Goal: Contribute content: Contribute content

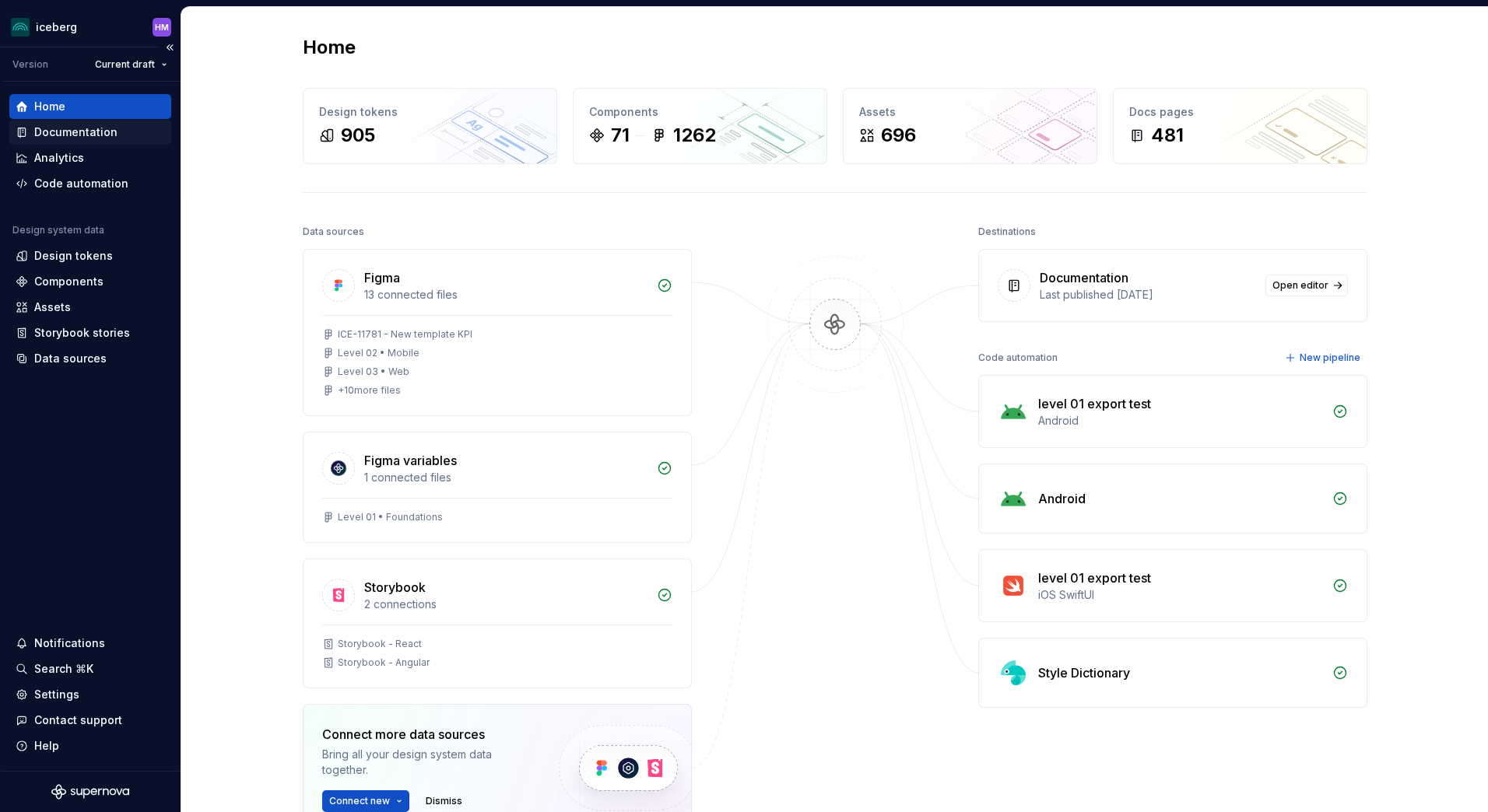
click at [57, 138] on div "Documentation" at bounding box center [75, 132] width 83 height 15
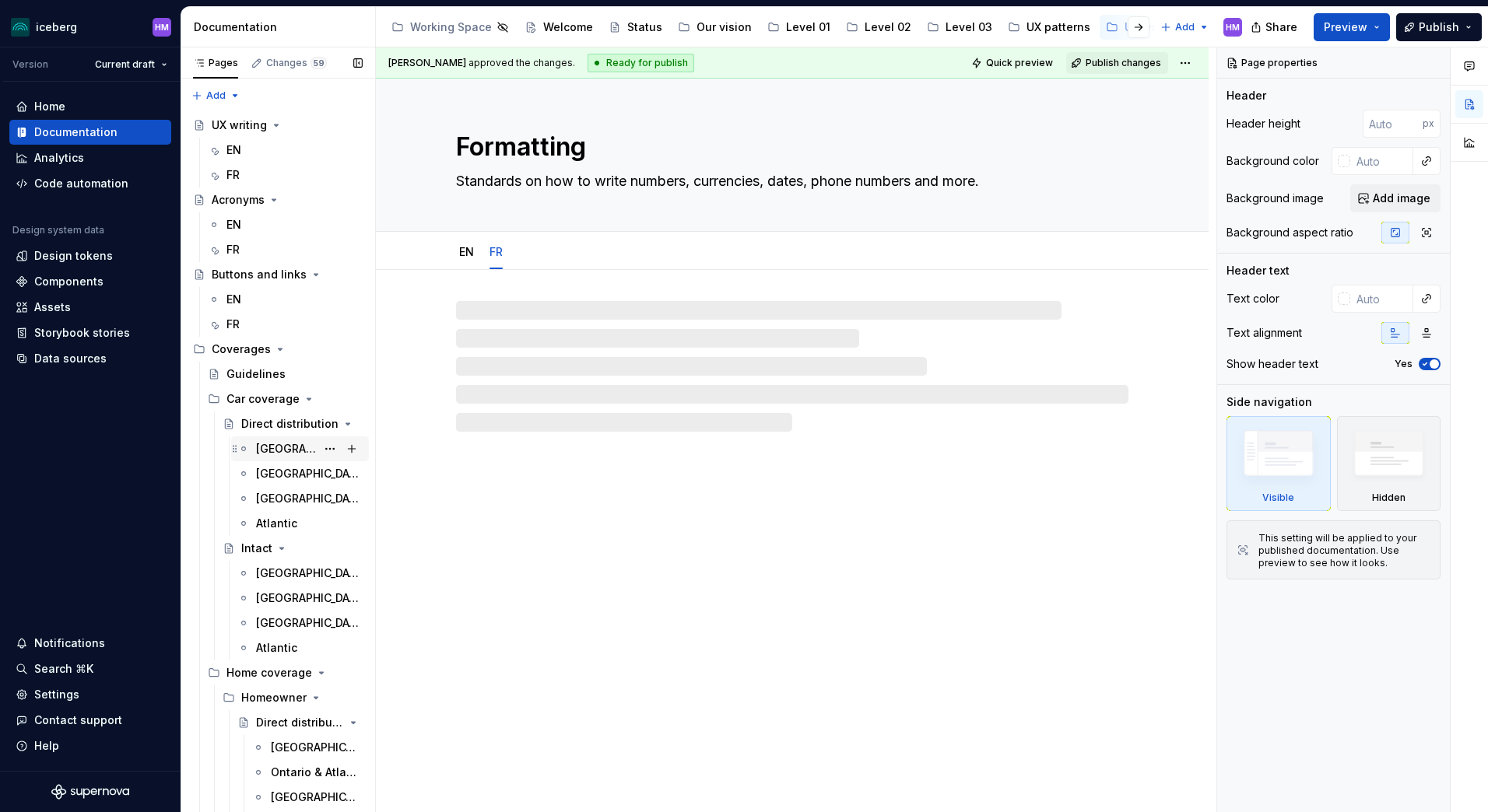
click at [275, 446] on div "[GEOGRAPHIC_DATA]" at bounding box center [286, 448] width 60 height 15
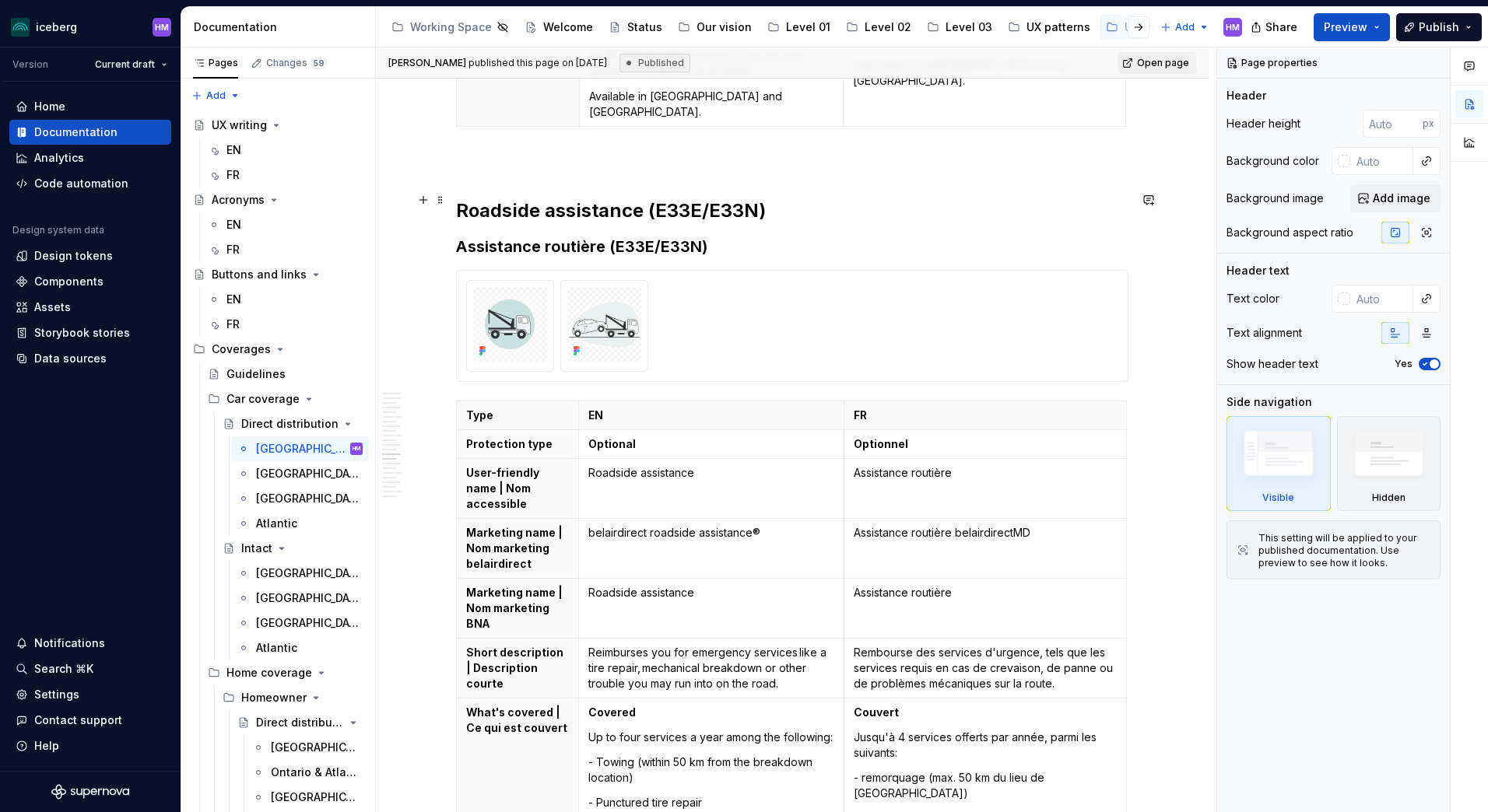
scroll to position [5655, 0]
click at [628, 524] on p "belairdirect roadside assistance®" at bounding box center [711, 531] width 247 height 15
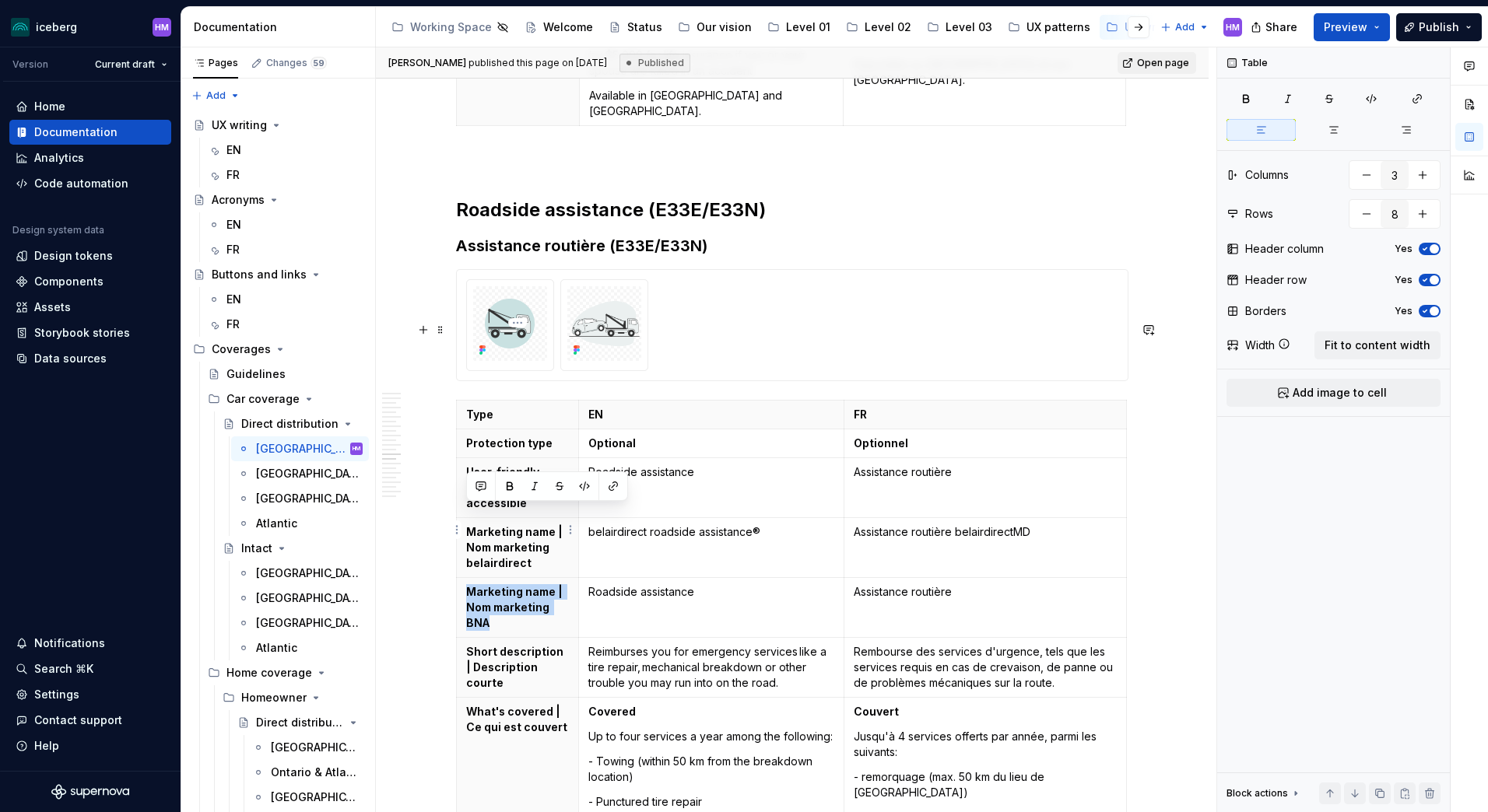
drag, startPoint x: 496, startPoint y: 542, endPoint x: 467, endPoint y: 519, distance: 37.0
click at [467, 584] on p "Marketing name | Nom marketing BNA" at bounding box center [517, 607] width 103 height 47
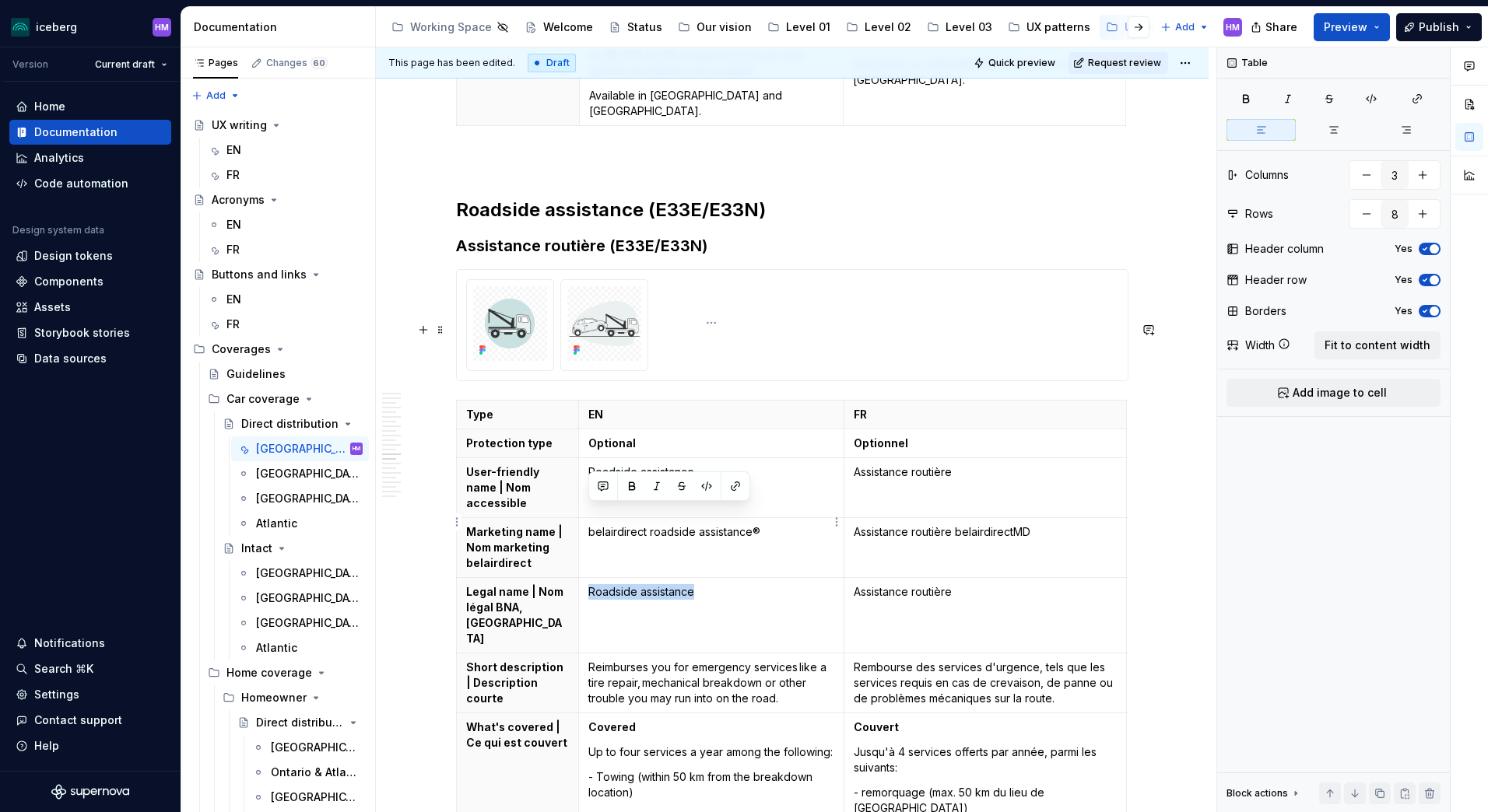
drag, startPoint x: 726, startPoint y: 505, endPoint x: 589, endPoint y: 514, distance: 137.3
click at [589, 578] on td "Roadside assistance" at bounding box center [711, 615] width 266 height 75
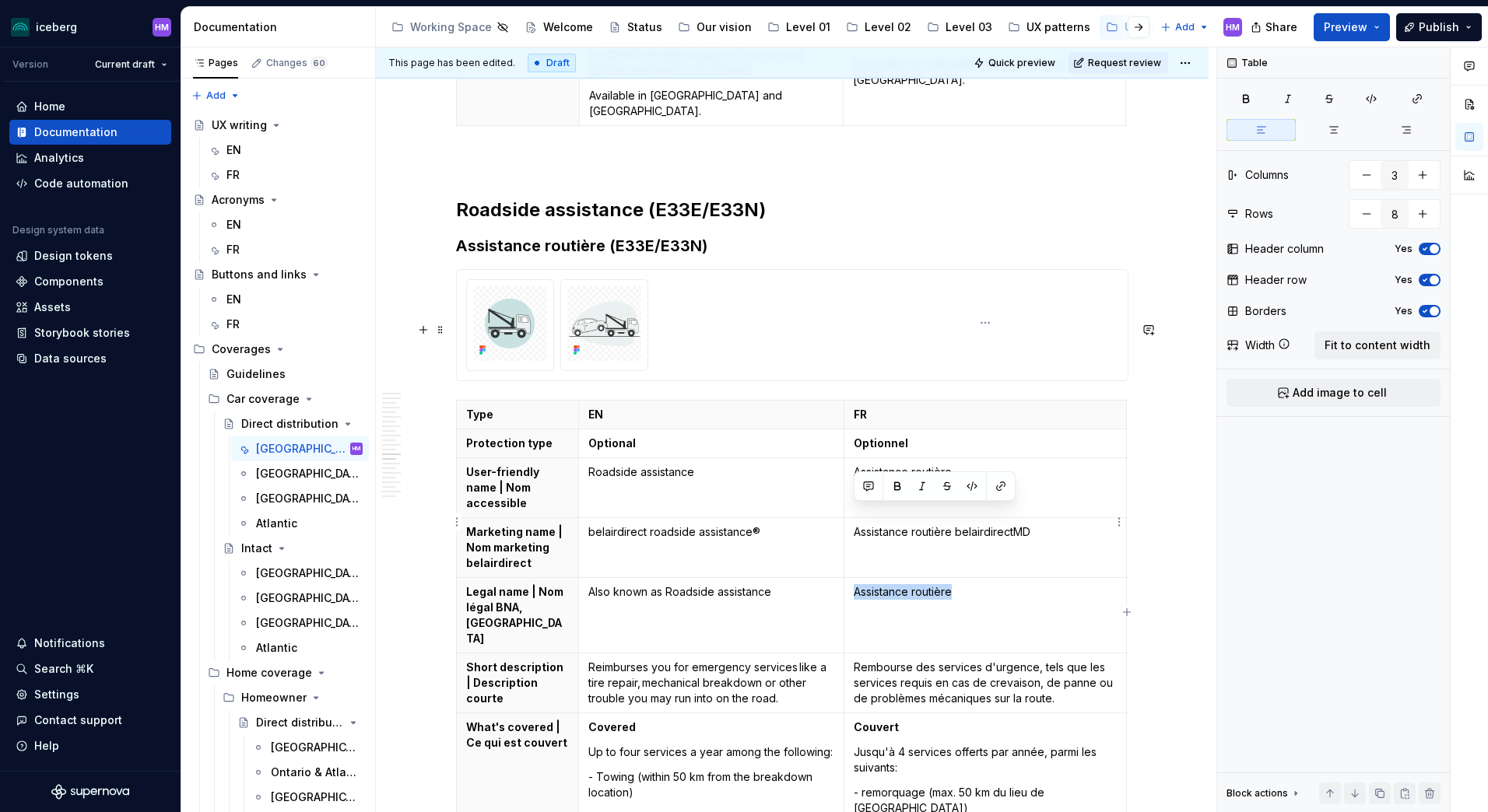
drag, startPoint x: 984, startPoint y: 514, endPoint x: 854, endPoint y: 519, distance: 130.1
click at [854, 584] on p "Assistance routière" at bounding box center [985, 591] width 263 height 15
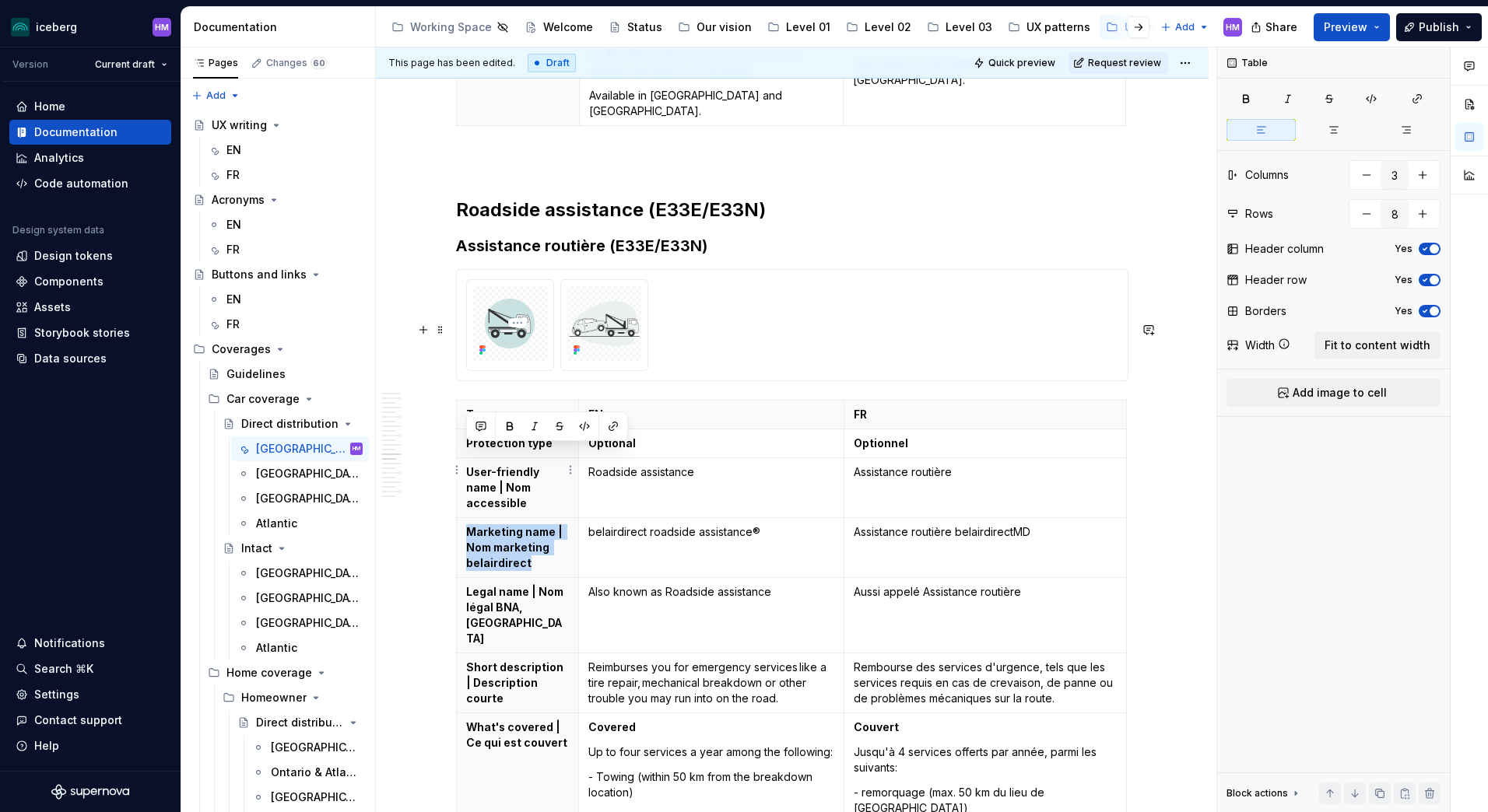
drag, startPoint x: 541, startPoint y: 485, endPoint x: 462, endPoint y: 460, distance: 82.9
click at [462, 518] on th "Marketing name | Nom marketing belairdirect" at bounding box center [518, 548] width 122 height 60
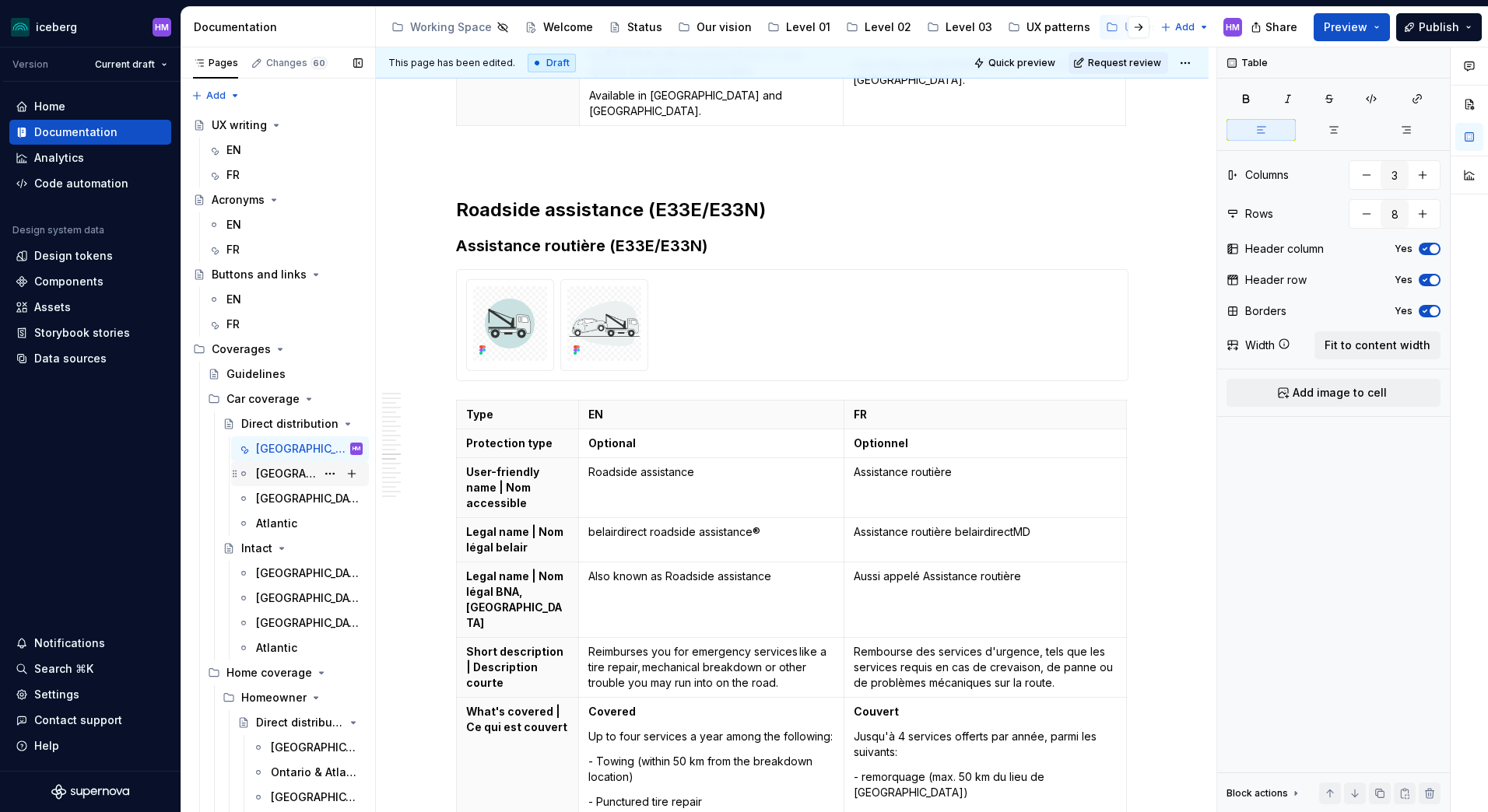
click at [301, 474] on div "[GEOGRAPHIC_DATA]" at bounding box center [309, 473] width 107 height 22
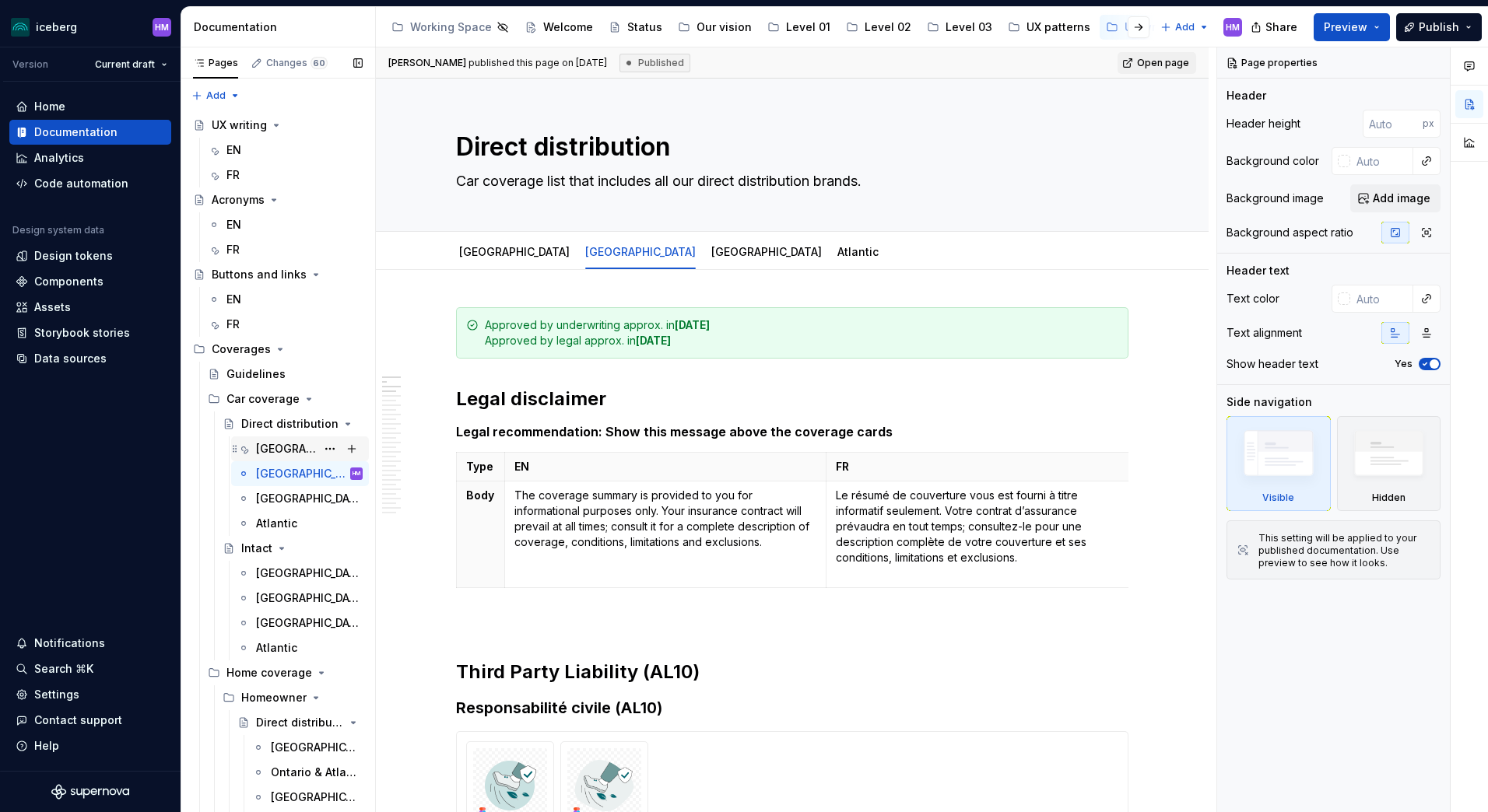
click at [282, 446] on div "[GEOGRAPHIC_DATA]" at bounding box center [286, 448] width 60 height 15
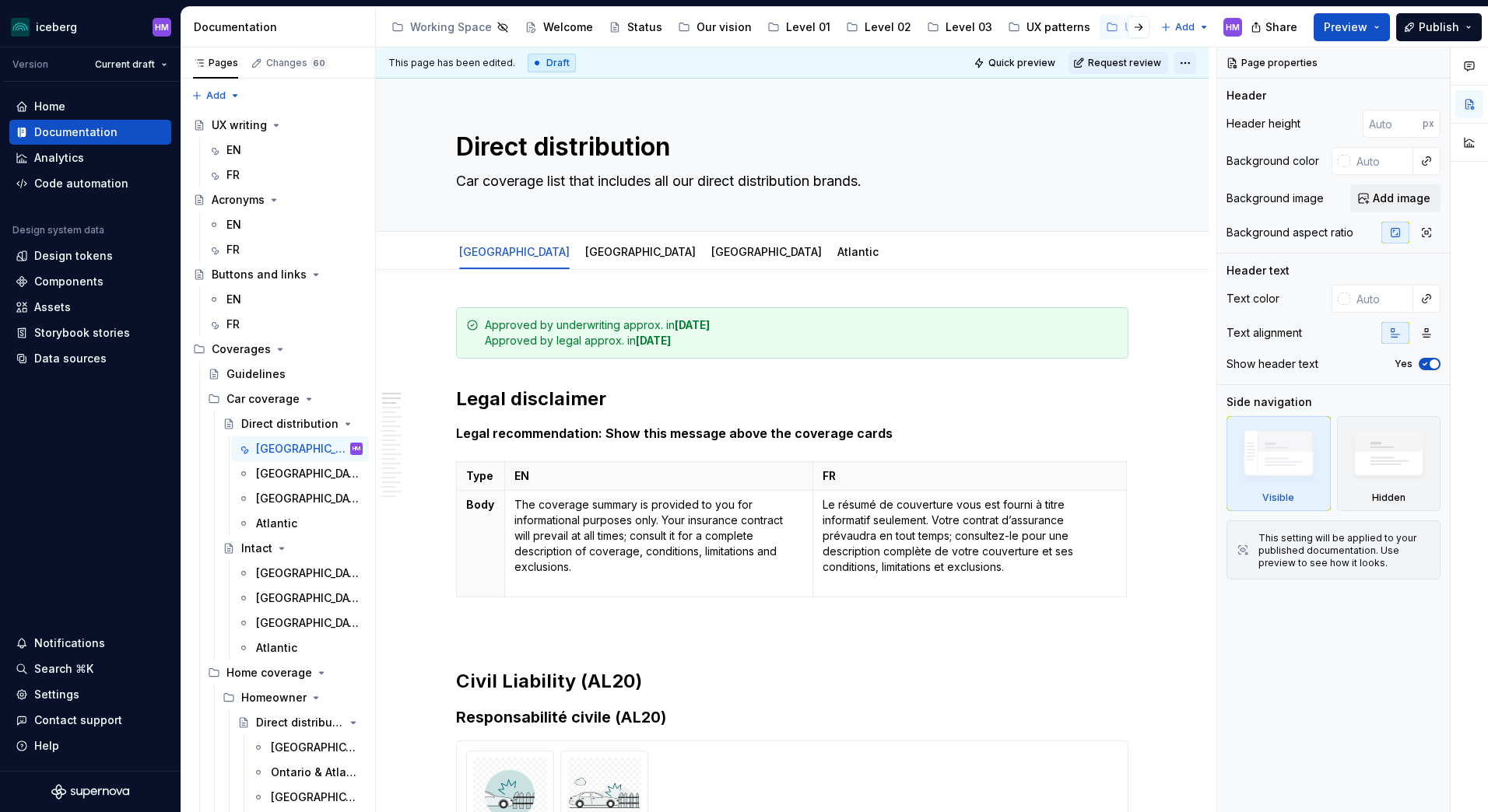
click at [1181, 66] on html "iceberg HM Version Current draft Home Documentation Analytics Code automation D…" at bounding box center [744, 406] width 1488 height 812
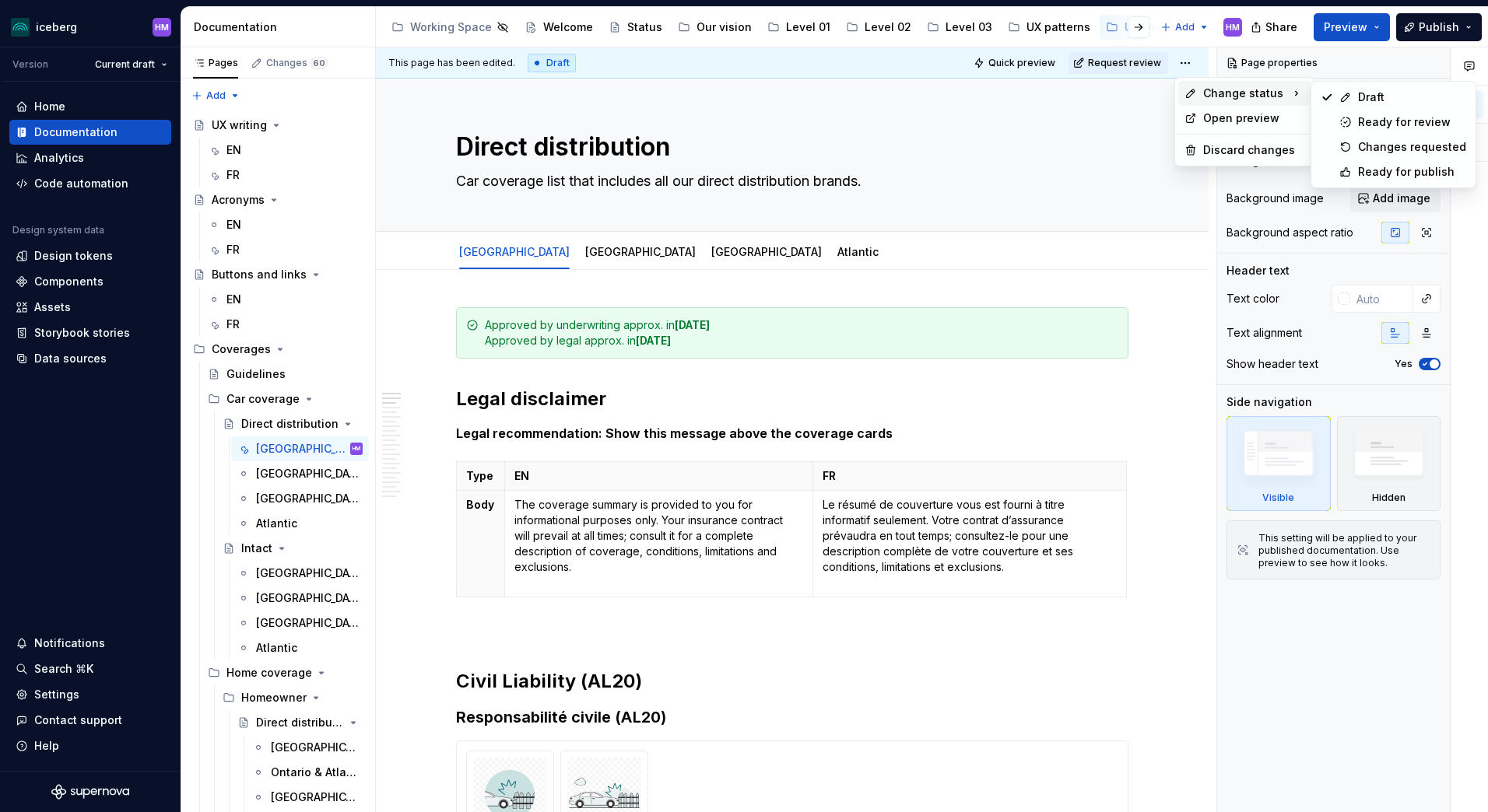
click at [1253, 86] on span "Change status" at bounding box center [1243, 93] width 80 height 15
click at [1397, 172] on div "Ready for publish" at bounding box center [1412, 171] width 108 height 15
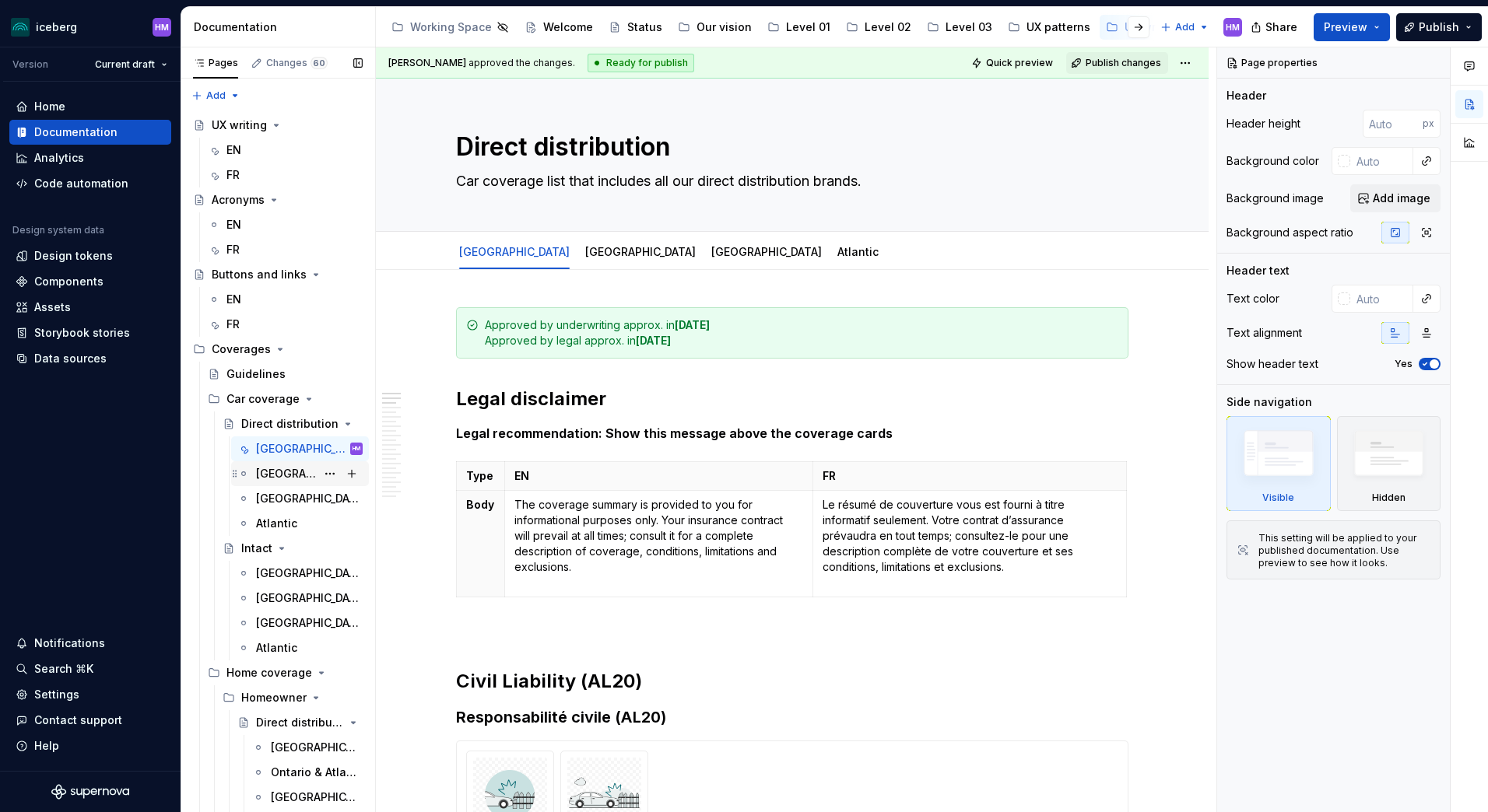
click at [275, 477] on div "[GEOGRAPHIC_DATA]" at bounding box center [286, 473] width 60 height 15
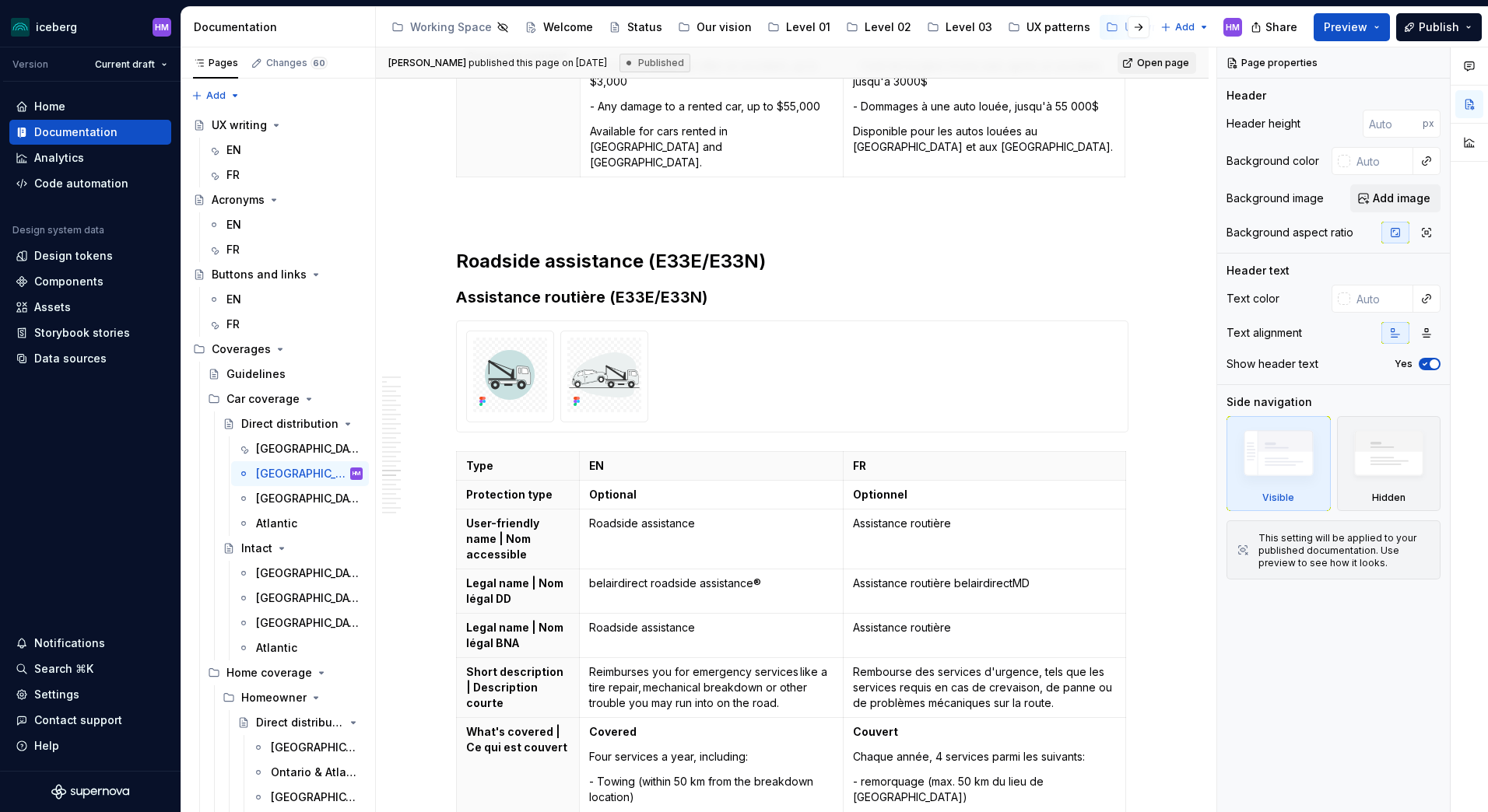
scroll to position [7662, 0]
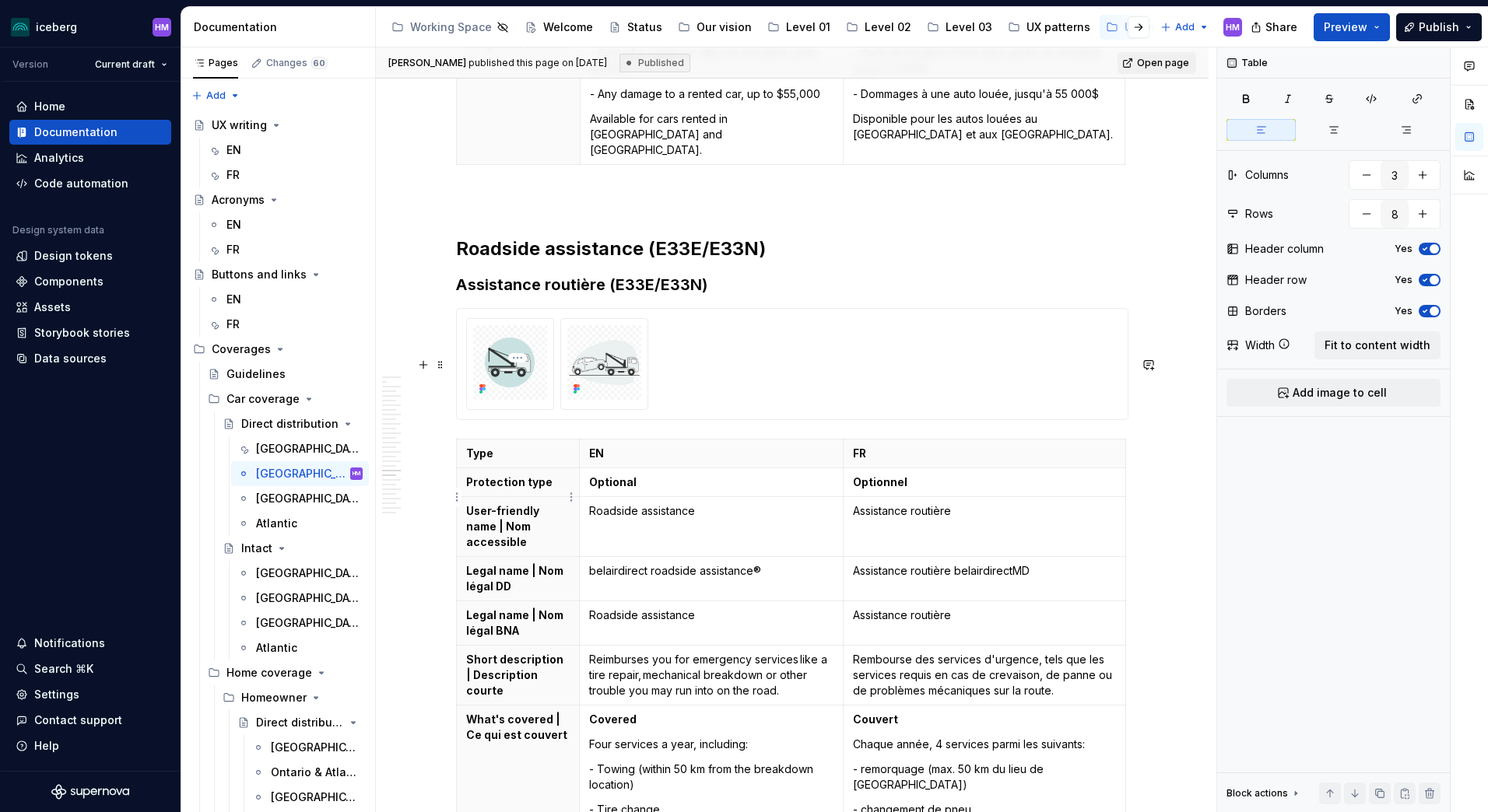
click at [516, 563] on p "Legal name | Nom légal DD" at bounding box center [518, 578] width 104 height 31
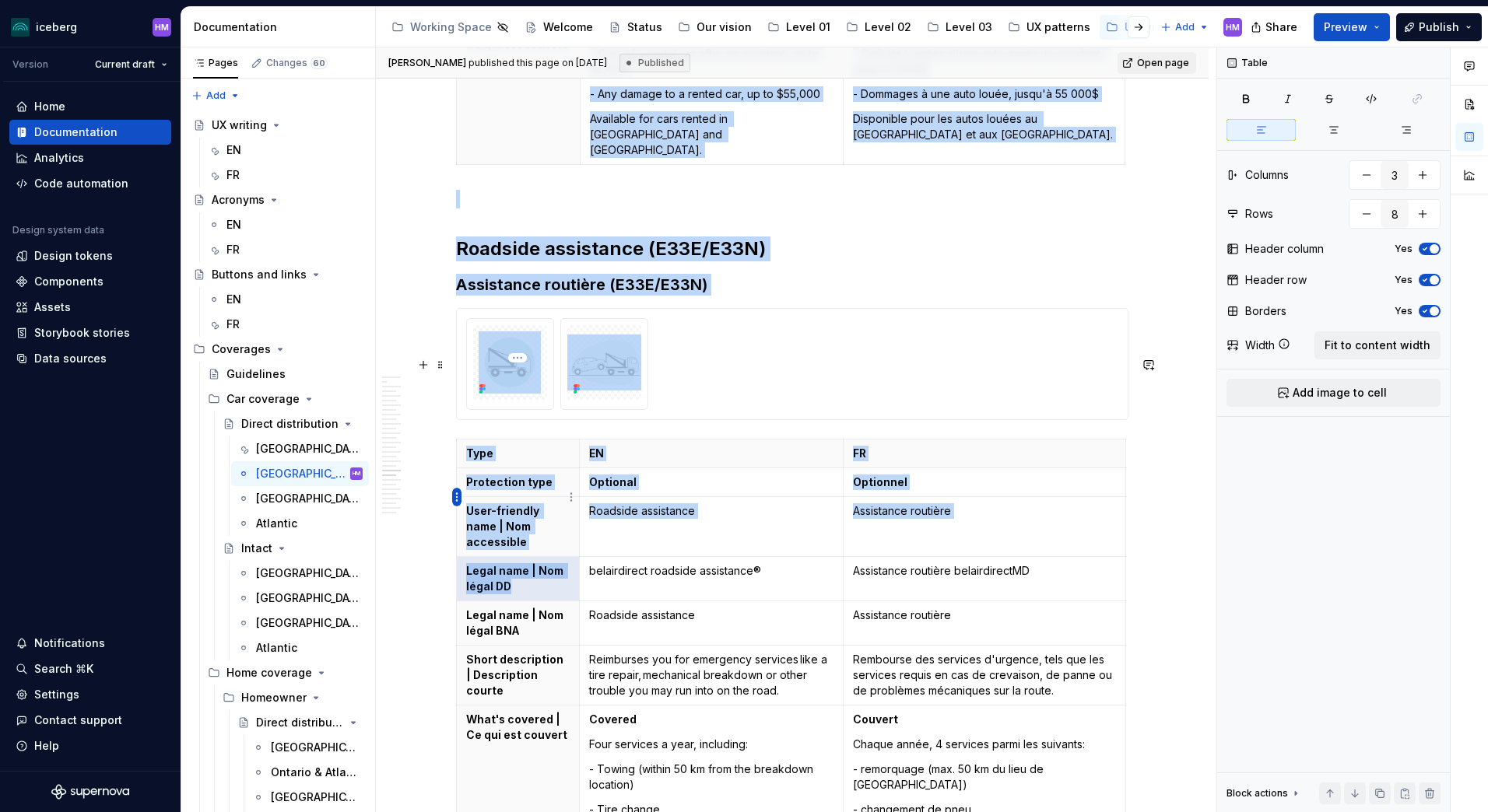
drag, startPoint x: 525, startPoint y: 510, endPoint x: 460, endPoint y: 496, distance: 66.5
click at [460, 496] on body "iceberg HM Version Current draft Home Documentation Analytics Code automation D…" at bounding box center [744, 406] width 1488 height 812
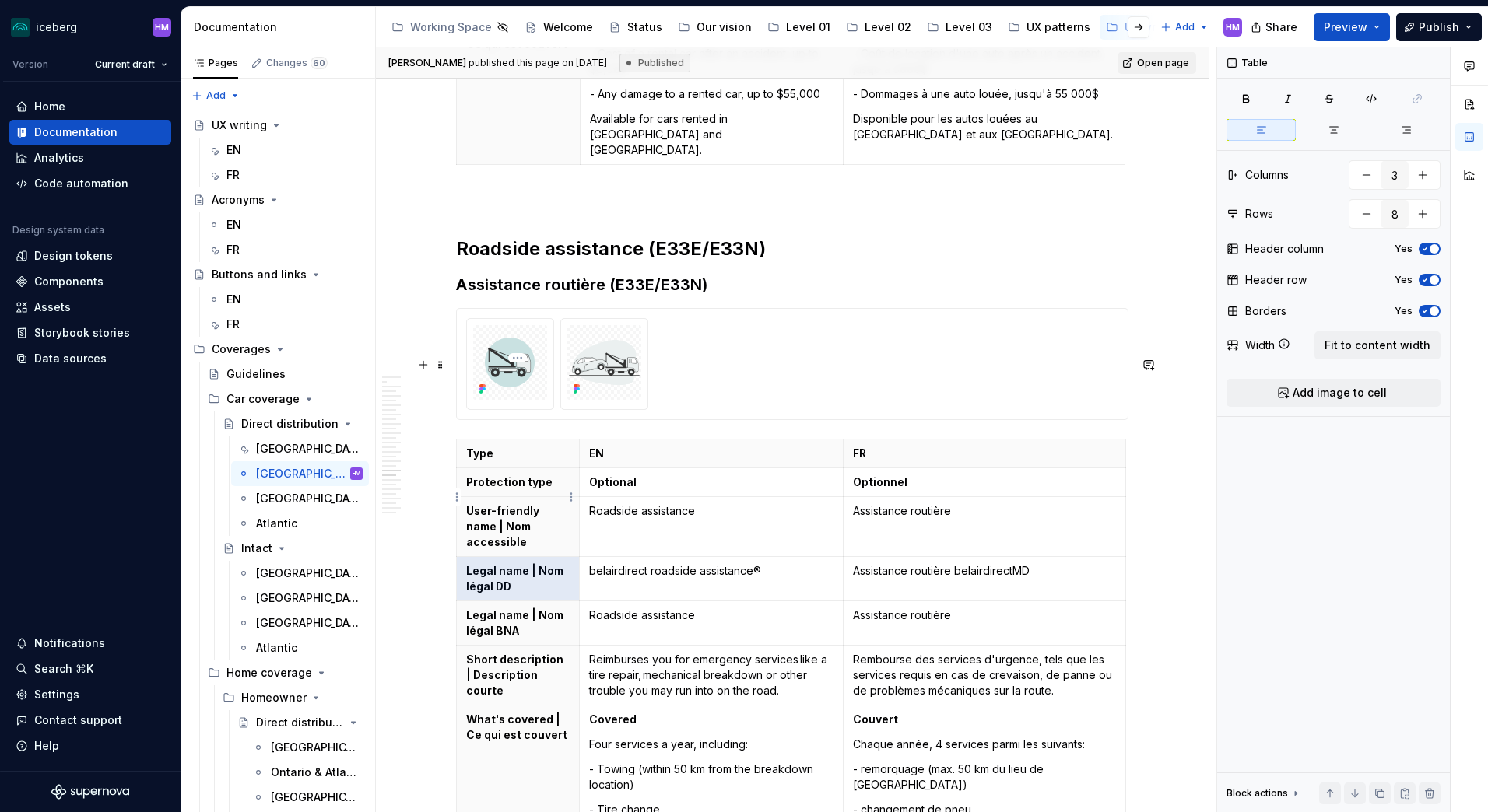
click at [503, 563] on p "Legal name | Nom légal DD" at bounding box center [518, 578] width 104 height 31
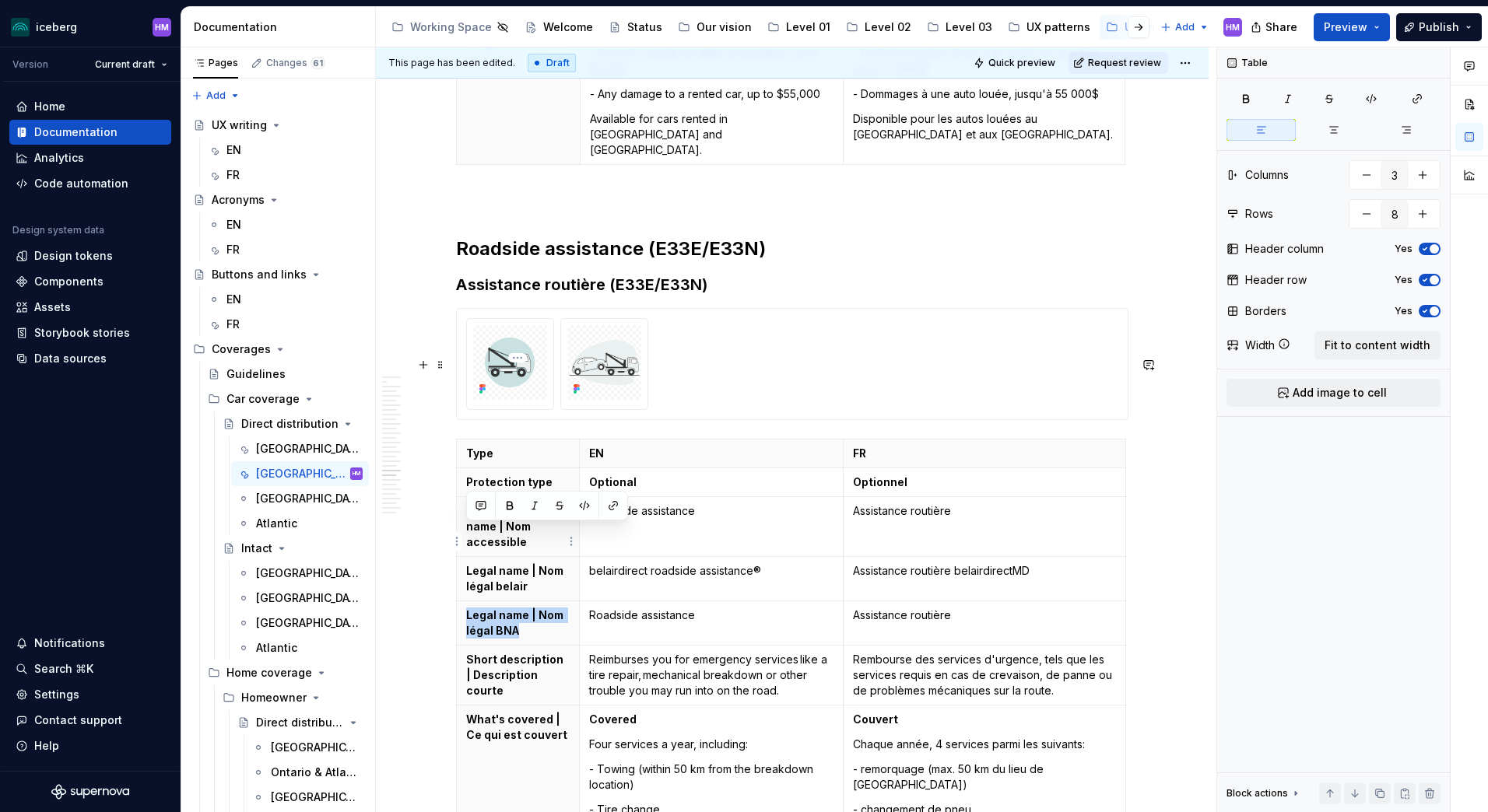
drag, startPoint x: 511, startPoint y: 550, endPoint x: 464, endPoint y: 535, distance: 49.3
click at [464, 601] on th "Legal name | Nom légal BNA" at bounding box center [519, 623] width 123 height 44
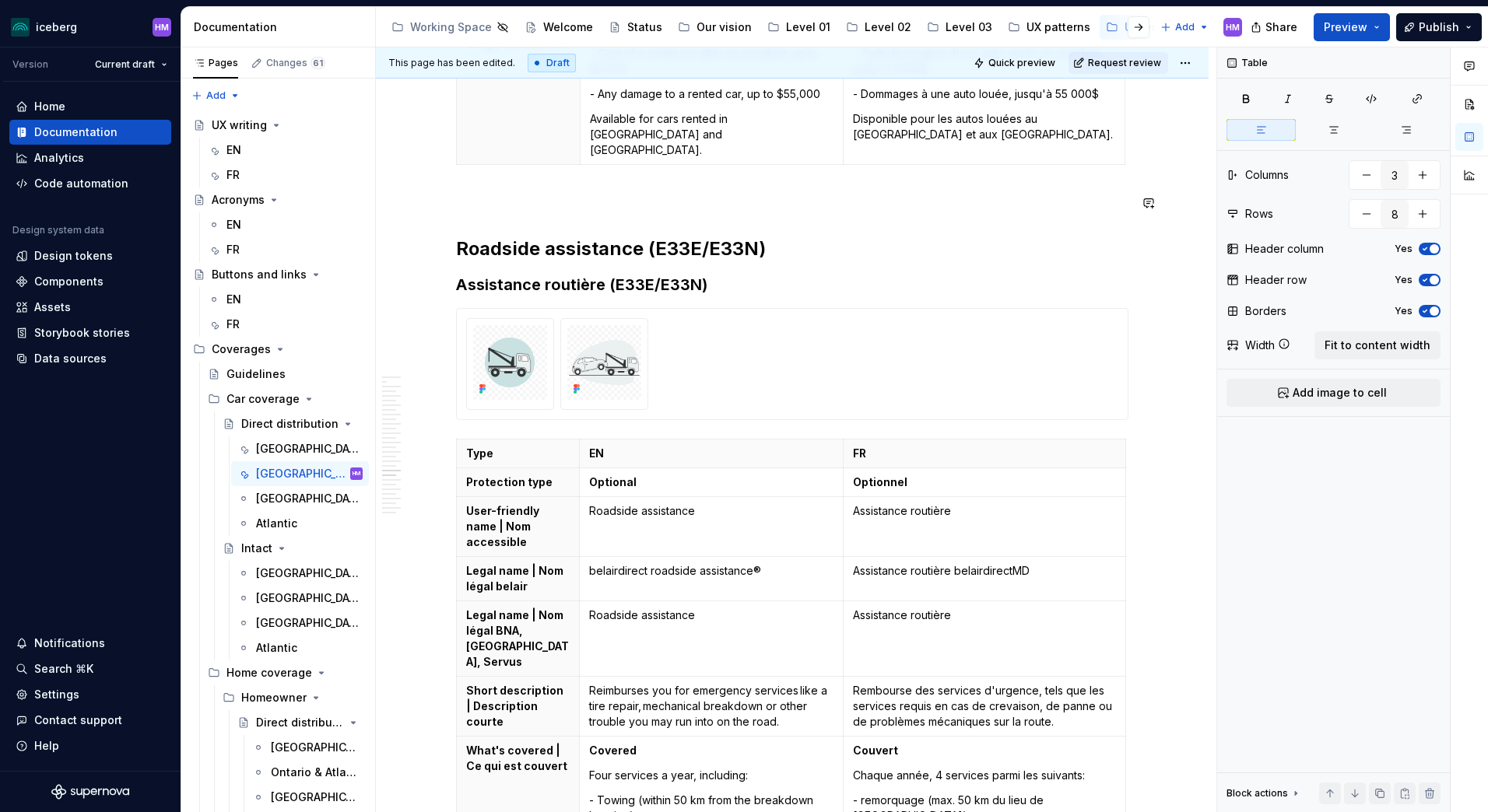
type textarea "*"
click at [591, 563] on p "belairdirect roadside assistance®" at bounding box center [711, 570] width 244 height 15
paste div
click at [589, 607] on p "Roadside assistance" at bounding box center [711, 615] width 244 height 15
click at [854, 563] on p "Assistance routière belairdirectMD" at bounding box center [984, 570] width 263 height 15
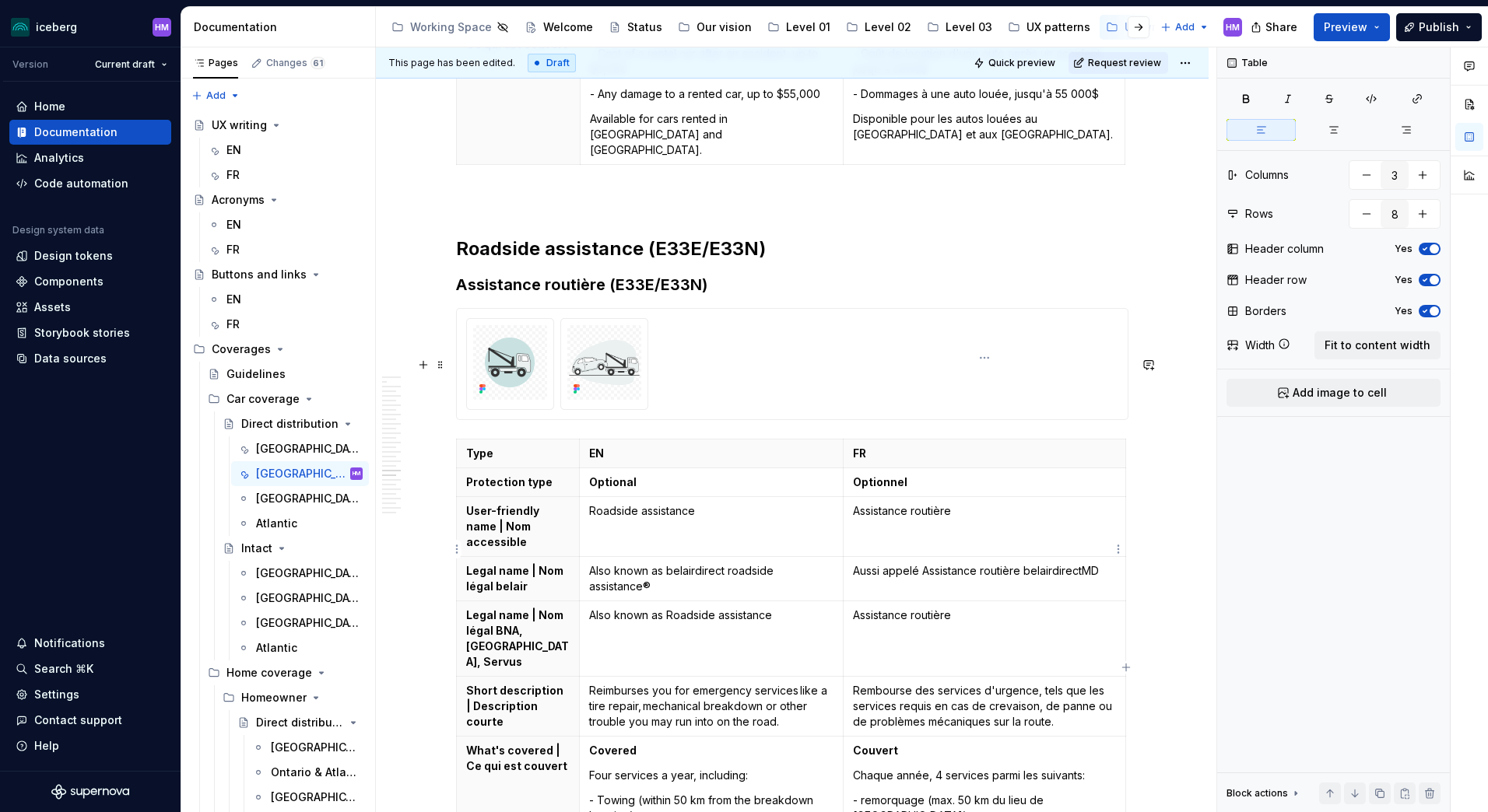
click at [853, 607] on p "Assistance routière" at bounding box center [984, 615] width 263 height 15
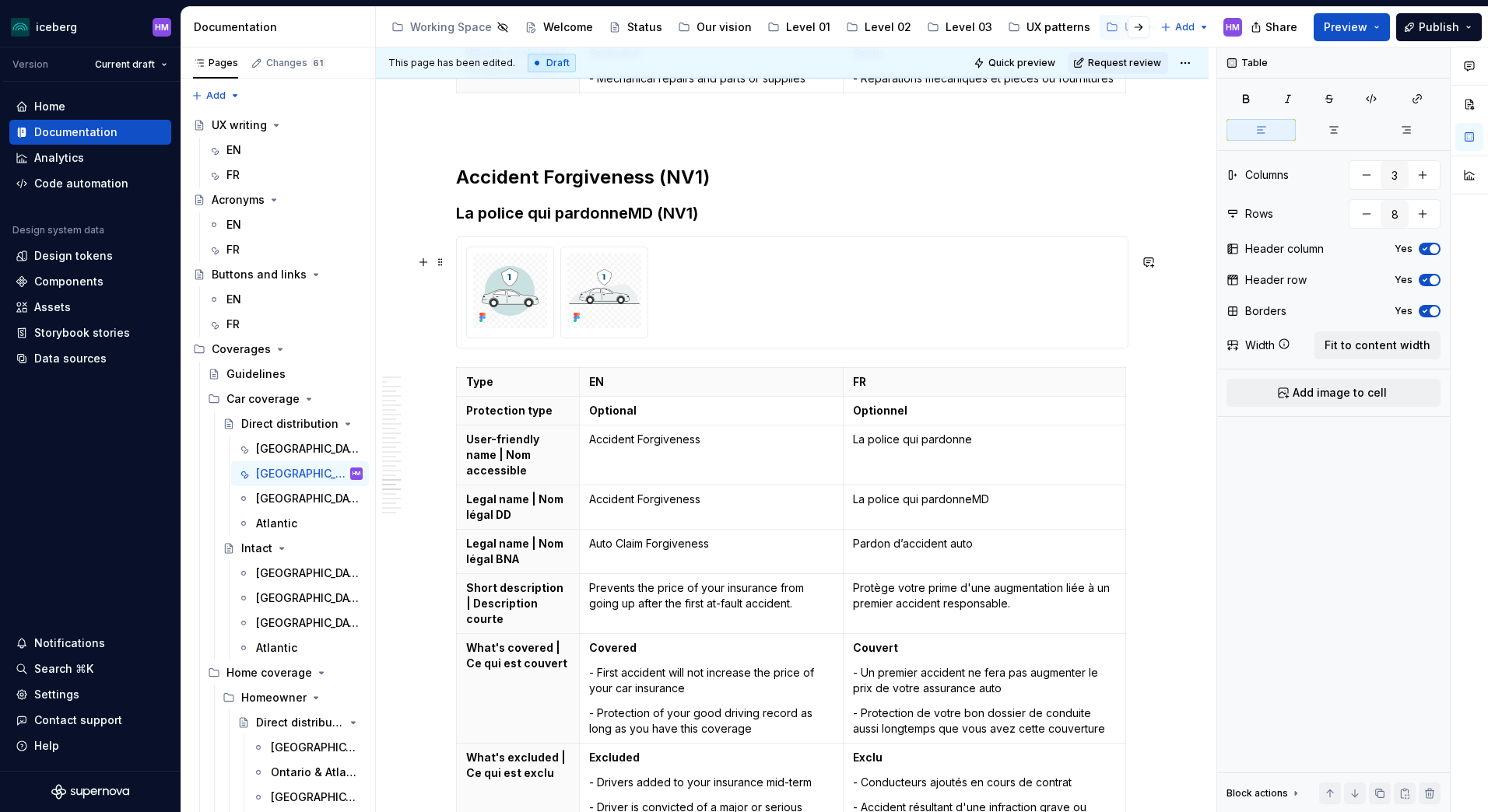
scroll to position [8674, 0]
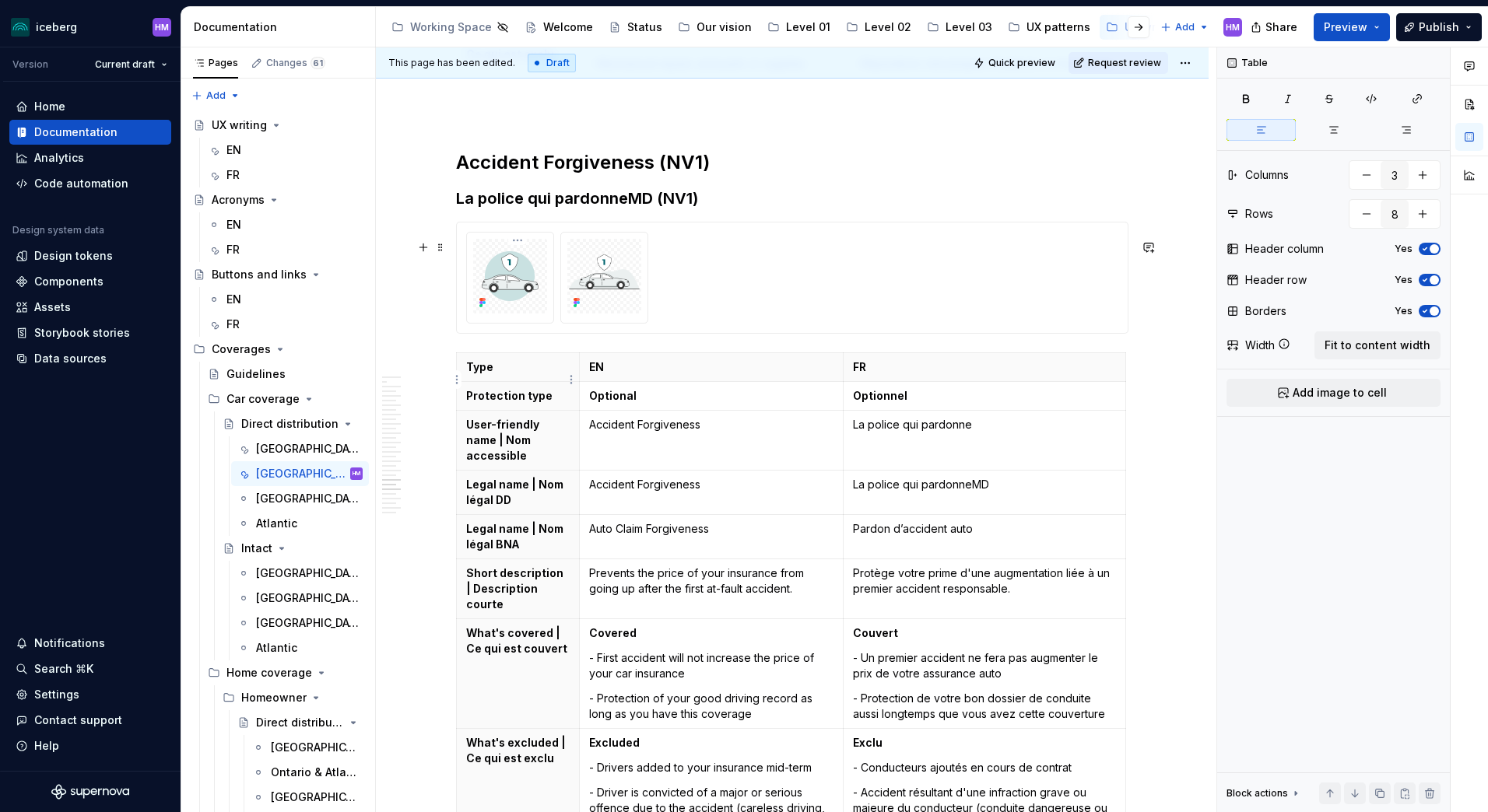
click at [522, 477] on p "Legal name | Nom légal DD" at bounding box center [518, 493] width 104 height 31
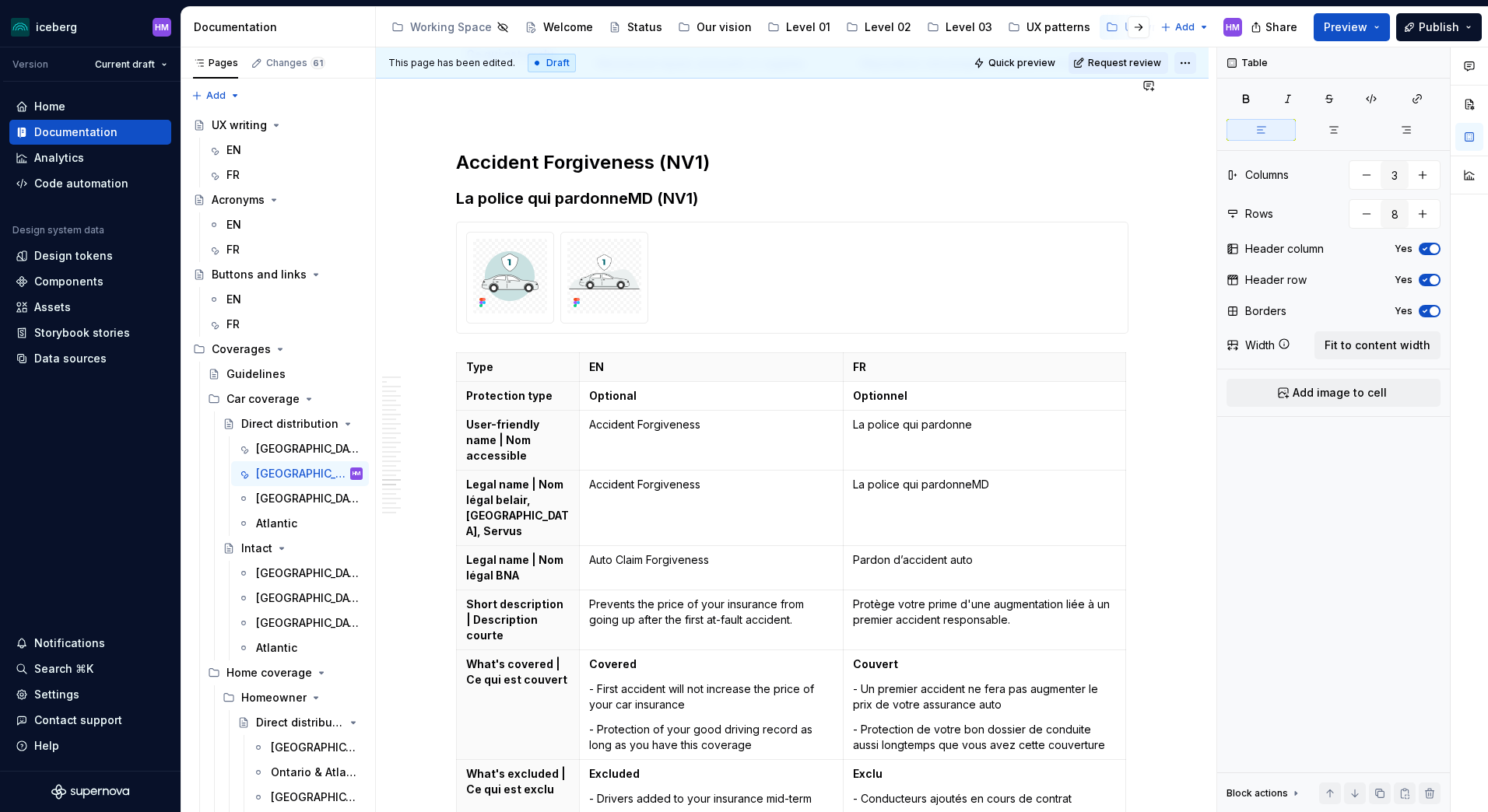
click at [1185, 62] on html "iceberg HM Version Current draft Home Documentation Analytics Code automation D…" at bounding box center [744, 406] width 1488 height 812
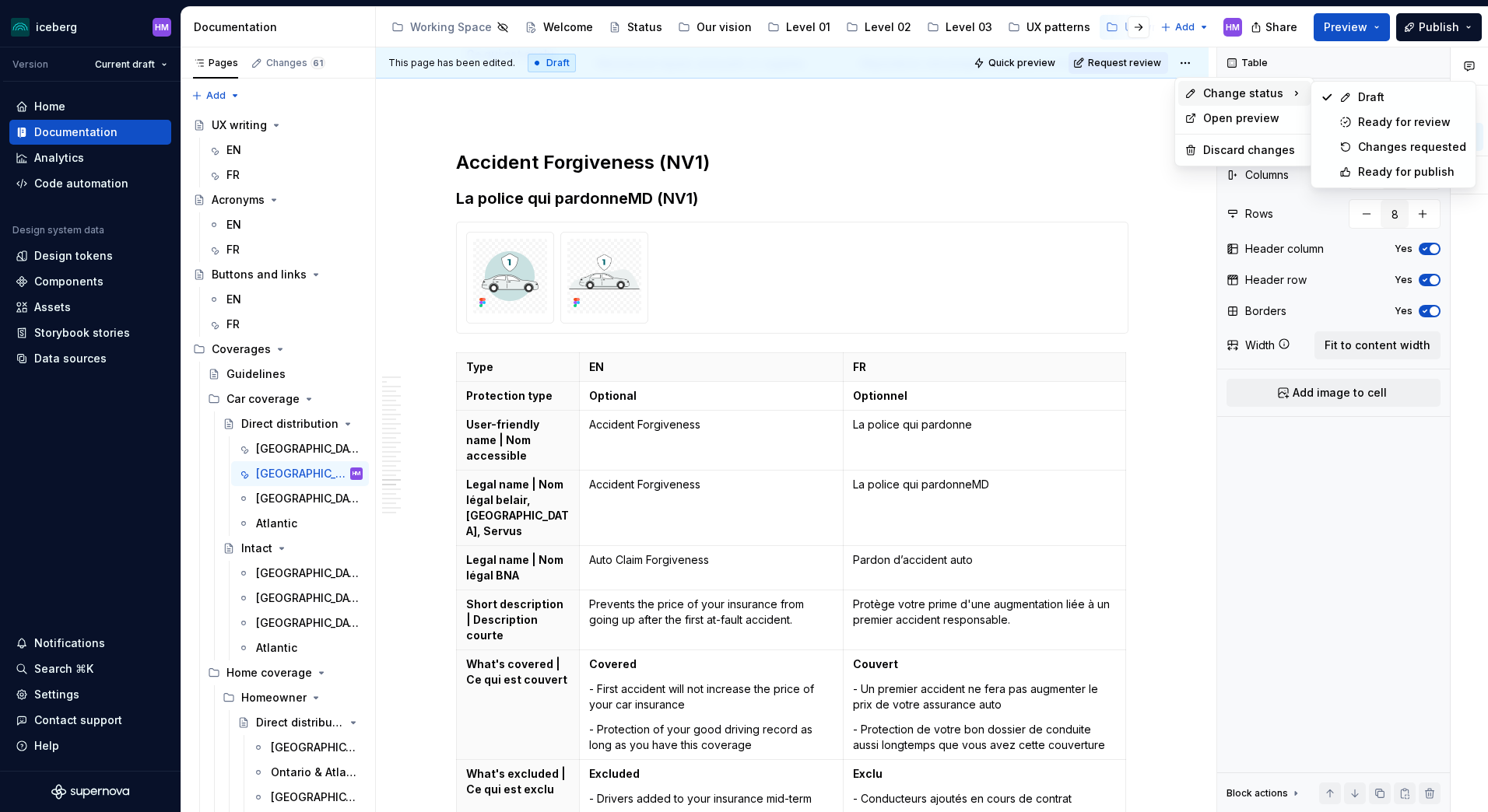
click at [1235, 85] on div "Change status" at bounding box center [1244, 93] width 133 height 25
click at [1397, 174] on div "Ready for publish" at bounding box center [1412, 171] width 108 height 15
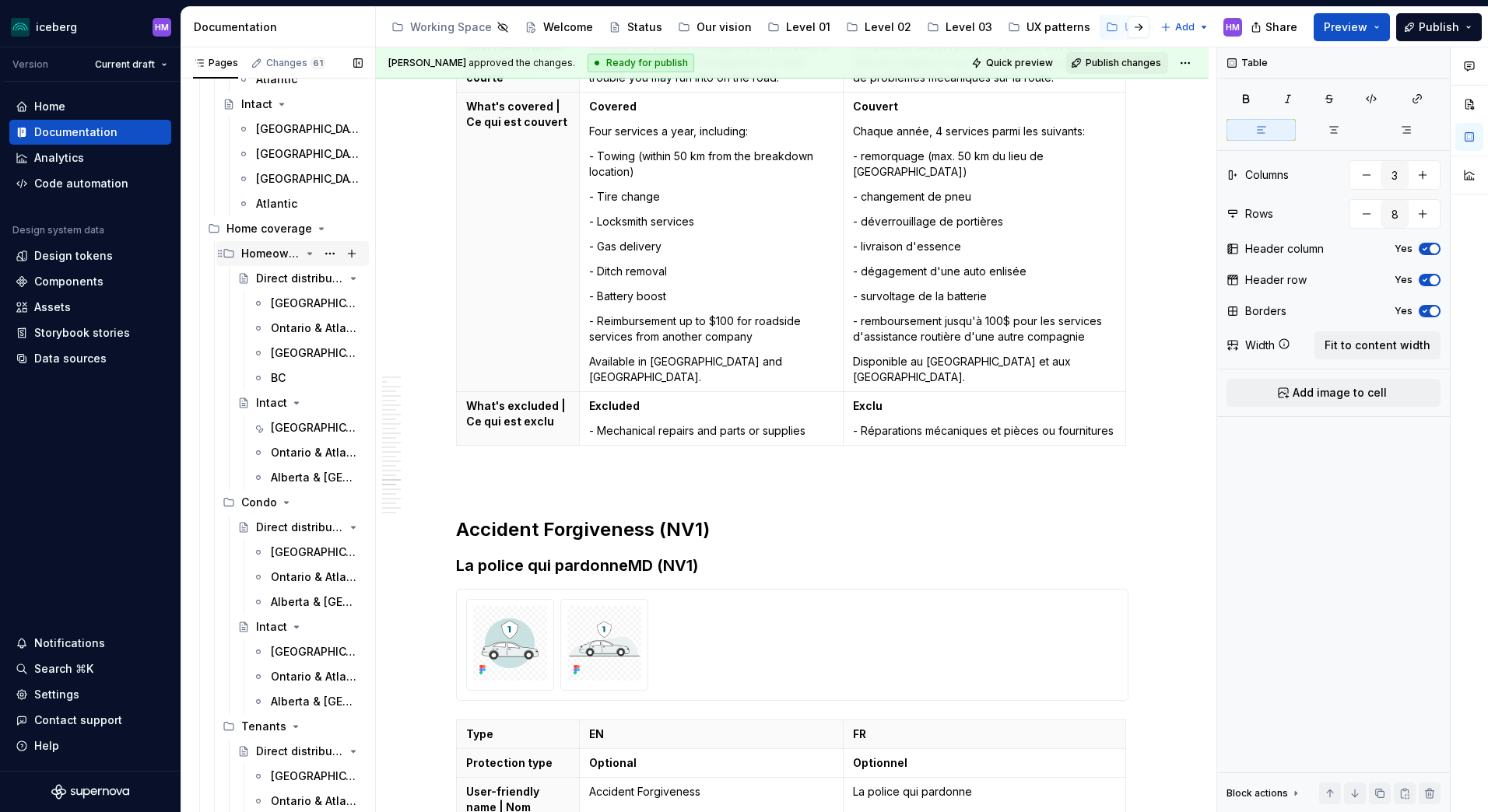
scroll to position [467, 0]
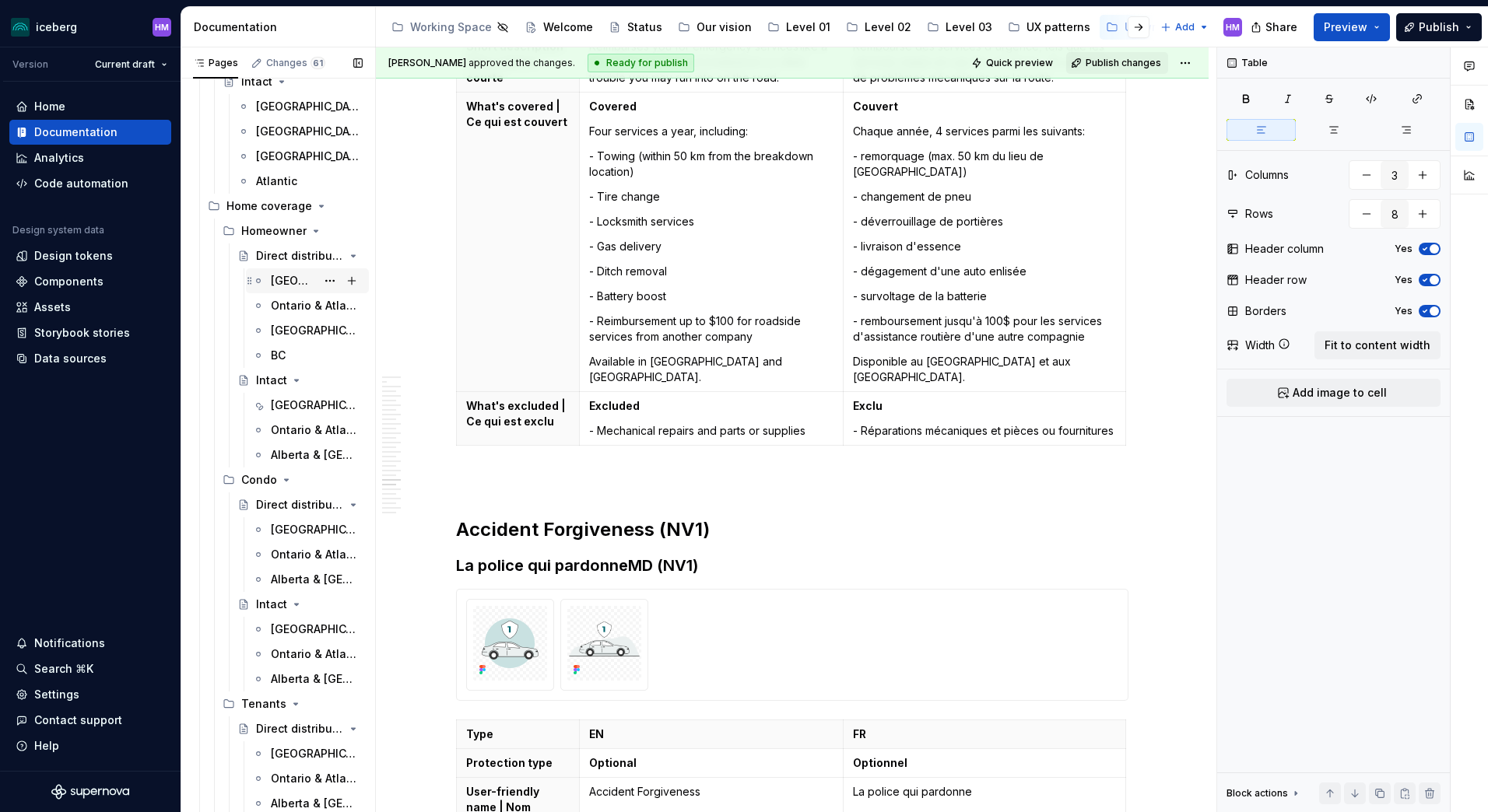
click at [281, 281] on div "[GEOGRAPHIC_DATA]" at bounding box center [294, 281] width 45 height 15
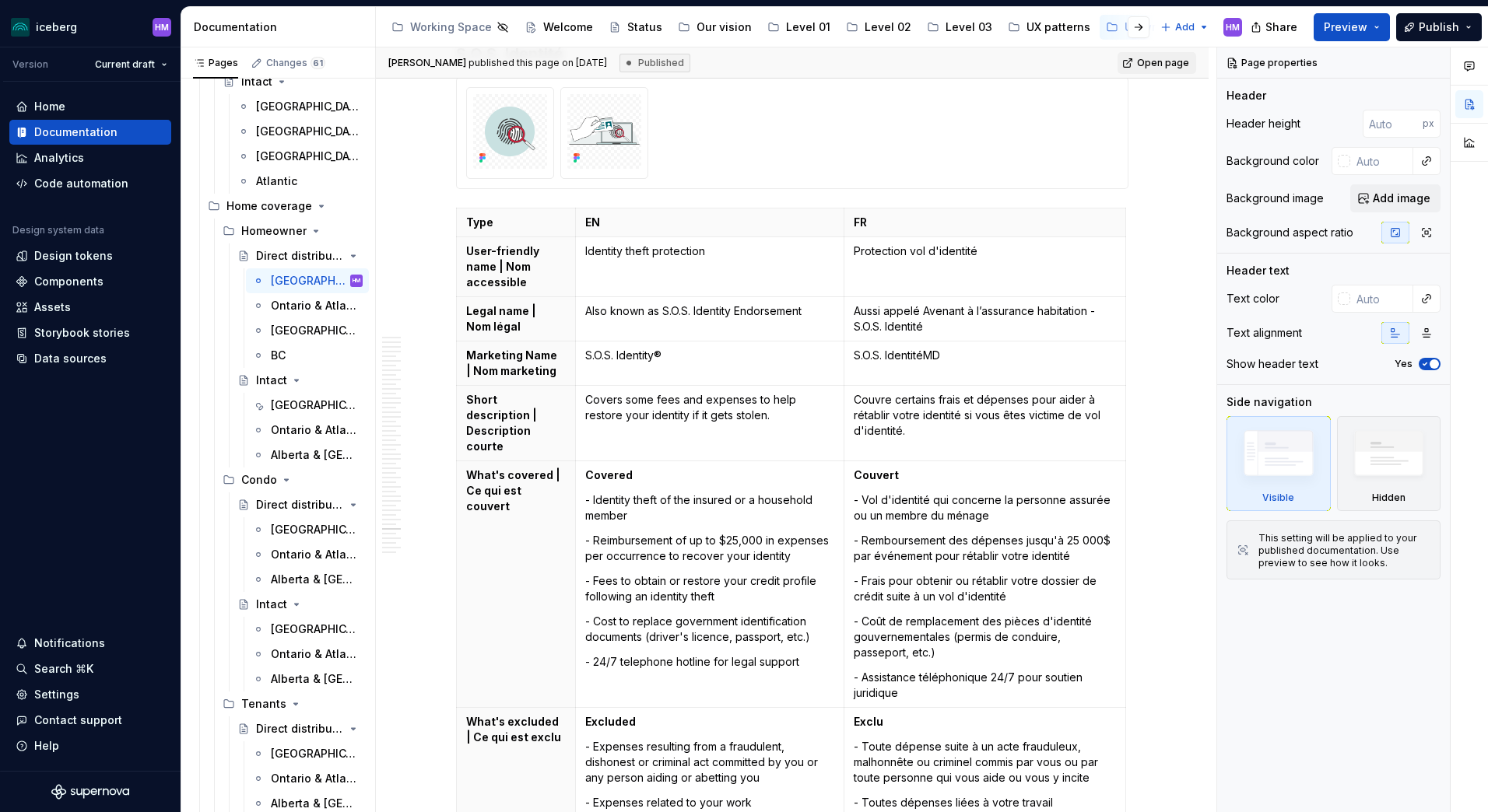
scroll to position [15902, 0]
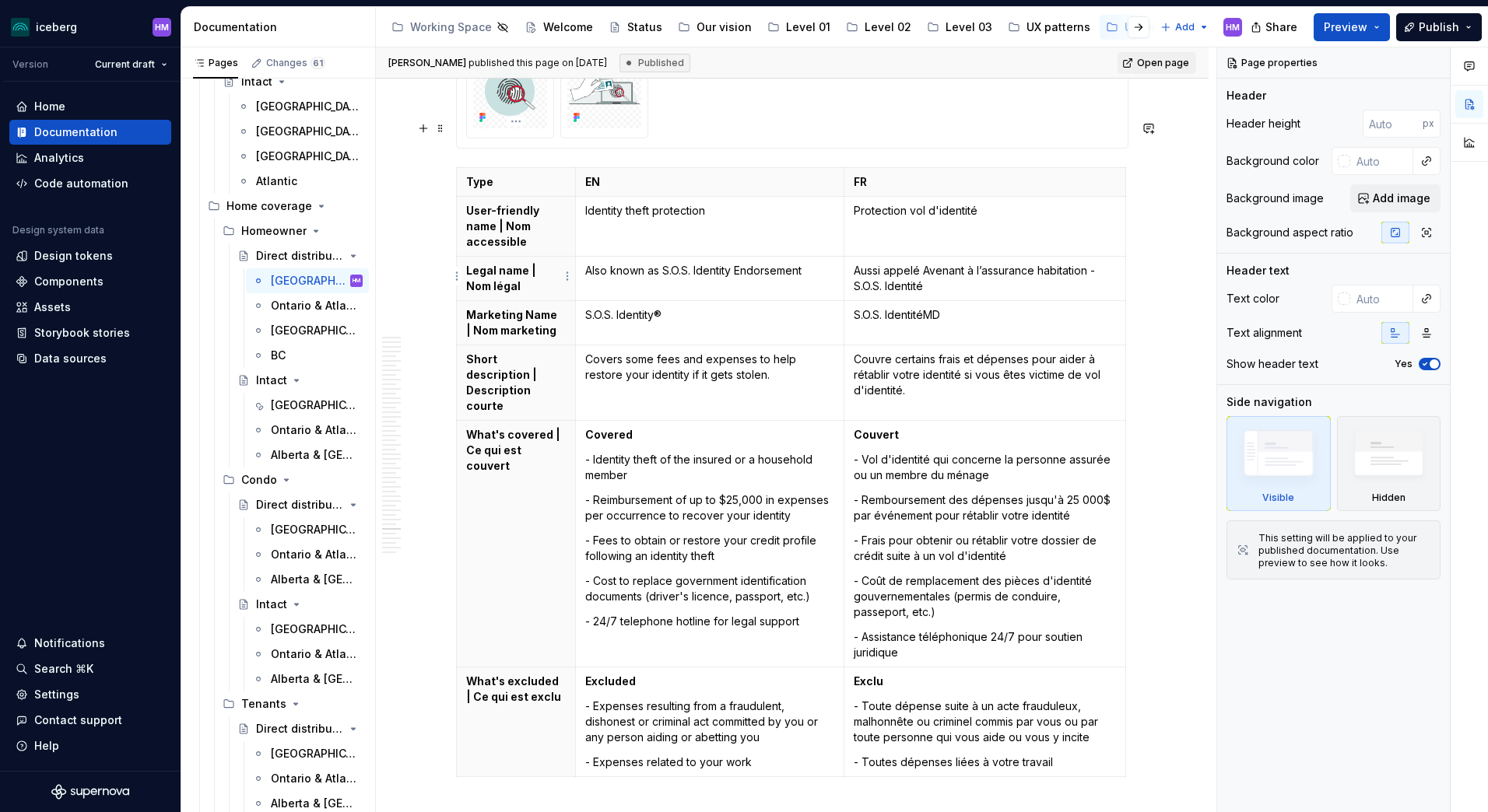
type textarea "*"
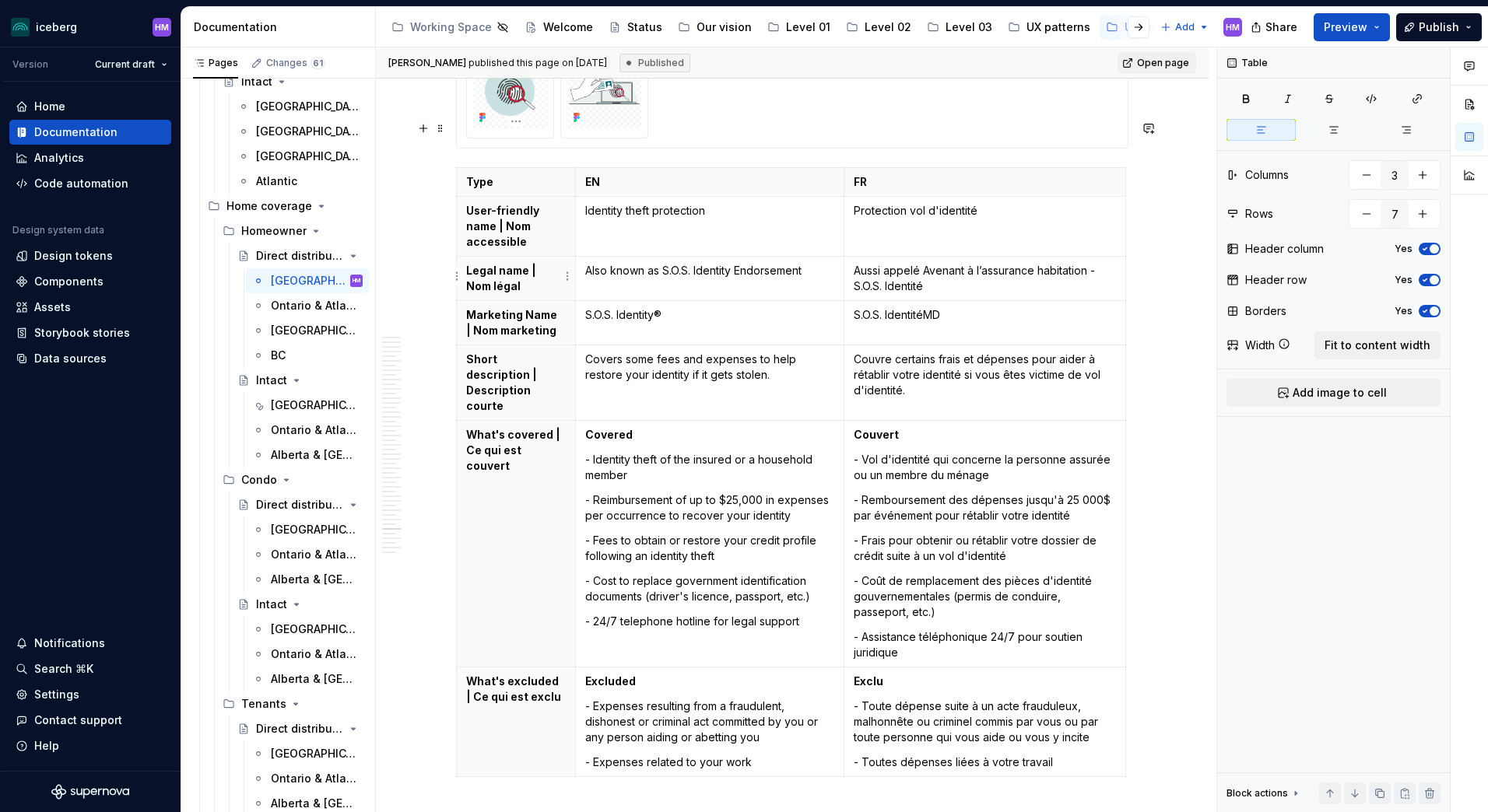
click at [498, 307] on p "Marketing Name | Nom marketing" at bounding box center [515, 323] width 100 height 31
click at [502, 307] on p "Marketing Name | Nom marketing" at bounding box center [515, 323] width 100 height 31
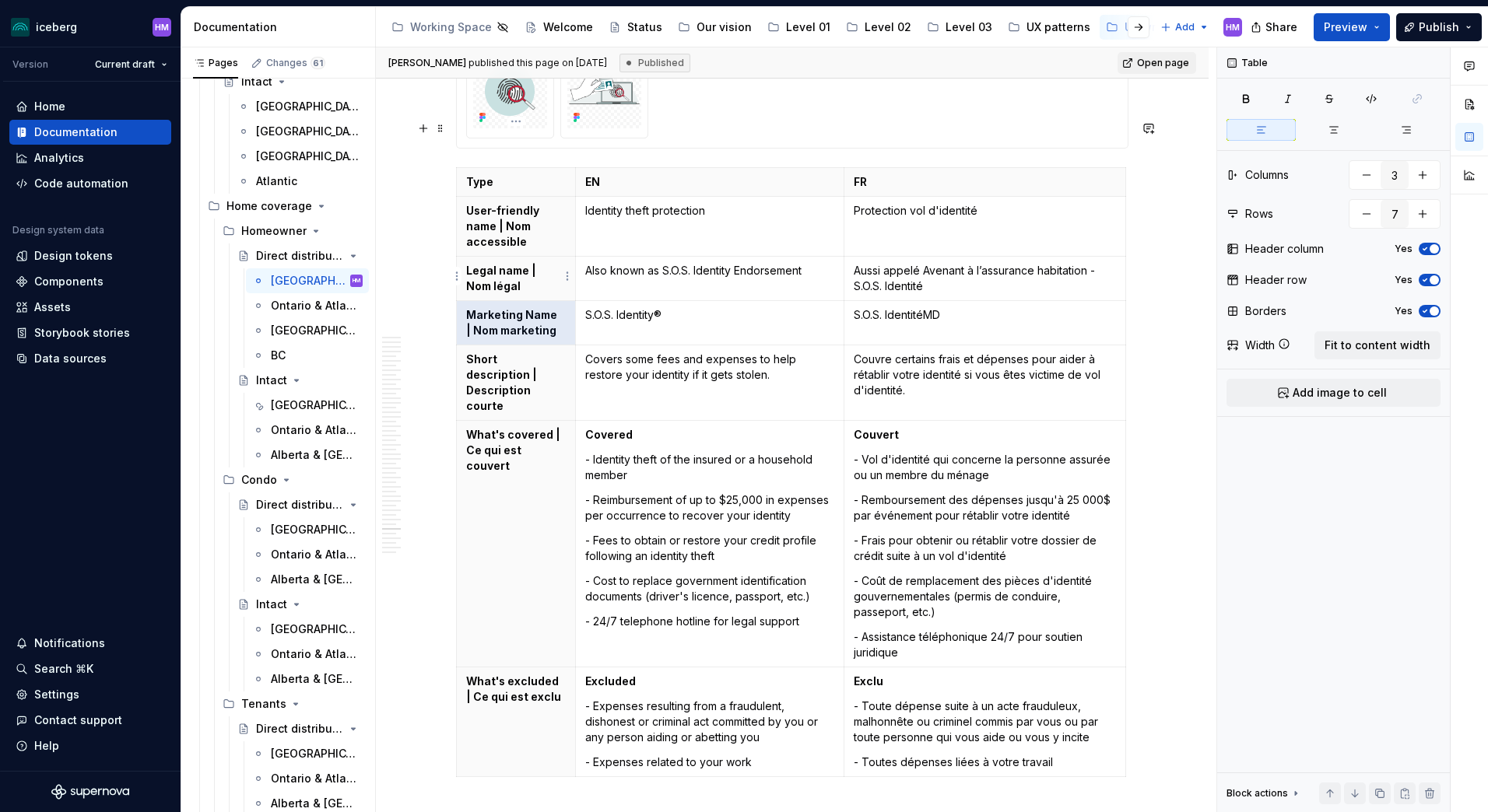
click at [502, 307] on p "Marketing Name | Nom marketing" at bounding box center [515, 323] width 100 height 31
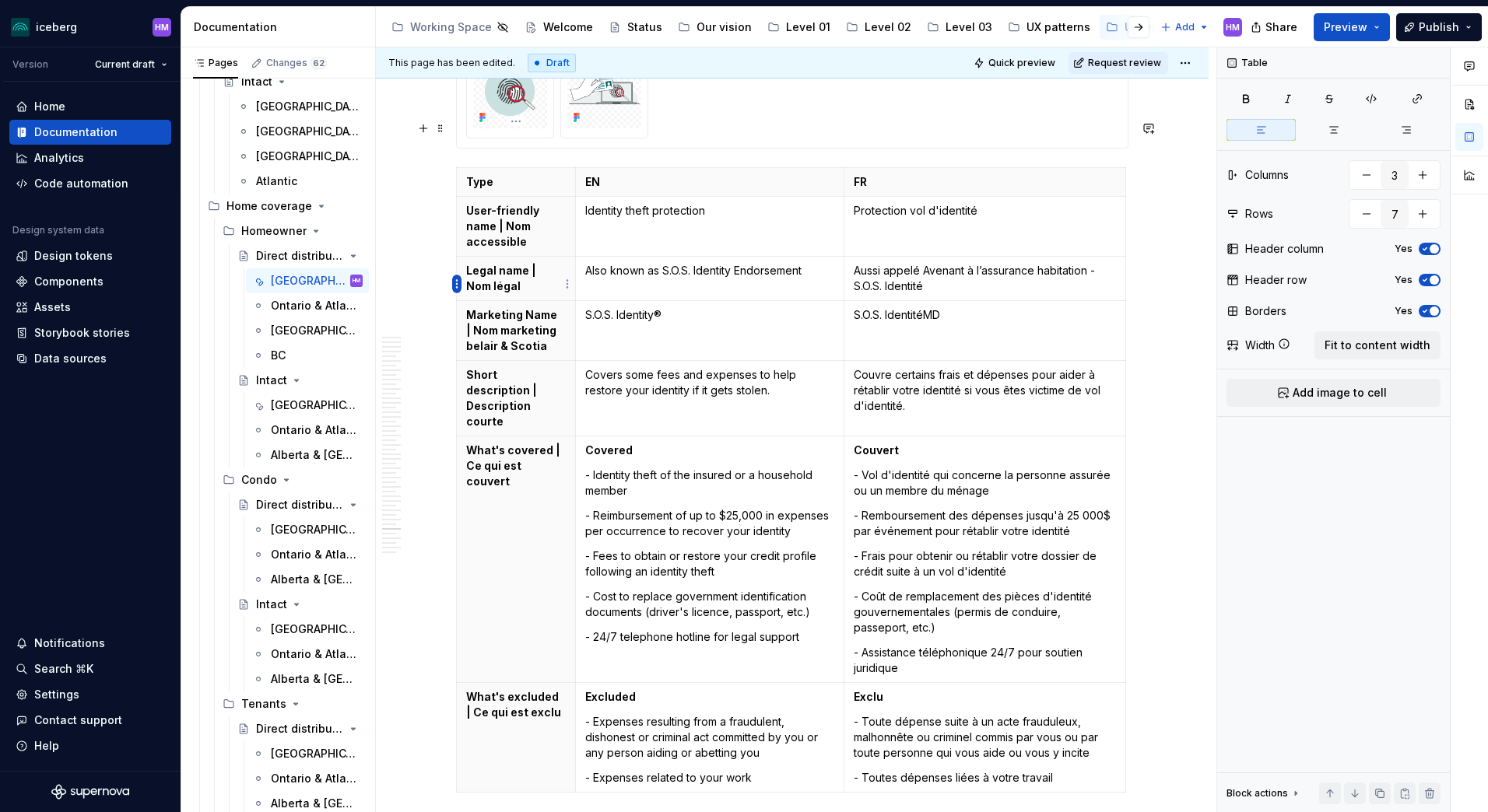
click at [456, 286] on html "iceberg HM Version Current draft Home Documentation Analytics Code automation D…" at bounding box center [744, 406] width 1488 height 812
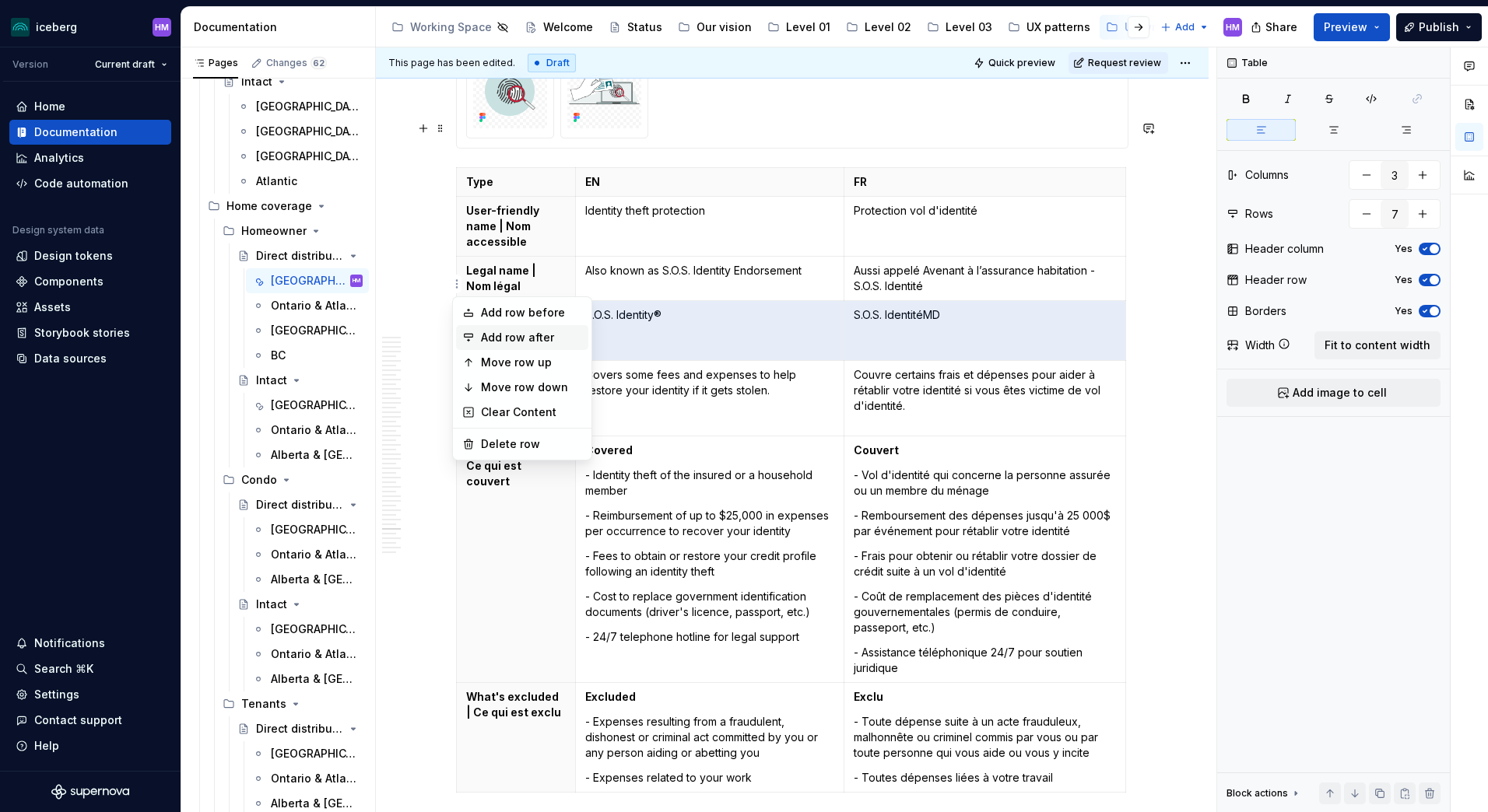
click at [477, 338] on div "Add row after" at bounding box center [523, 337] width 133 height 25
type input "8"
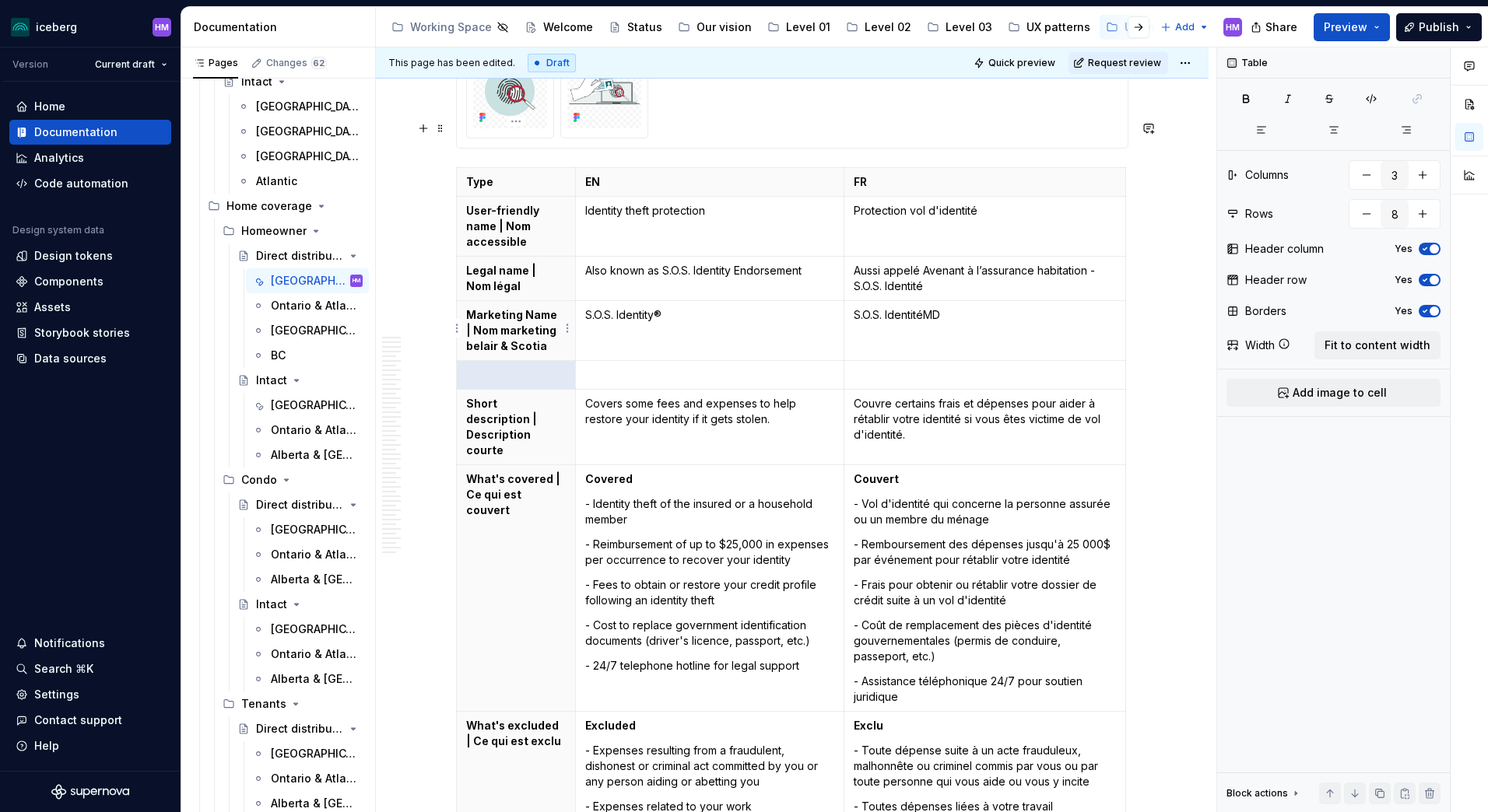
click at [494, 367] on p at bounding box center [515, 374] width 100 height 15
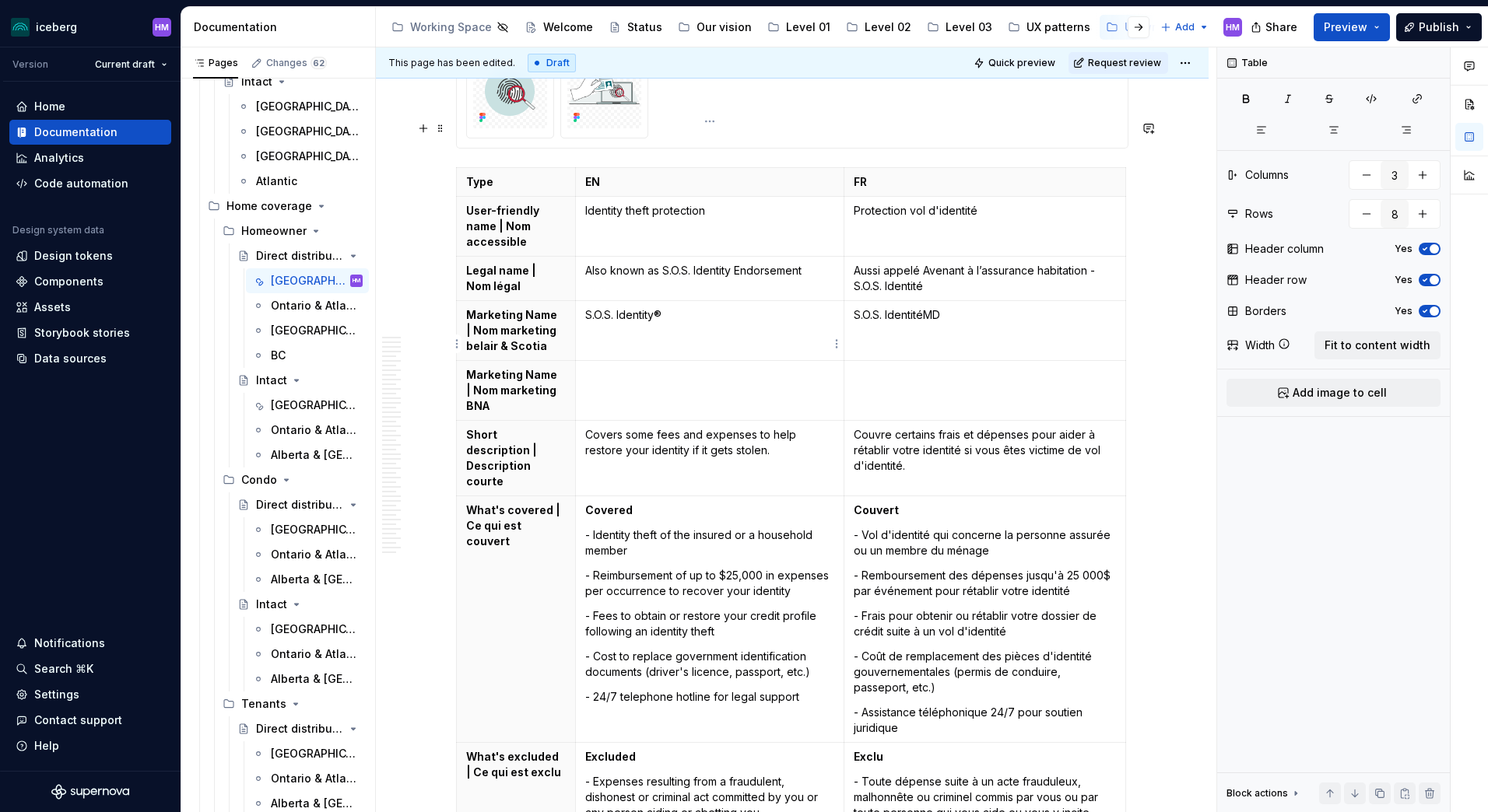
click at [593, 361] on td at bounding box center [710, 391] width 269 height 60
click at [585, 367] on p "S.O.S. Identity Protection®" at bounding box center [710, 374] width 249 height 15
drag, startPoint x: 949, startPoint y: 267, endPoint x: 853, endPoint y: 272, distance: 96.1
click at [853, 301] on td "S.O.S. IdentitéMD" at bounding box center [986, 331] width 282 height 60
copy p "S.O.S. IdentitéMD"
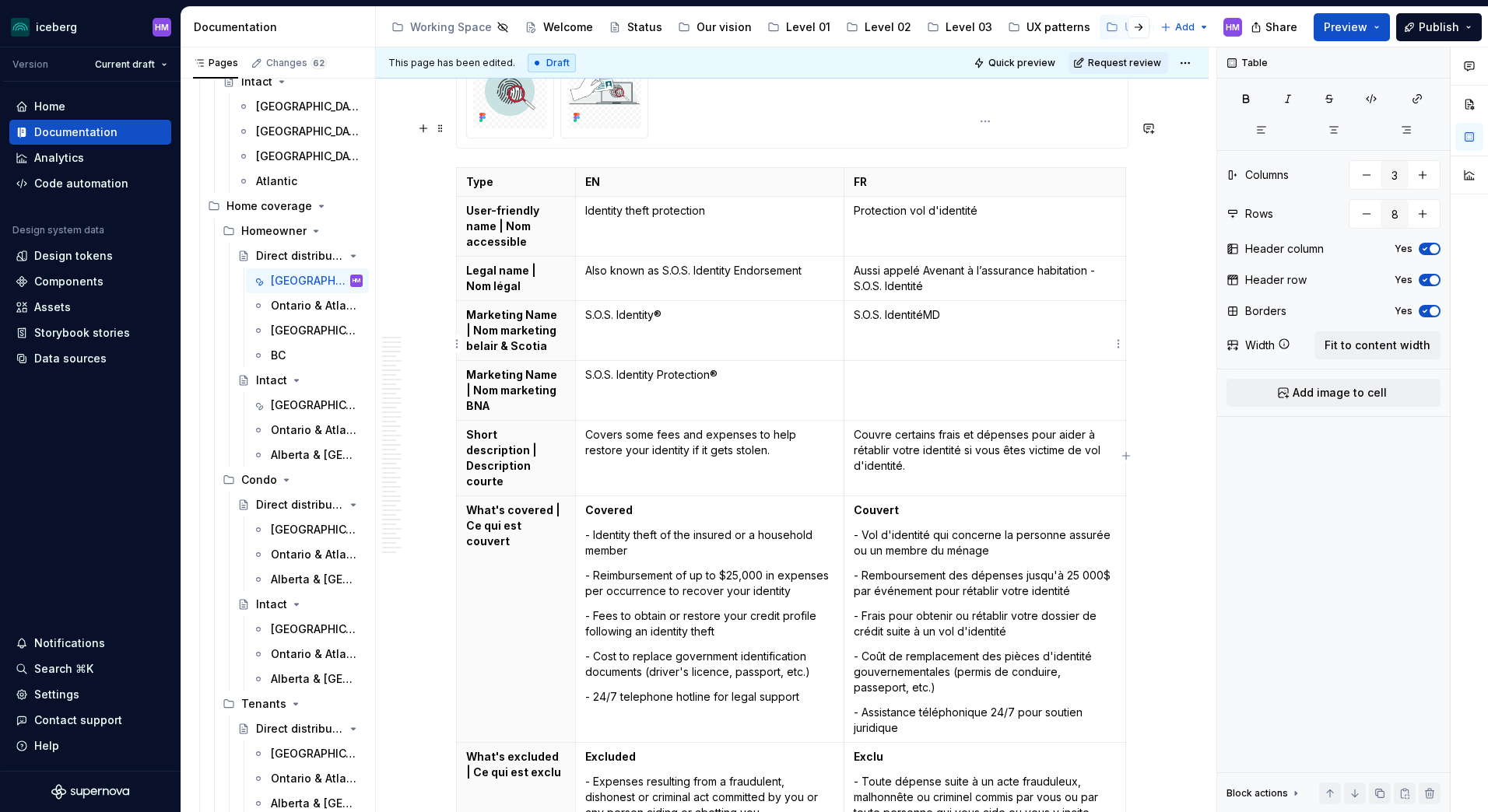
click at [867, 367] on p at bounding box center [985, 374] width 262 height 15
type textarea "*"
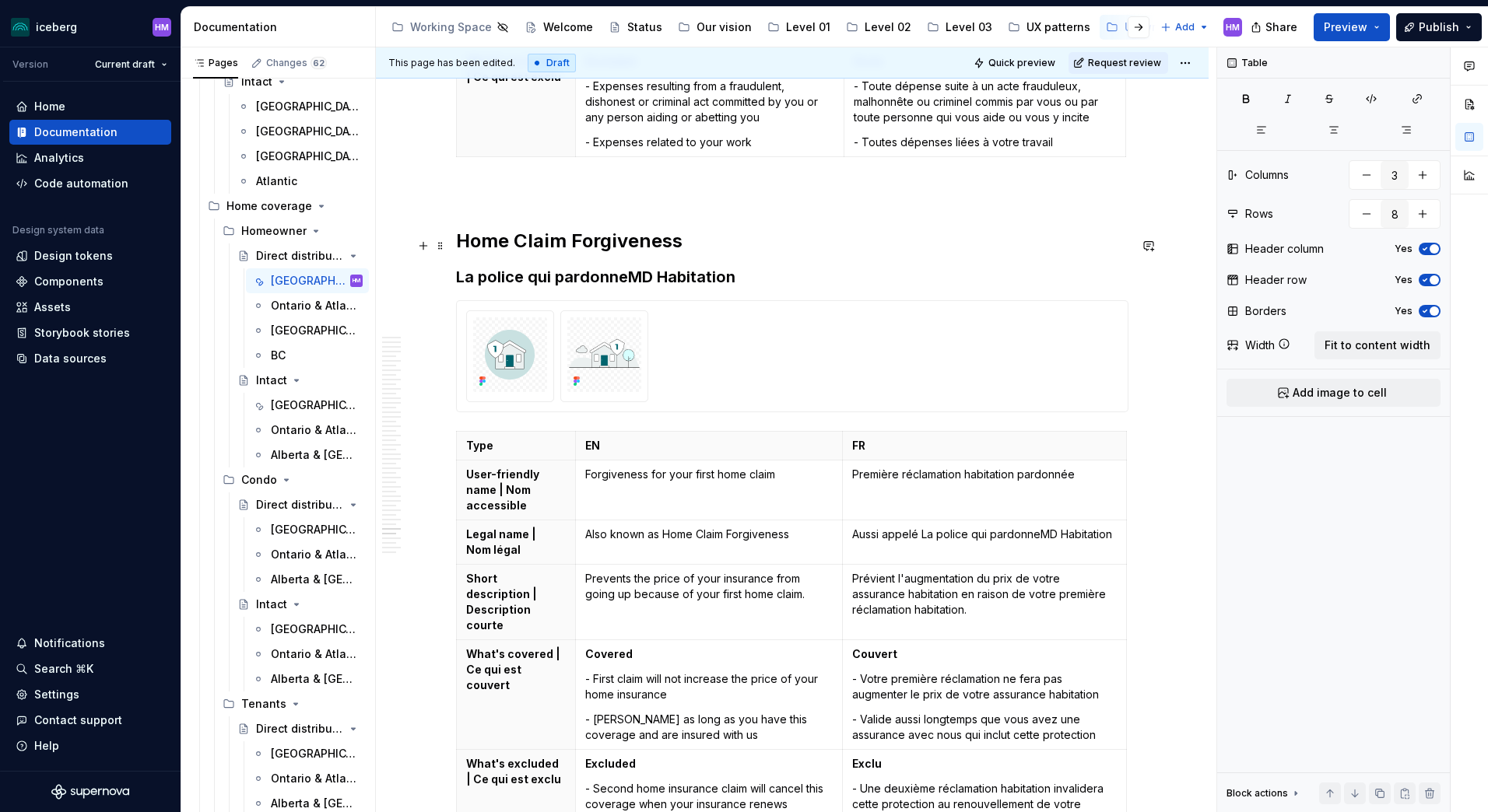
scroll to position [16679, 0]
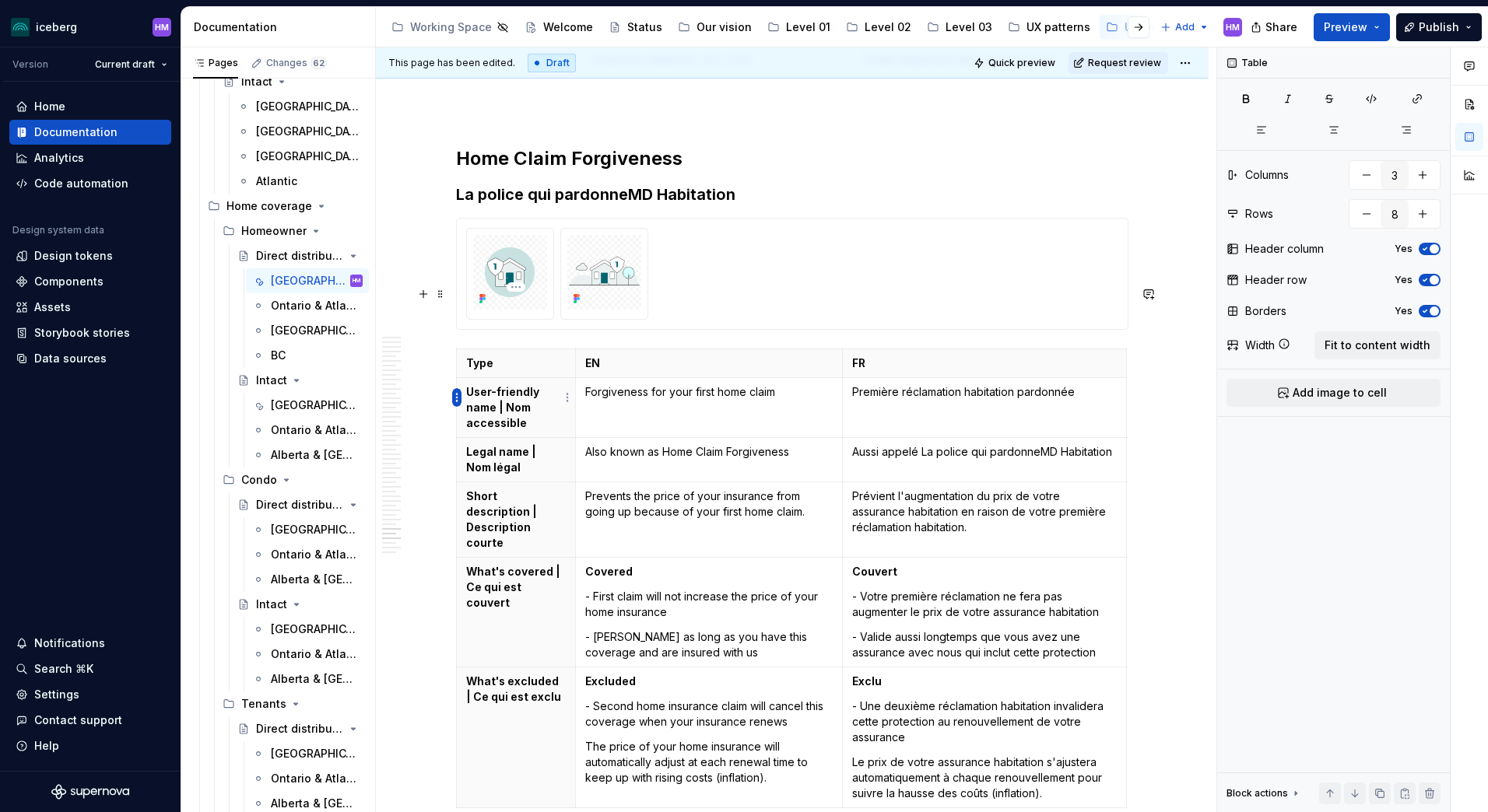
click at [456, 396] on html "iceberg HM Version Current draft Home Documentation Analytics Code automation D…" at bounding box center [744, 406] width 1488 height 812
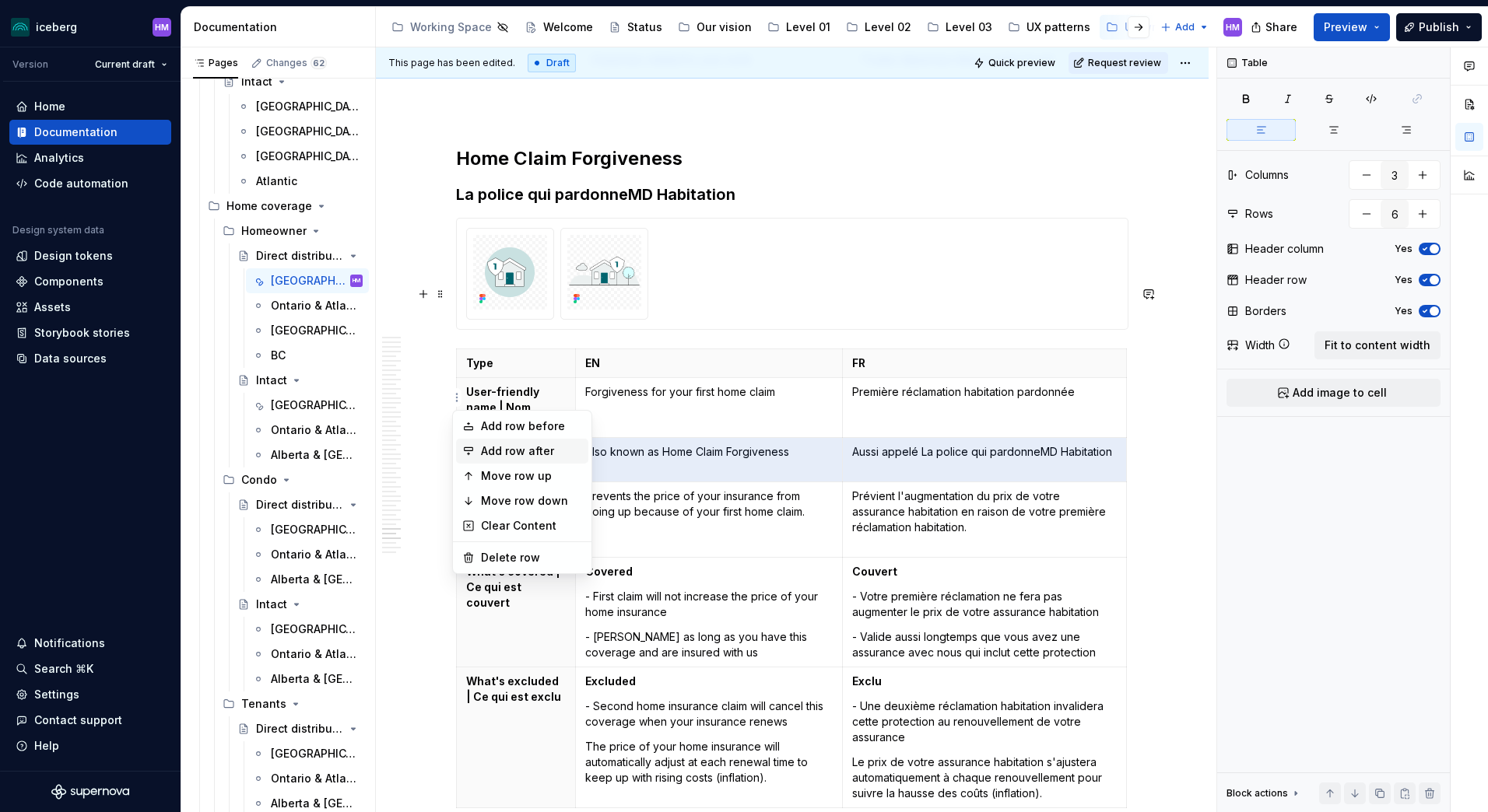
click at [508, 448] on div "Add row after" at bounding box center [531, 450] width 101 height 15
type input "7"
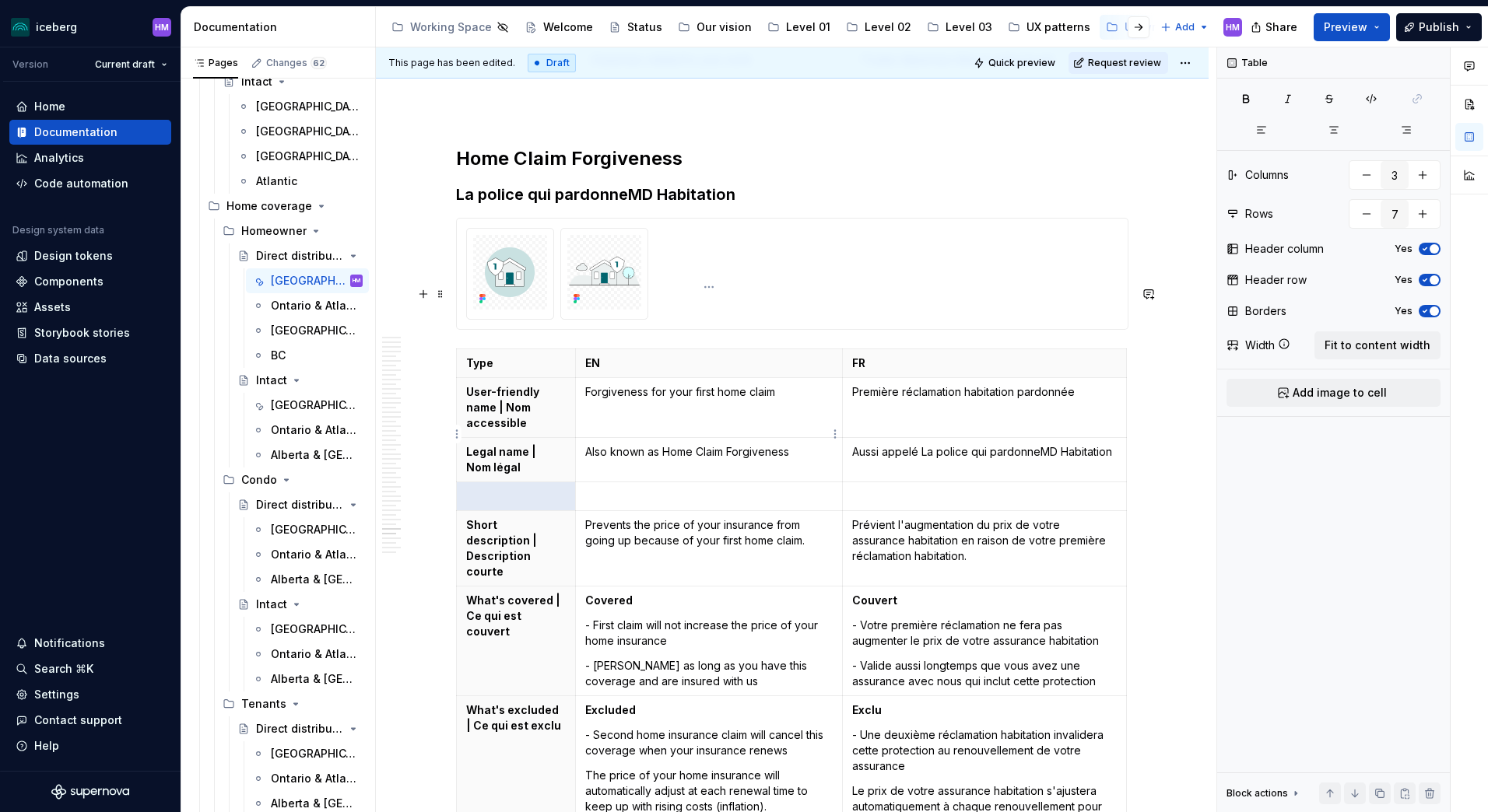
click at [662, 488] on p at bounding box center [709, 496] width 248 height 15
drag, startPoint x: 516, startPoint y: 407, endPoint x: 503, endPoint y: 404, distance: 13.3
click at [503, 444] on p "Legal name | Nom légal" at bounding box center [515, 459] width 100 height 31
click at [535, 488] on p at bounding box center [515, 496] width 100 height 15
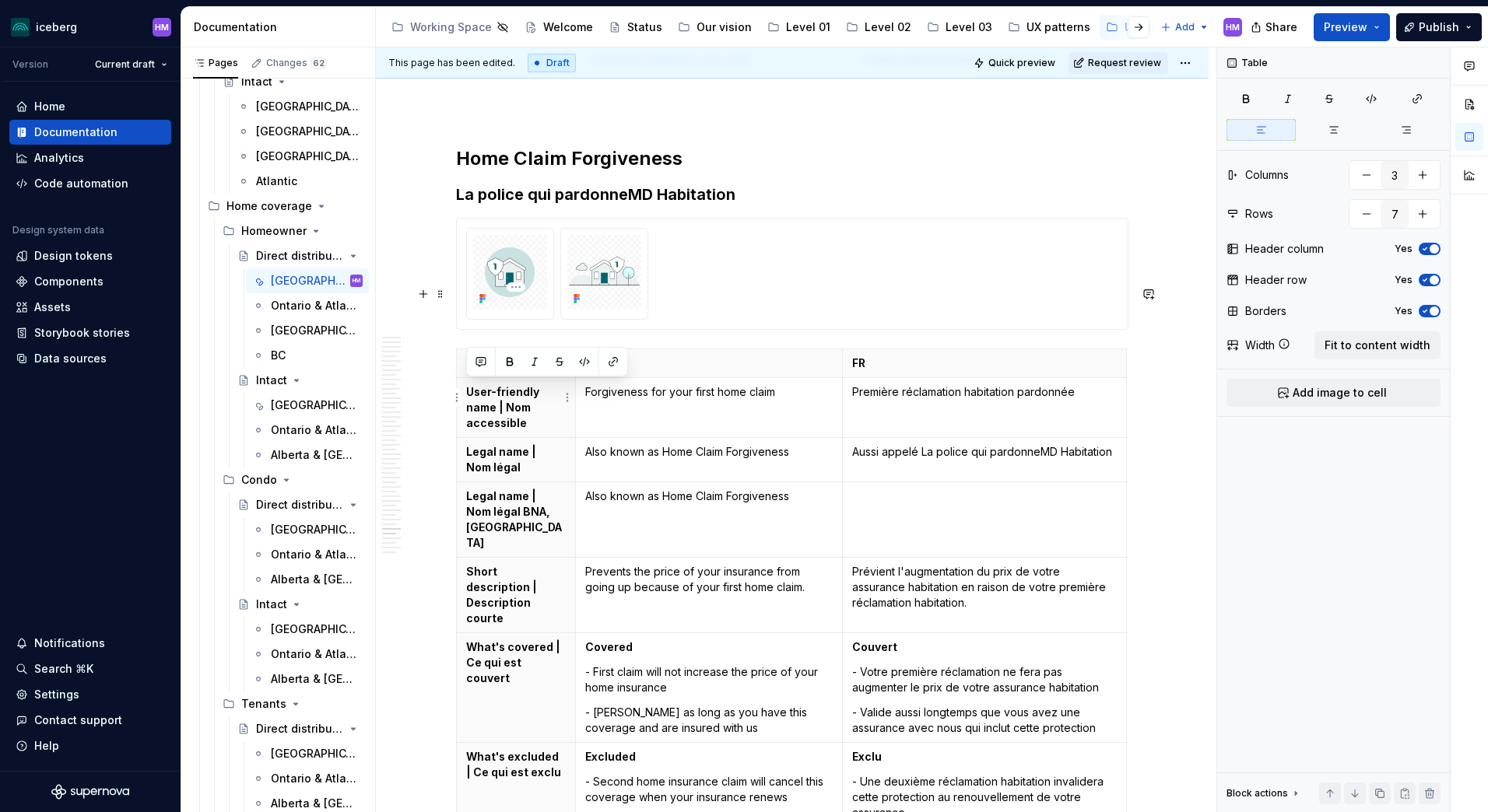
drag, startPoint x: 505, startPoint y: 408, endPoint x: 465, endPoint y: 394, distance: 42.4
click at [465, 438] on th "Legal name | Nom légal" at bounding box center [516, 459] width 119 height 44
click at [922, 488] on p at bounding box center [984, 496] width 265 height 15
click at [1183, 60] on html "iceberg HM Version Current draft Home Documentation Analytics Code automation D…" at bounding box center [744, 406] width 1488 height 812
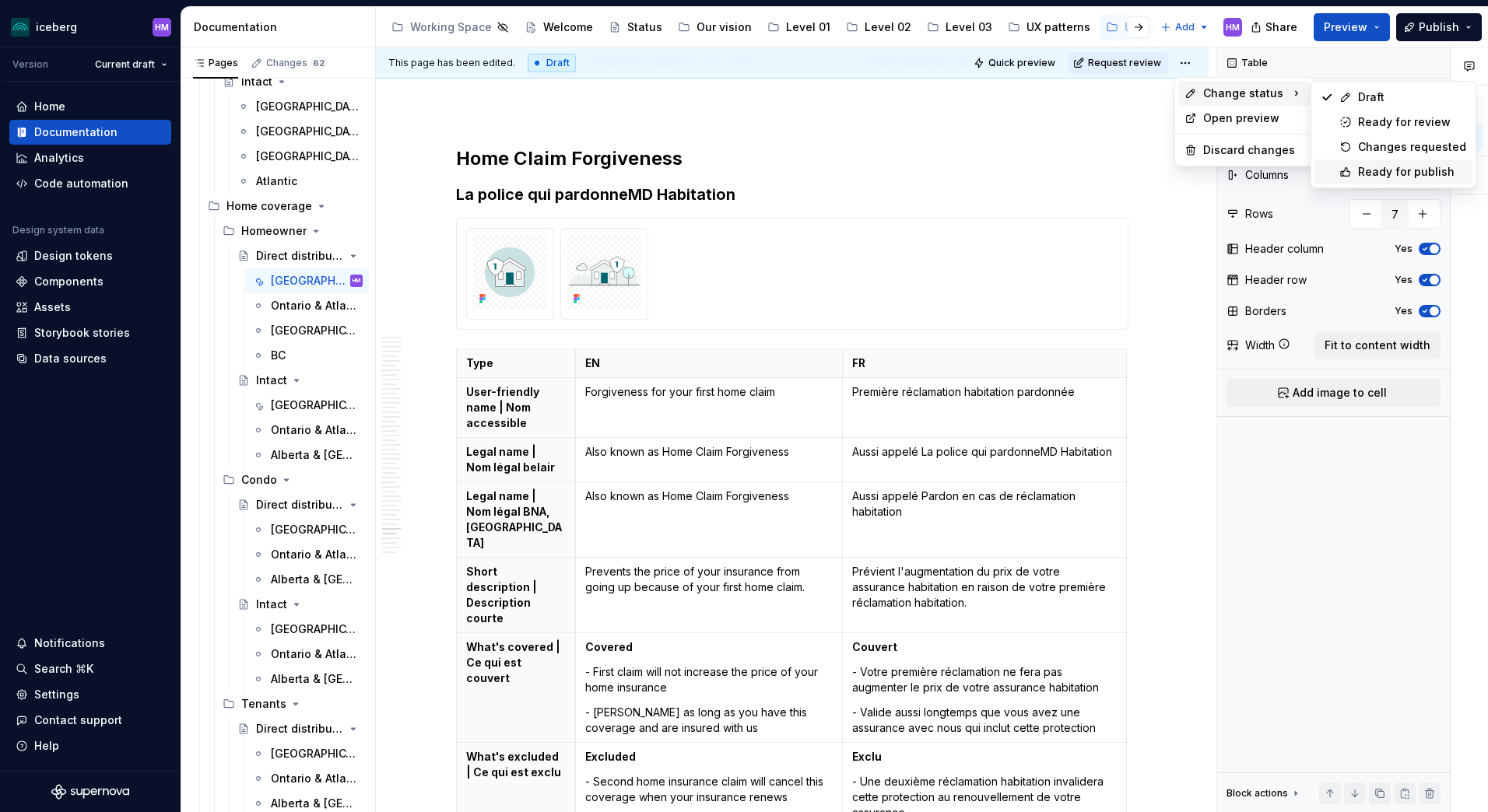
click at [1416, 170] on div "Ready for publish" at bounding box center [1412, 171] width 108 height 15
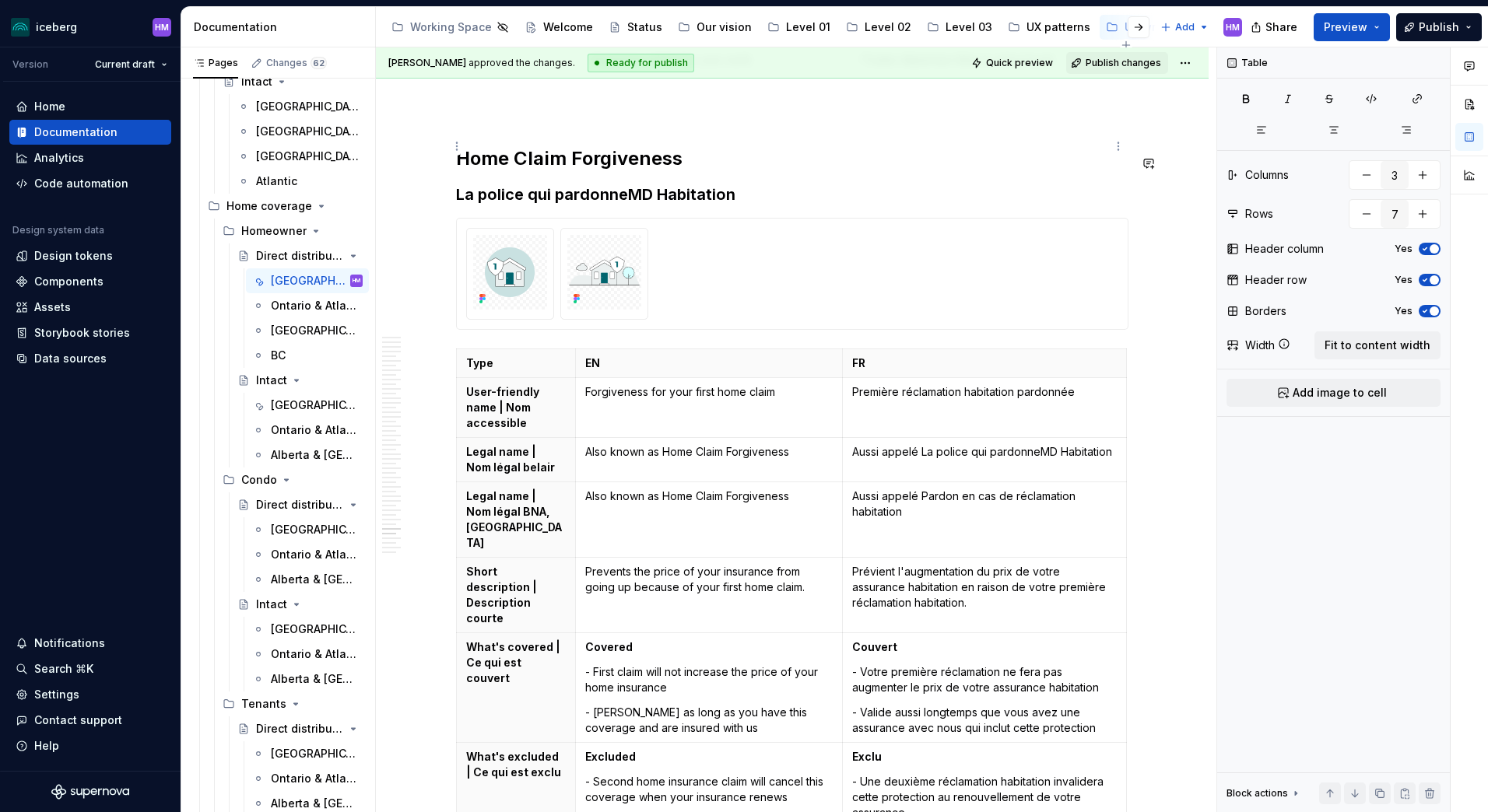
scroll to position [16312, 0]
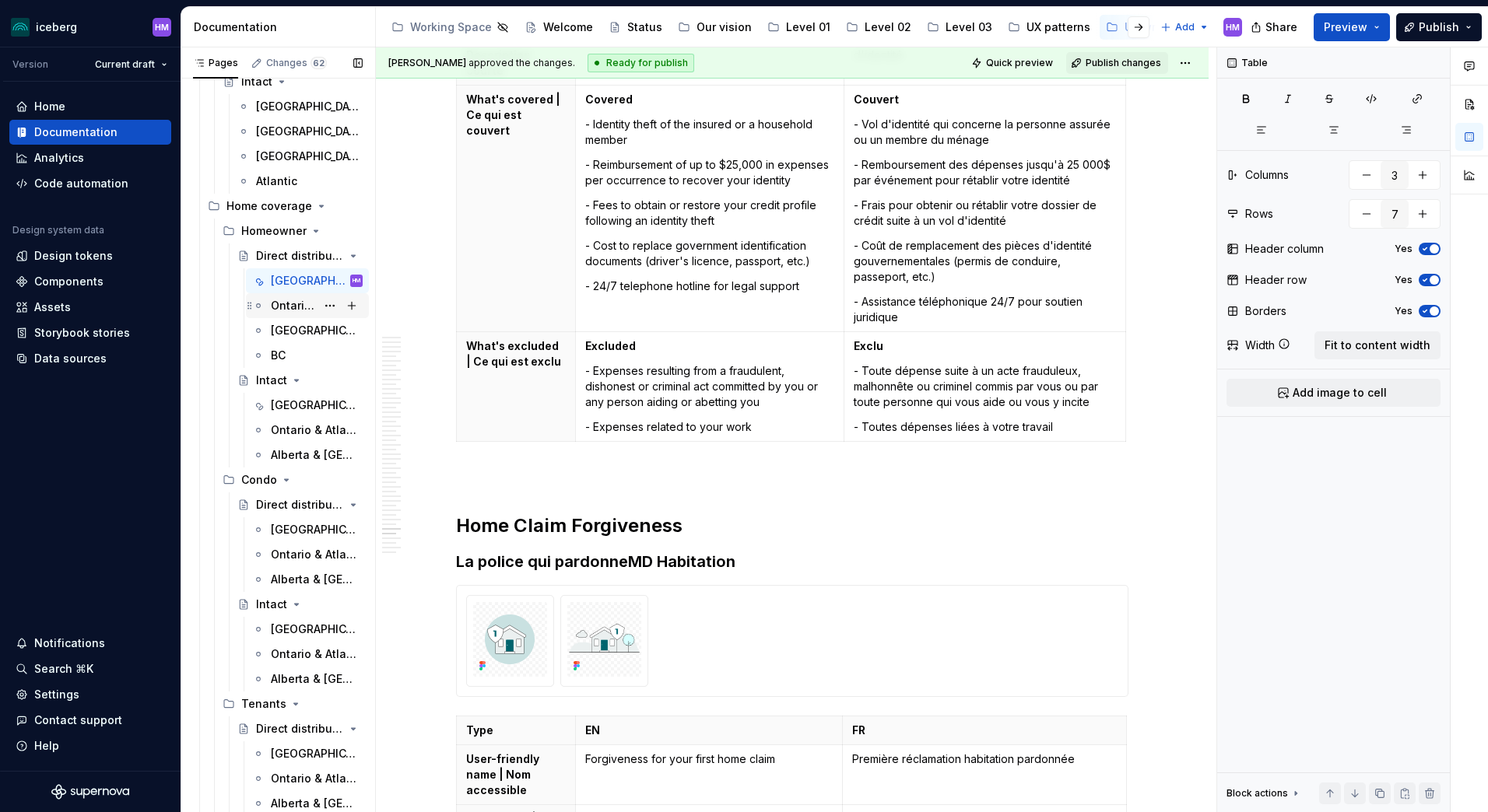
click at [286, 311] on div "Ontario & Atlantic" at bounding box center [294, 305] width 45 height 15
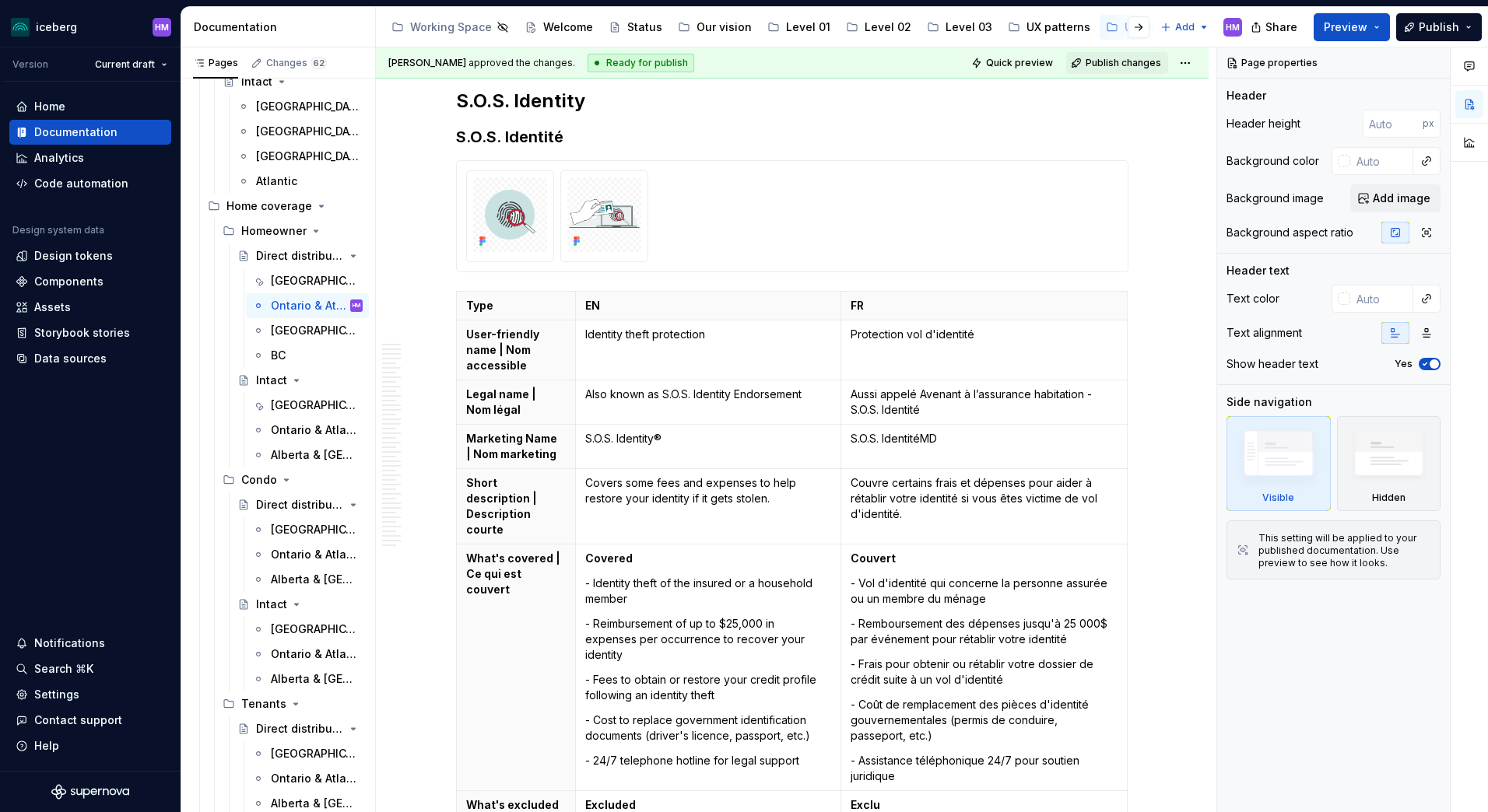
scroll to position [15200, 0]
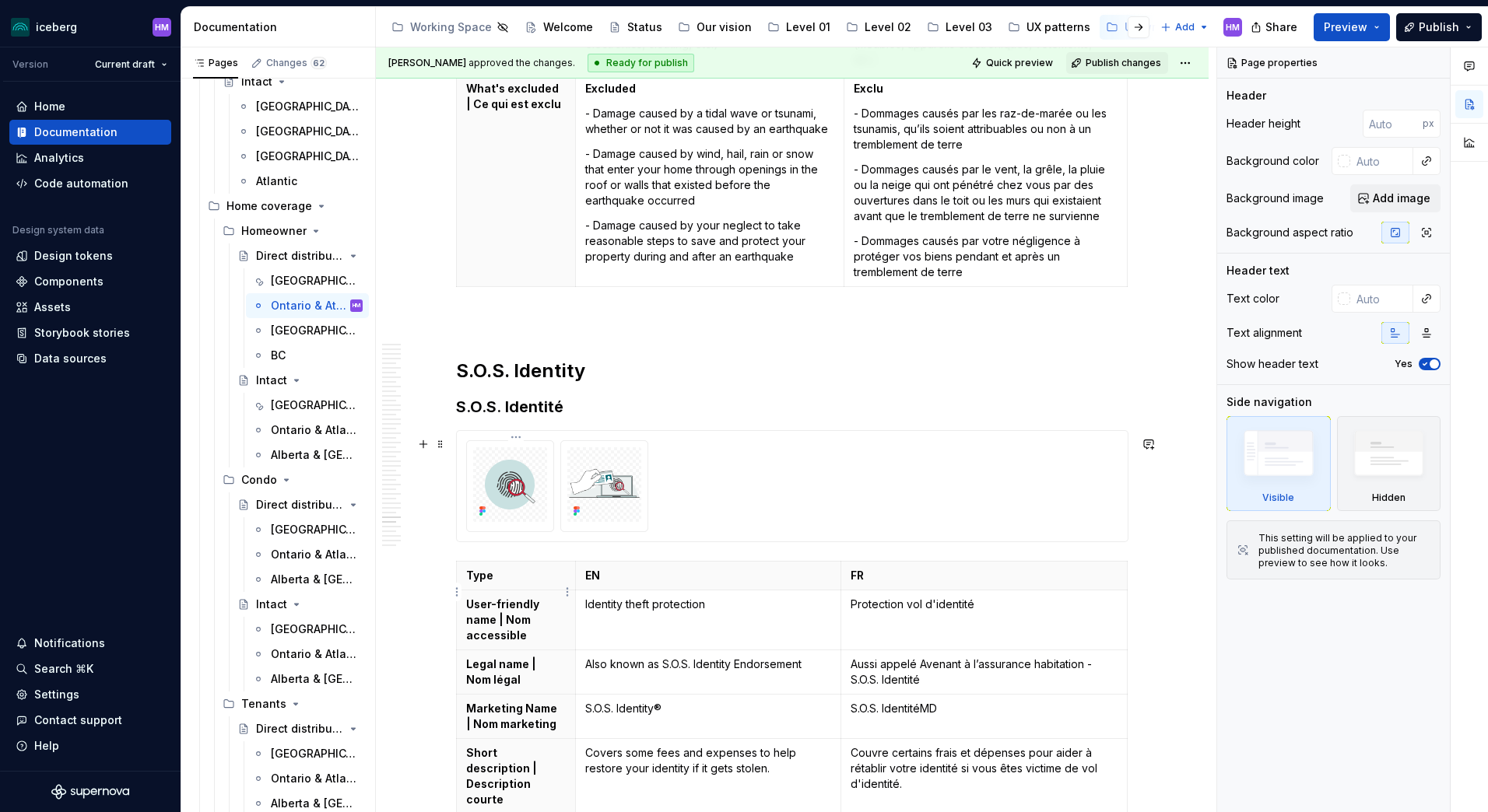
click at [524, 701] on p "Marketing Name | Nom marketing" at bounding box center [515, 717] width 100 height 31
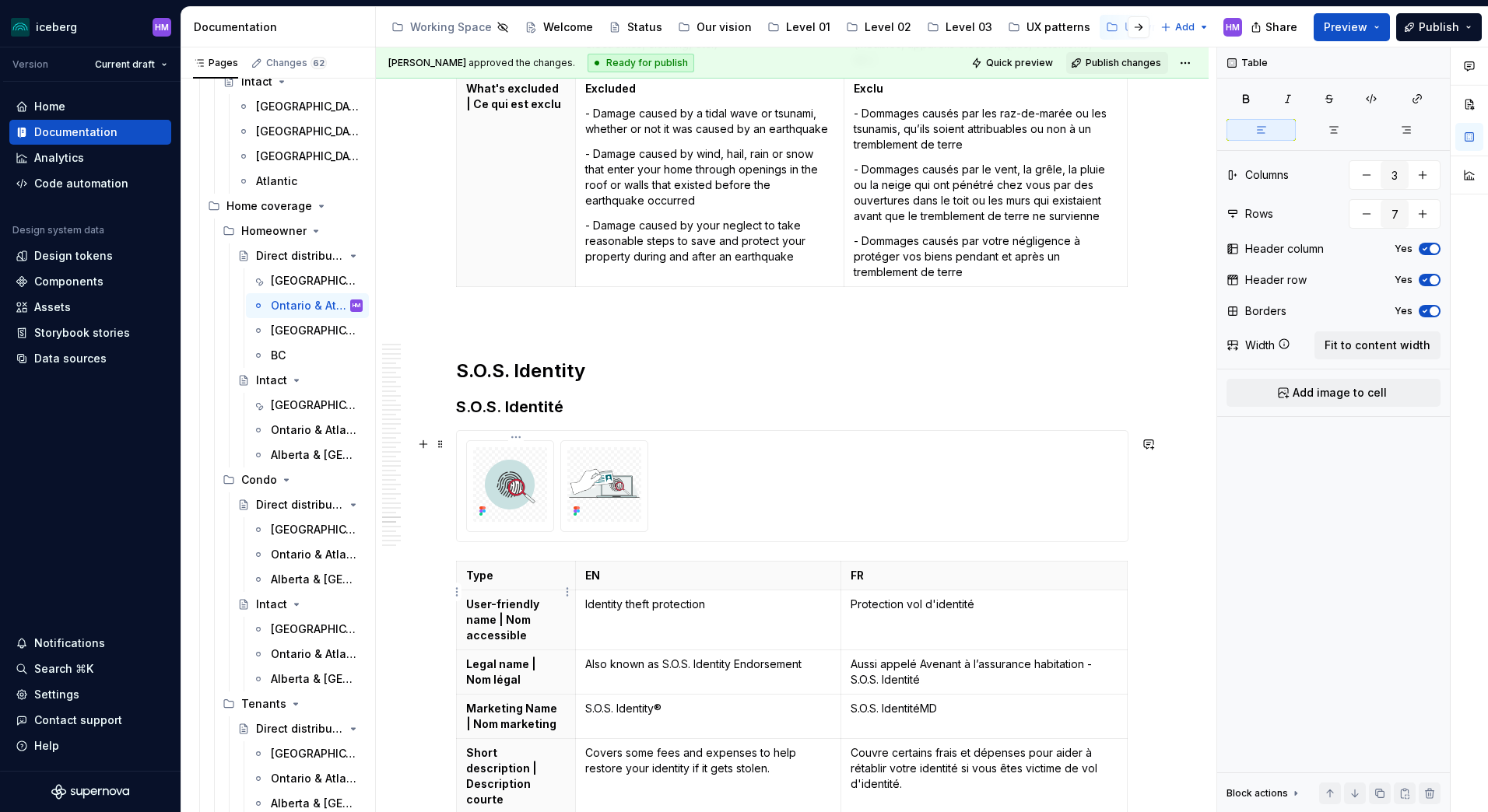
click at [511, 701] on p "Marketing Name | Nom marketing" at bounding box center [515, 717] width 100 height 31
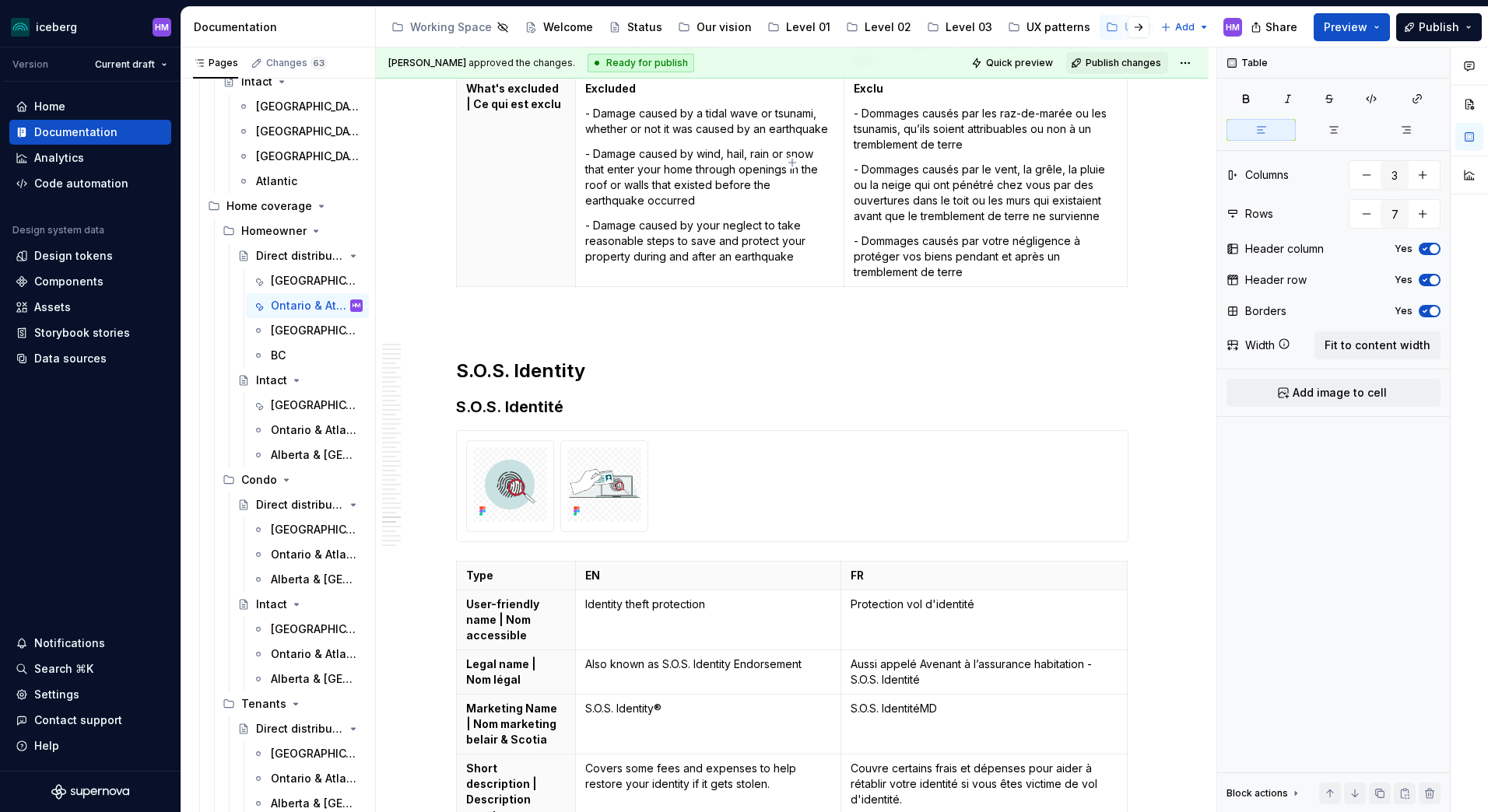
type textarea "*"
click at [455, 600] on html "iceberg HM Version Current draft Home Documentation Analytics Code automation D…" at bounding box center [744, 406] width 1488 height 812
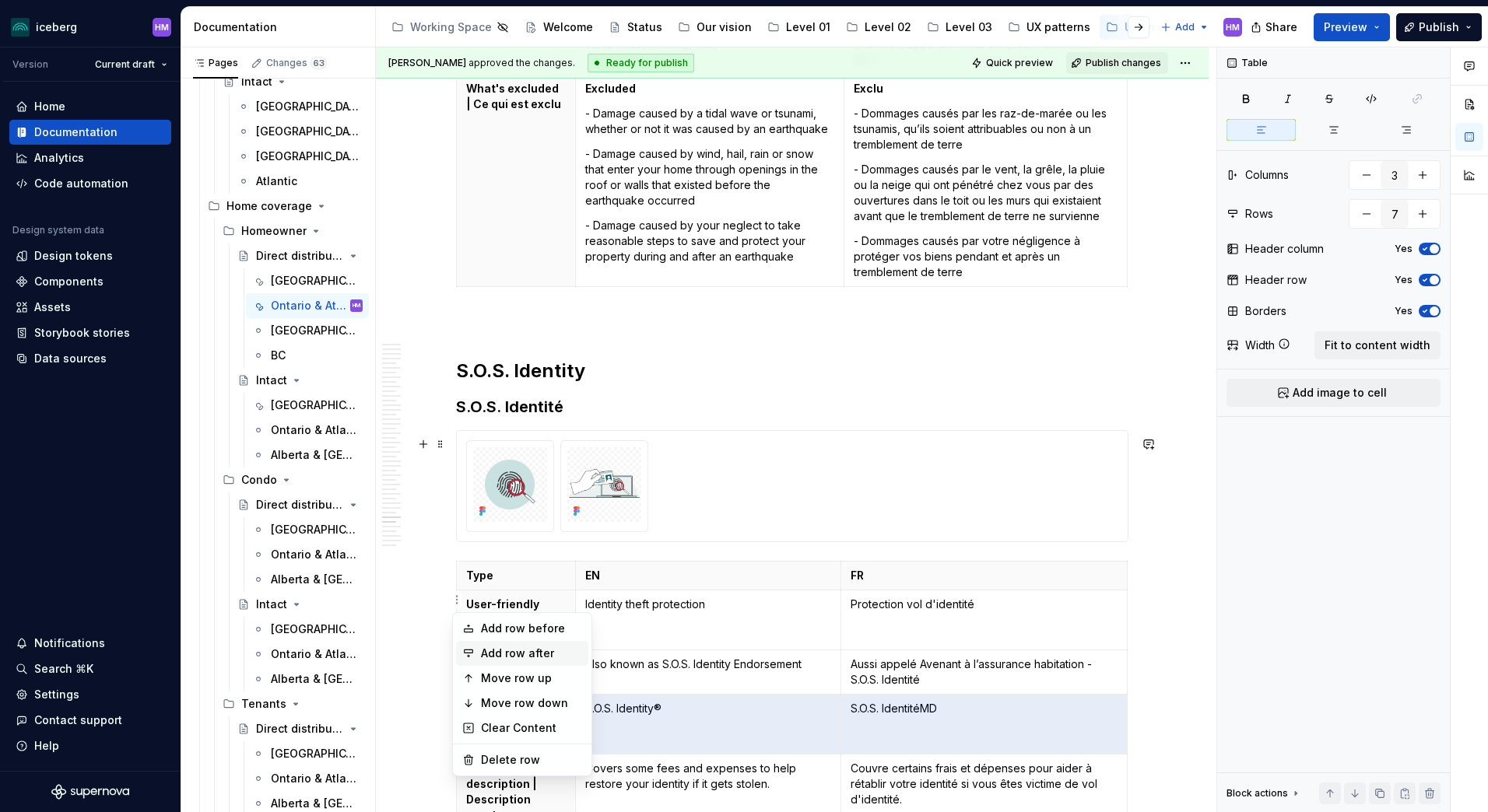
click at [479, 653] on div "Add row after" at bounding box center [523, 653] width 133 height 25
type input "8"
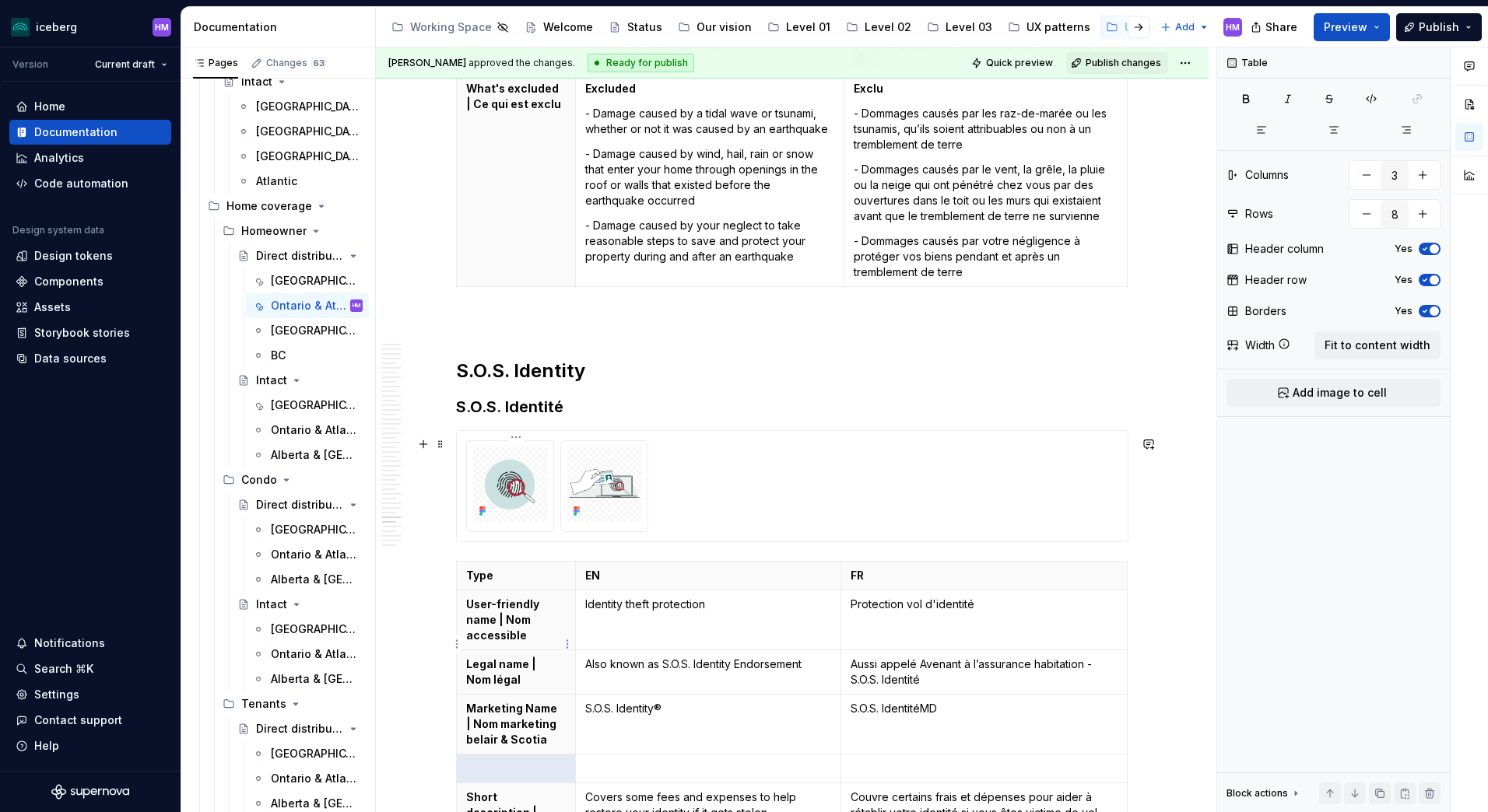
click at [498, 761] on p at bounding box center [515, 768] width 100 height 15
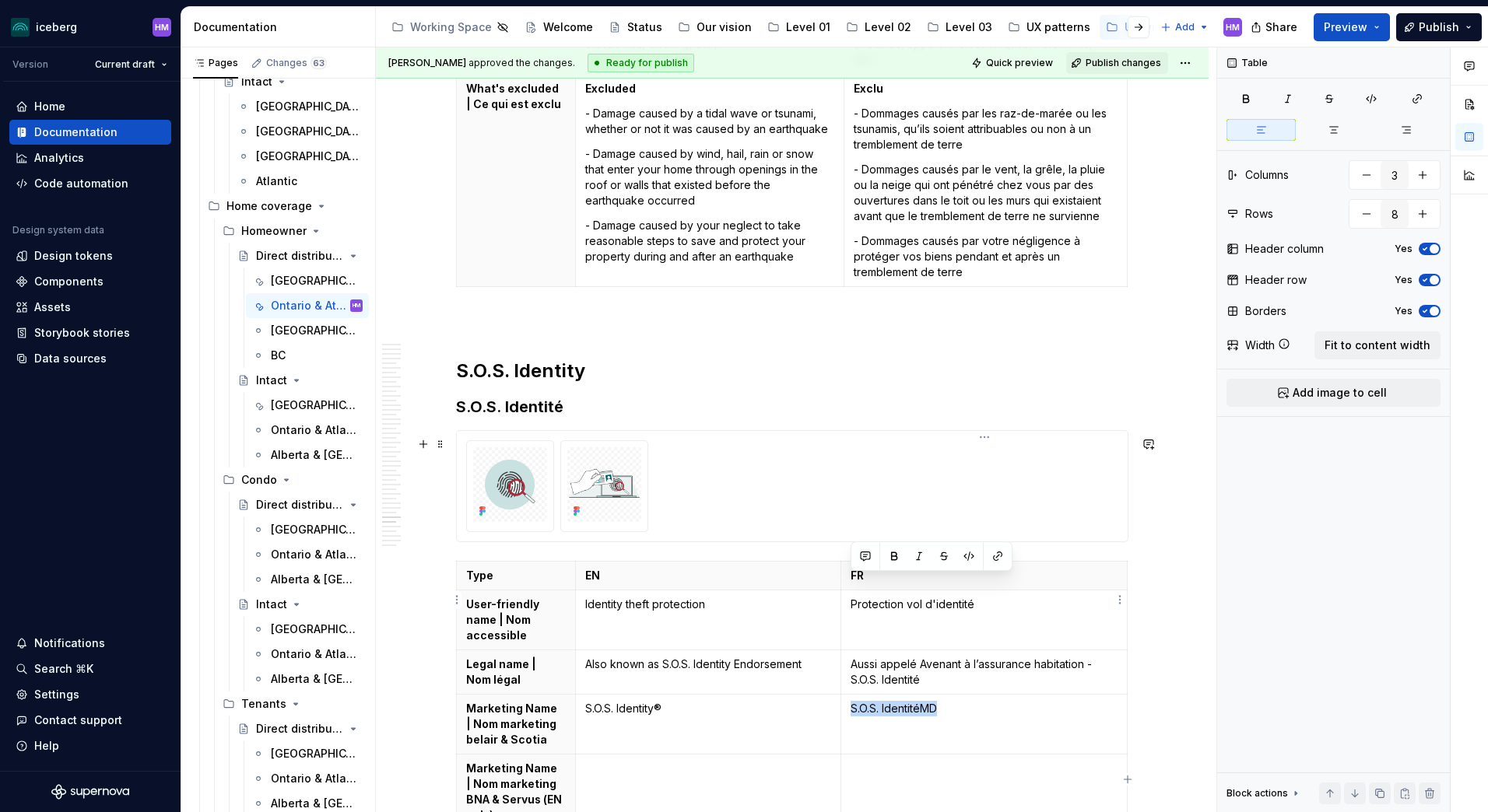
drag, startPoint x: 963, startPoint y: 587, endPoint x: 849, endPoint y: 588, distance: 114.0
click at [849, 695] on td "S.O.S. IdentitéMD" at bounding box center [985, 725] width 286 height 60
copy p "S.O.S. IdentitéMD"
click at [872, 755] on td at bounding box center [985, 792] width 286 height 75
click at [737, 755] on td at bounding box center [708, 792] width 265 height 75
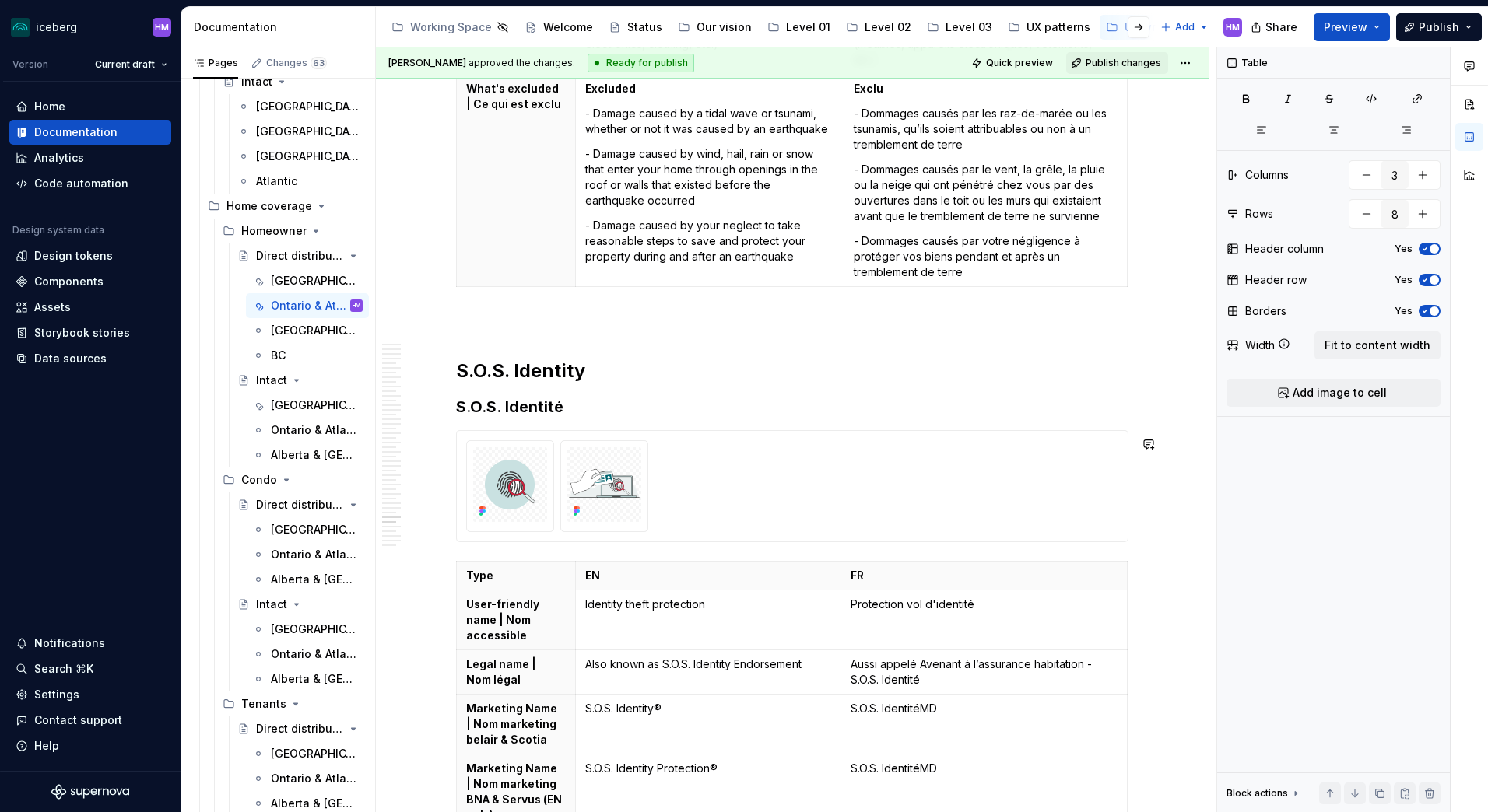
type textarea "*"
drag, startPoint x: 587, startPoint y: 645, endPoint x: 694, endPoint y: 628, distance: 108.3
click at [587, 761] on p "S.O.S. Identity Protection®" at bounding box center [708, 768] width 246 height 15
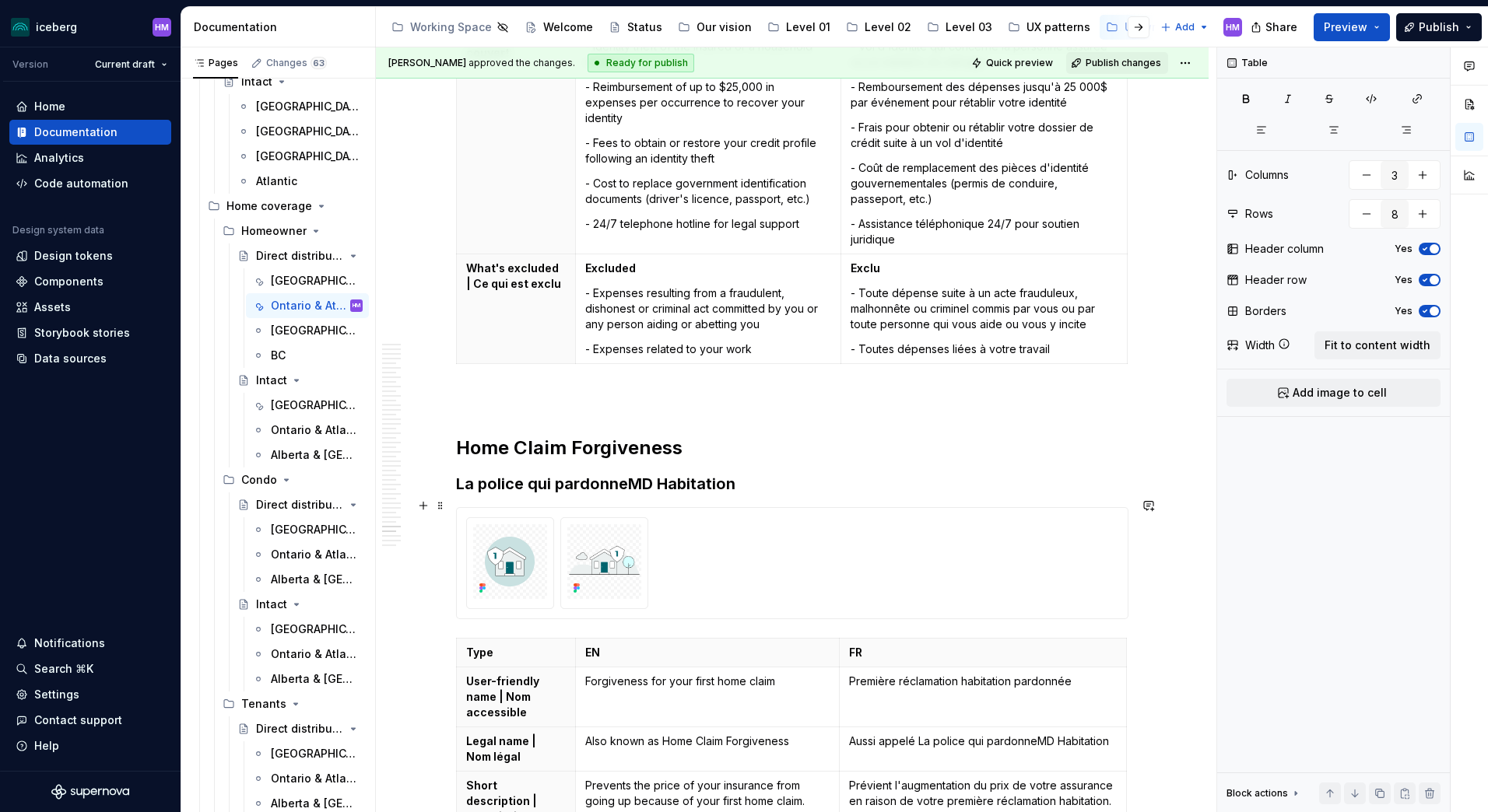
scroll to position [16211, 0]
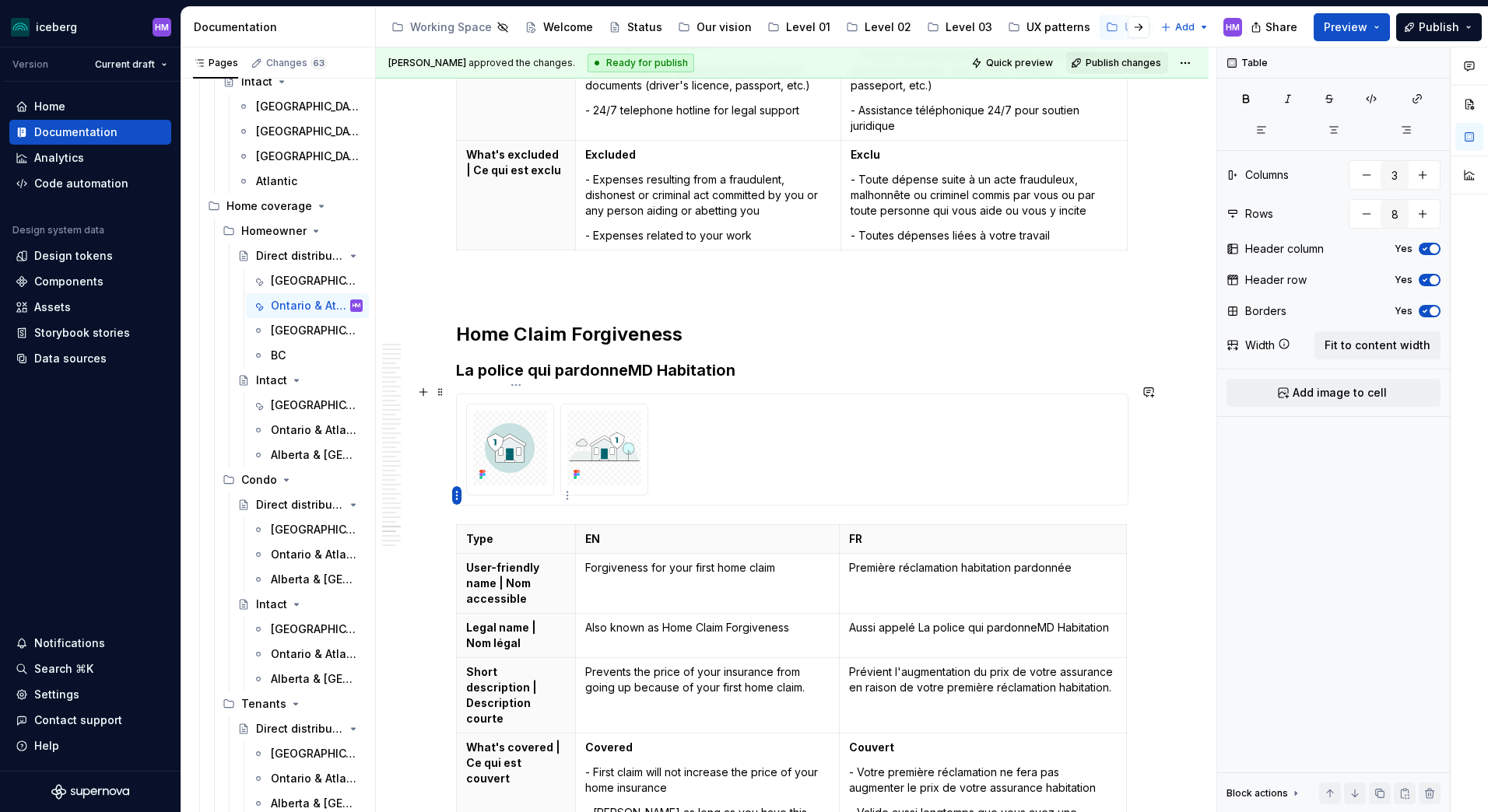
click at [456, 493] on html "iceberg HM Version Current draft Home Documentation Analytics Code automation D…" at bounding box center [744, 406] width 1488 height 812
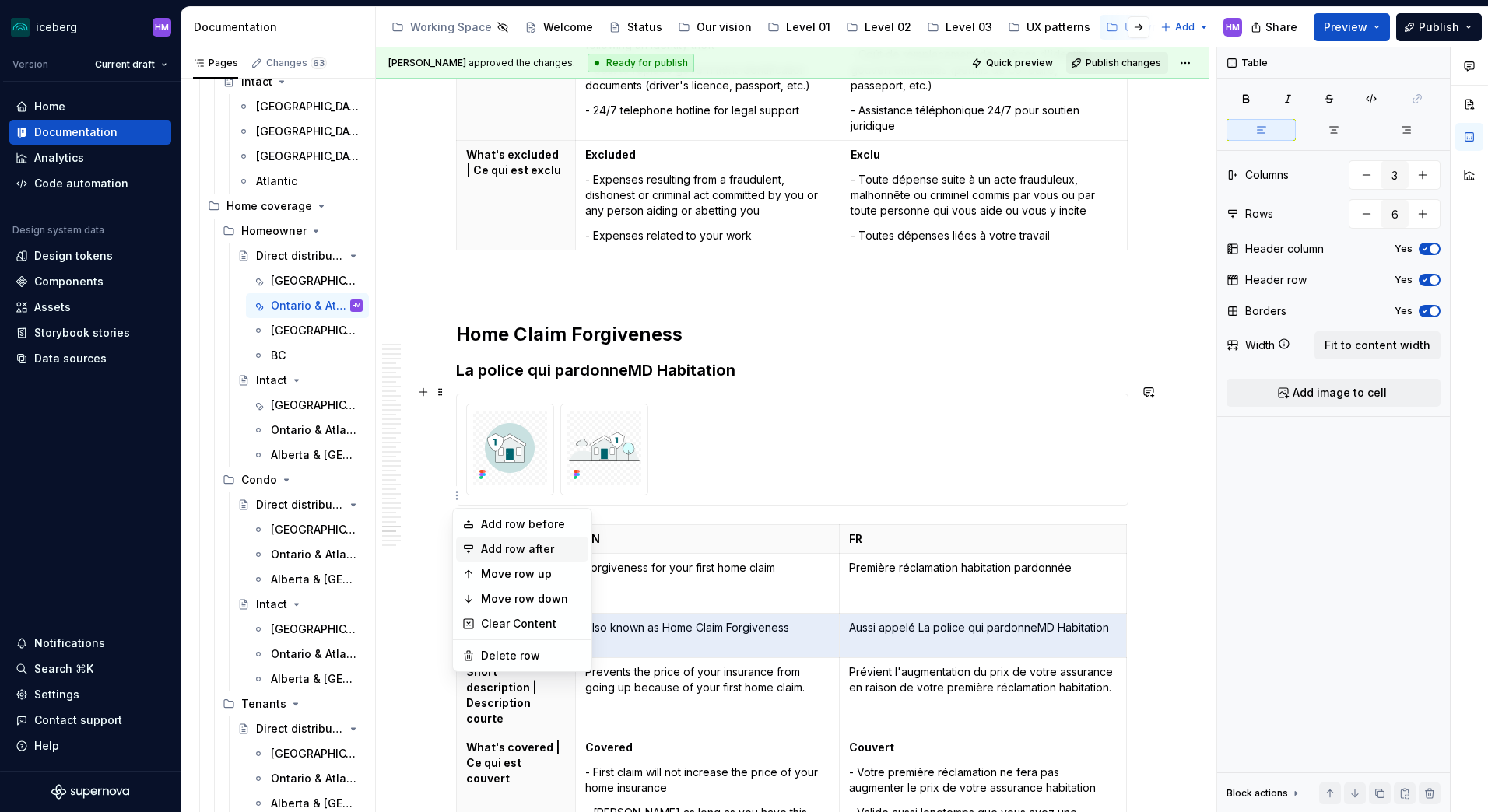
click at [477, 554] on div "Add row after" at bounding box center [523, 549] width 133 height 25
type input "7"
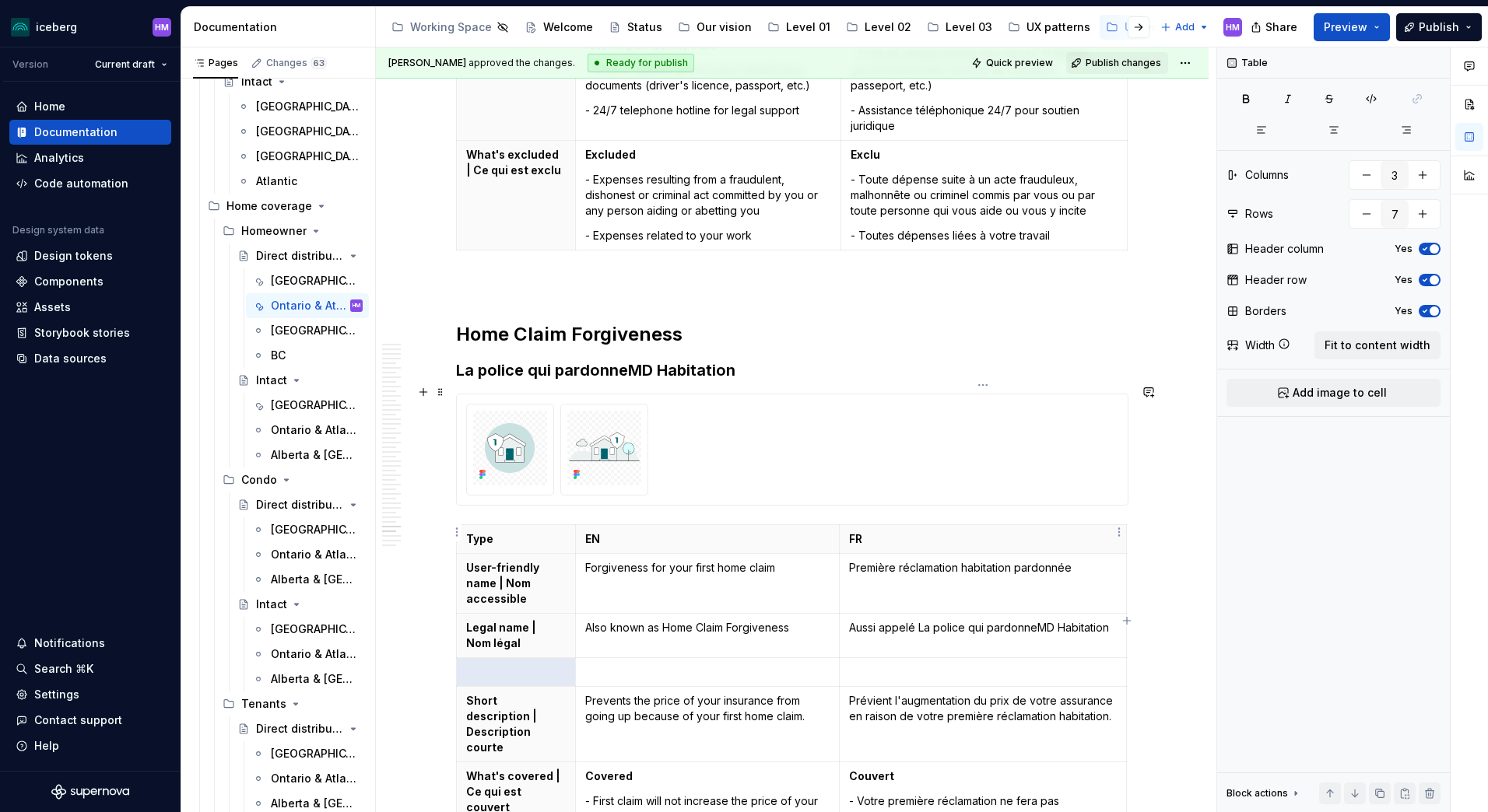
click at [1006, 664] on p at bounding box center [982, 671] width 268 height 15
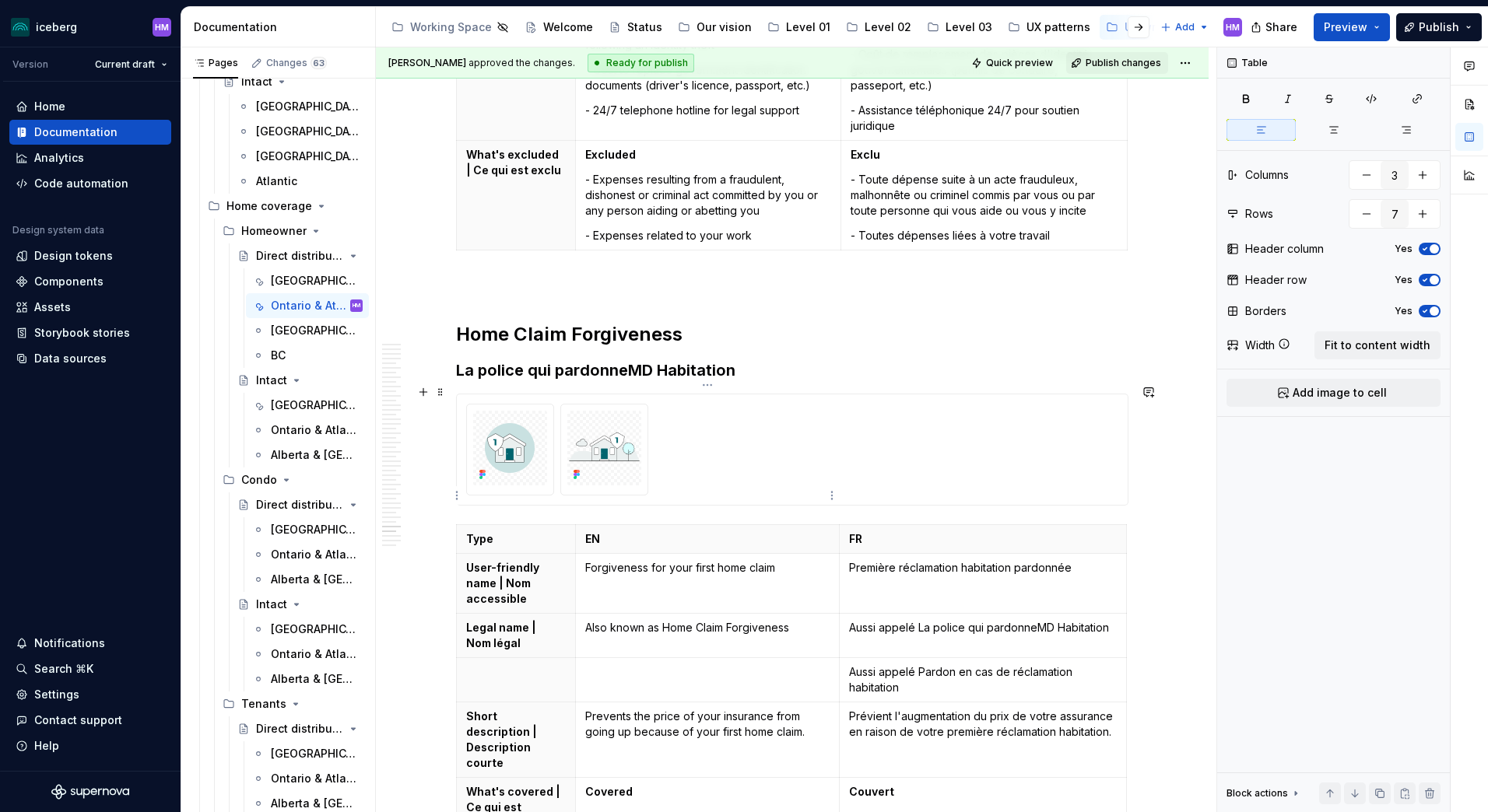
click at [715, 620] on p "Also known as Home Claim Forgiveness" at bounding box center [707, 628] width 244 height 15
click at [664, 658] on td at bounding box center [707, 680] width 264 height 44
type textarea "*"
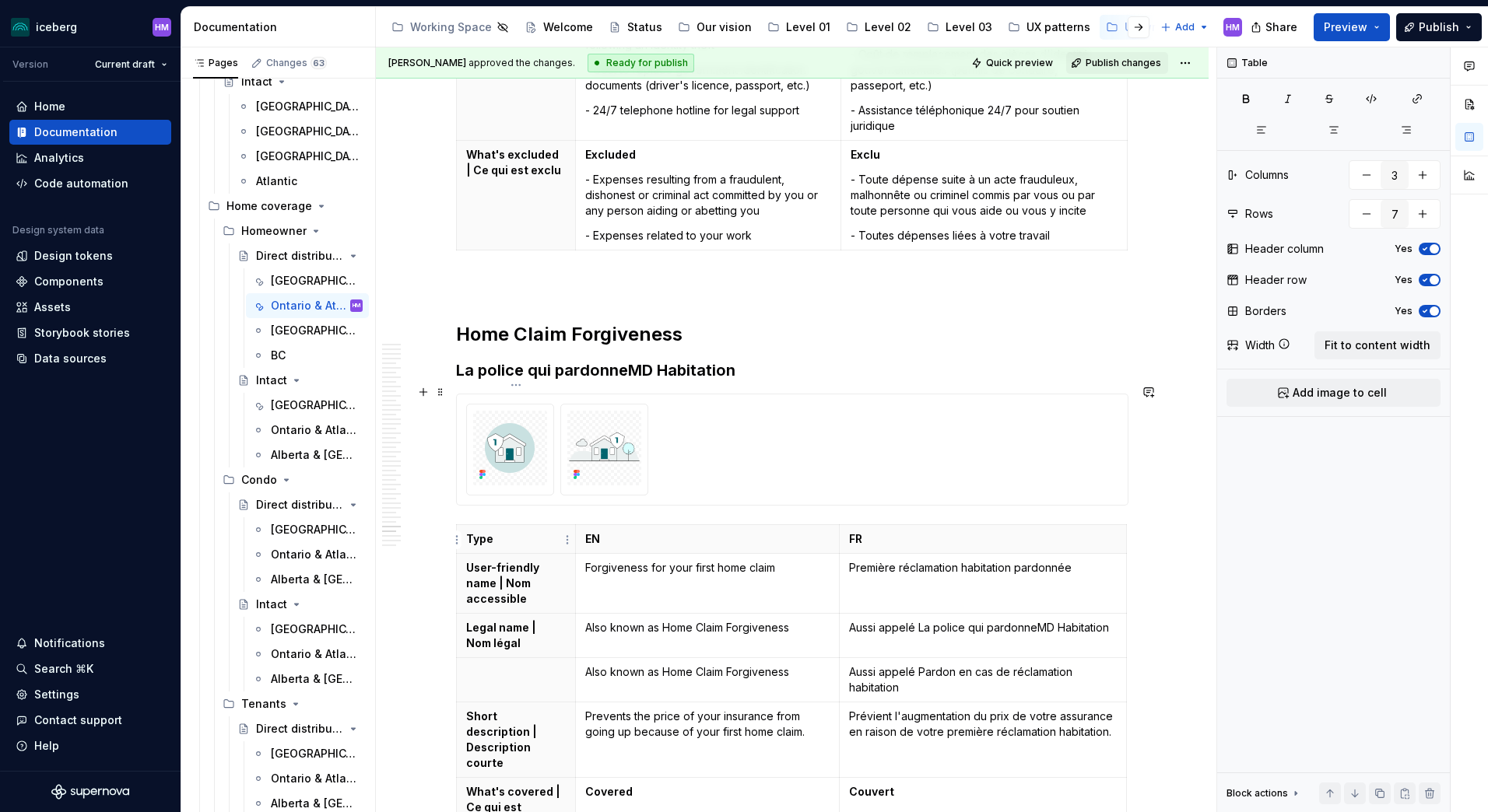
click at [521, 664] on p at bounding box center [515, 671] width 100 height 15
paste div
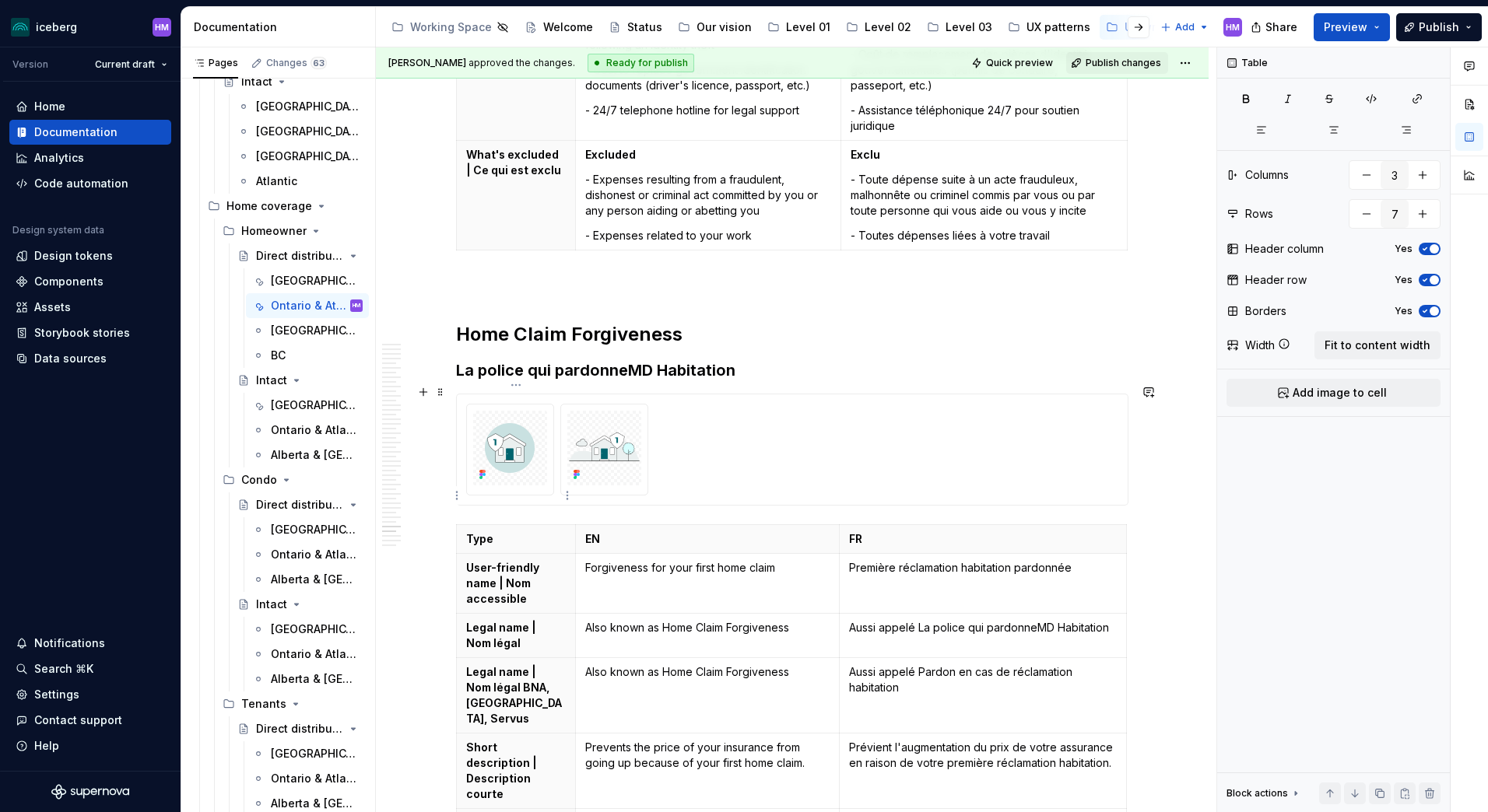
click at [501, 620] on p "Legal name | Nom légal" at bounding box center [515, 636] width 100 height 31
click at [1191, 60] on html "iceberg HM Version Current draft Home Documentation Analytics Code automation D…" at bounding box center [744, 406] width 1488 height 812
click at [871, 598] on html "iceberg HM Version Current draft Home Documentation Analytics Code automation D…" at bounding box center [744, 406] width 1488 height 812
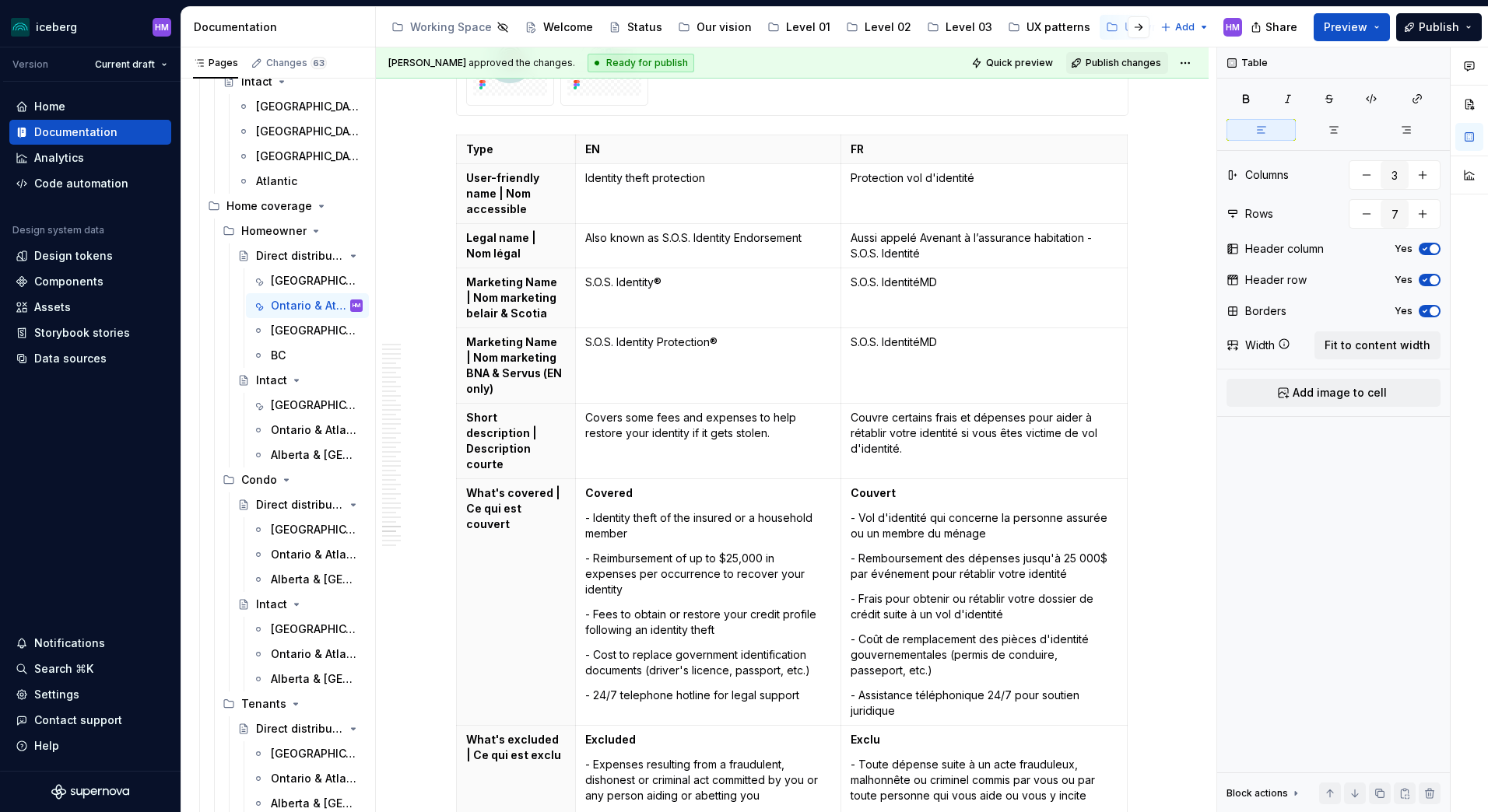
scroll to position [15611, 0]
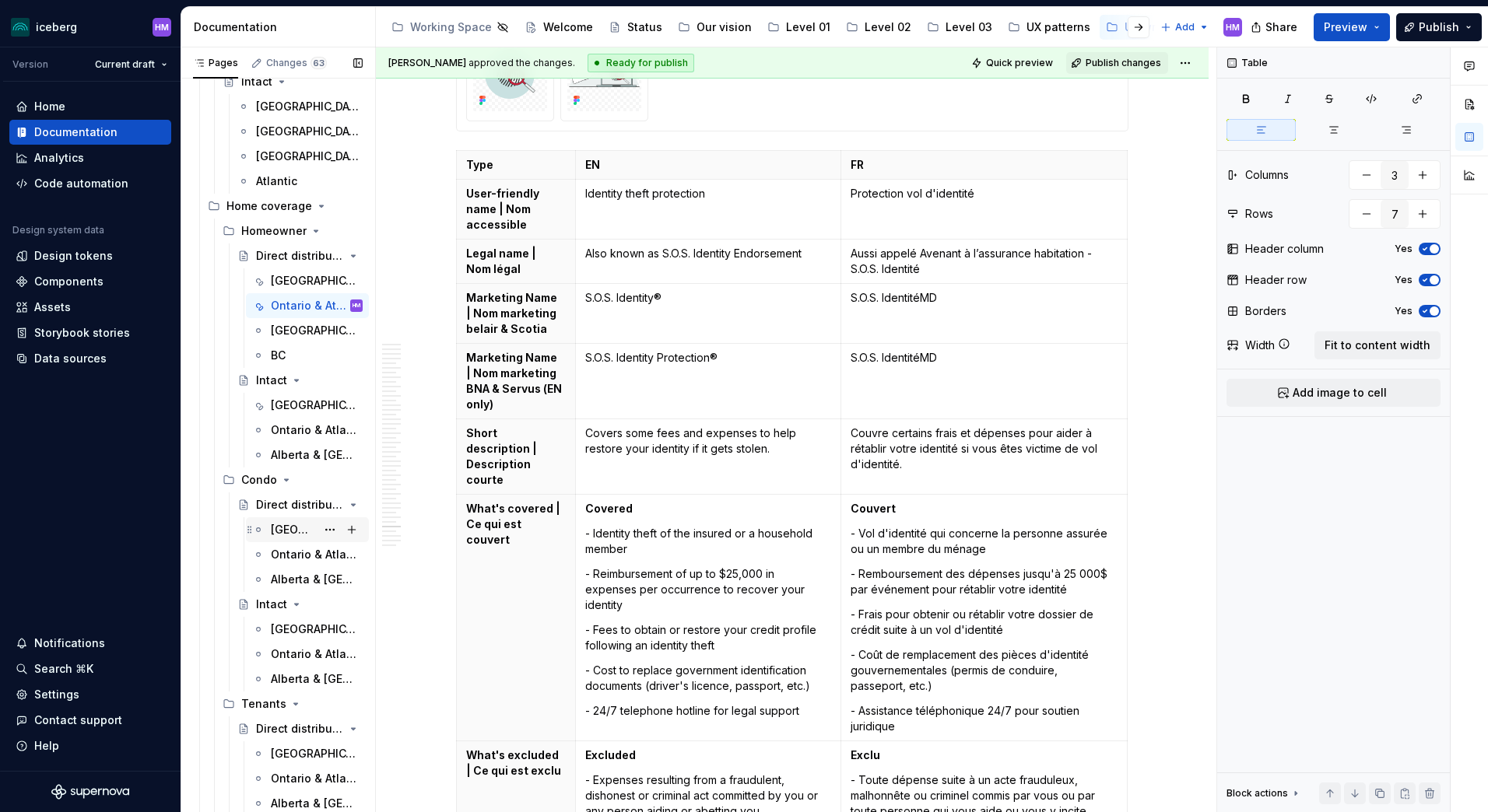
click at [282, 531] on div "[GEOGRAPHIC_DATA]" at bounding box center [294, 529] width 45 height 15
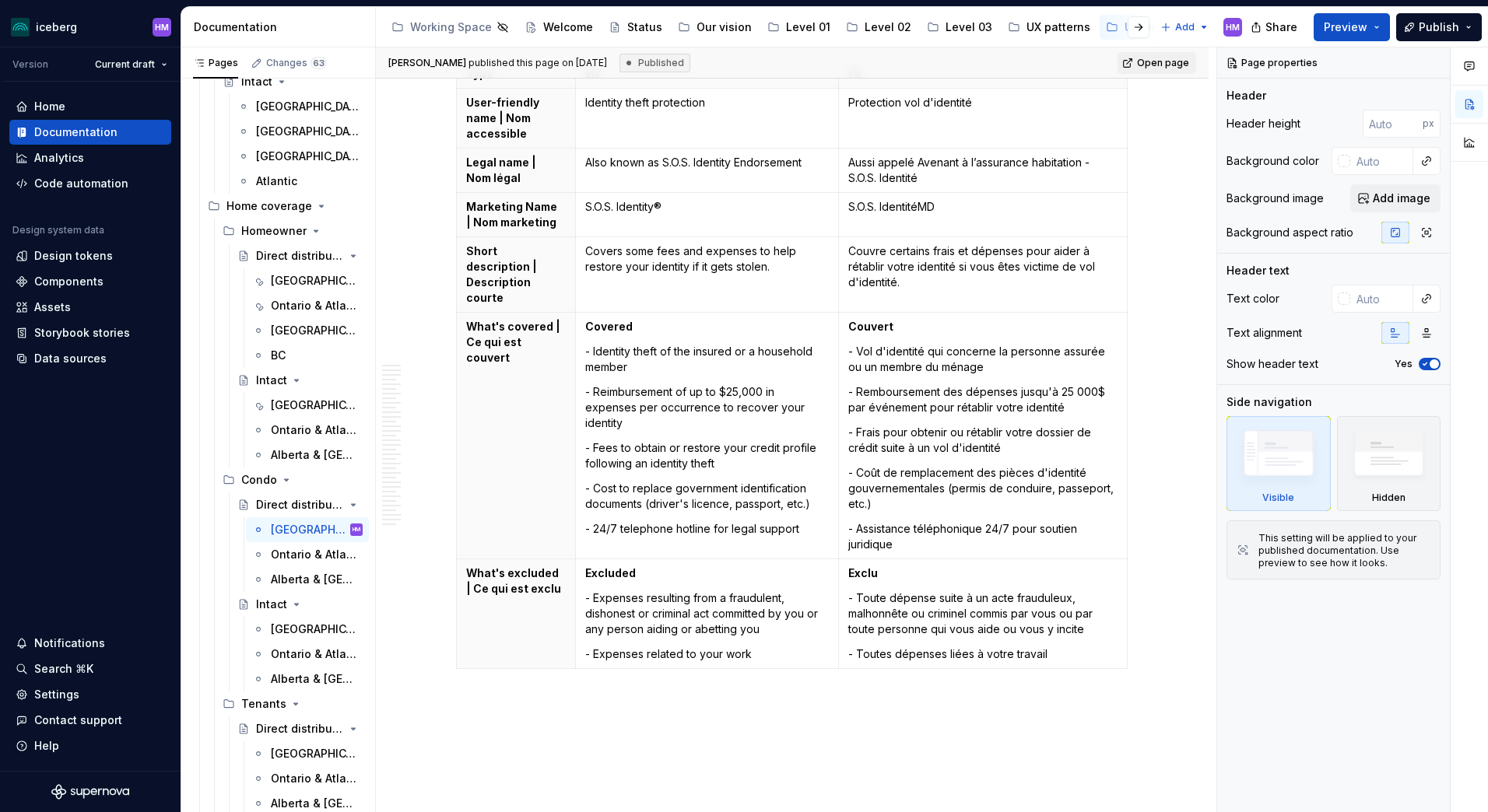
scroll to position [12764, 0]
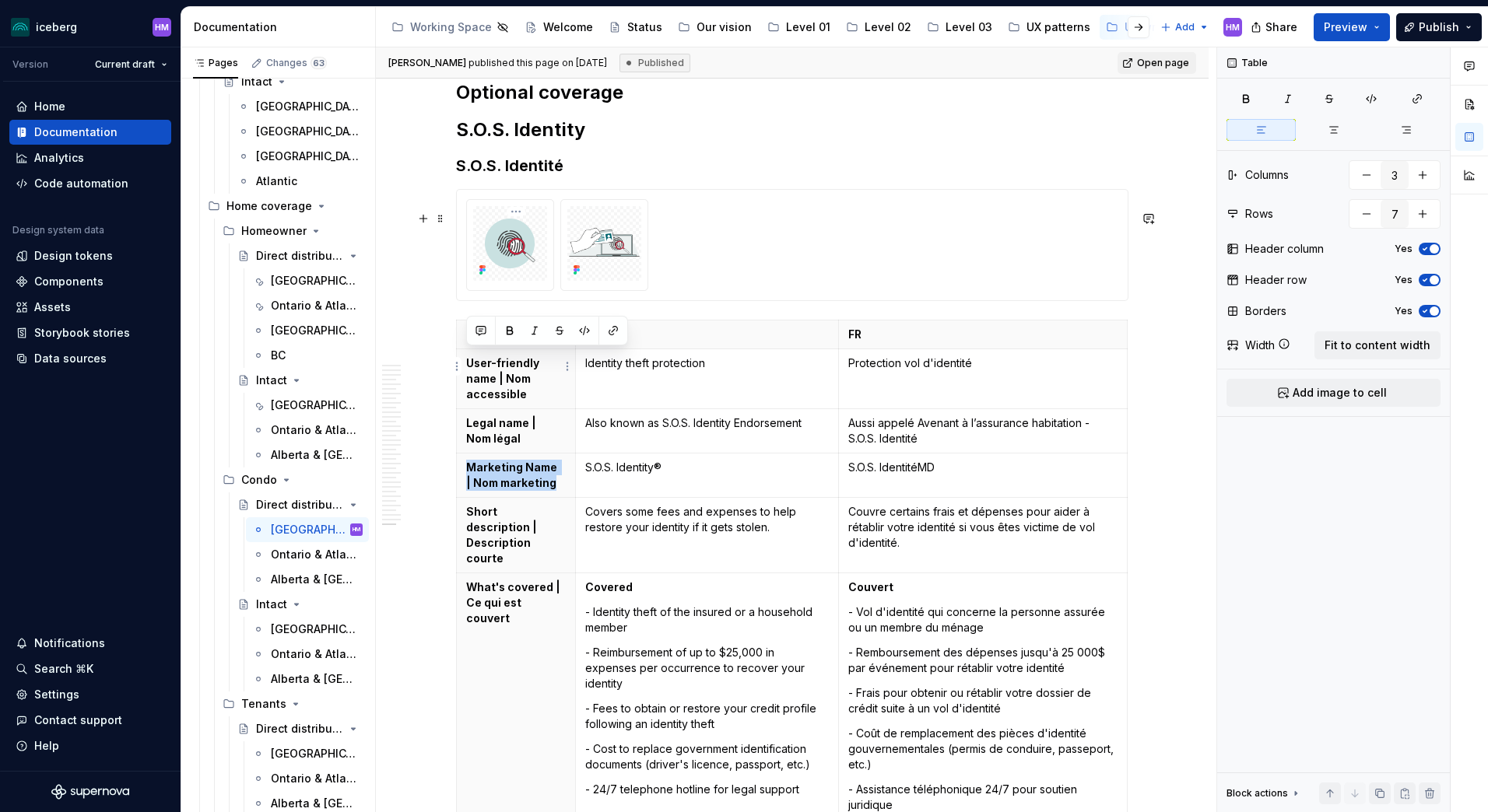
drag, startPoint x: 555, startPoint y: 379, endPoint x: 465, endPoint y: 356, distance: 92.9
click at [465, 454] on th "Marketing Name | Nom marketing" at bounding box center [516, 476] width 119 height 44
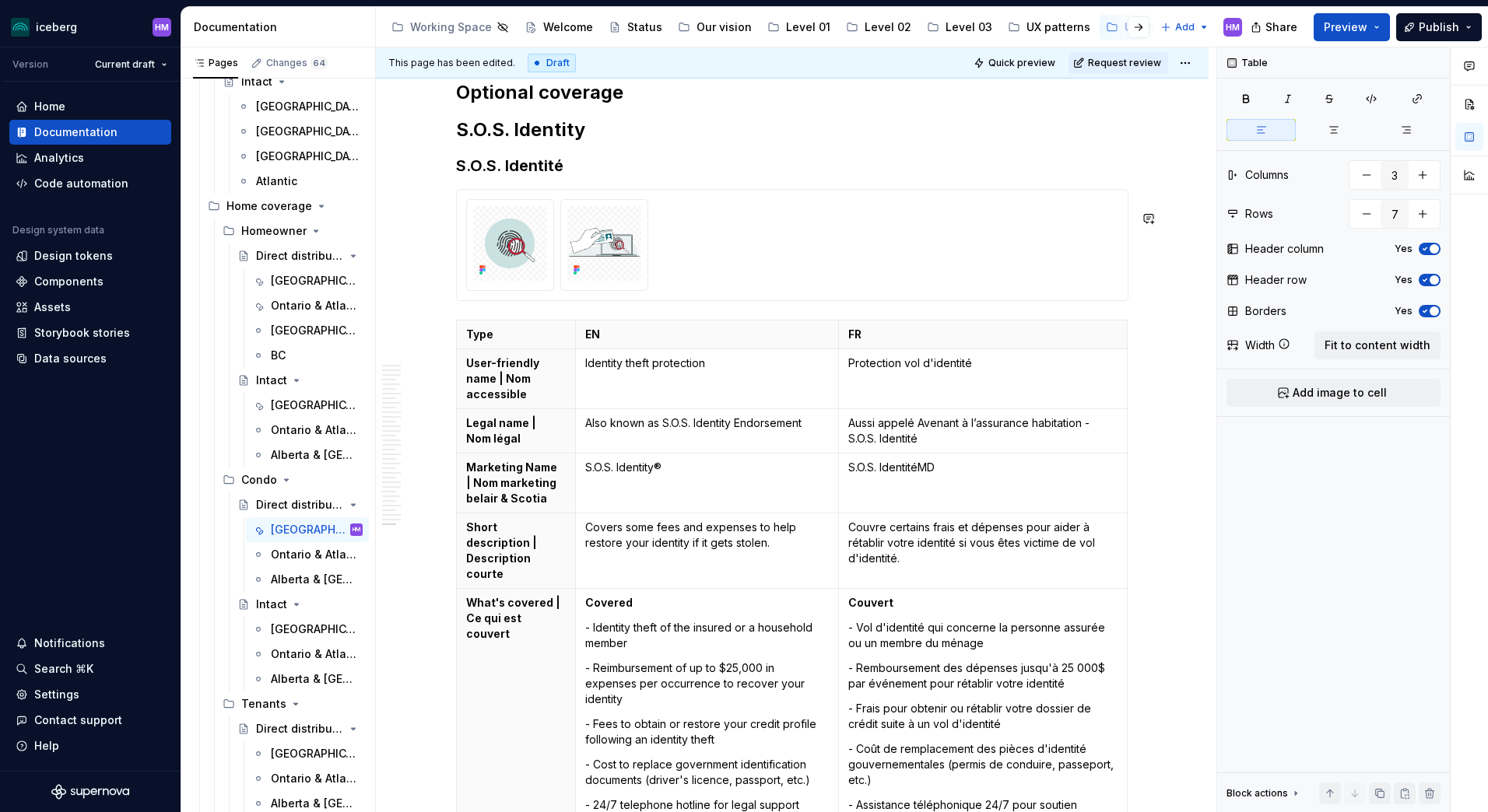
type textarea "*"
click at [458, 377] on html "iceberg HM Version Current draft Home Documentation Analytics Code automation D…" at bounding box center [744, 406] width 1488 height 812
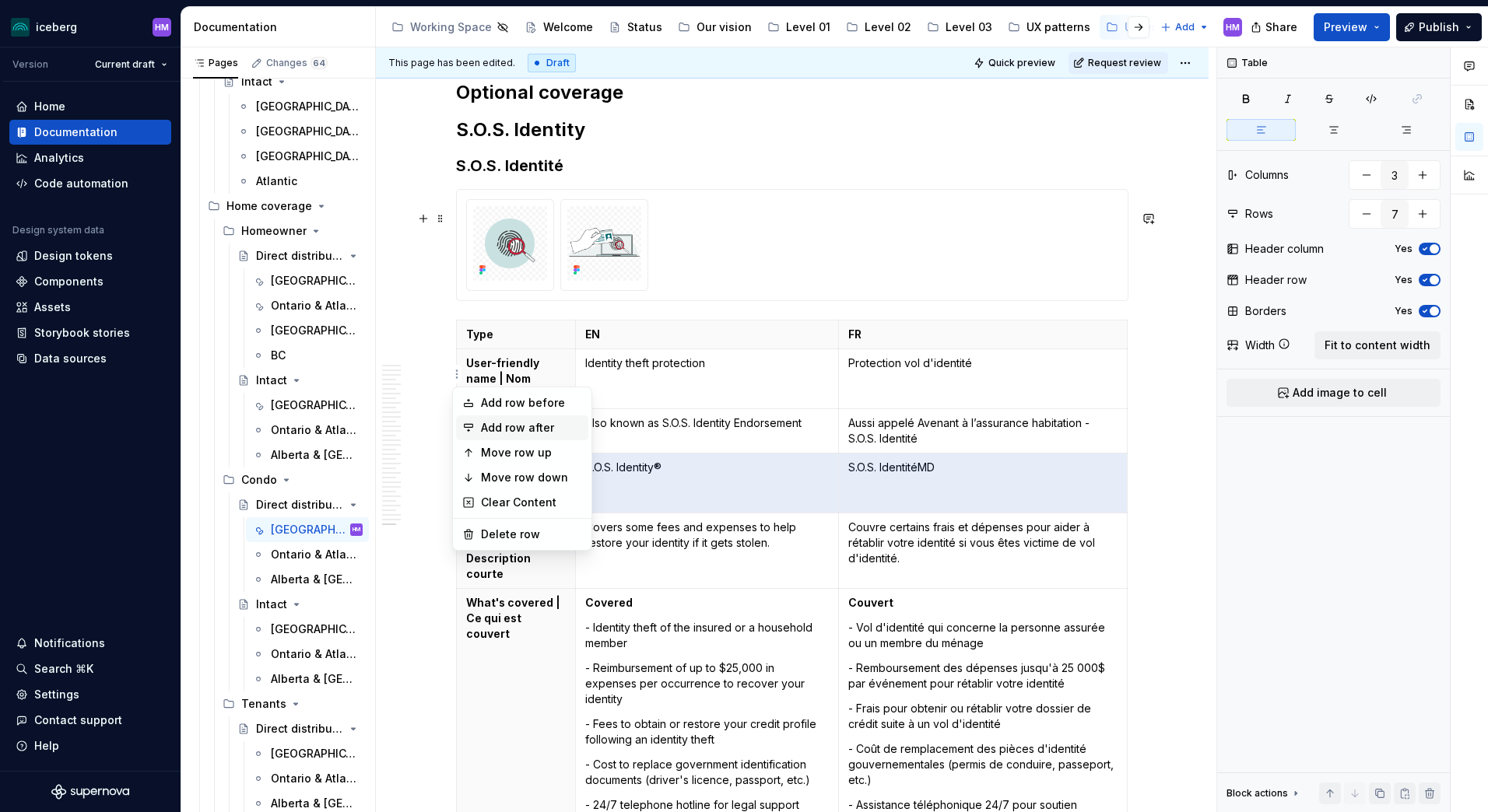
click at [471, 423] on icon at bounding box center [468, 427] width 12 height 12
type input "8"
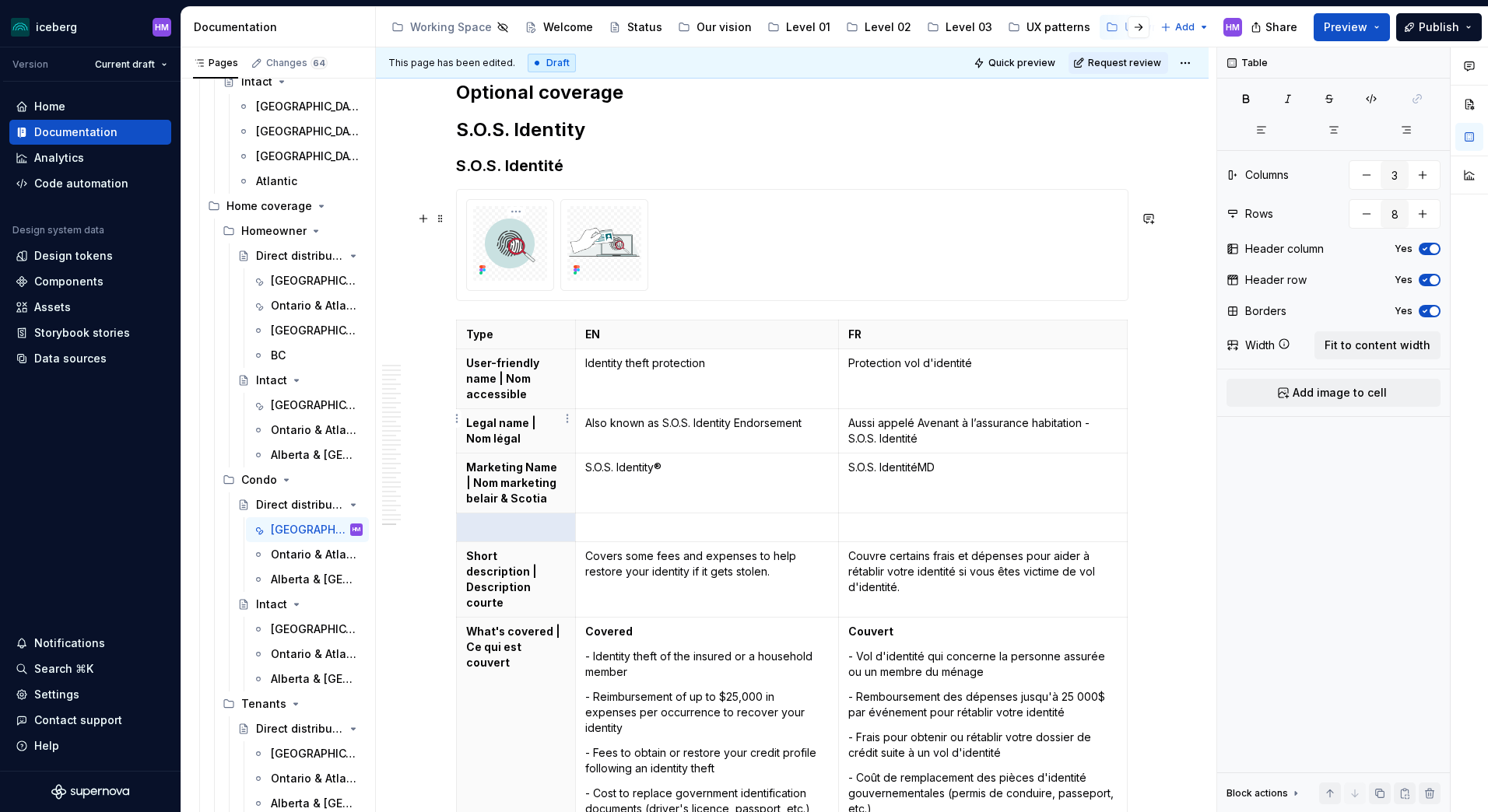
click at [494, 519] on p at bounding box center [515, 527] width 100 height 15
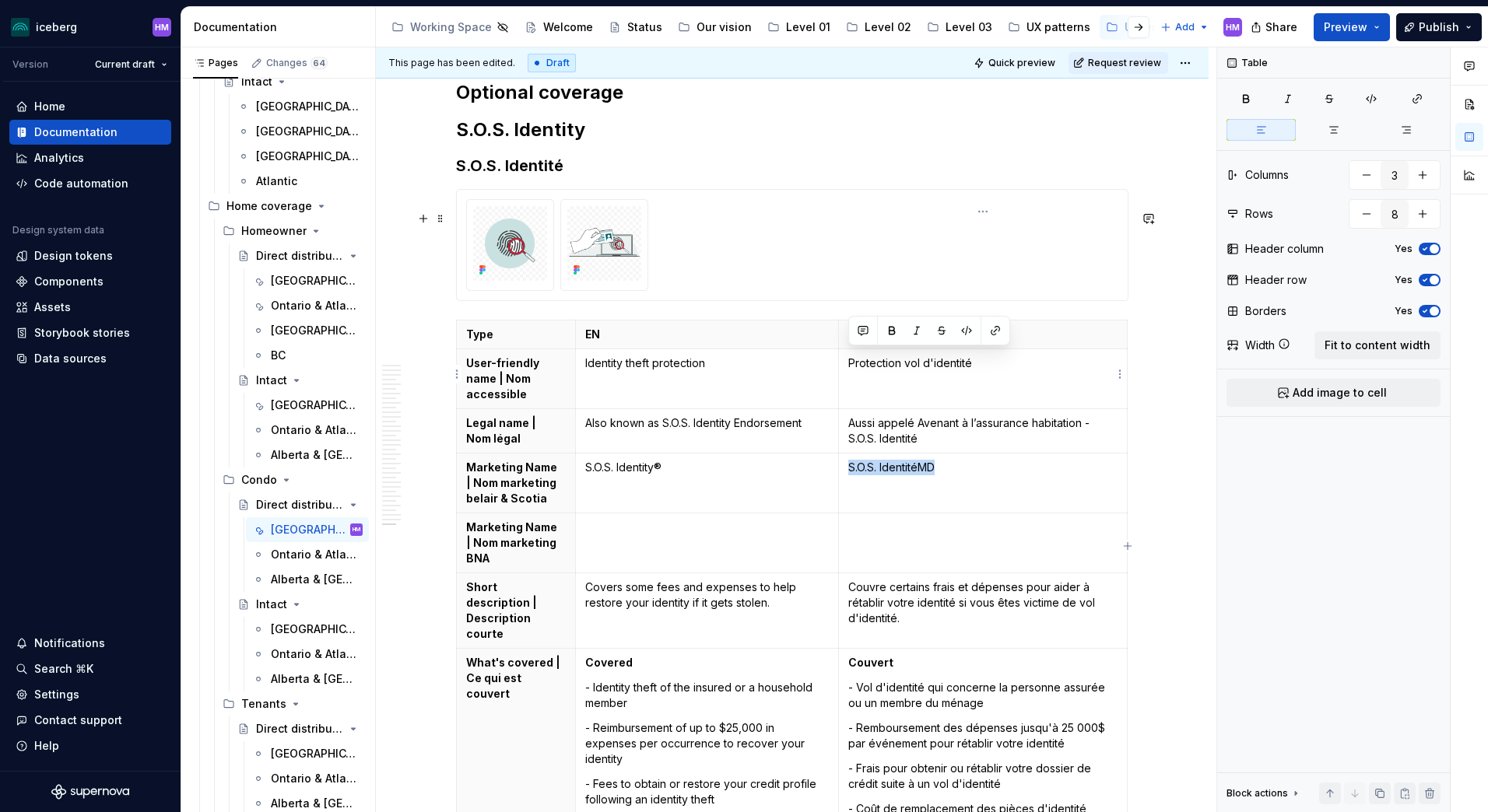
drag, startPoint x: 962, startPoint y: 365, endPoint x: 842, endPoint y: 360, distance: 120.1
click at [842, 454] on td "S.O.S. IdentitéMD" at bounding box center [983, 484] width 289 height 60
copy p "S.O.S. IdentitéMD"
click at [888, 519] on p at bounding box center [982, 527] width 269 height 15
click at [663, 514] on td at bounding box center [706, 543] width 263 height 60
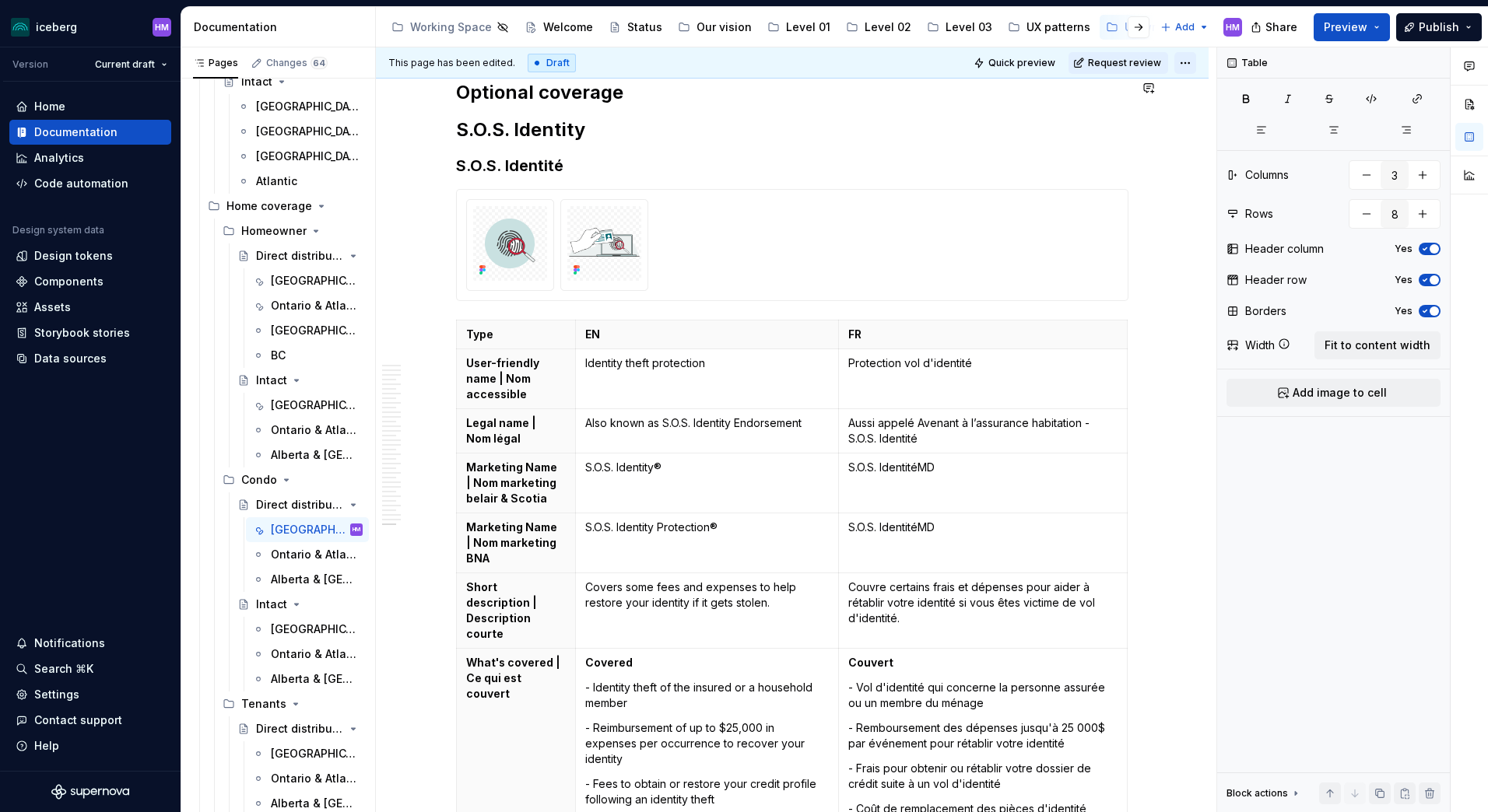
click at [1185, 61] on html "iceberg HM Version Current draft Home Documentation Analytics Code automation D…" at bounding box center [744, 406] width 1488 height 812
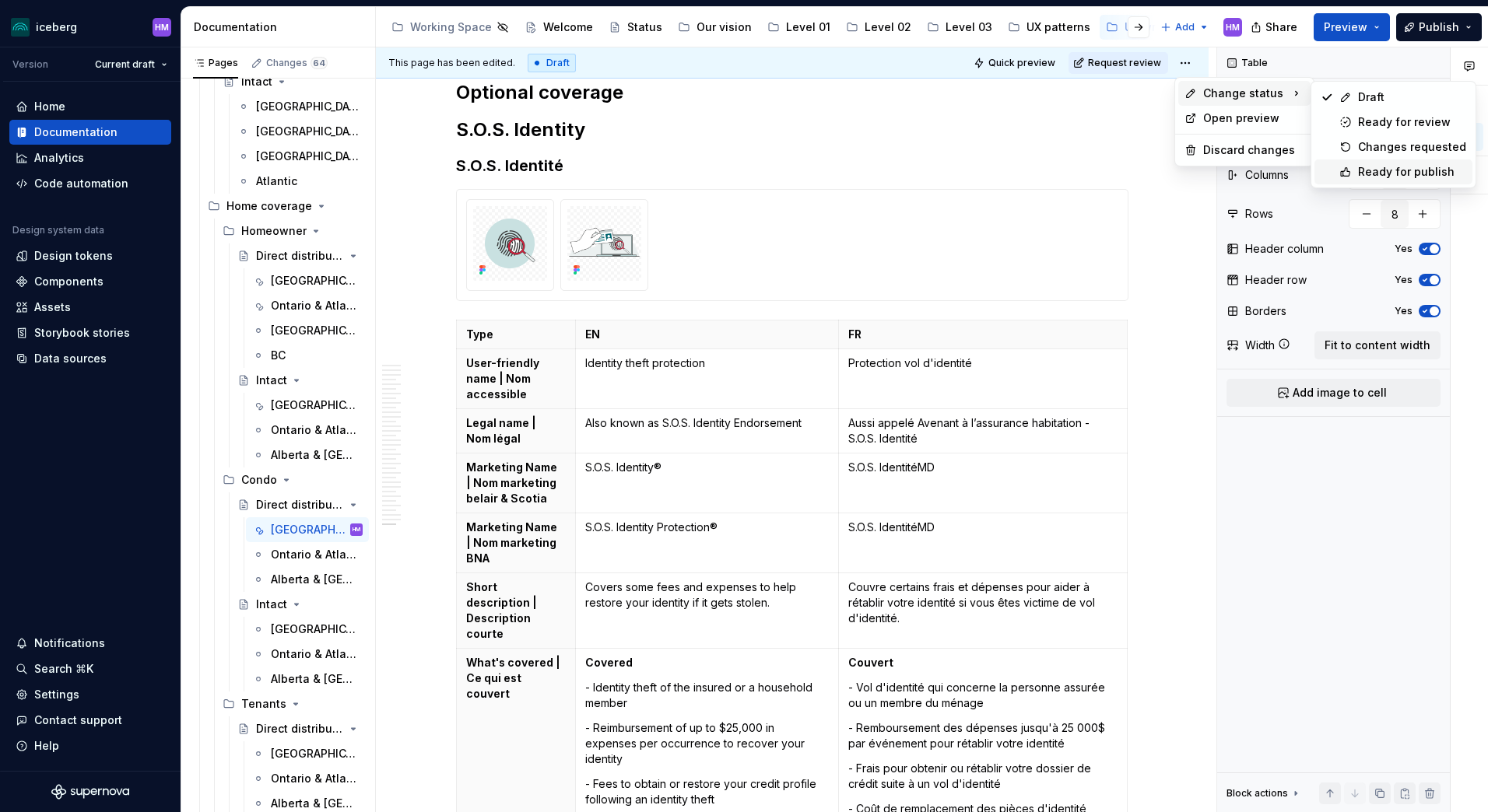
click at [1393, 167] on div "Ready for publish" at bounding box center [1412, 171] width 108 height 15
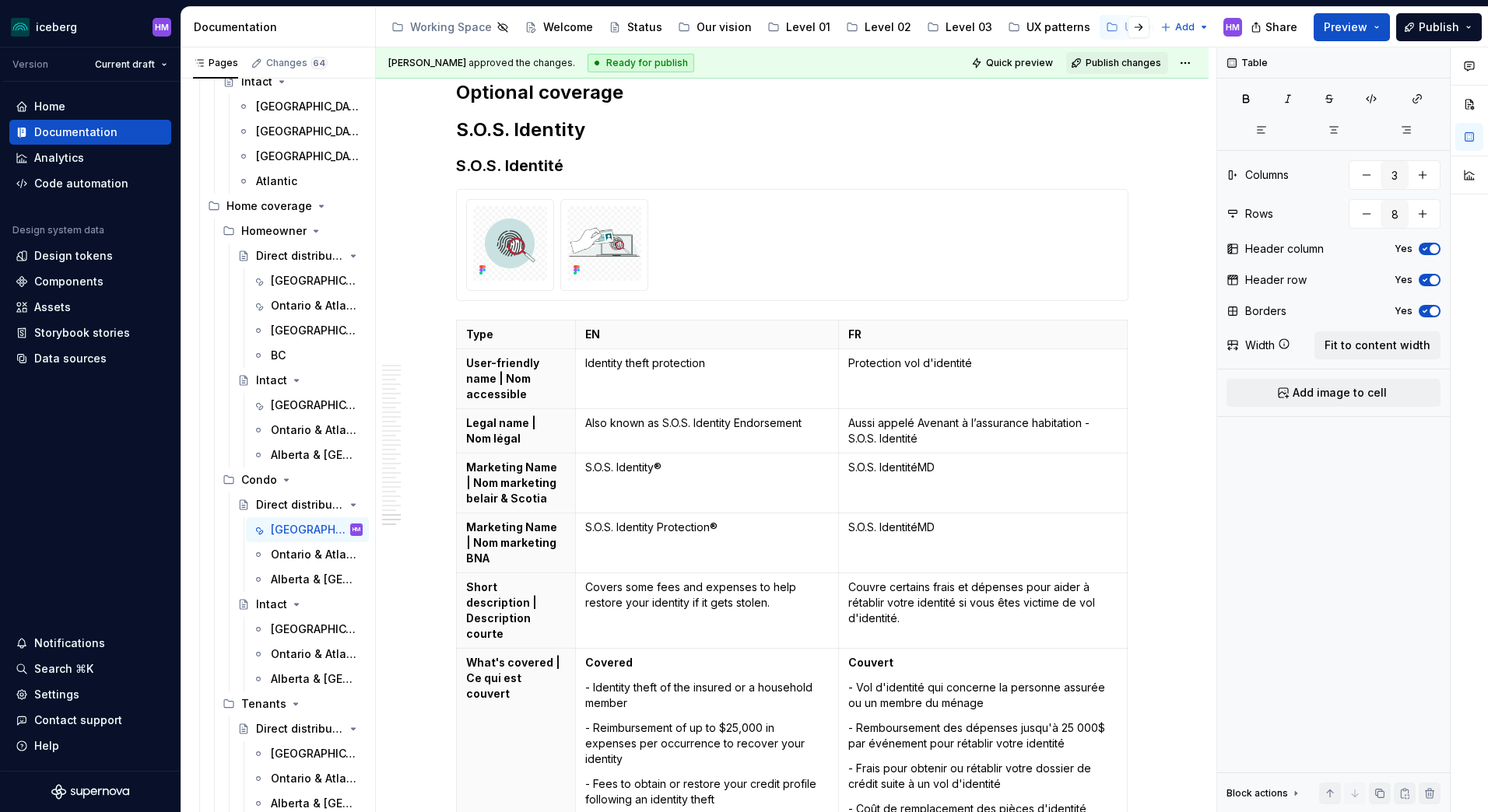
scroll to position [12397, 0]
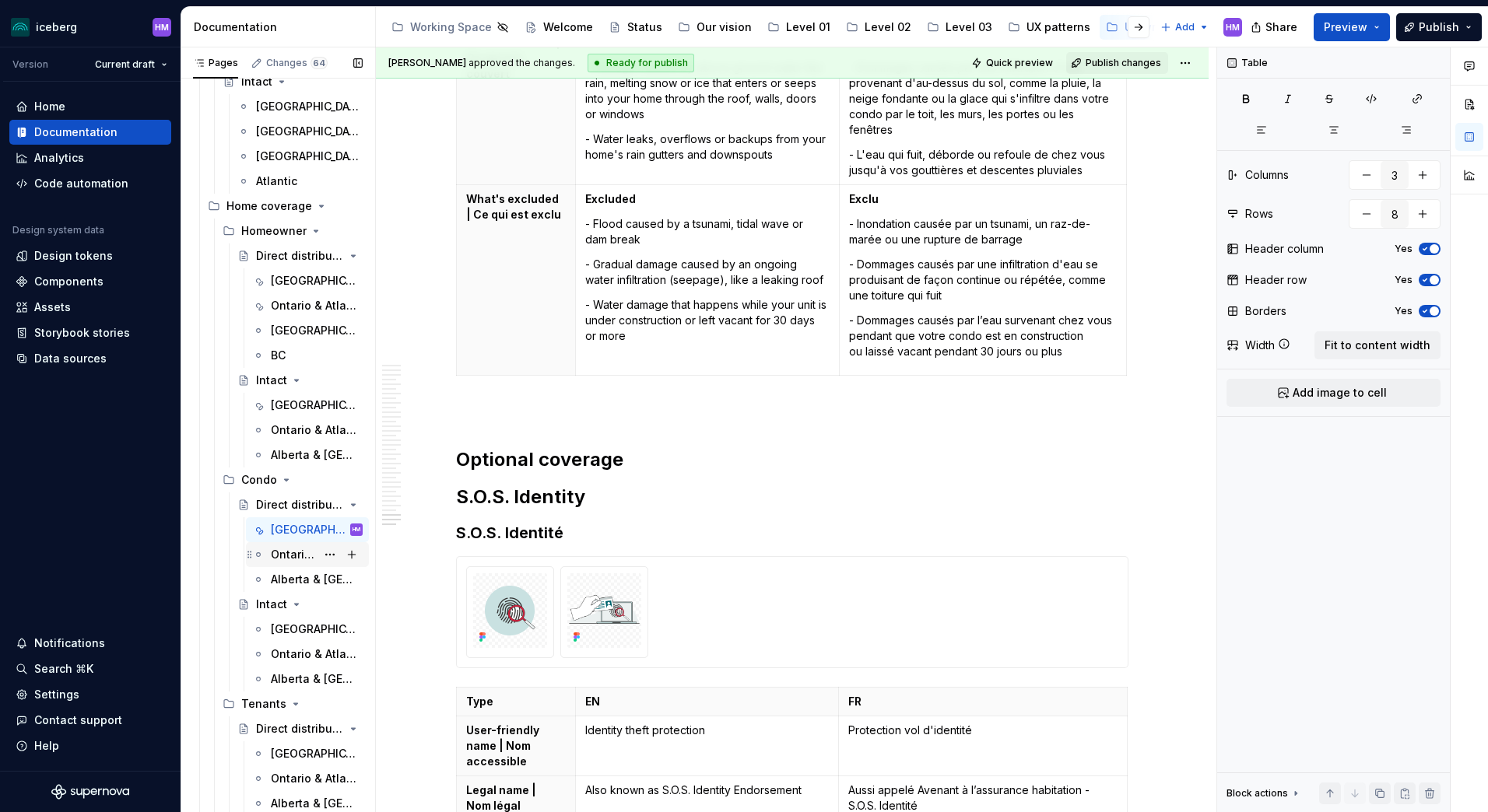
click at [307, 555] on div "Ontario & Atlantic" at bounding box center [294, 554] width 45 height 15
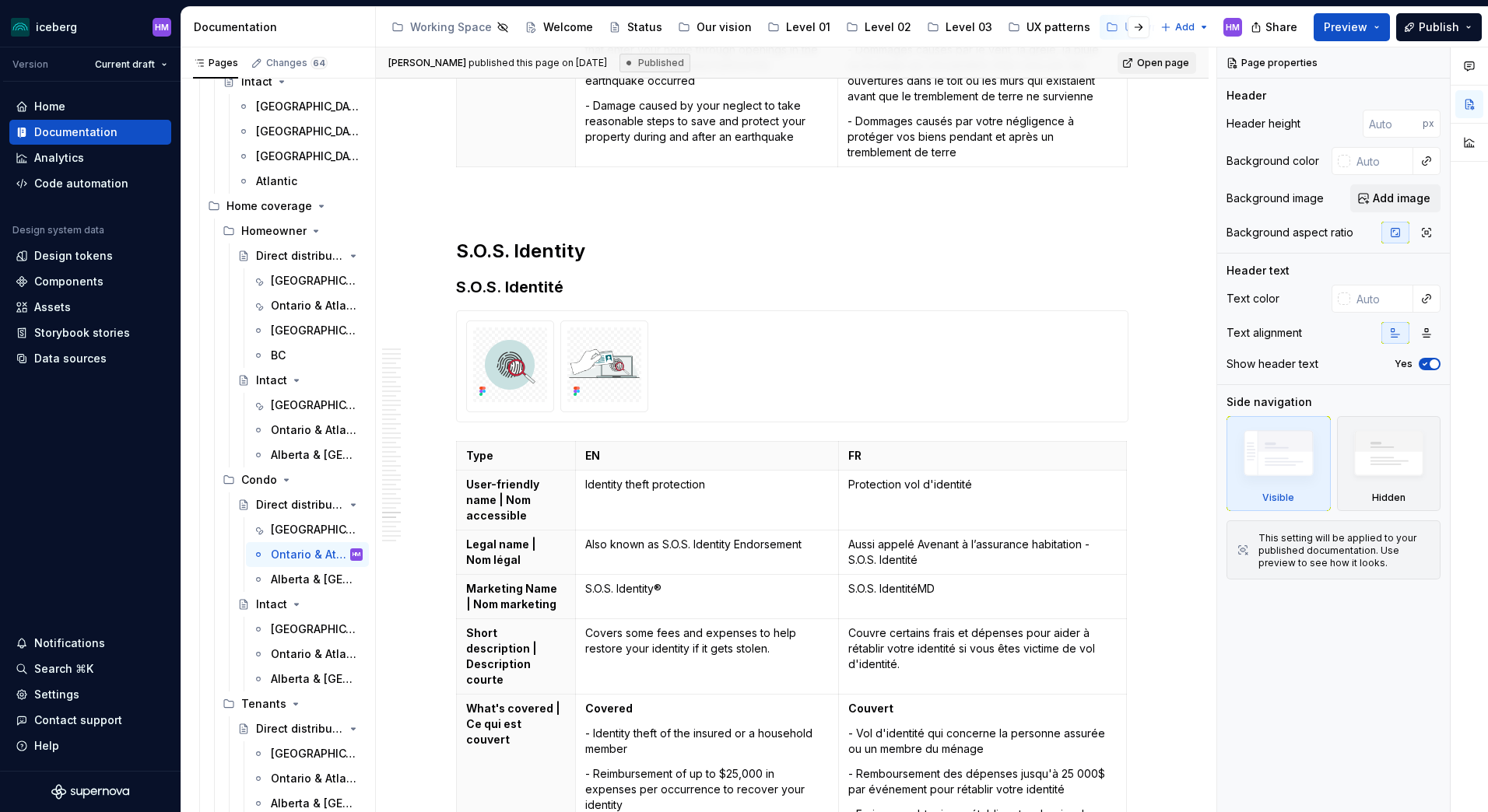
scroll to position [12910, 0]
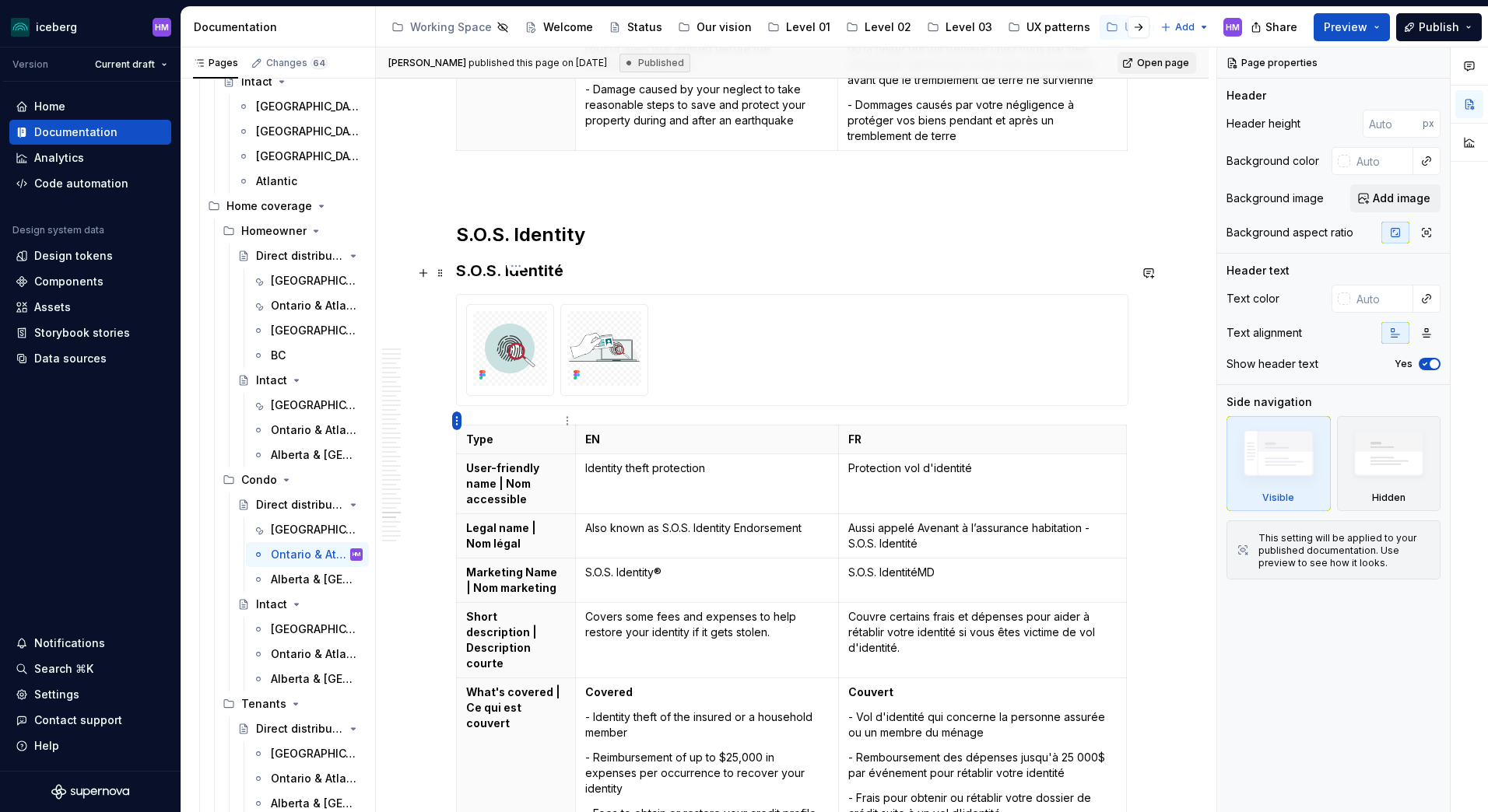
click at [456, 424] on html "iceberg HM Version Current draft Home Documentation Analytics Code automation D…" at bounding box center [744, 406] width 1488 height 812
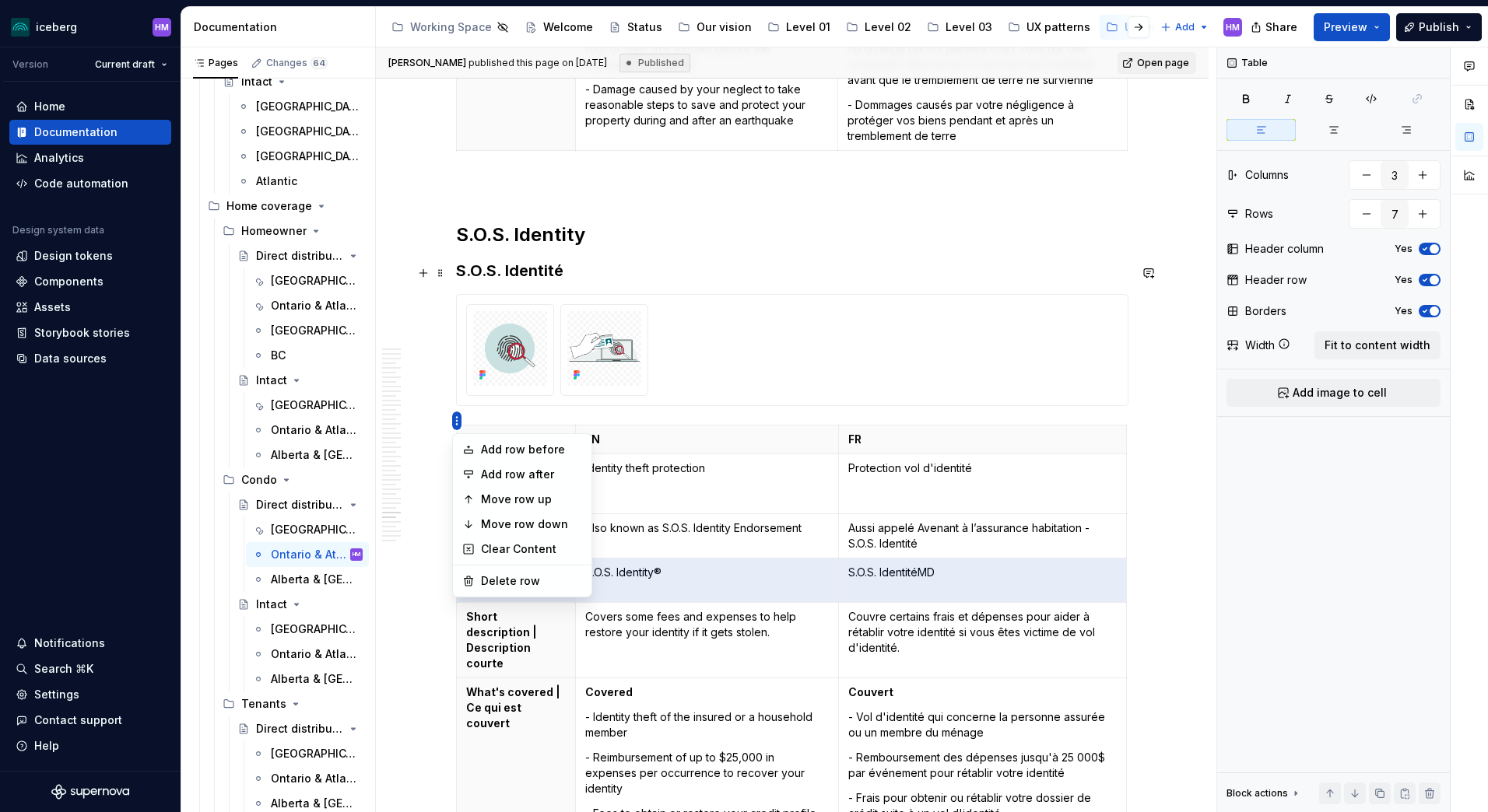
type textarea "*"
click at [476, 471] on div "Add row after" at bounding box center [523, 474] width 133 height 25
type input "8"
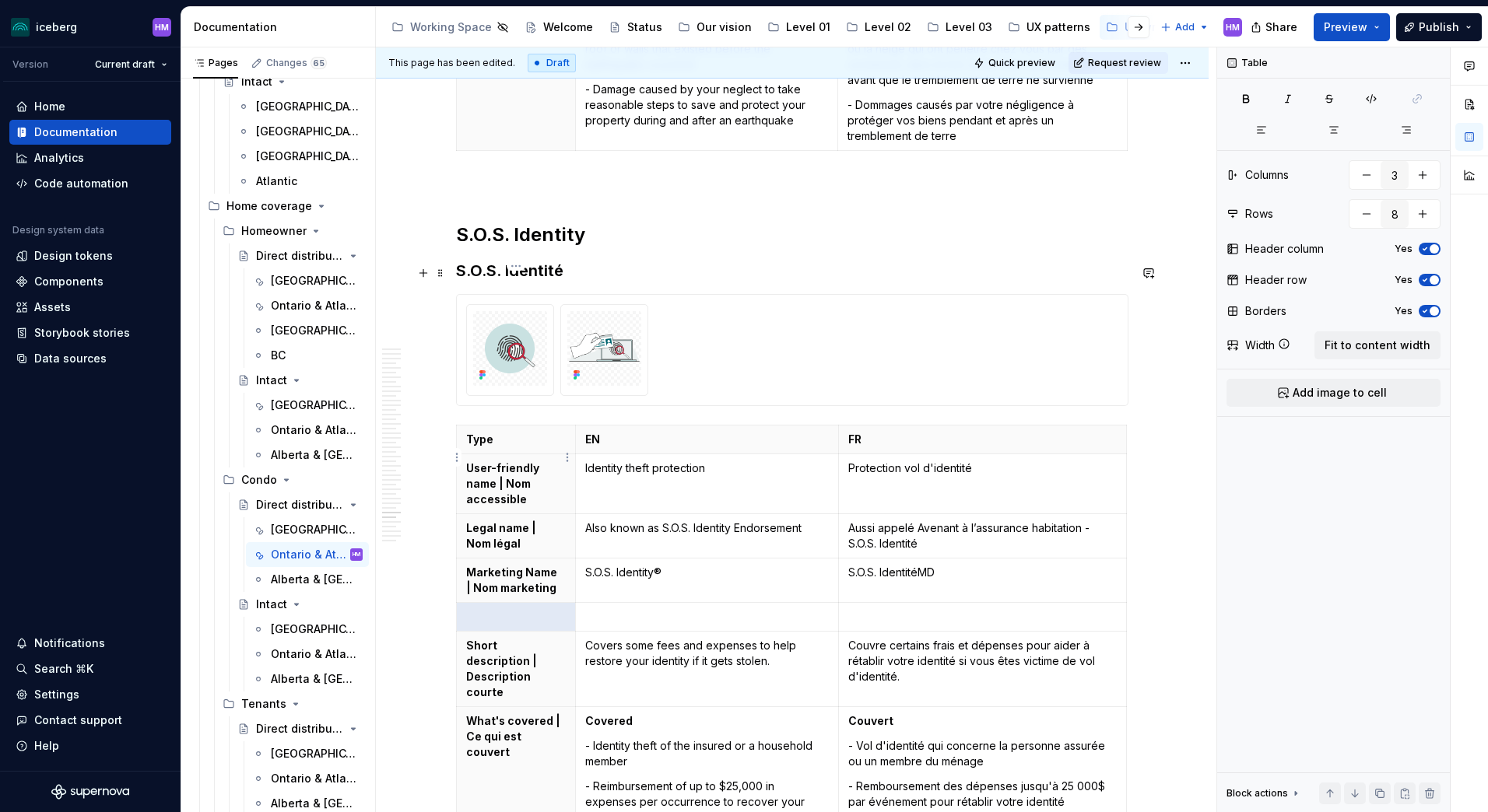
click at [535, 609] on p at bounding box center [515, 616] width 100 height 15
drag, startPoint x: 550, startPoint y: 428, endPoint x: 469, endPoint y: 413, distance: 82.4
click at [469, 565] on p "Marketing Name | Nom marketing" at bounding box center [515, 580] width 100 height 31
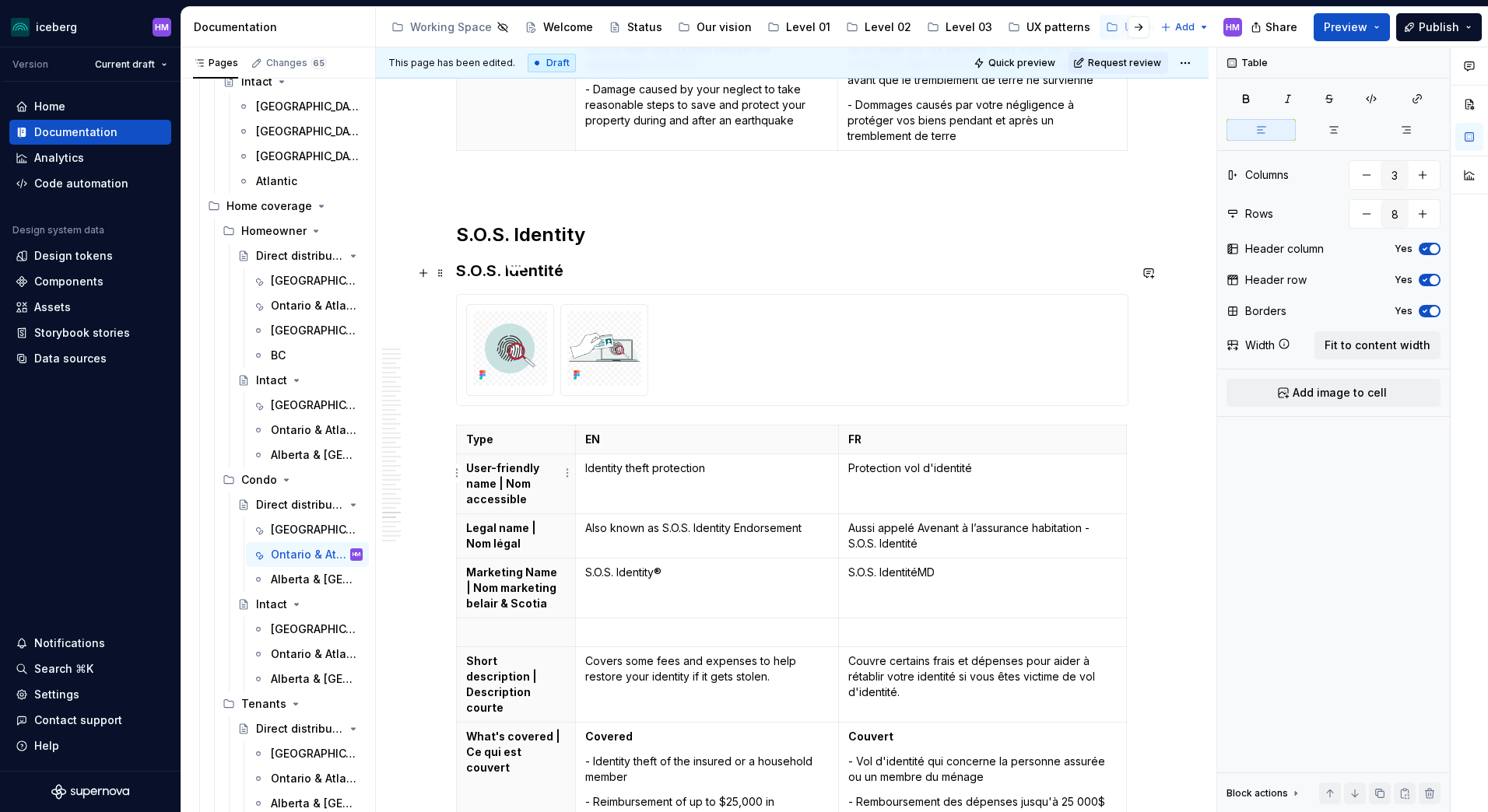
click at [494, 624] on p at bounding box center [515, 632] width 100 height 15
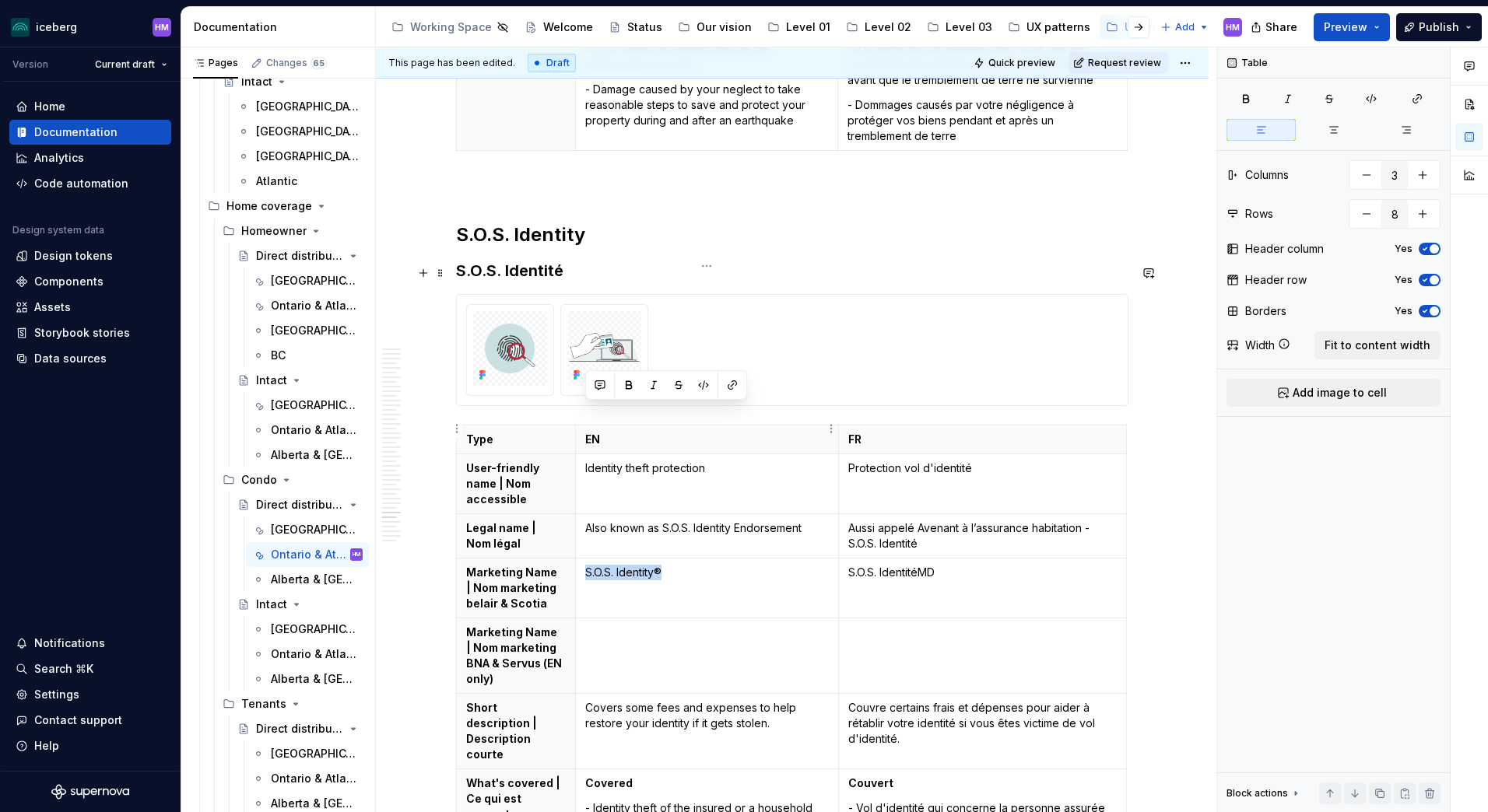
drag, startPoint x: 685, startPoint y: 417, endPoint x: 586, endPoint y: 408, distance: 99.4
click at [586, 565] on p "S.O.S. Identity®" at bounding box center [706, 572] width 244 height 15
copy p "S.O.S. Identity®"
click at [615, 624] on p at bounding box center [706, 632] width 244 height 15
drag, startPoint x: 949, startPoint y: 416, endPoint x: 846, endPoint y: 409, distance: 103.2
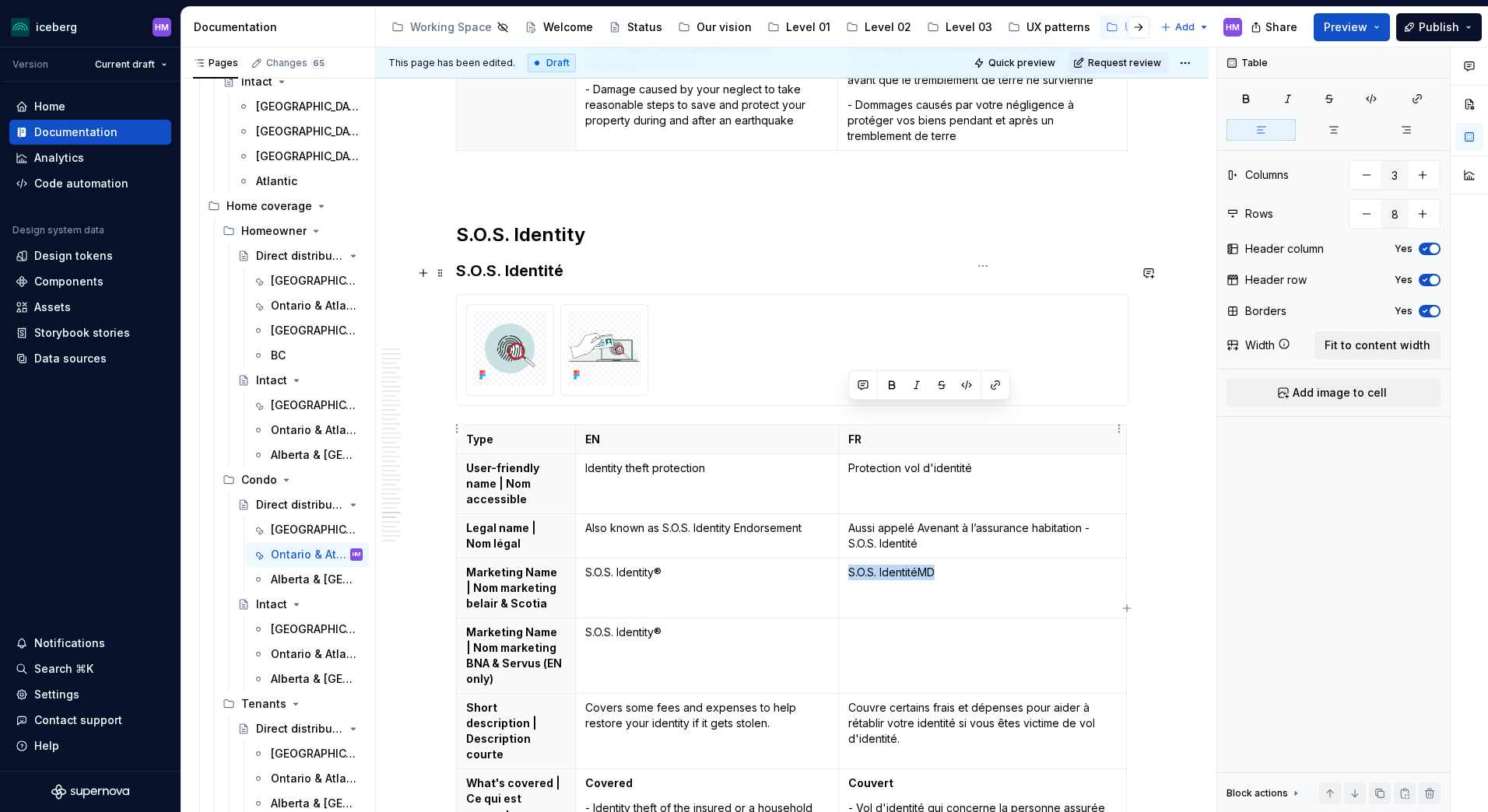
click at [846, 559] on td "S.O.S. IdentitéMD" at bounding box center [983, 589] width 288 height 60
copy p "S.O.S. IdentitéMD"
click at [864, 619] on td at bounding box center [983, 656] width 288 height 75
type textarea "*"
drag, startPoint x: 706, startPoint y: 480, endPoint x: 583, endPoint y: 477, distance: 123.0
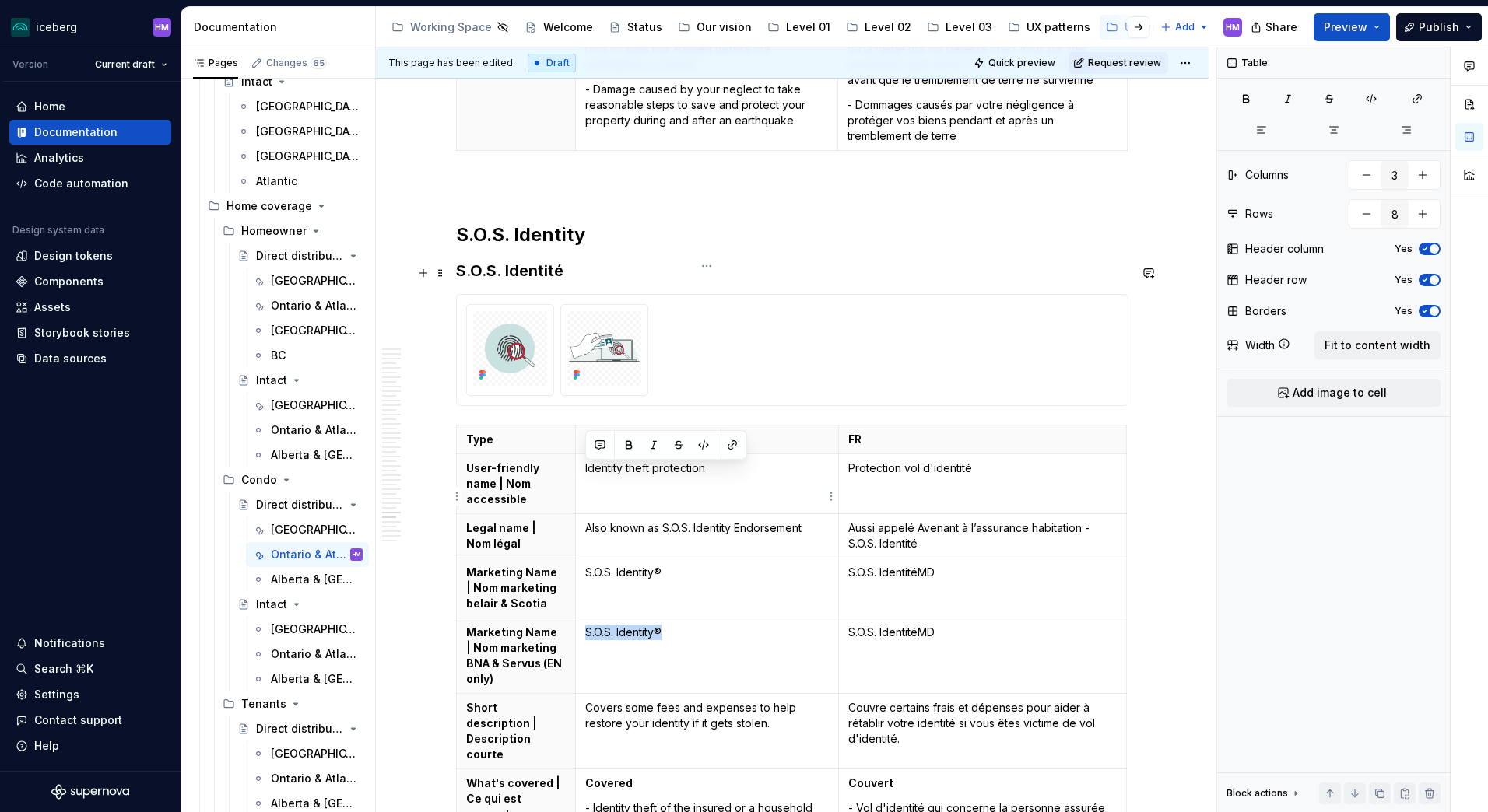
click at [583, 619] on td "S.O.S. Identity®" at bounding box center [706, 656] width 263 height 75
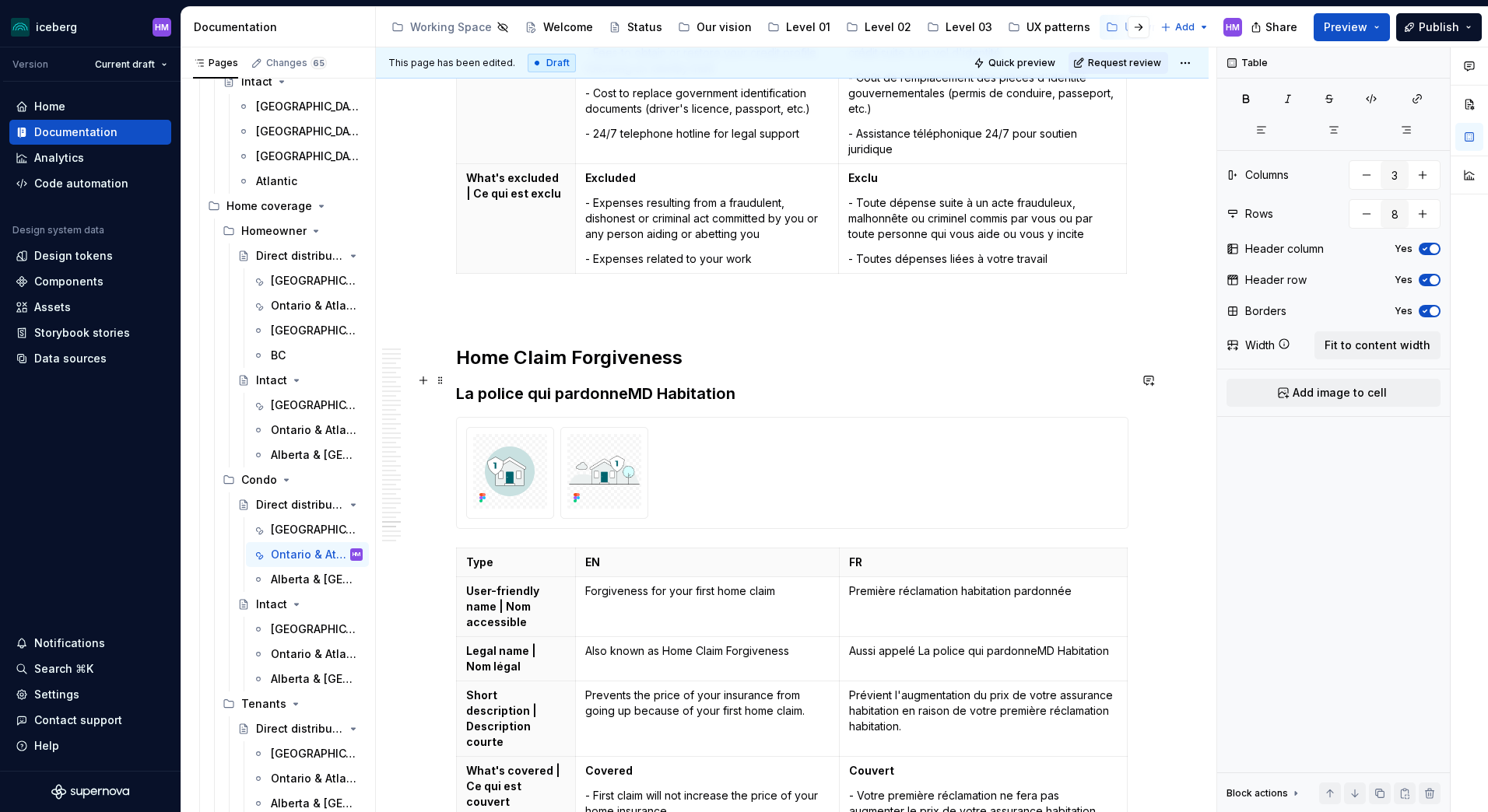
scroll to position [13765, 0]
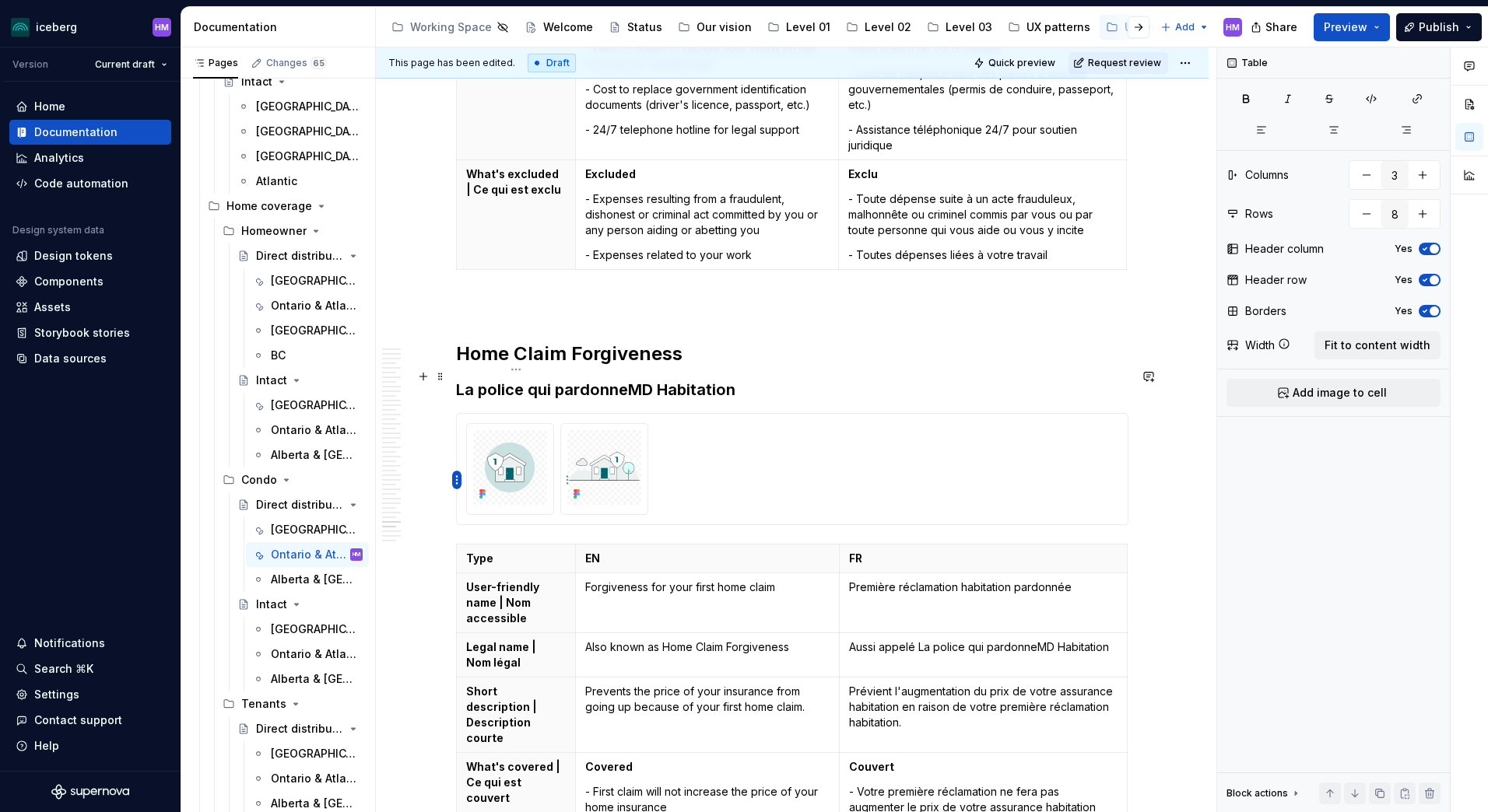
click at [456, 484] on html "iceberg HM Version Current draft Home Documentation Analytics Code automation D…" at bounding box center [744, 406] width 1488 height 812
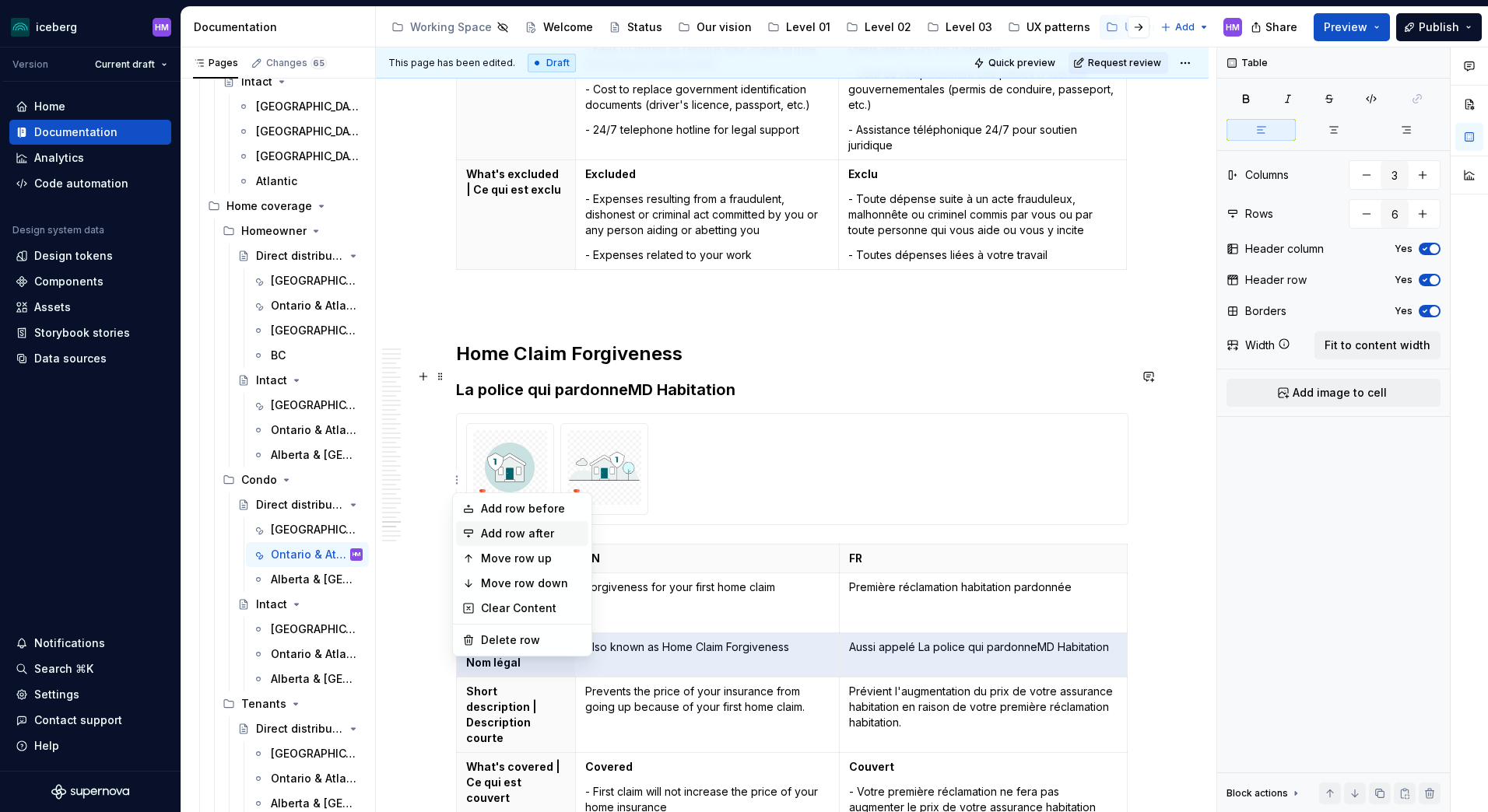
click at [474, 534] on icon at bounding box center [468, 533] width 12 height 12
type input "7"
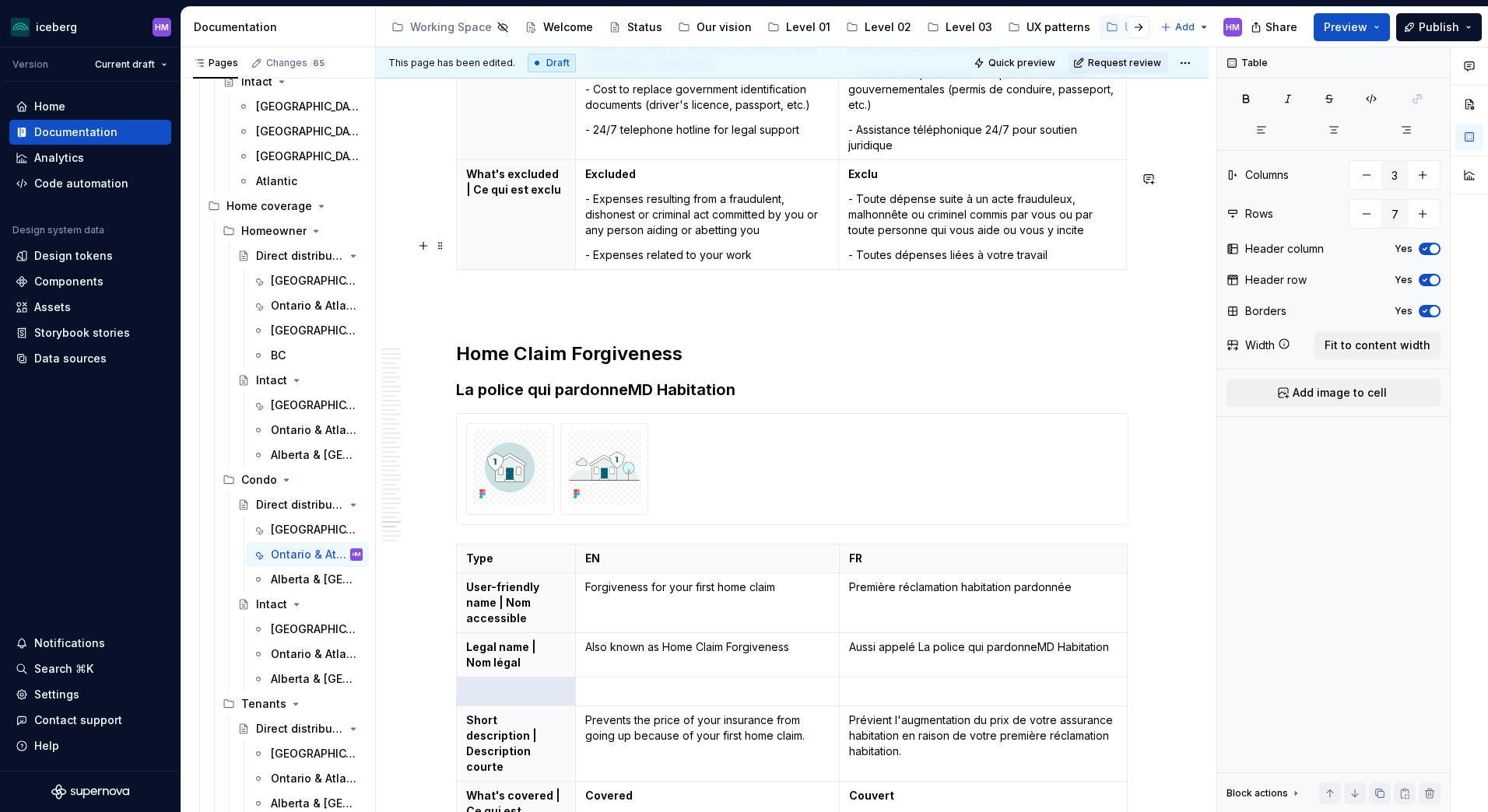
type textarea "*"
click at [499, 683] on p at bounding box center [515, 691] width 100 height 15
paste div
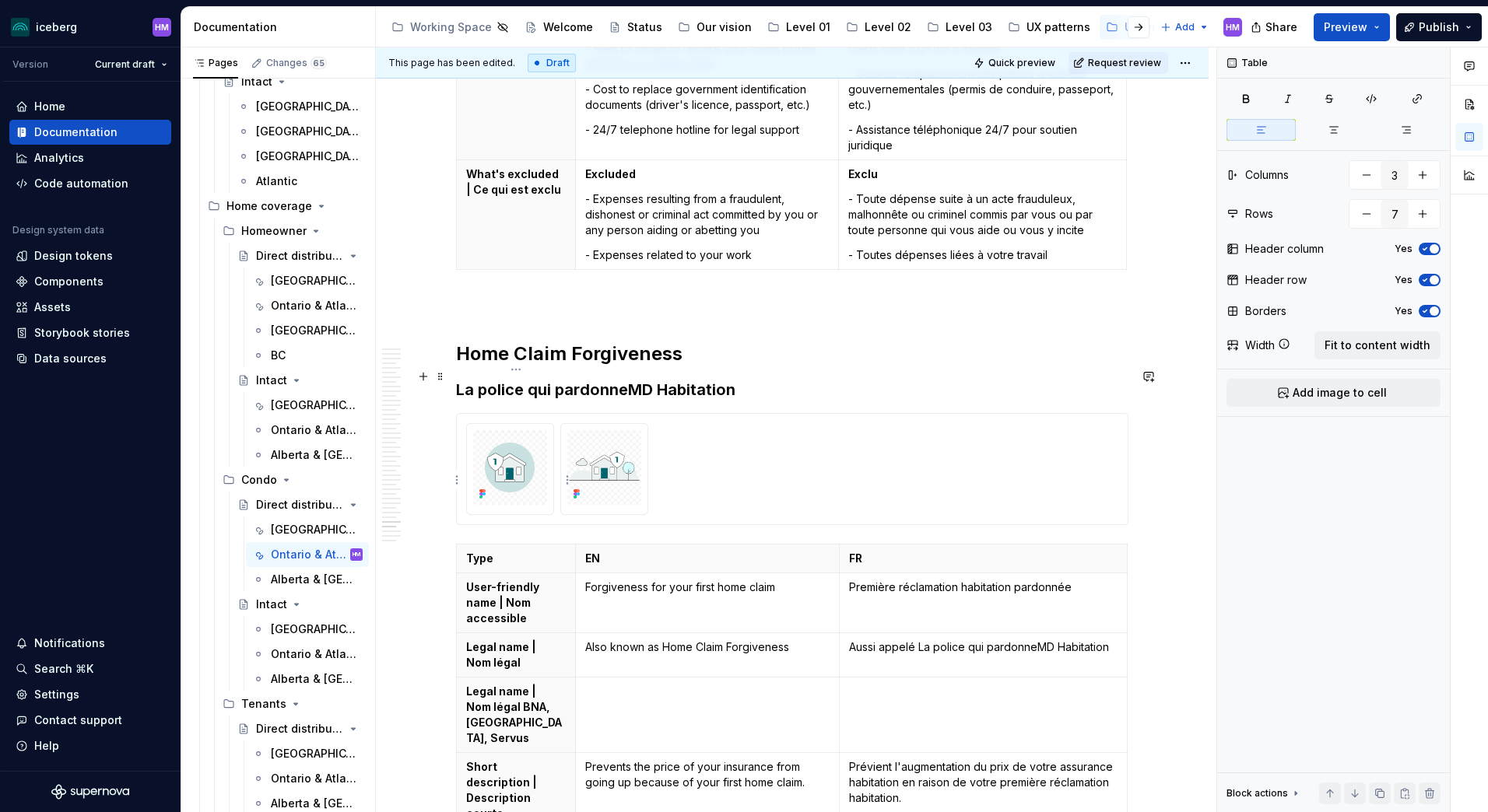
click at [511, 640] on p "Legal name | Nom légal" at bounding box center [515, 655] width 100 height 31
click at [909, 678] on td at bounding box center [984, 715] width 288 height 75
click at [672, 640] on p "Also known as Home Claim Forgiveness" at bounding box center [707, 647] width 244 height 15
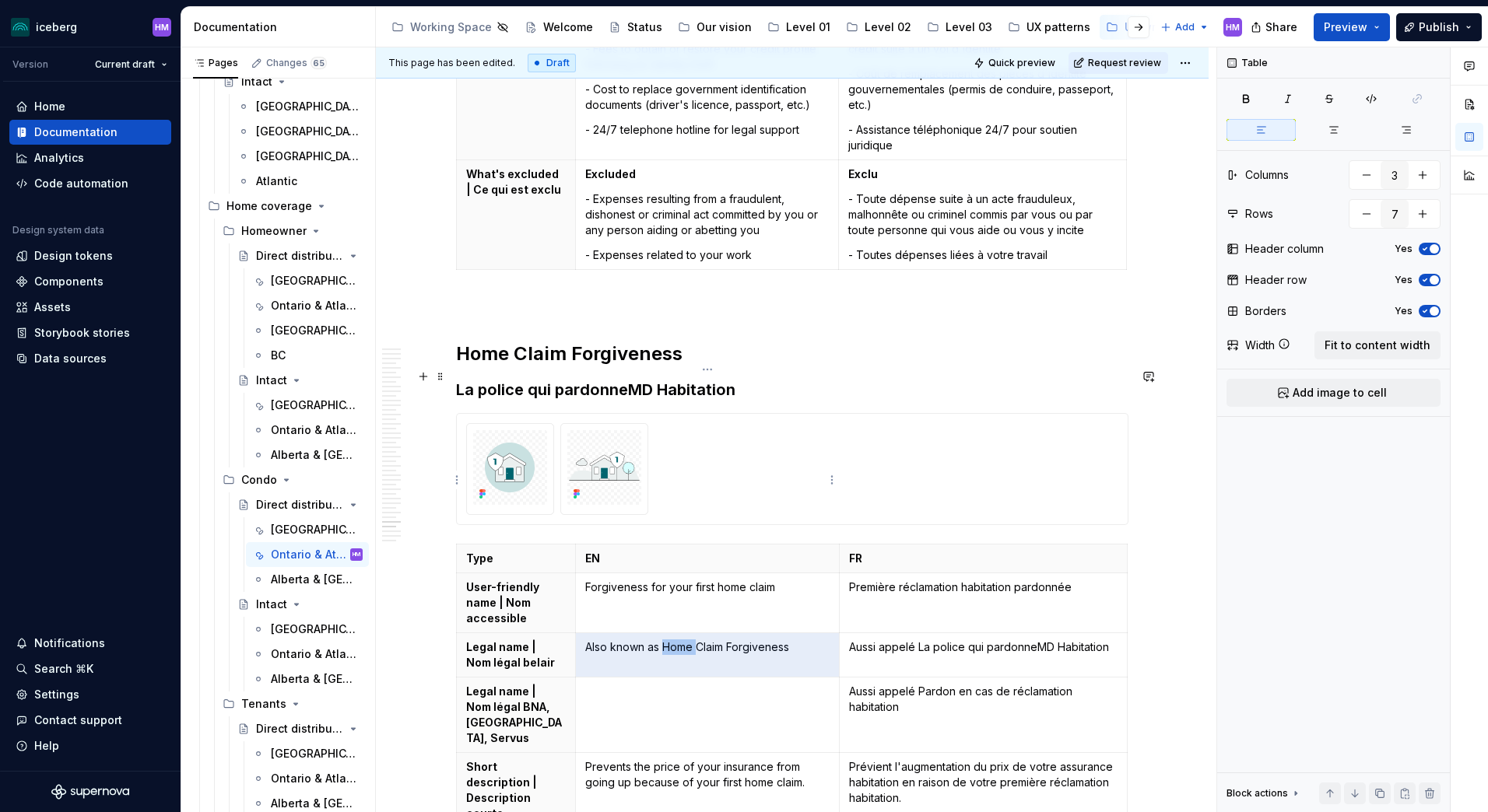
click at [672, 640] on p "Also known as Home Claim Forgiveness" at bounding box center [707, 647] width 244 height 15
click at [640, 678] on td at bounding box center [707, 715] width 264 height 75
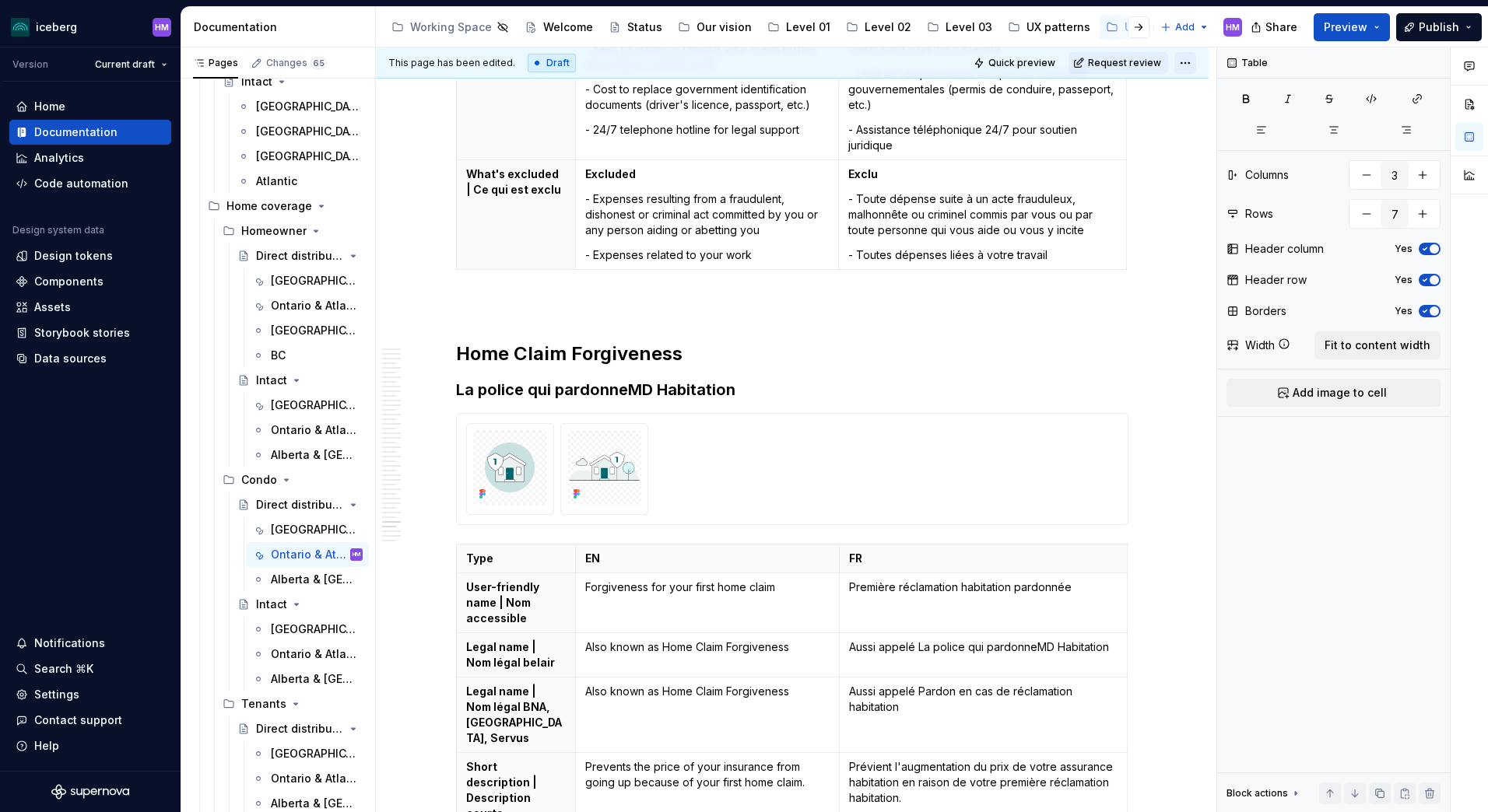
click at [1178, 57] on html "iceberg HM Version Current draft Home Documentation Analytics Code automation D…" at bounding box center [744, 406] width 1488 height 812
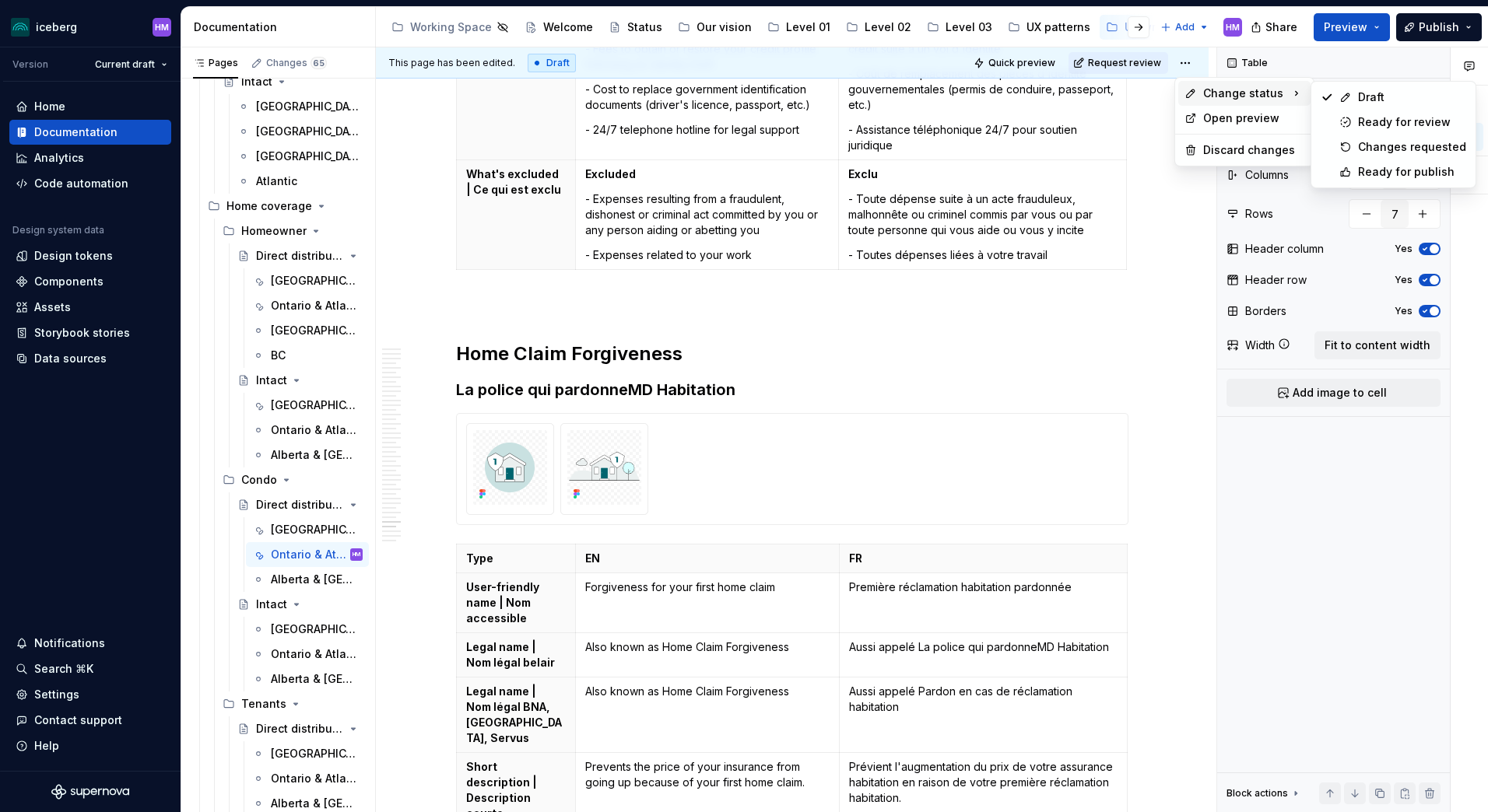
click at [1204, 89] on span "Change status" at bounding box center [1243, 93] width 80 height 15
click at [1404, 170] on div "Ready for publish" at bounding box center [1412, 171] width 108 height 15
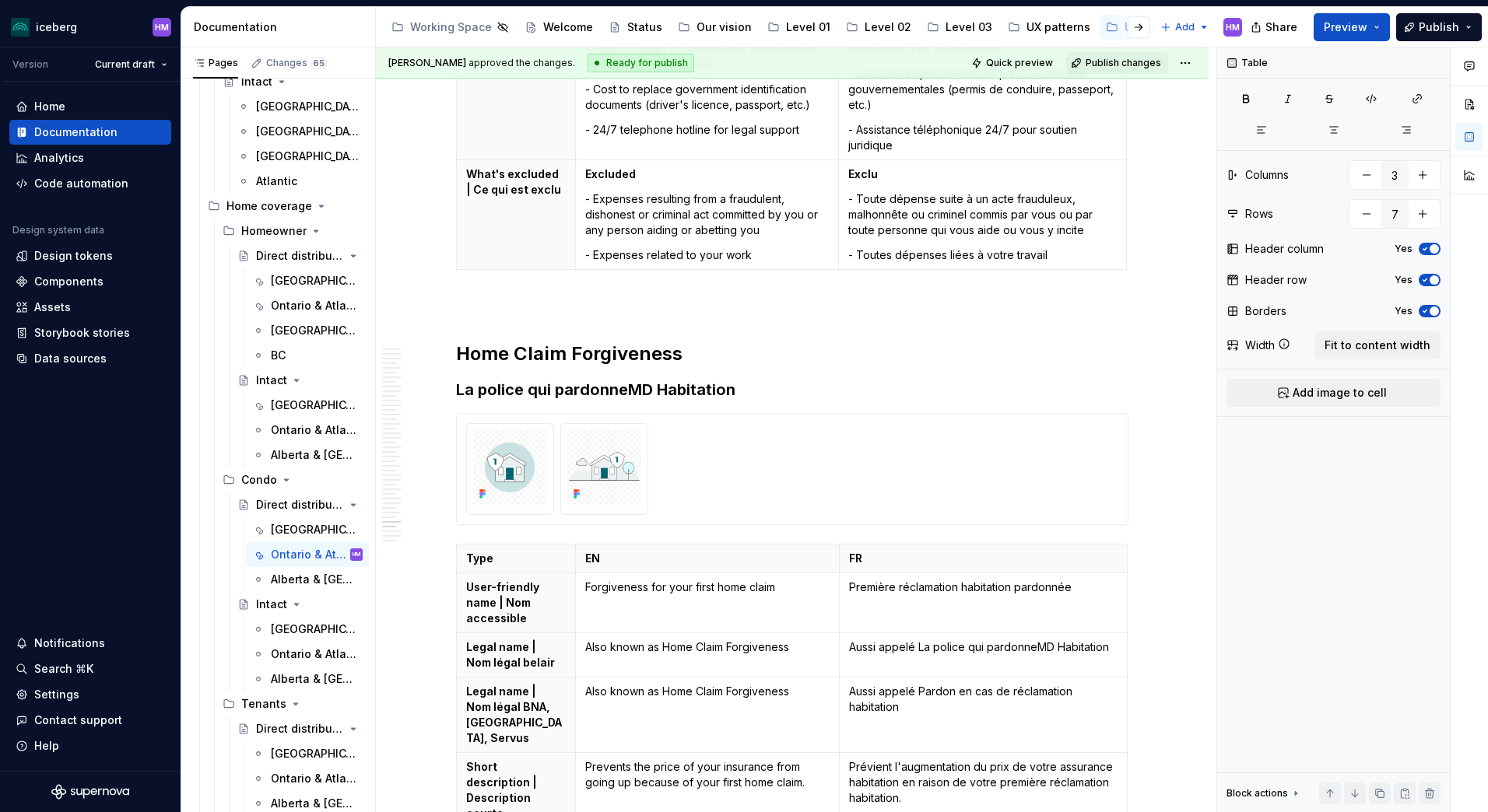
scroll to position [13398, 0]
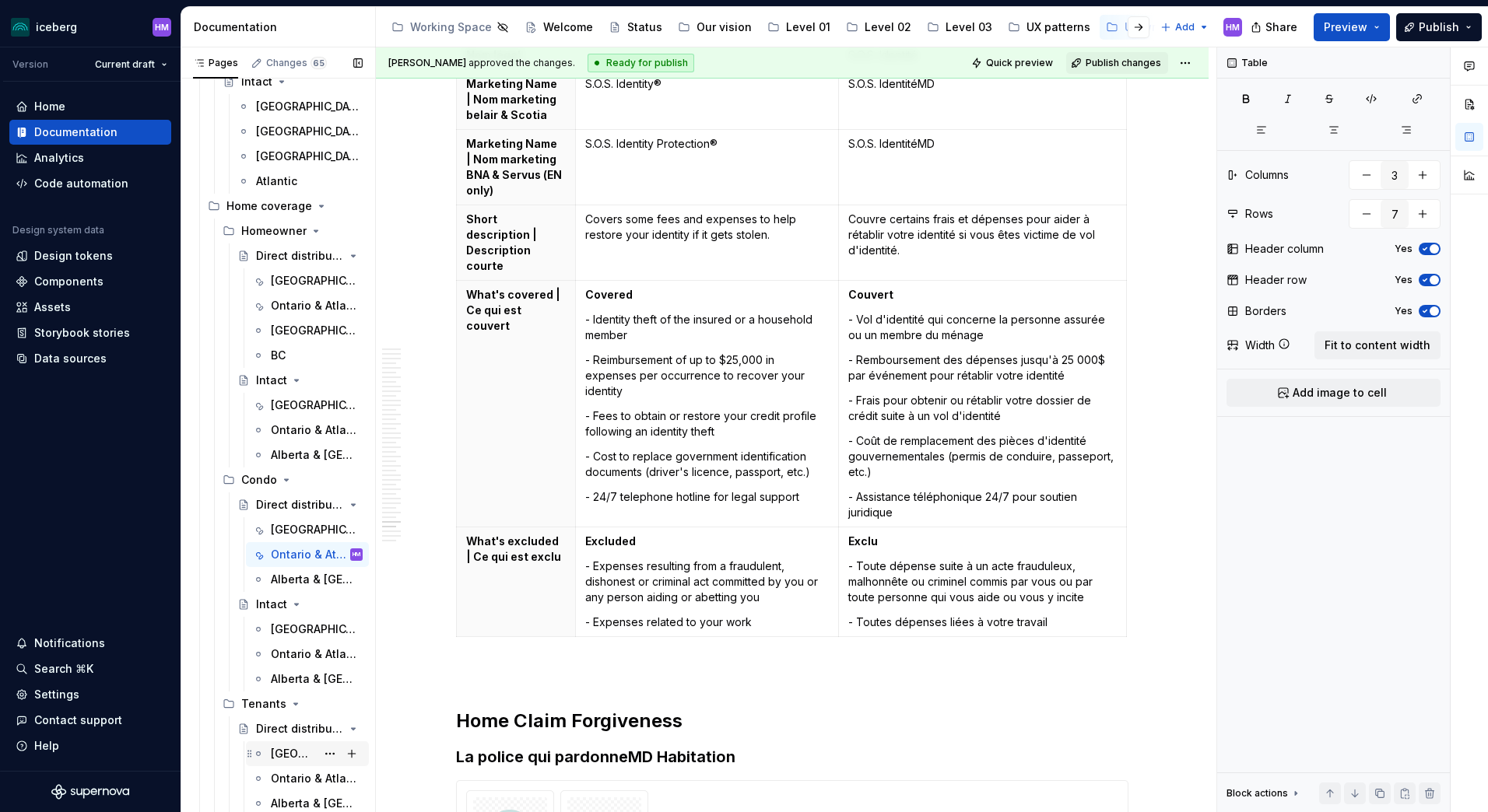
click at [285, 754] on div "[GEOGRAPHIC_DATA]" at bounding box center [294, 753] width 45 height 15
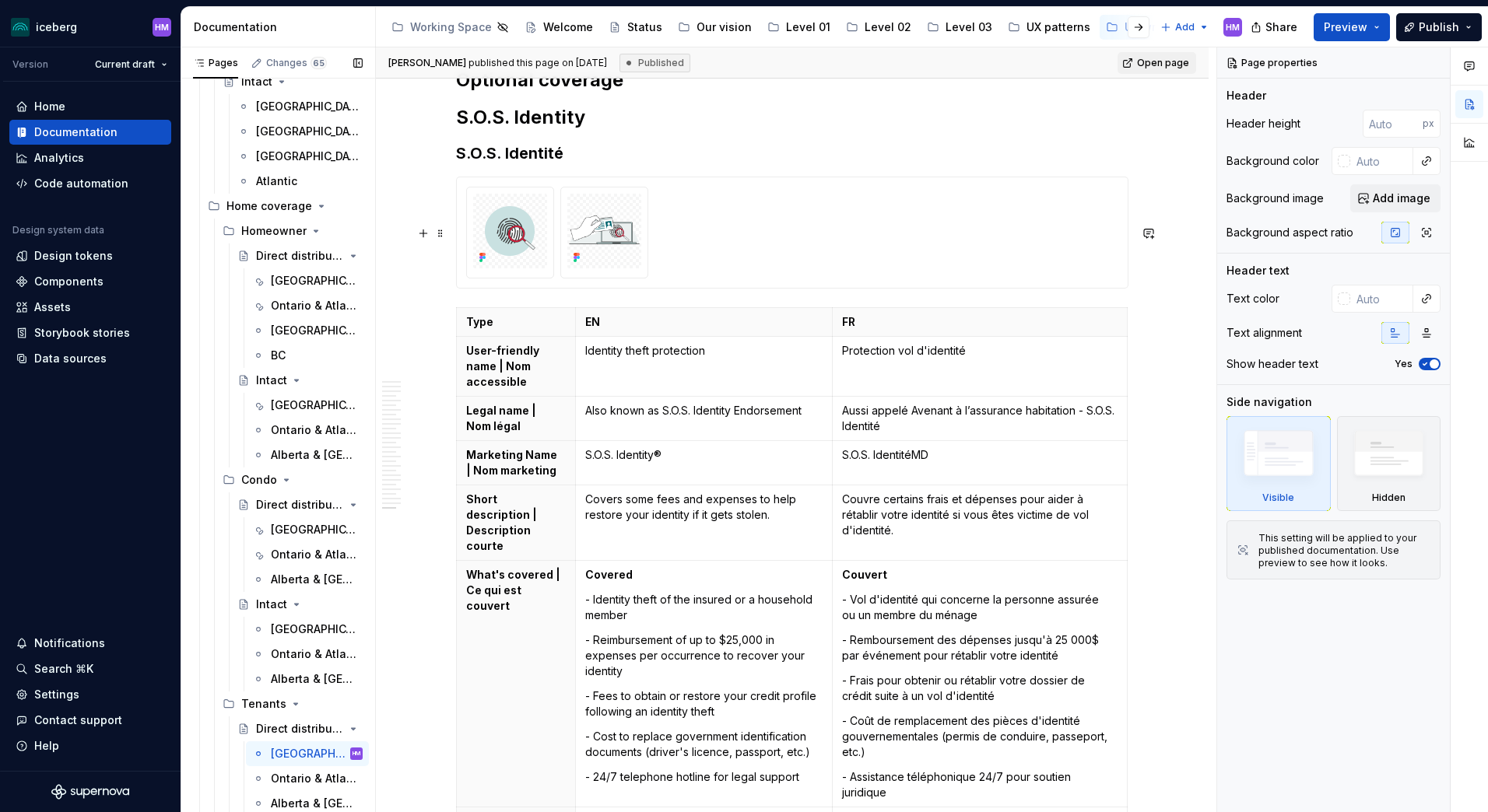
scroll to position [9843, 0]
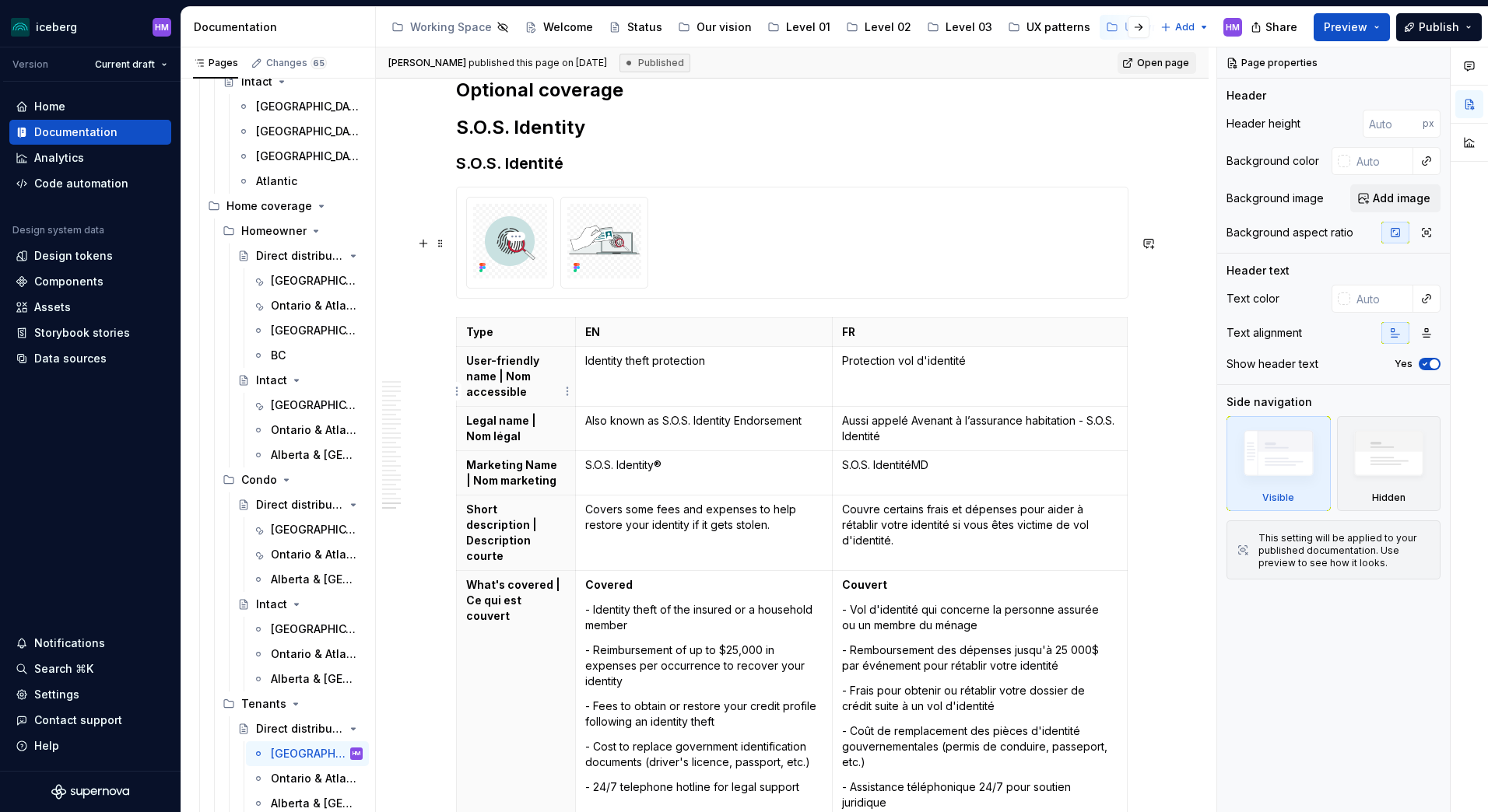
click at [519, 458] on p "Marketing Name | Nom marketing" at bounding box center [515, 473] width 100 height 31
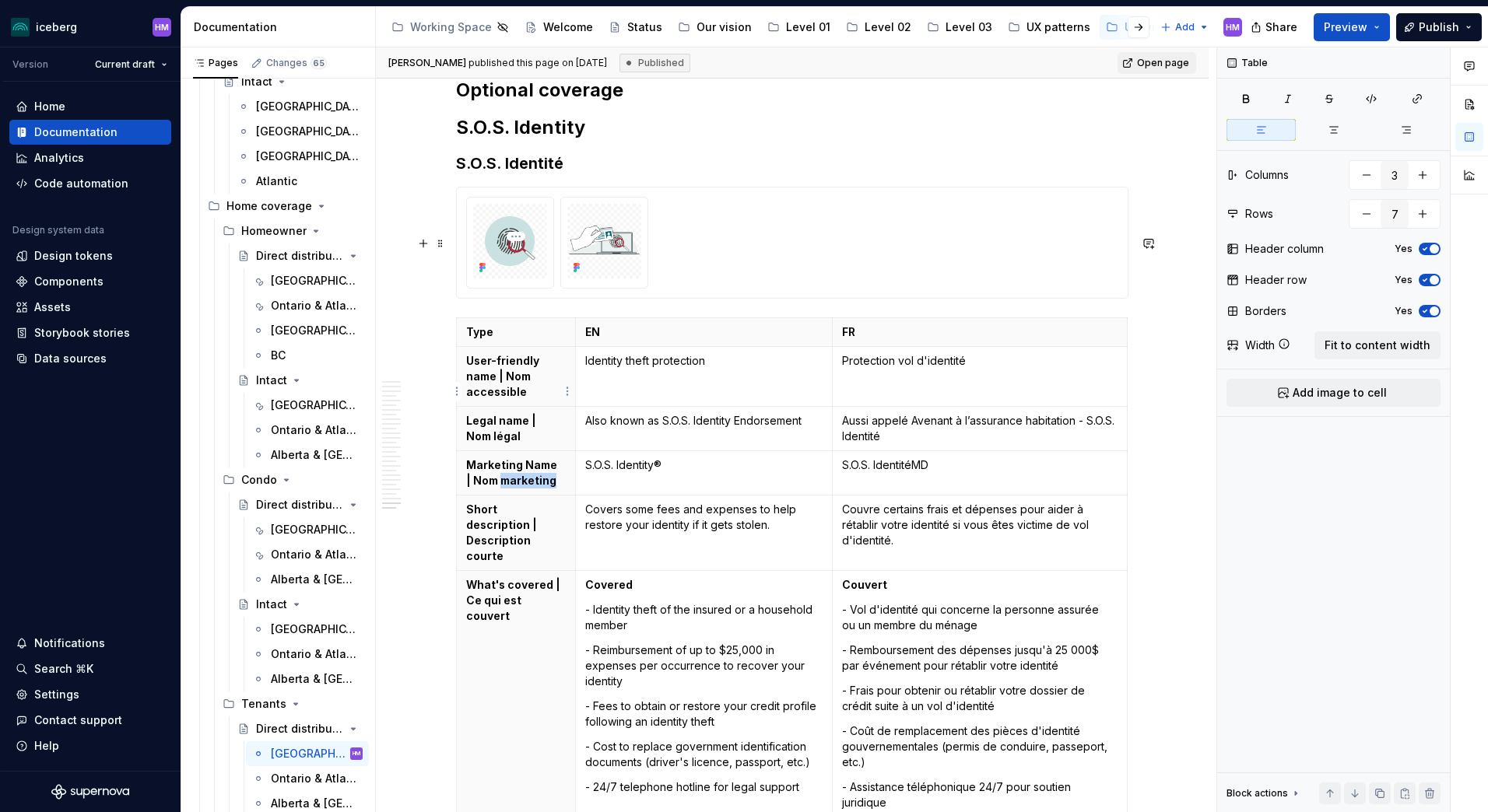
click at [519, 458] on p "Marketing Name | Nom marketing" at bounding box center [515, 473] width 100 height 31
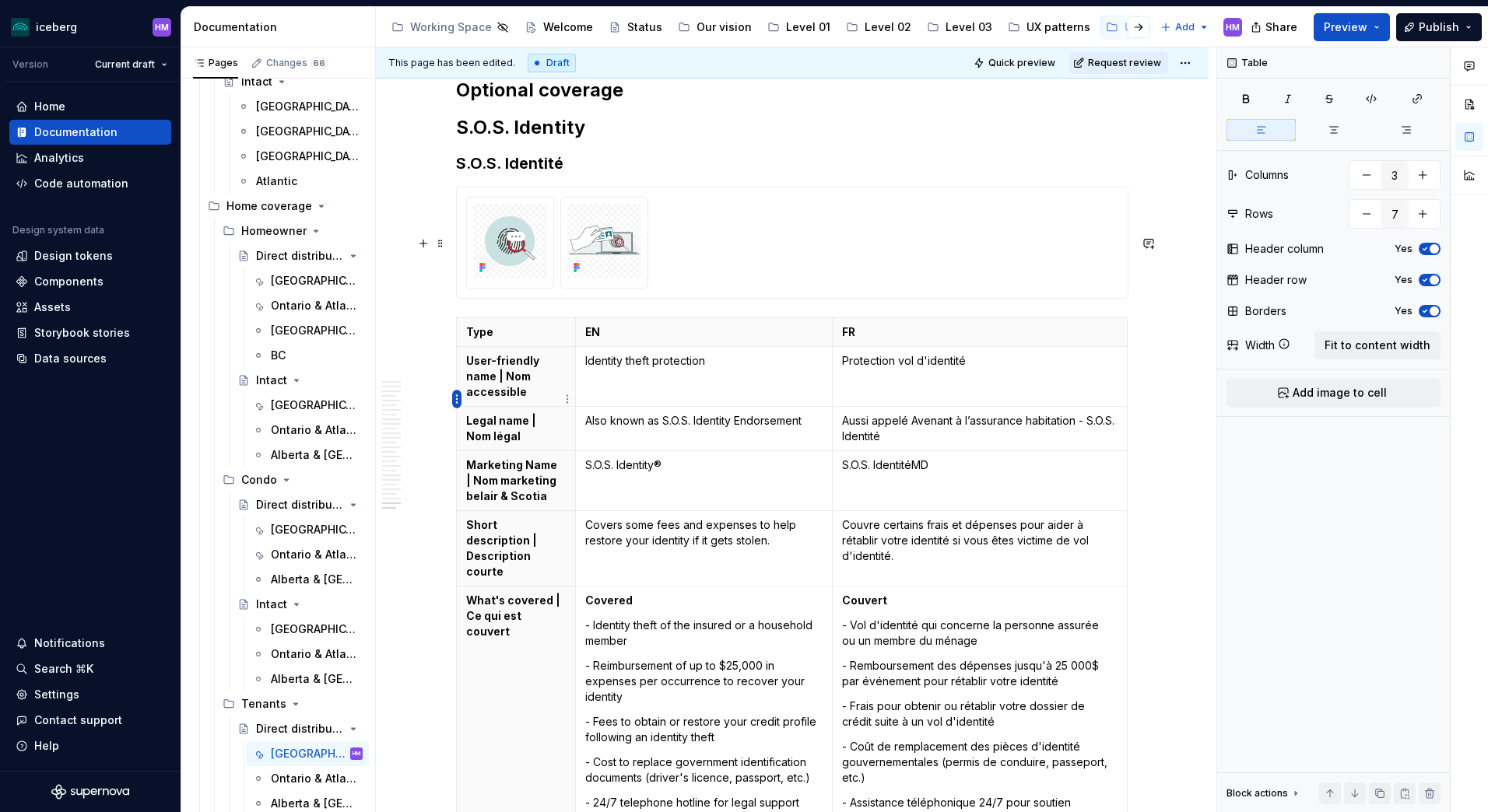
click at [455, 401] on html "iceberg HM Version Current draft Home Documentation Analytics Code automation D…" at bounding box center [744, 406] width 1488 height 812
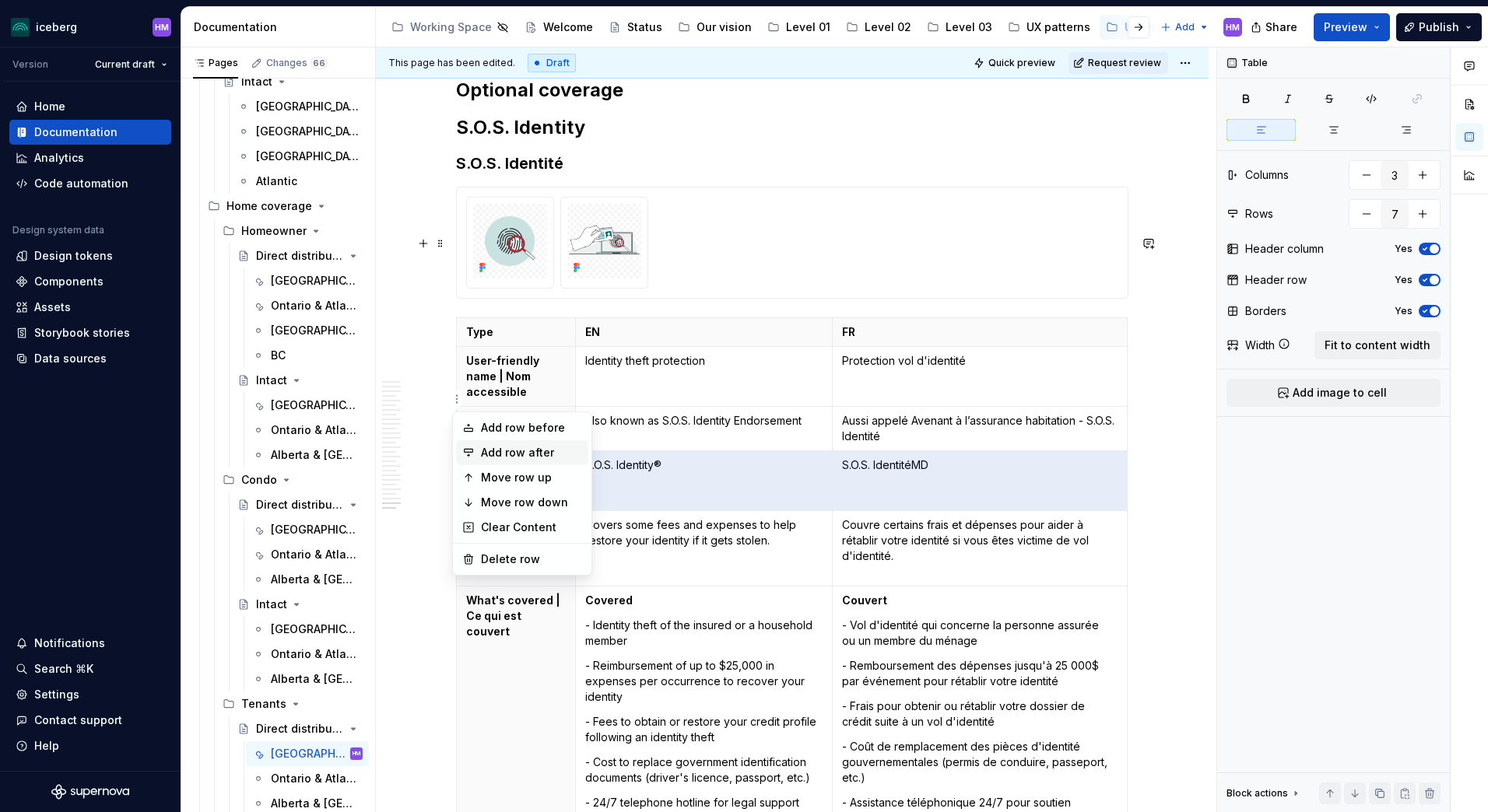
type textarea "*"
click at [465, 458] on icon at bounding box center [468, 452] width 12 height 12
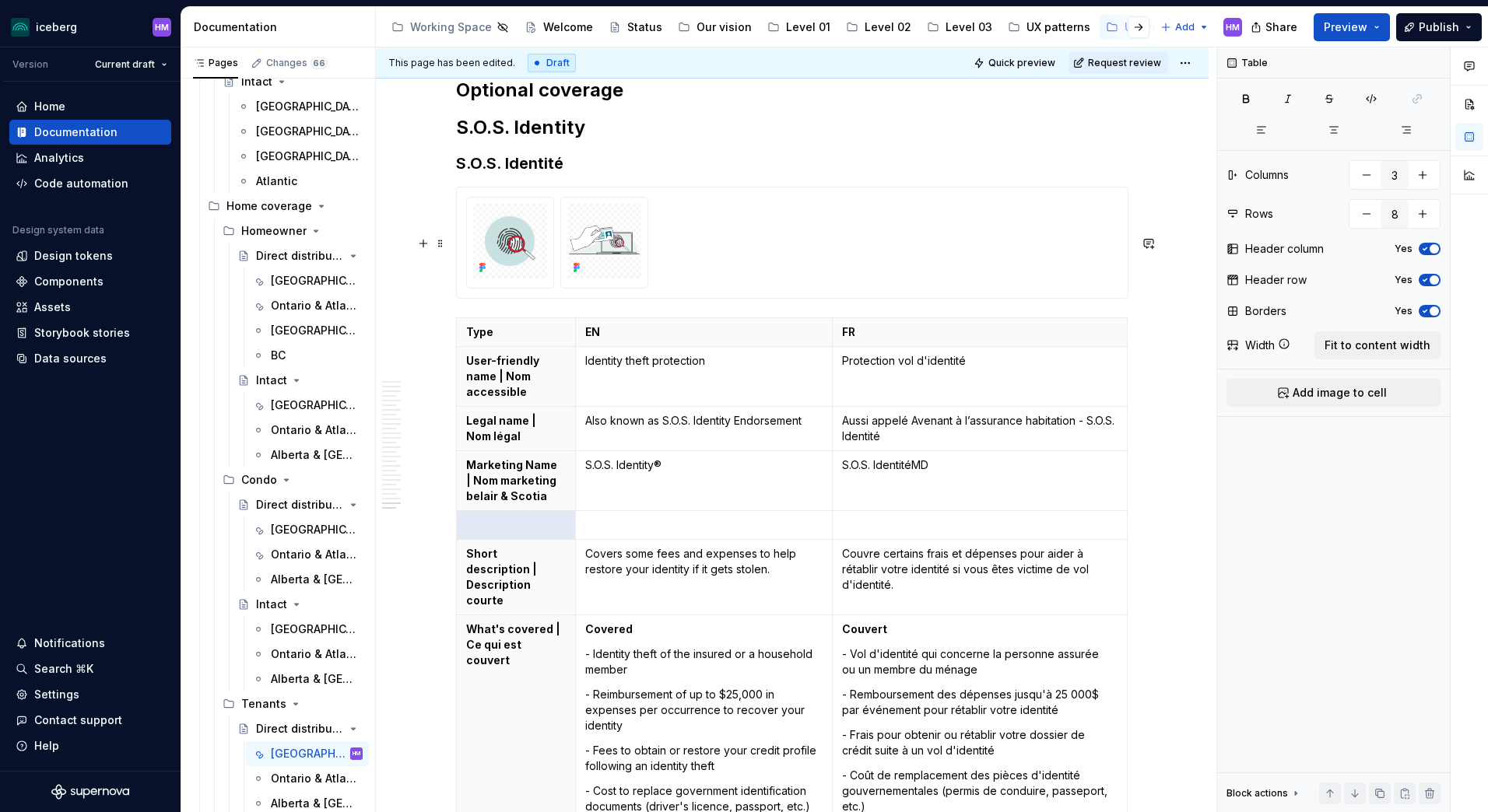
type input "8"
click at [511, 518] on p at bounding box center [515, 525] width 100 height 15
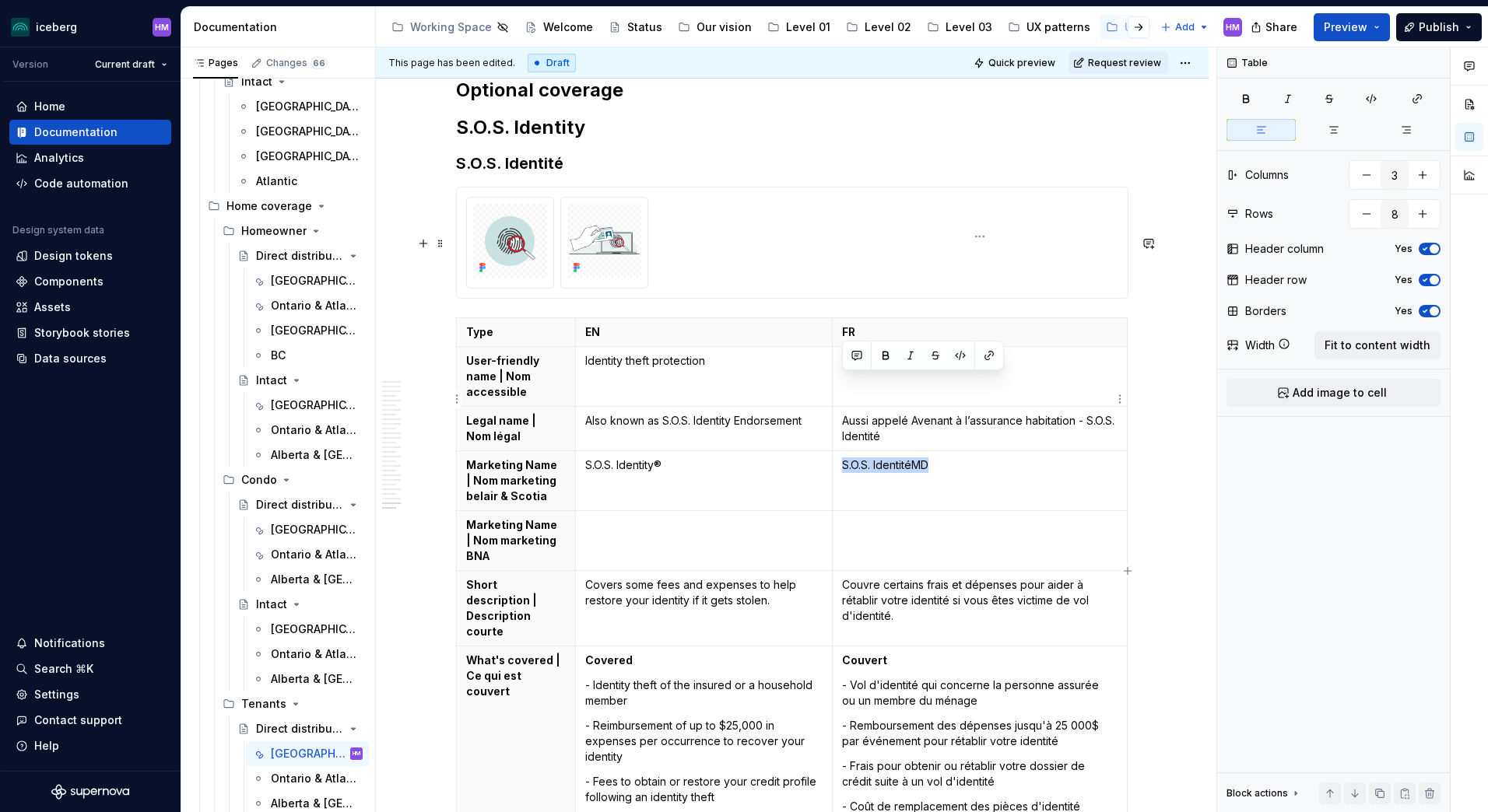
drag, startPoint x: 942, startPoint y: 383, endPoint x: 844, endPoint y: 387, distance: 98.1
click at [844, 458] on p "S.O.S. IdentitéMD" at bounding box center [980, 465] width 275 height 15
copy p "S.O.S. IdentitéMD"
click at [867, 511] on td at bounding box center [980, 541] width 295 height 60
click at [642, 518] on p at bounding box center [703, 525] width 237 height 15
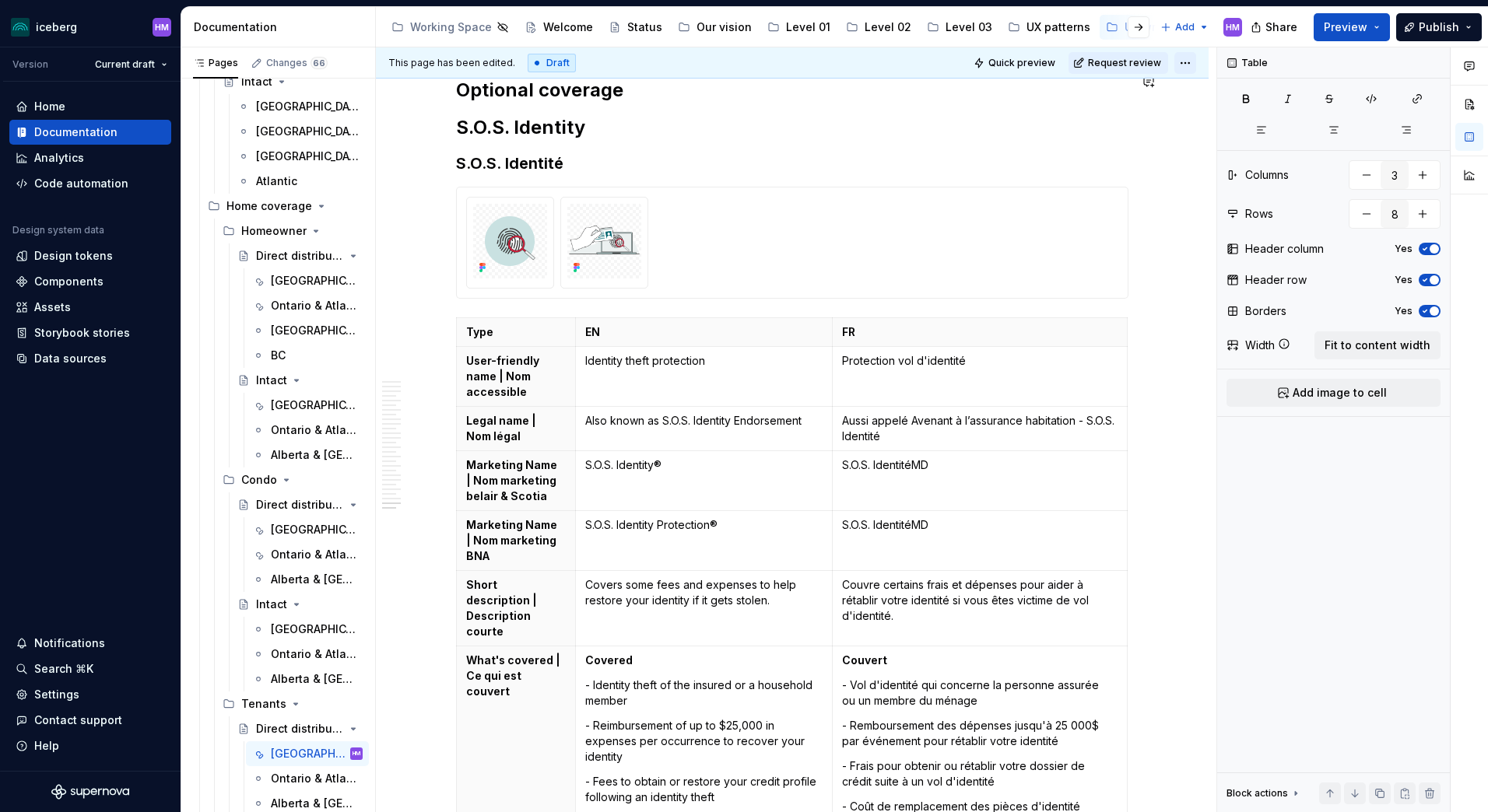
click at [1189, 57] on html "iceberg HM Version Current draft Home Documentation Analytics Code automation D…" at bounding box center [744, 406] width 1488 height 812
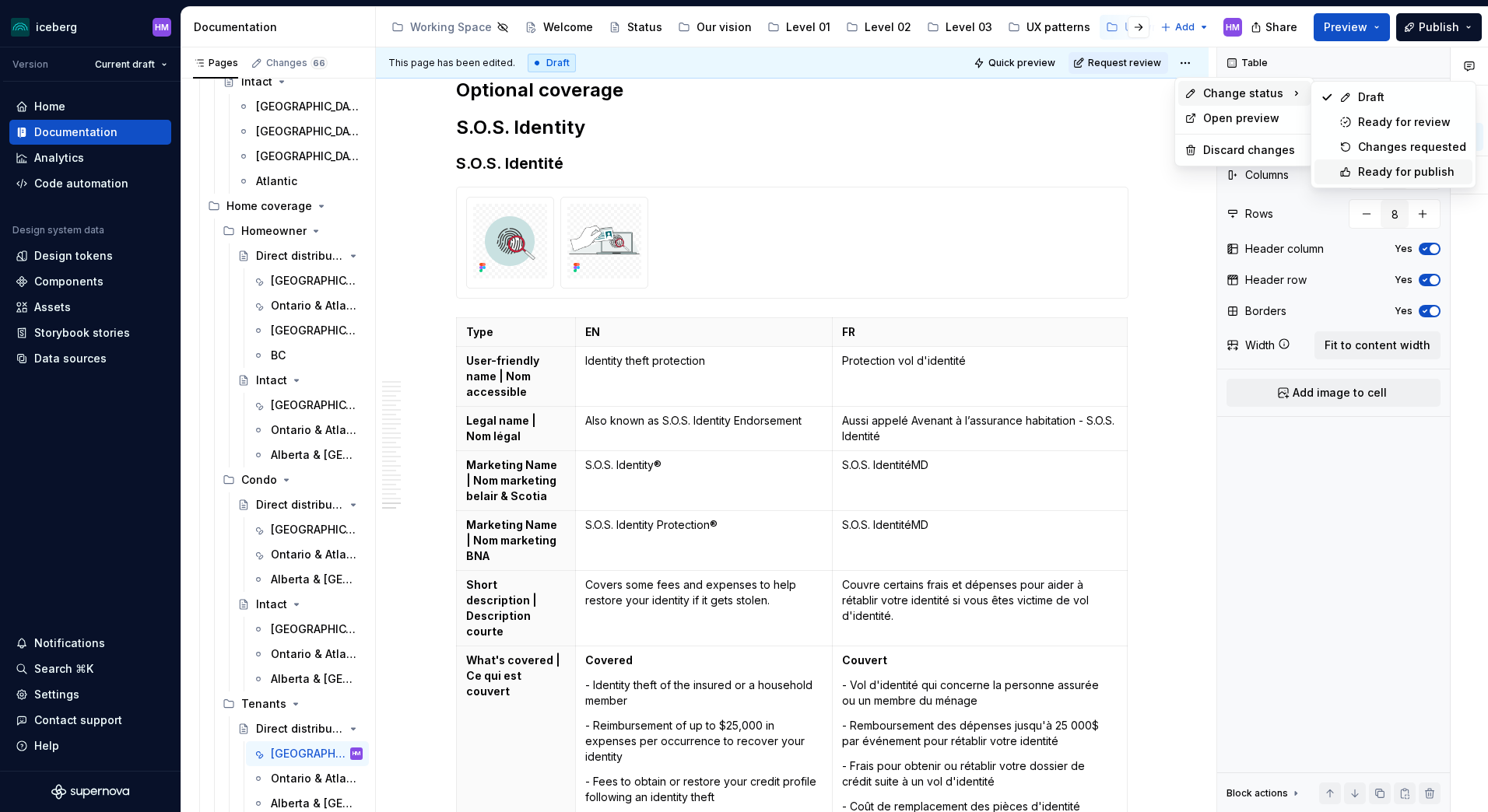
click at [1403, 172] on div "Ready for publish" at bounding box center [1412, 171] width 108 height 15
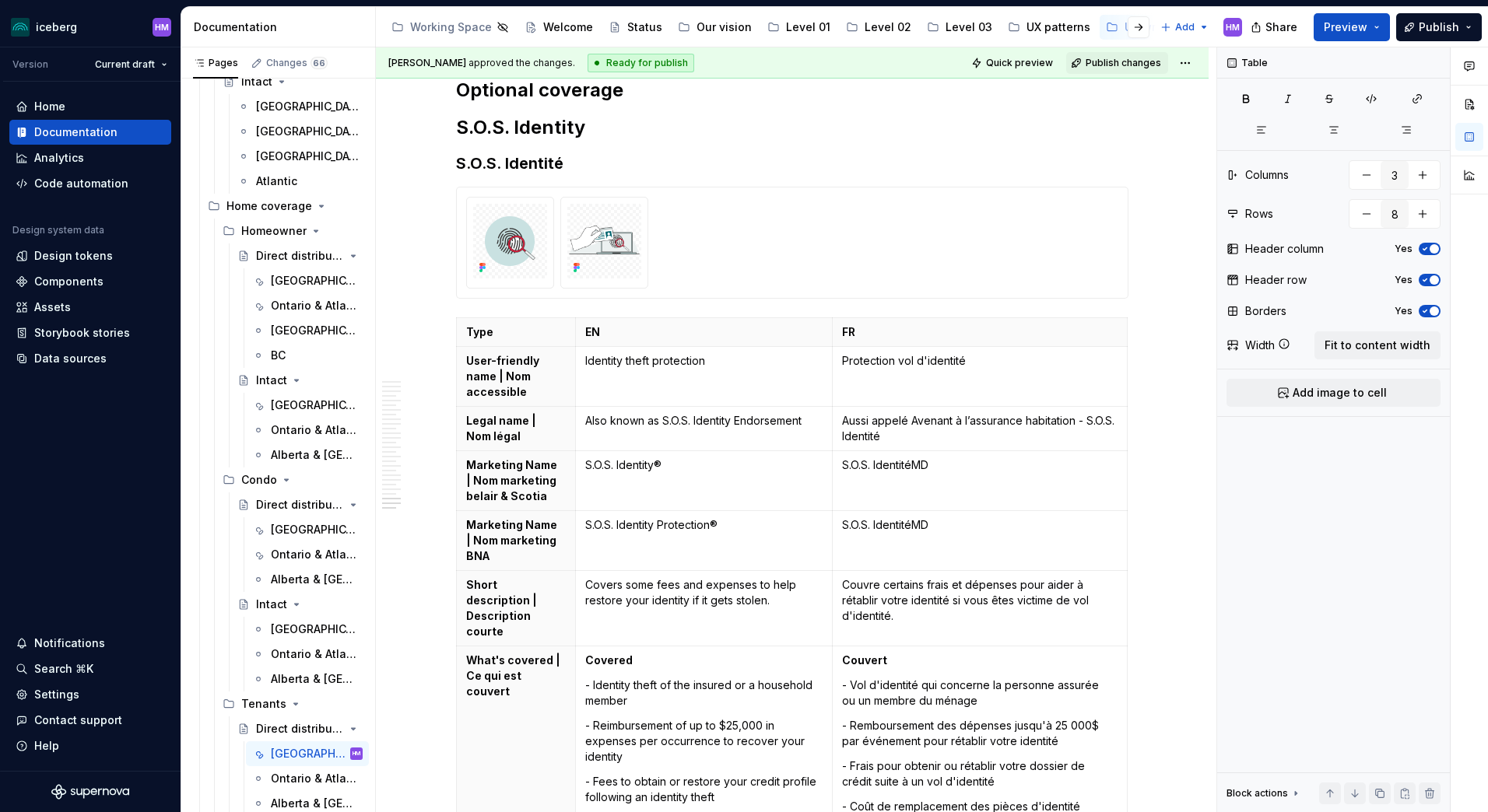
scroll to position [9476, 0]
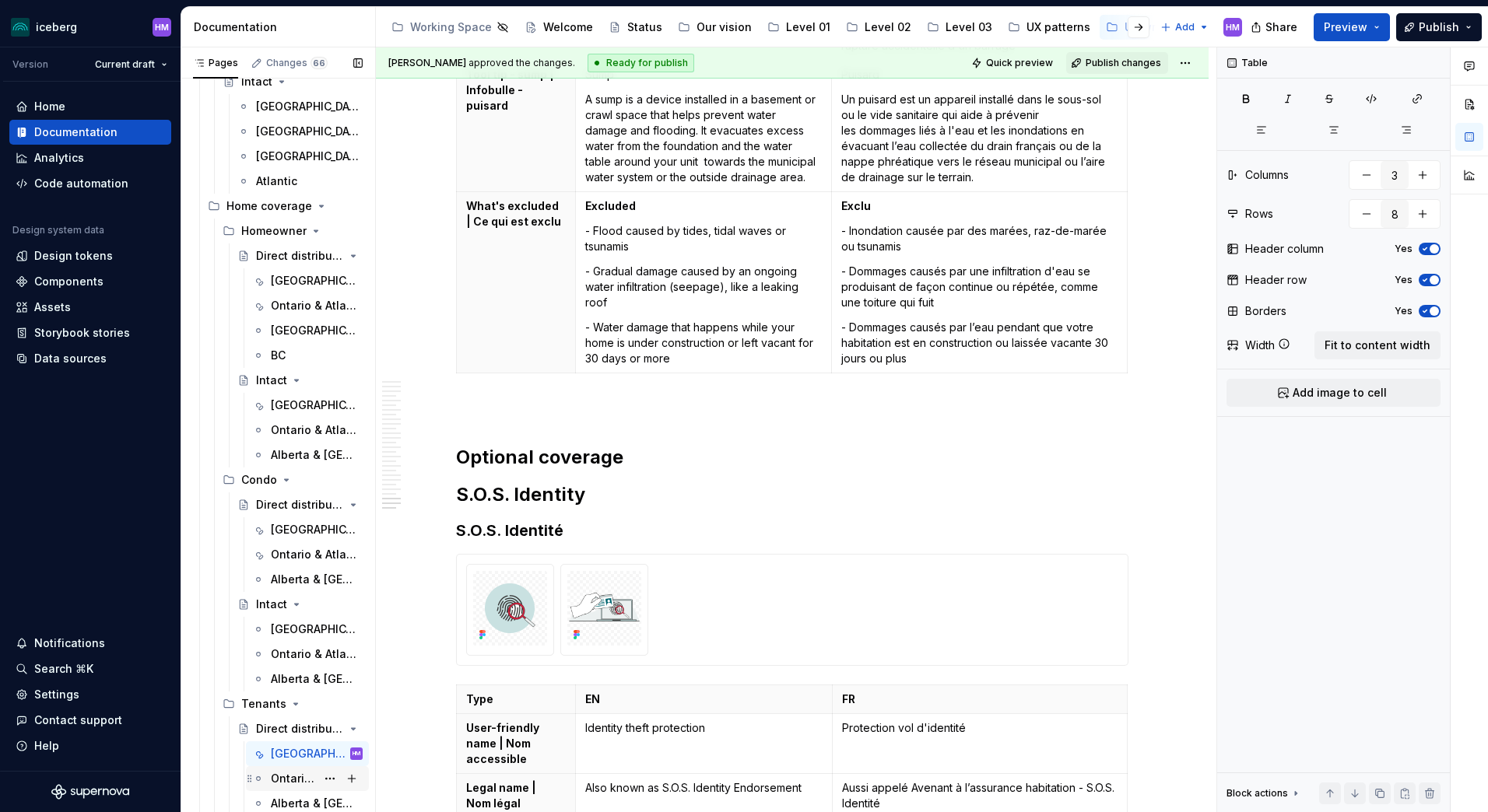
click at [280, 776] on div "Ontario & Atlantic" at bounding box center [294, 778] width 45 height 15
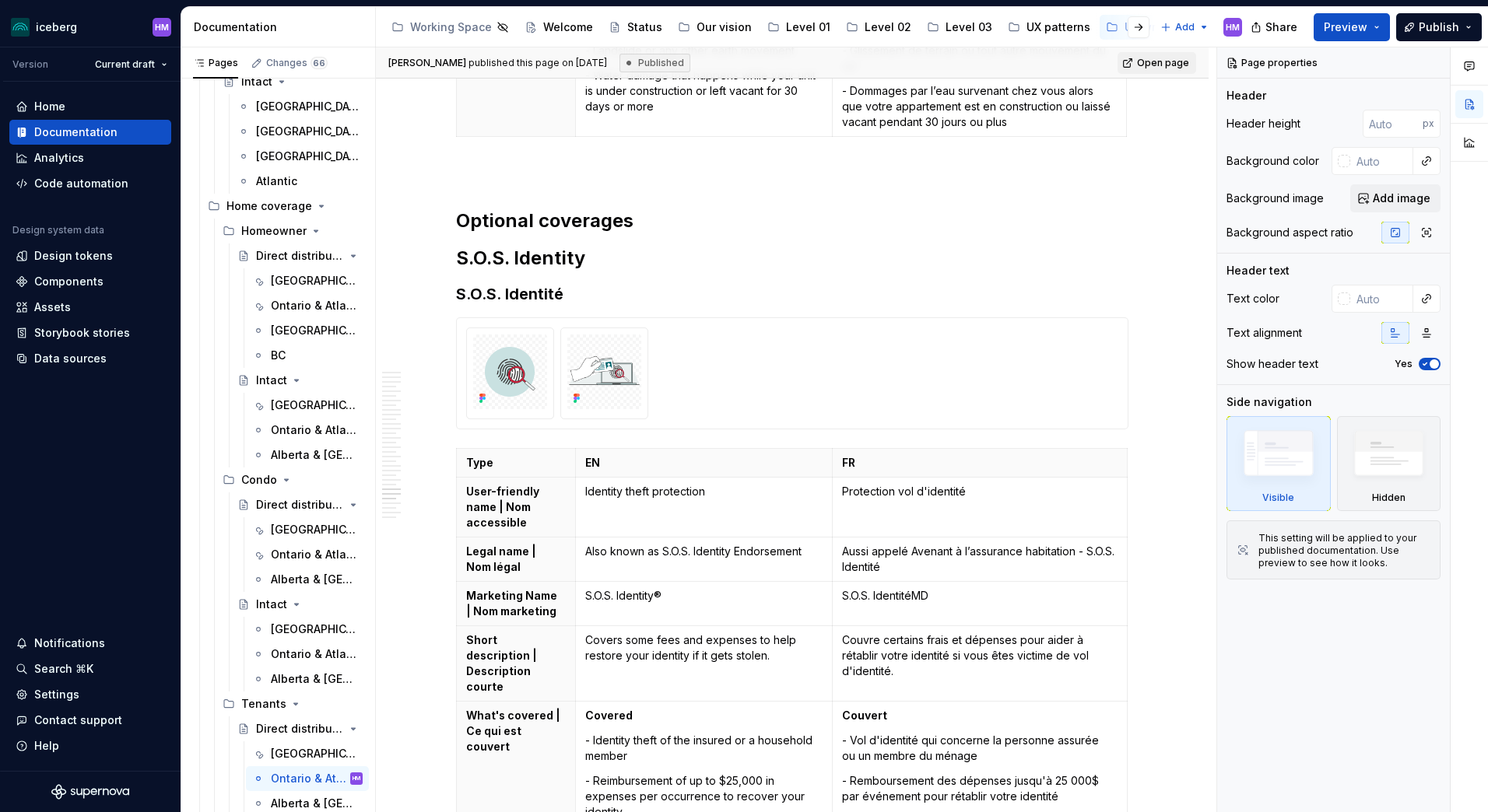
scroll to position [9810, 0]
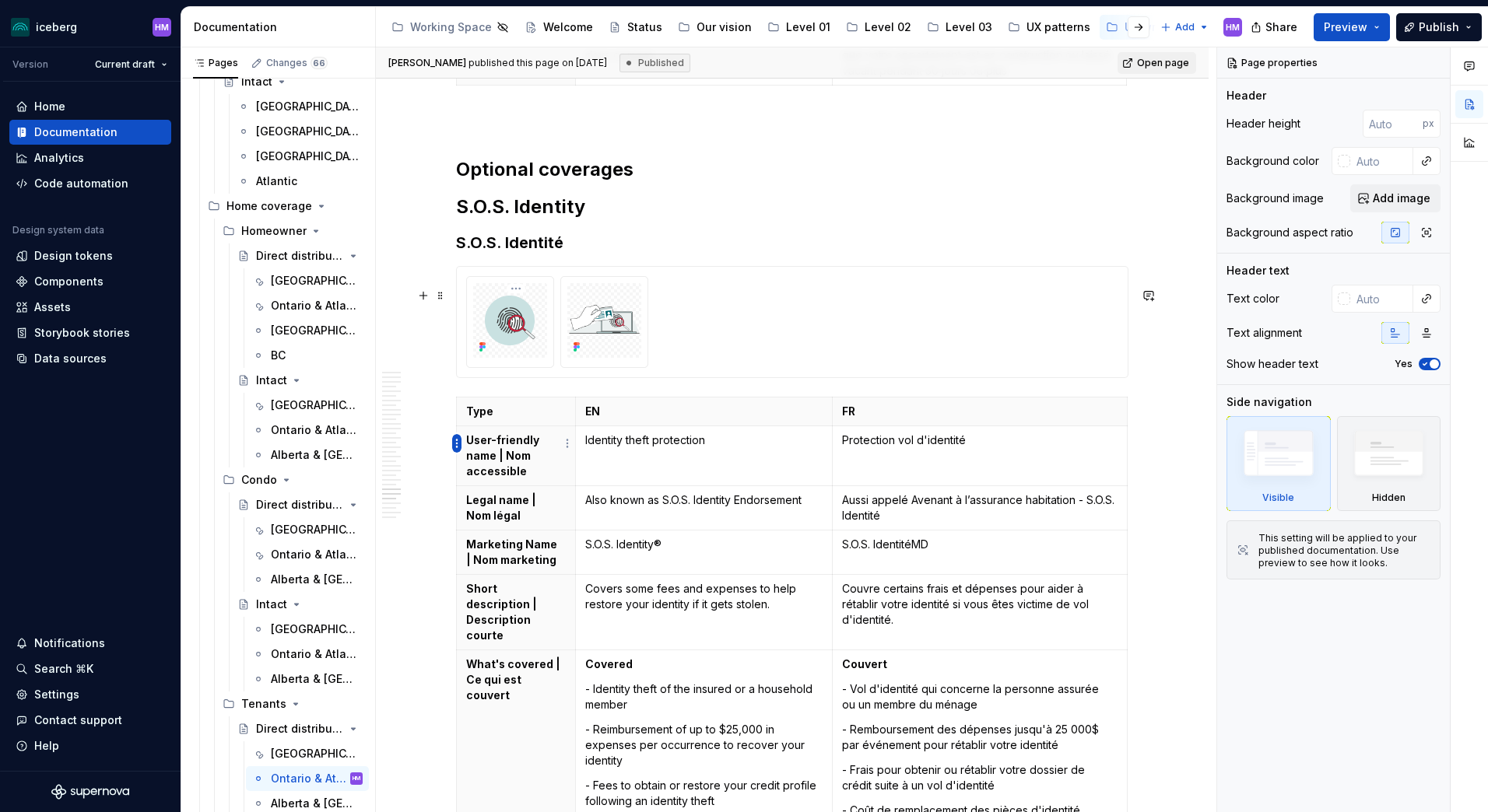
click at [453, 438] on html "iceberg HM Version Current draft Home Documentation Analytics Code automation D…" at bounding box center [744, 406] width 1488 height 812
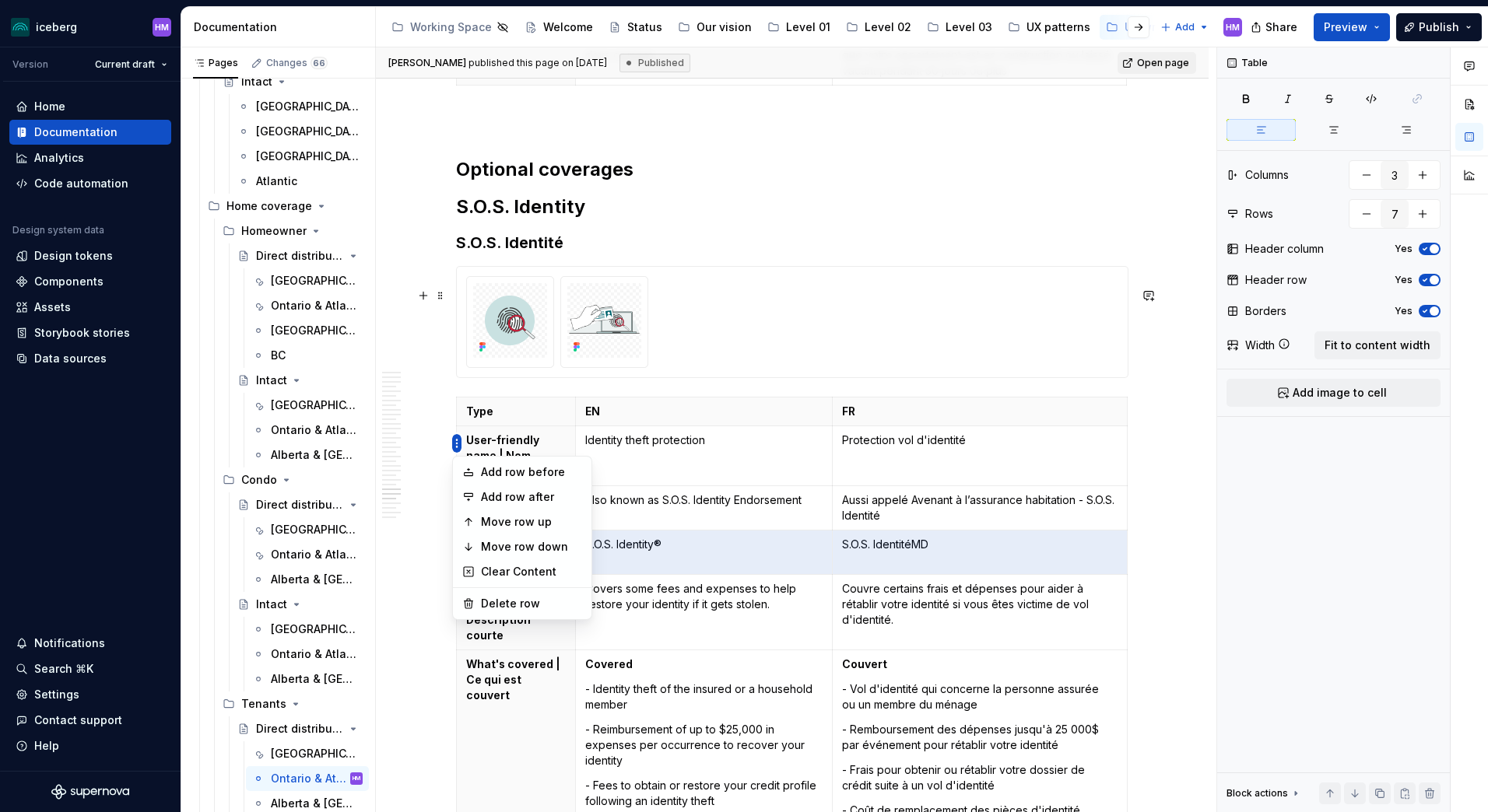
type textarea "*"
click at [469, 497] on icon at bounding box center [468, 497] width 9 height 7
type input "8"
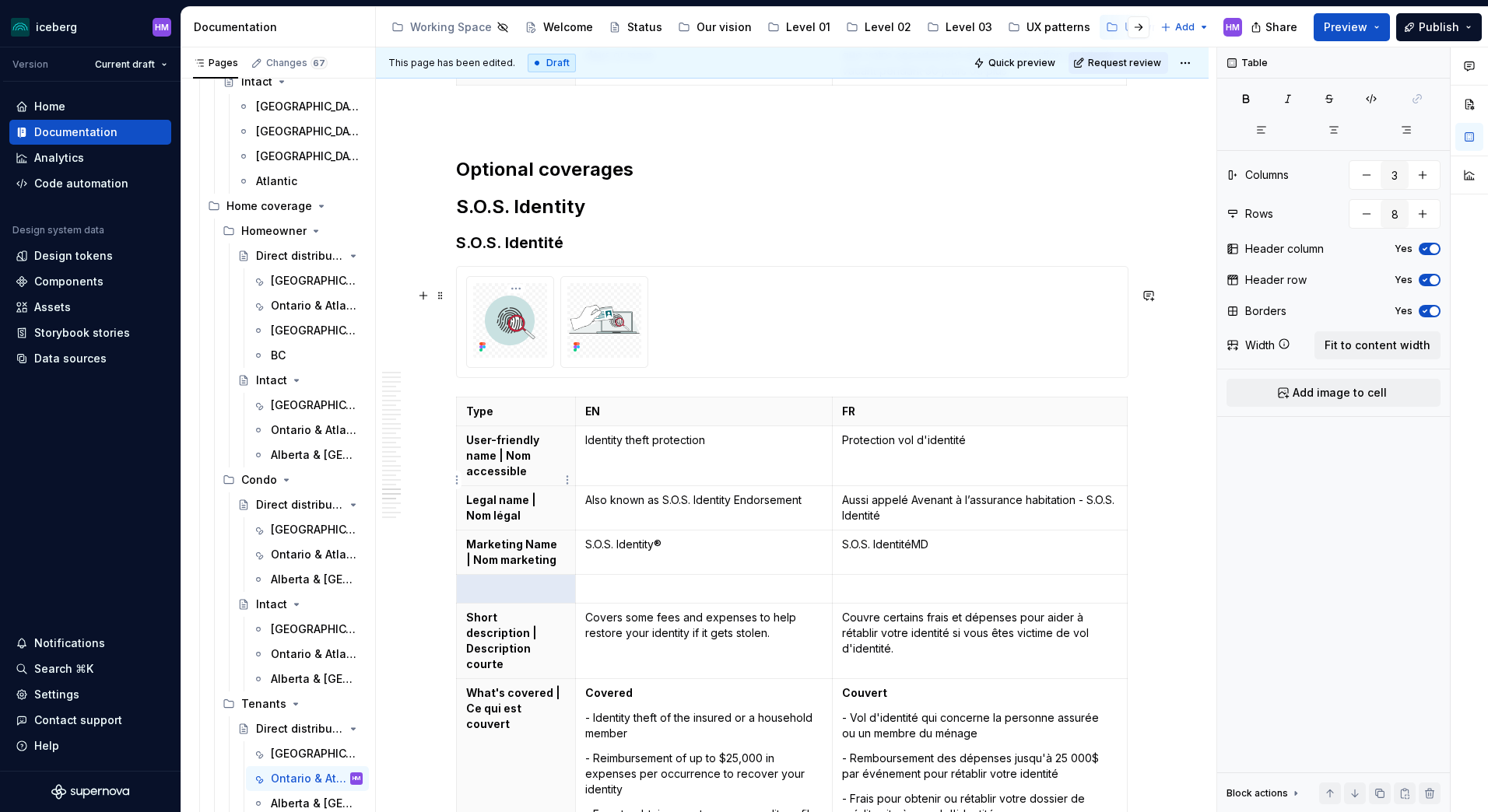
click at [501, 581] on p at bounding box center [515, 588] width 100 height 15
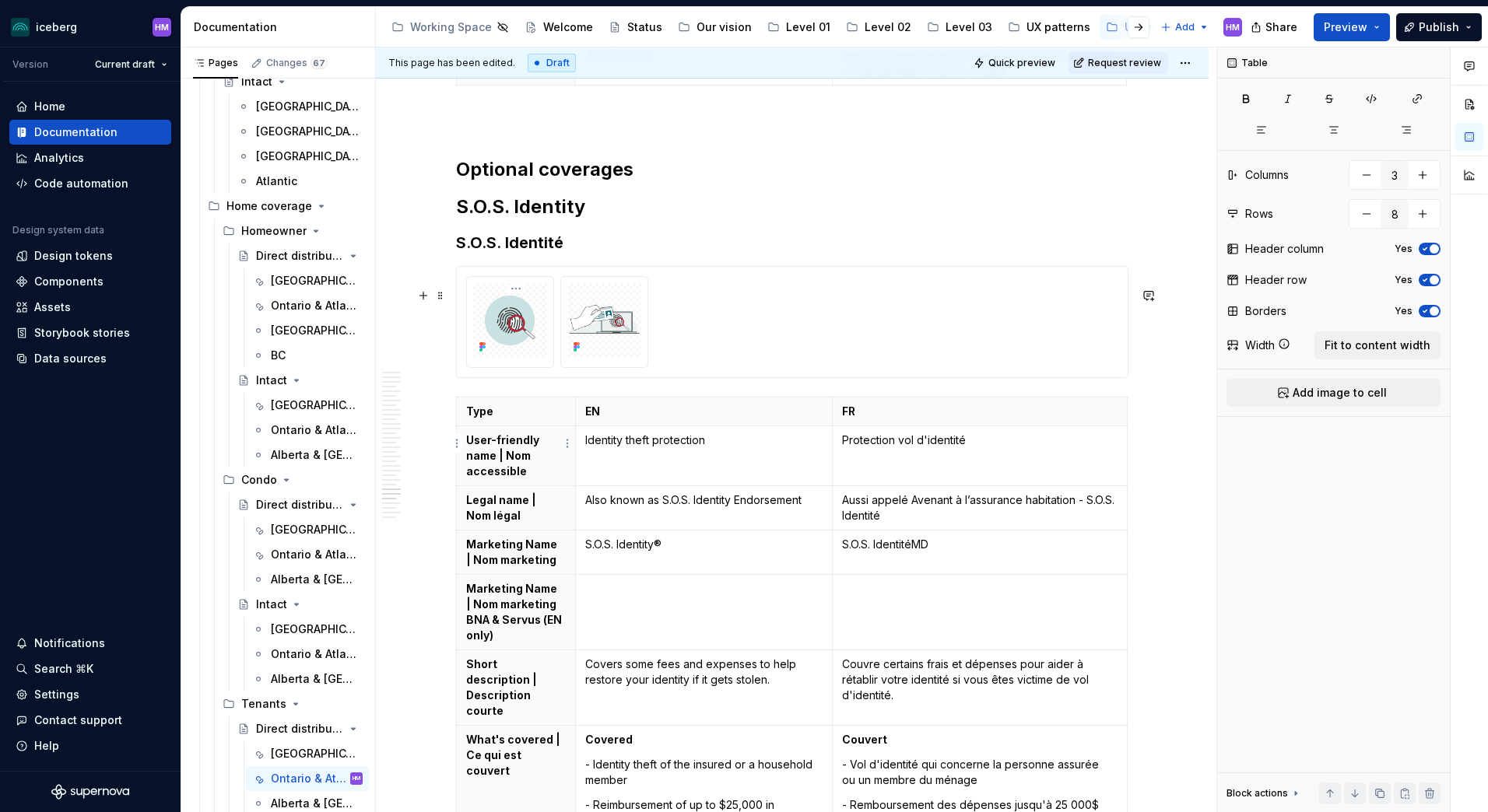
click at [484, 537] on p "Marketing Name | Nom marketing" at bounding box center [515, 552] width 100 height 31
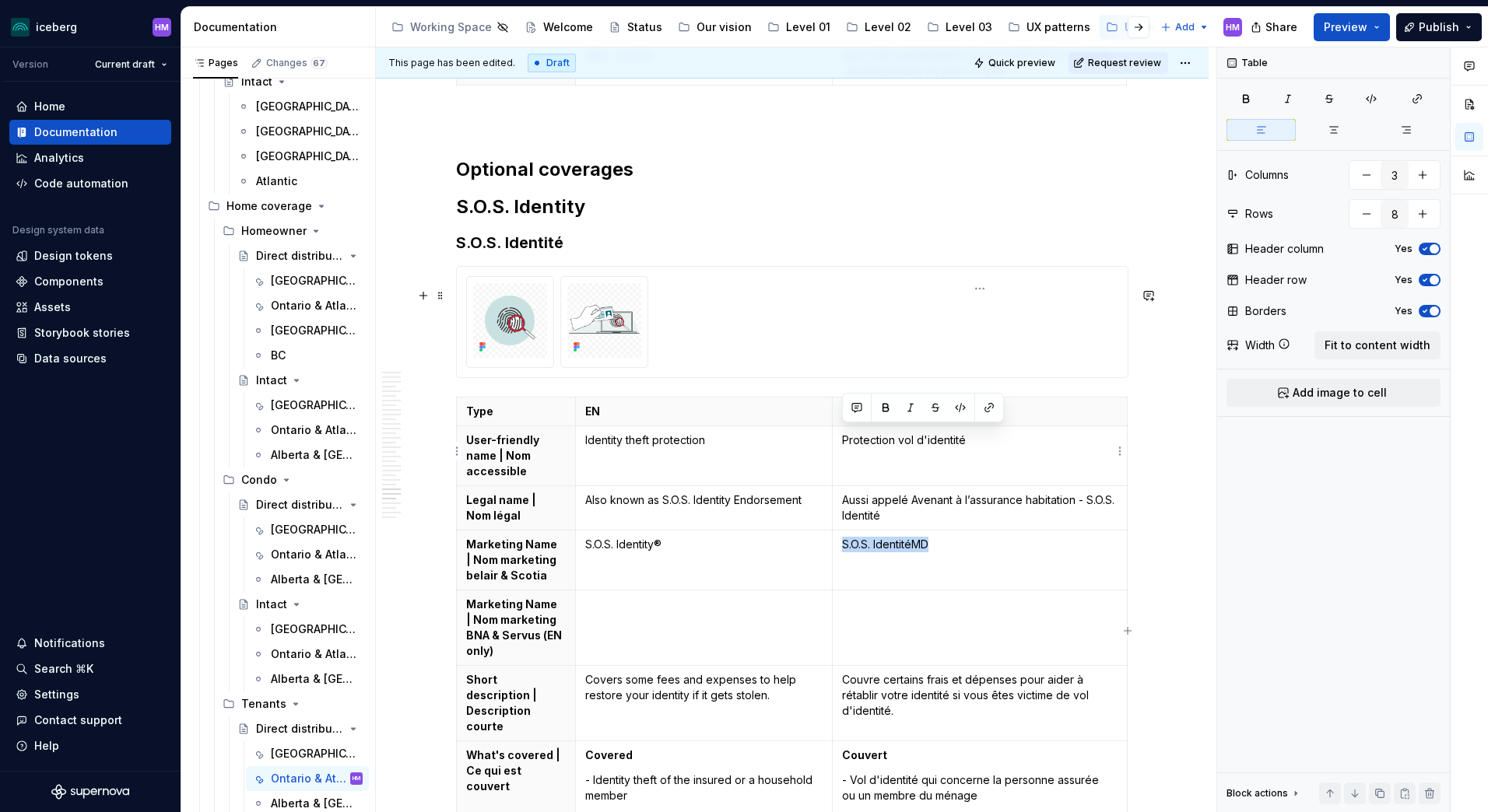
drag, startPoint x: 981, startPoint y: 441, endPoint x: 841, endPoint y: 436, distance: 140.1
click at [841, 531] on td "S.O.S. IdentitéMD" at bounding box center [980, 560] width 295 height 60
copy p "S.O.S. IdentitéMD"
click at [859, 590] on td at bounding box center [980, 628] width 295 height 75
type textarea "*"
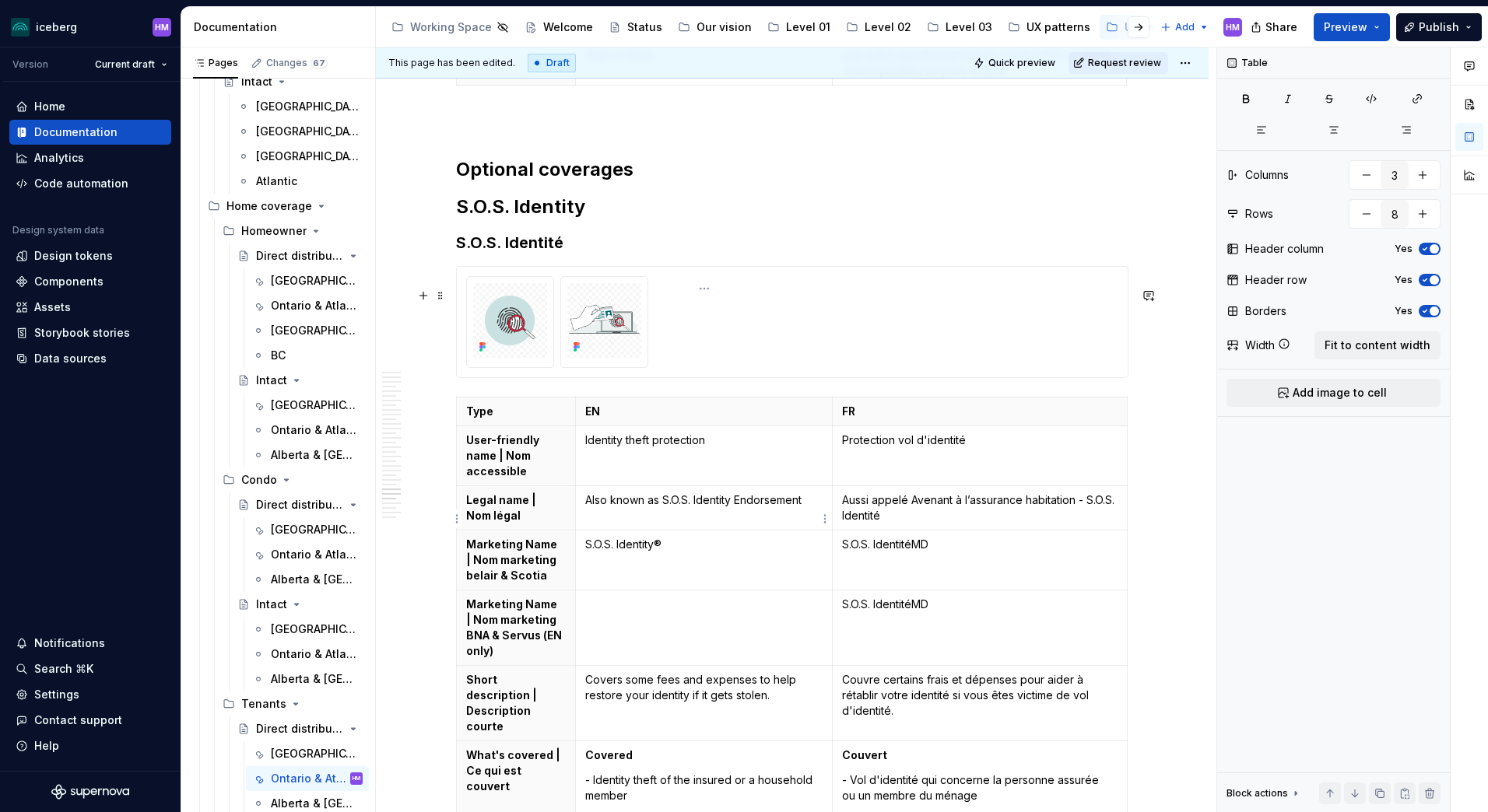
click at [634, 590] on td at bounding box center [703, 628] width 256 height 75
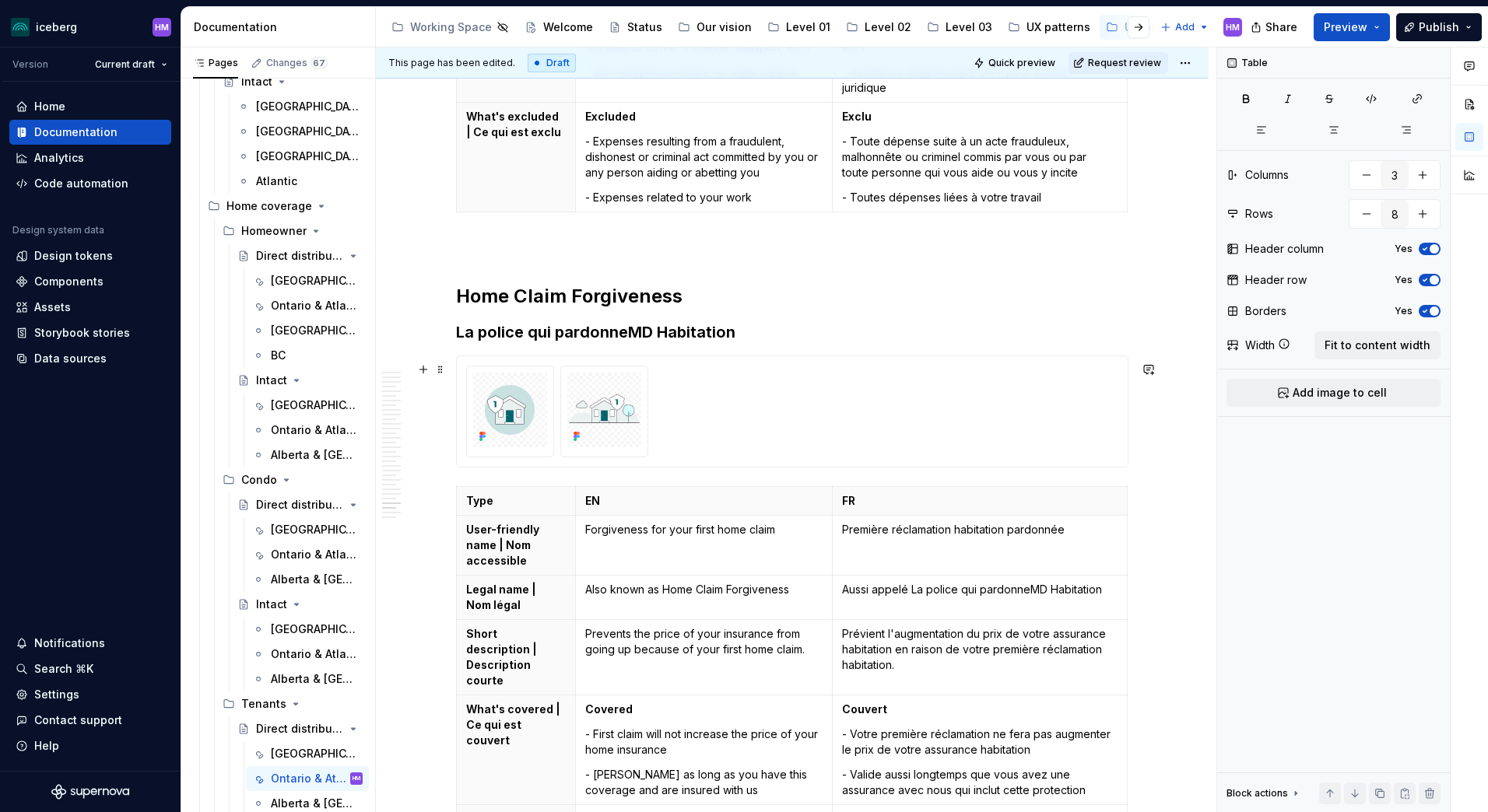
scroll to position [10744, 0]
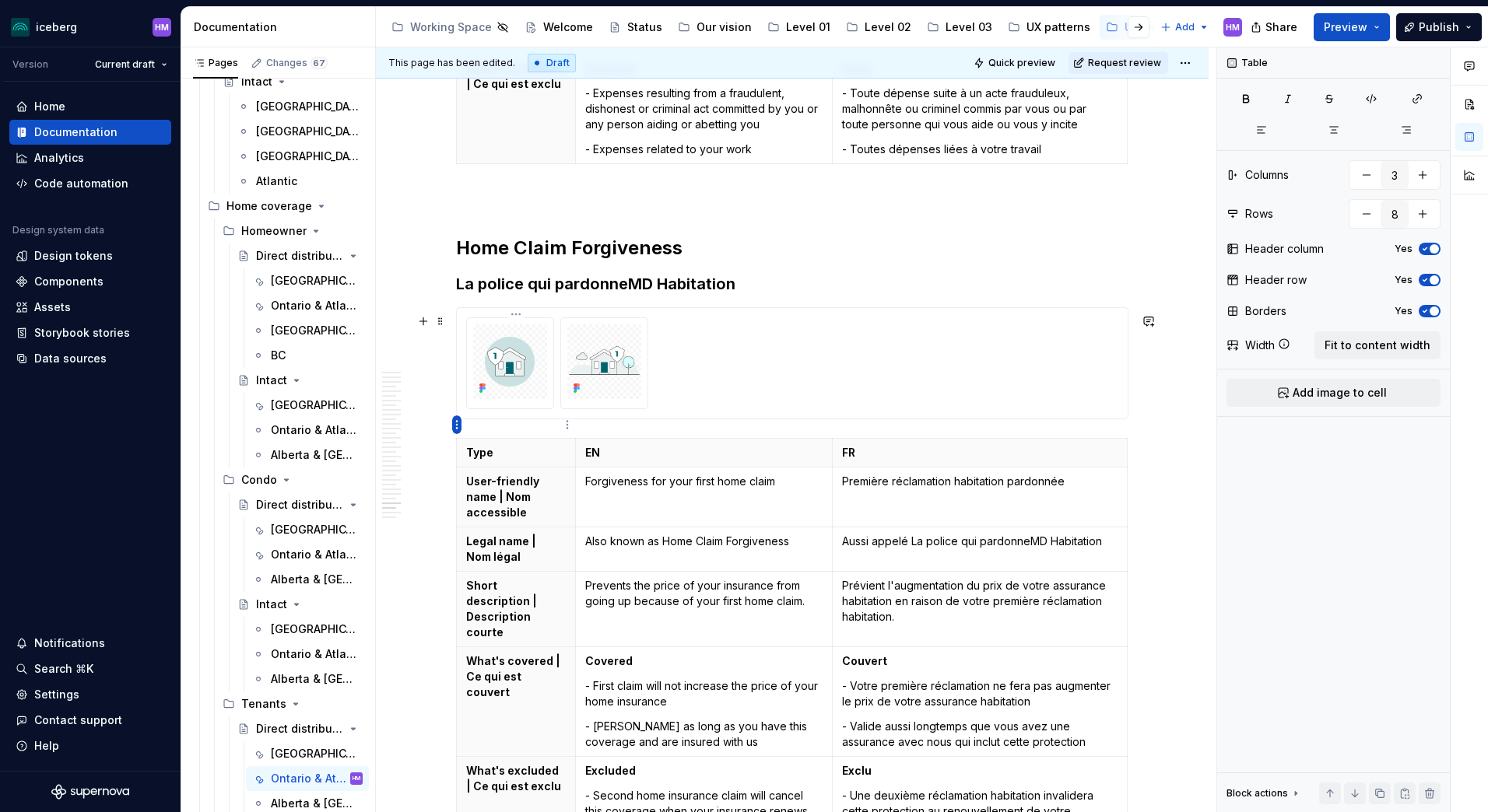
click at [455, 425] on html "iceberg HM Version Current draft Home Documentation Analytics Code automation D…" at bounding box center [744, 406] width 1488 height 812
type input "6"
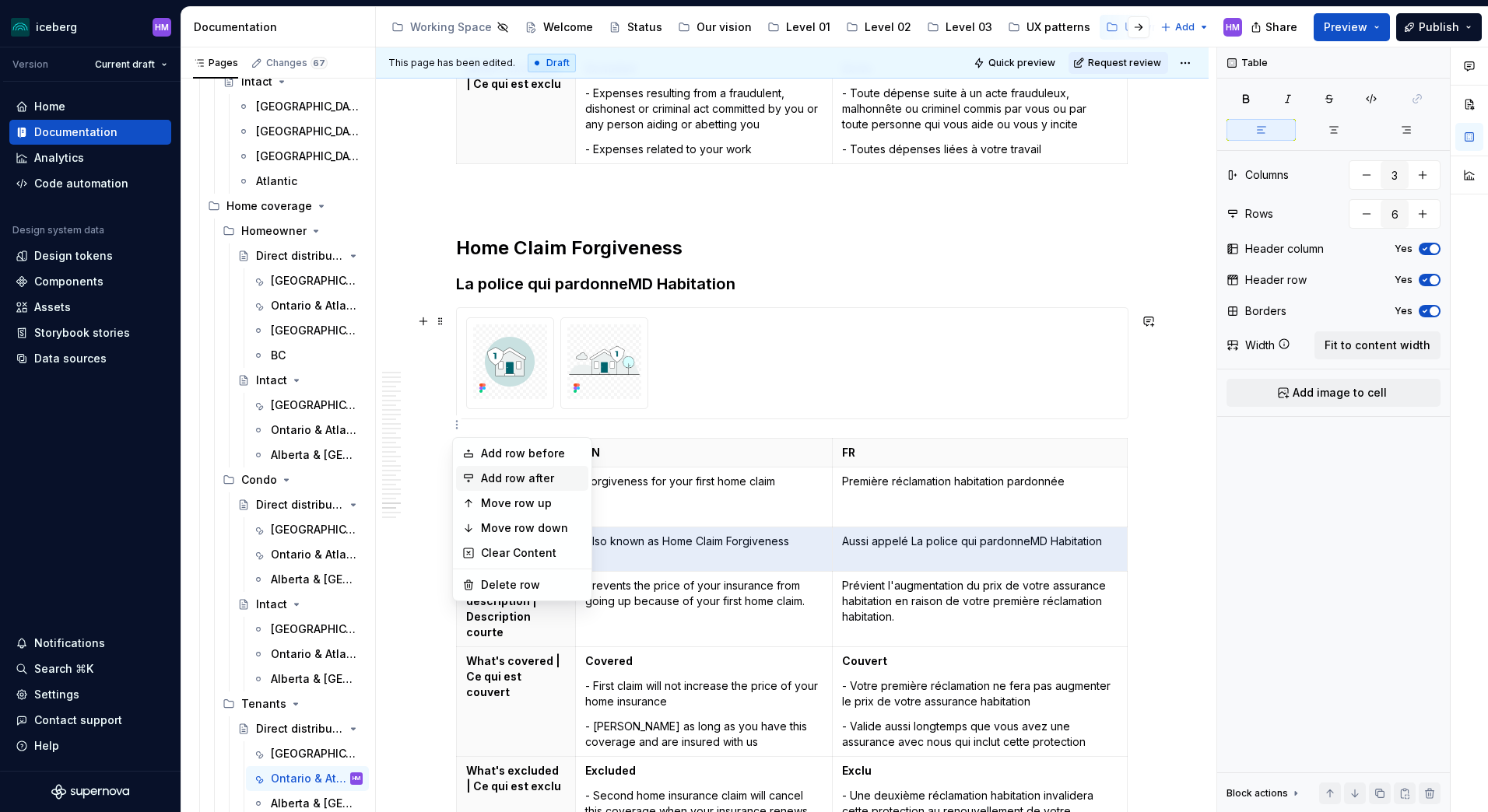
type textarea "*"
click at [473, 476] on icon at bounding box center [468, 478] width 12 height 12
type input "7"
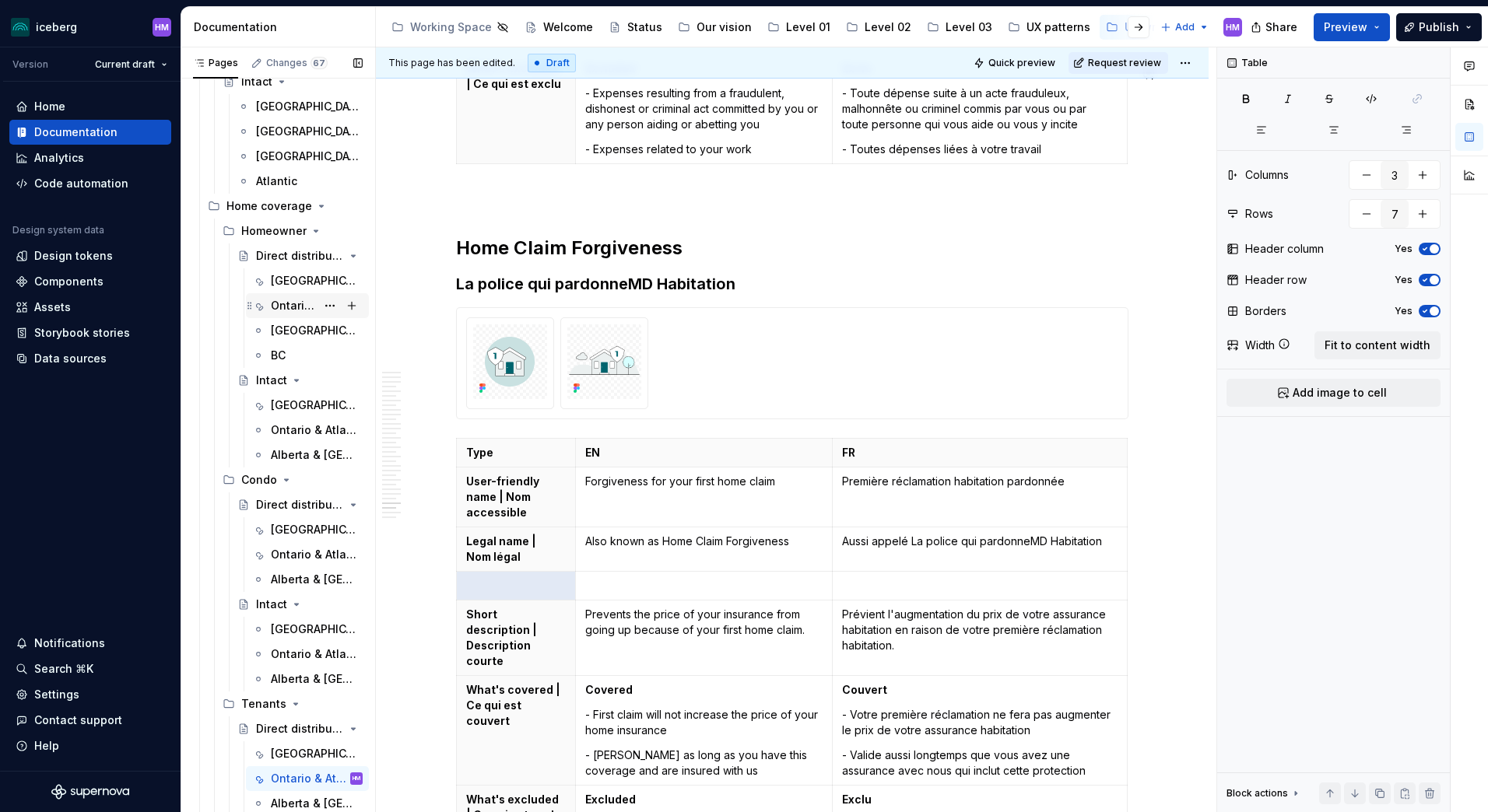
type textarea "*"
click at [544, 578] on p at bounding box center [515, 586] width 100 height 15
paste div
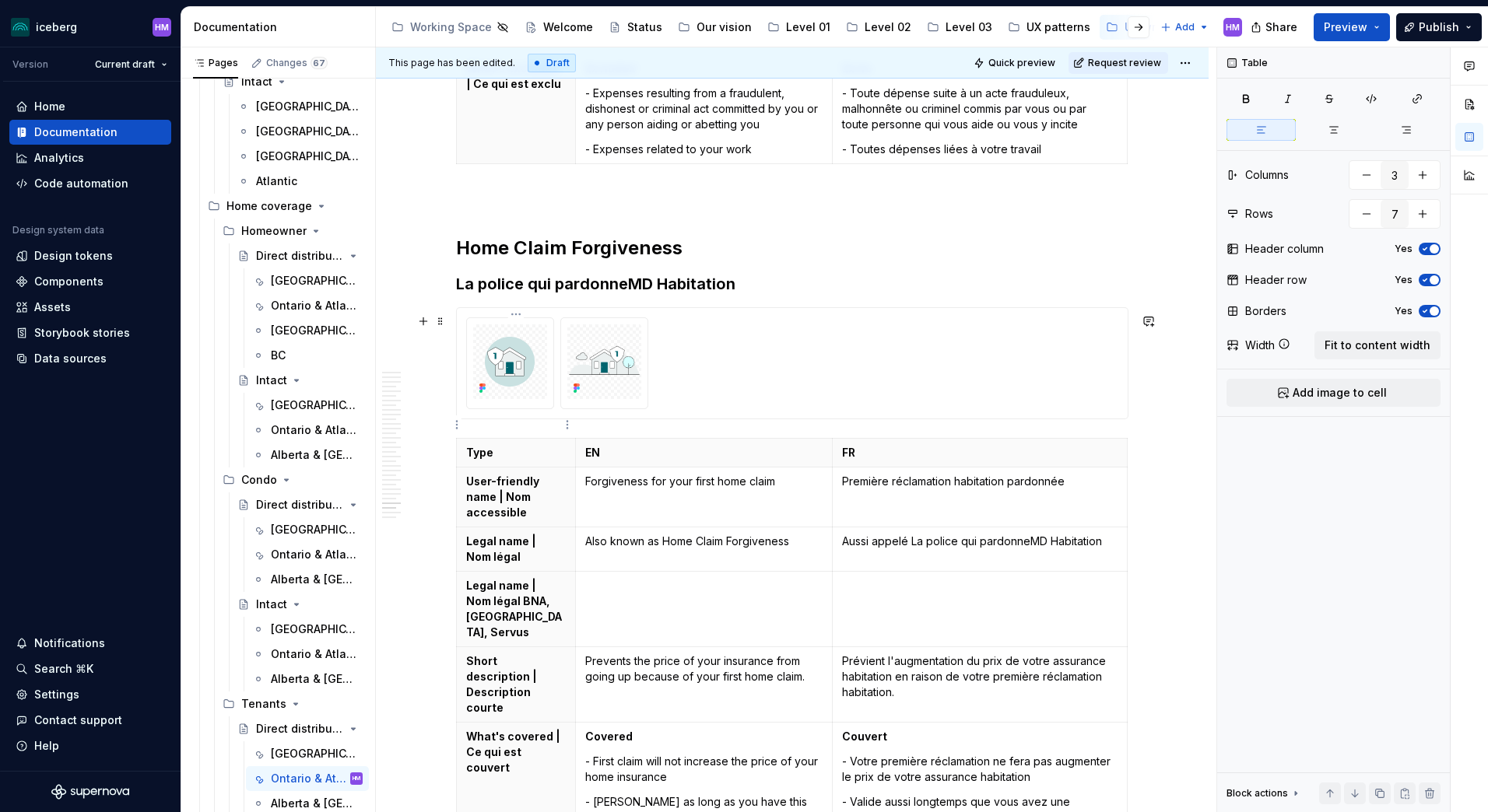
click at [521, 534] on p "Legal name | Nom légal" at bounding box center [515, 549] width 100 height 31
click at [872, 578] on p at bounding box center [980, 586] width 275 height 15
click at [651, 534] on p "Also known as Home Claim Forgiveness" at bounding box center [703, 541] width 237 height 15
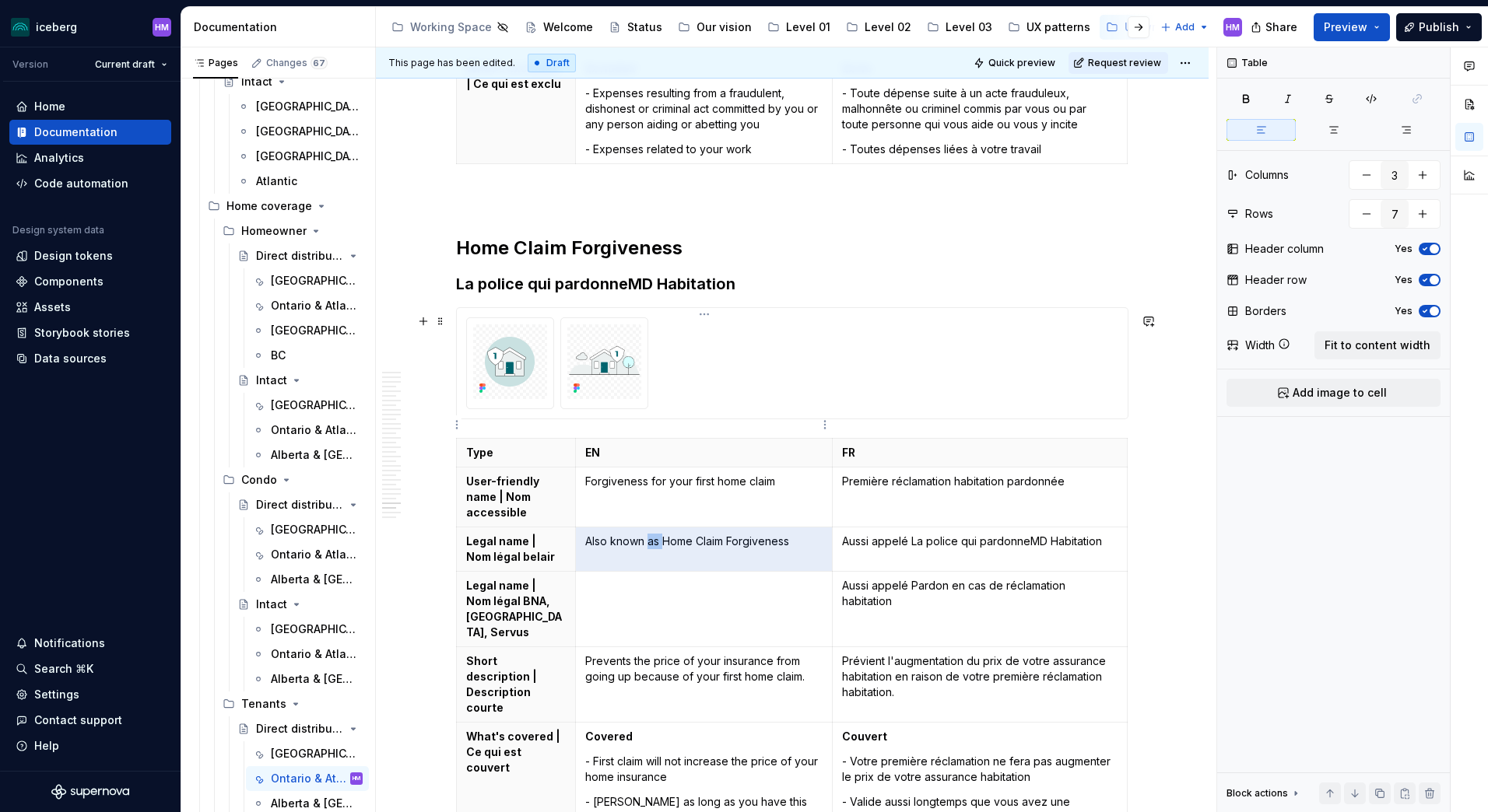
click at [651, 534] on p "Also known as Home Claim Forgiveness" at bounding box center [703, 541] width 237 height 15
click at [633, 572] on td at bounding box center [703, 609] width 256 height 75
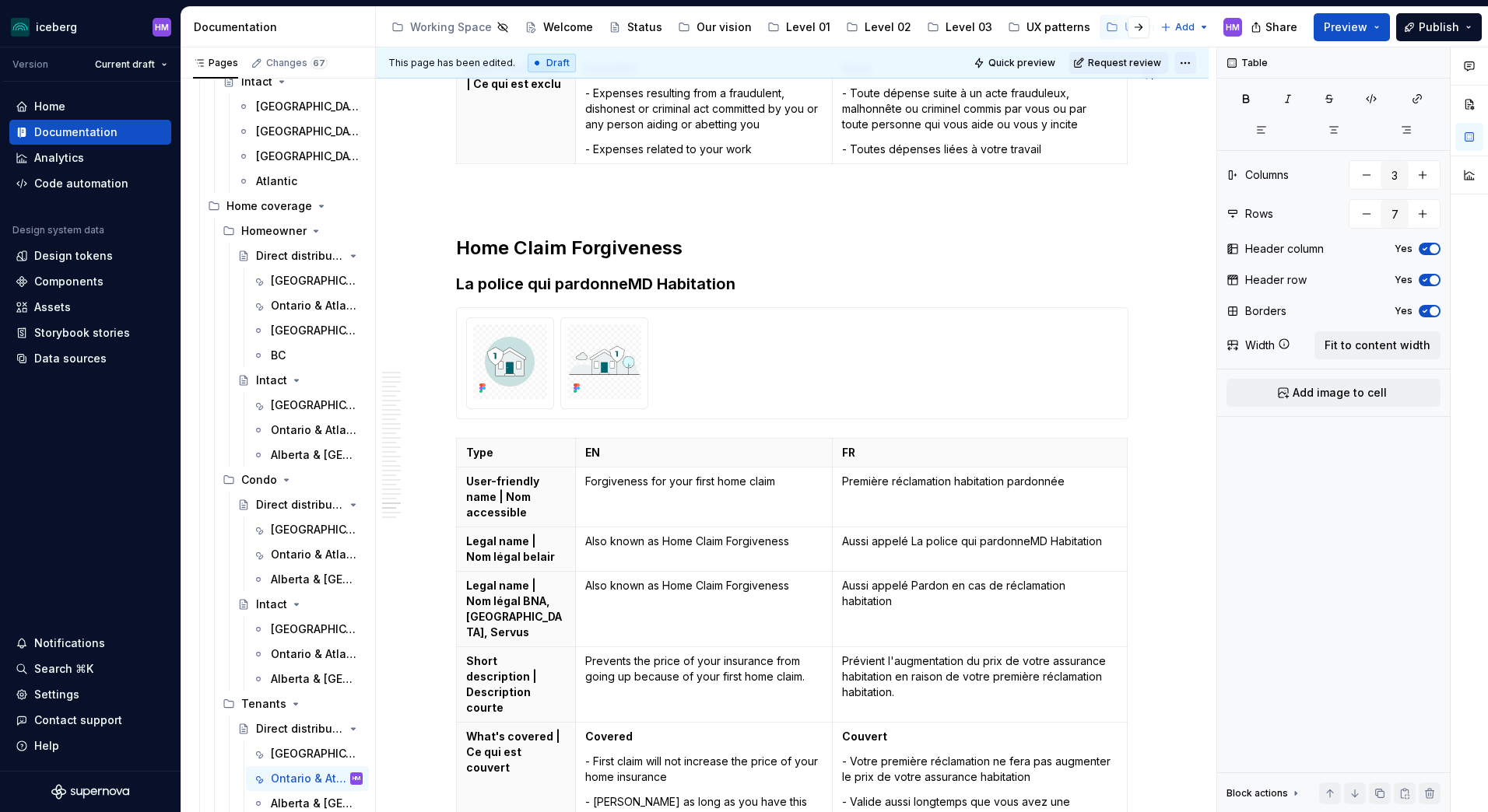
click at [1180, 64] on html "iceberg HM Version Current draft Home Documentation Analytics Code automation D…" at bounding box center [744, 406] width 1488 height 812
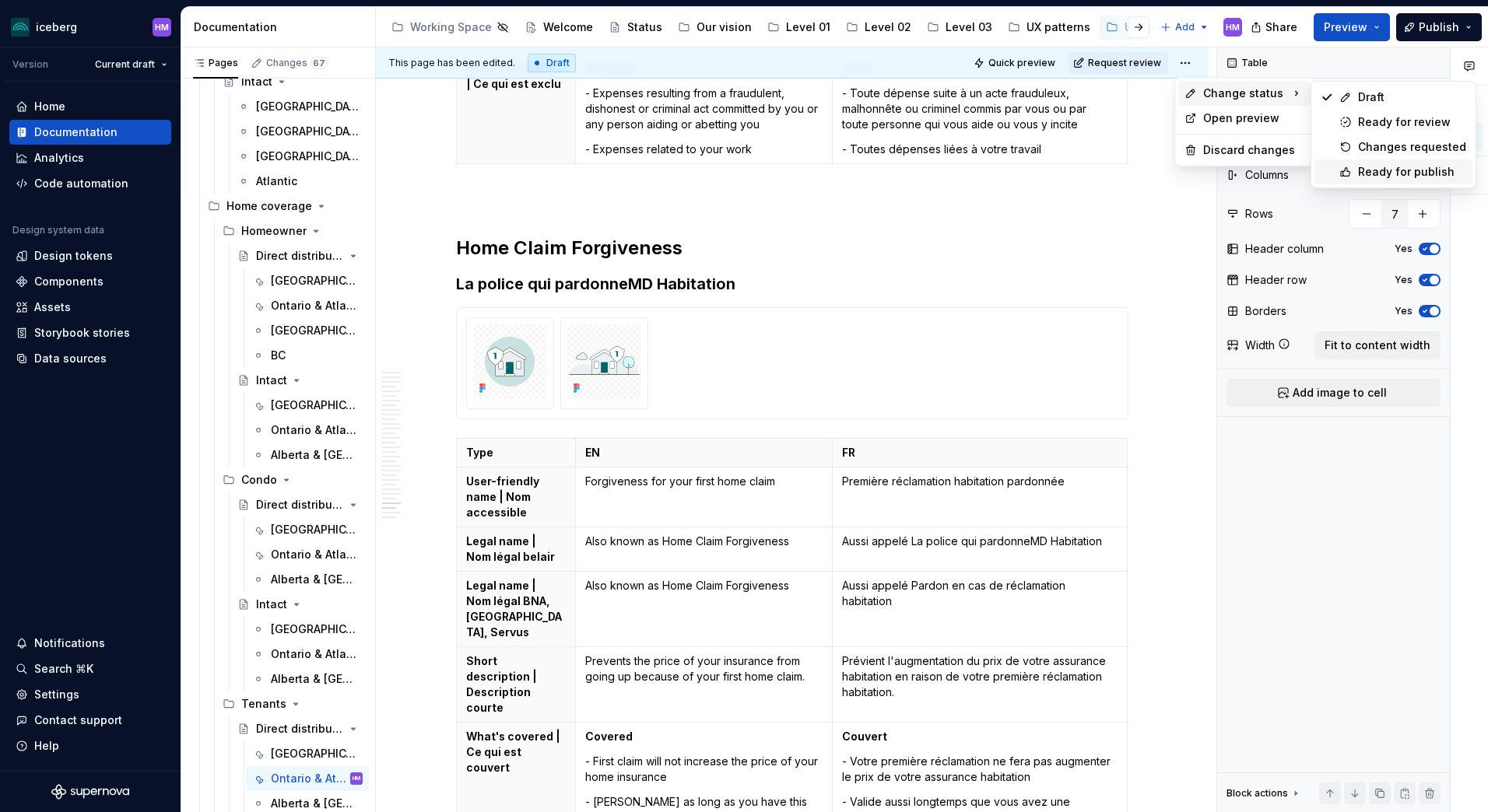
click at [1364, 172] on div "Ready for publish" at bounding box center [1412, 171] width 108 height 15
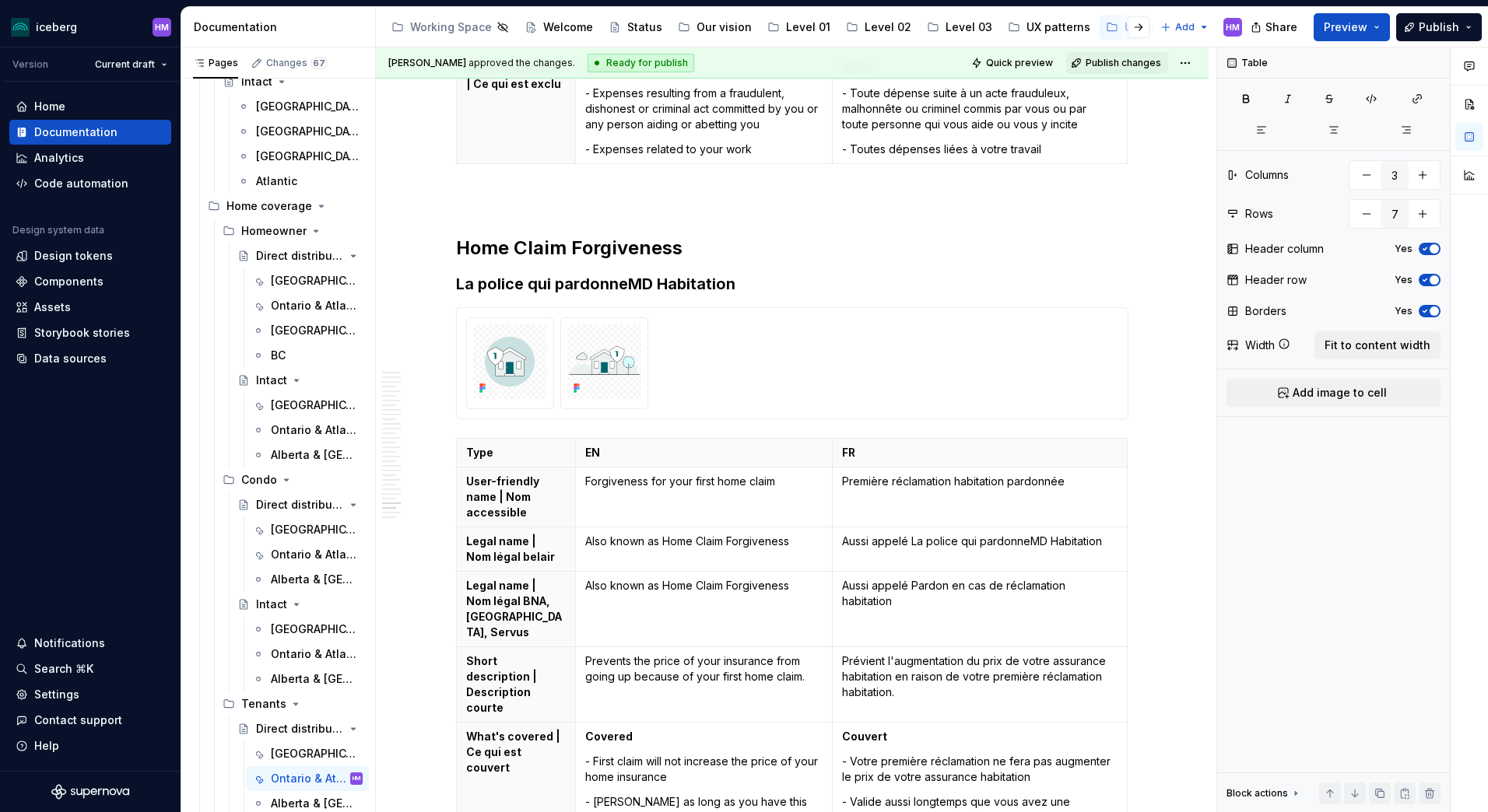
scroll to position [10376, 0]
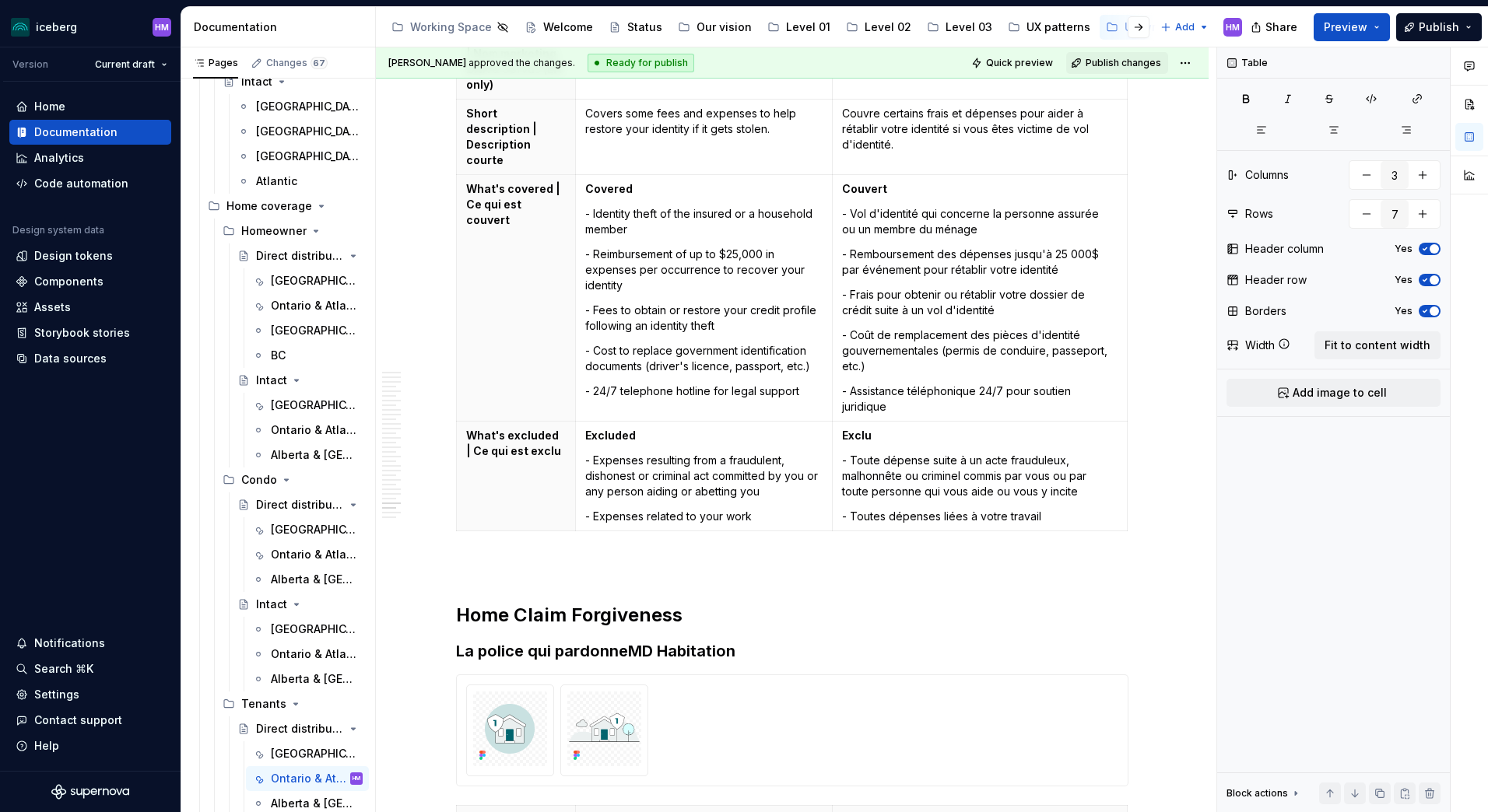
type textarea "*"
